Goal: Task Accomplishment & Management: Use online tool/utility

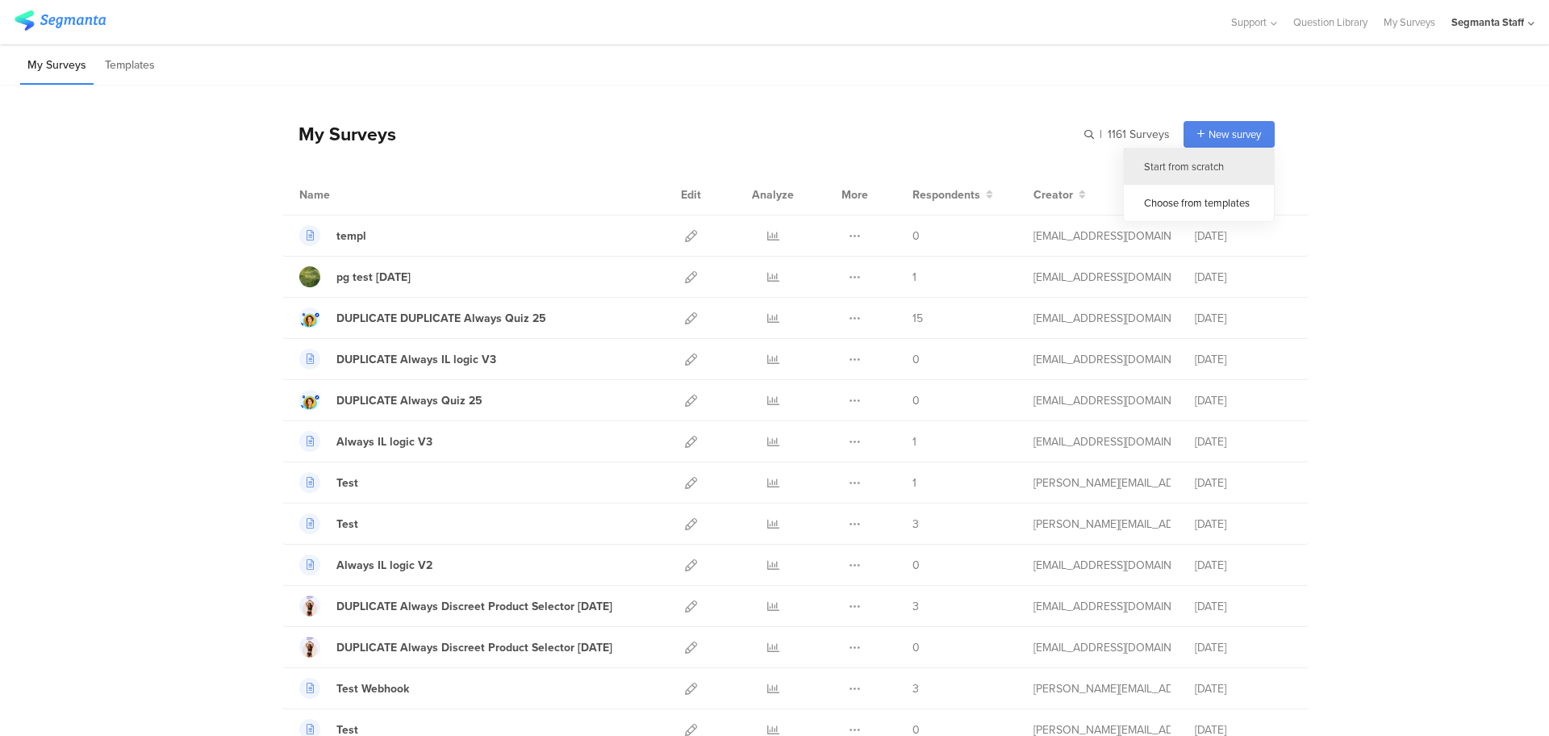
click at [1175, 164] on div "Start from scratch" at bounding box center [1199, 166] width 150 height 36
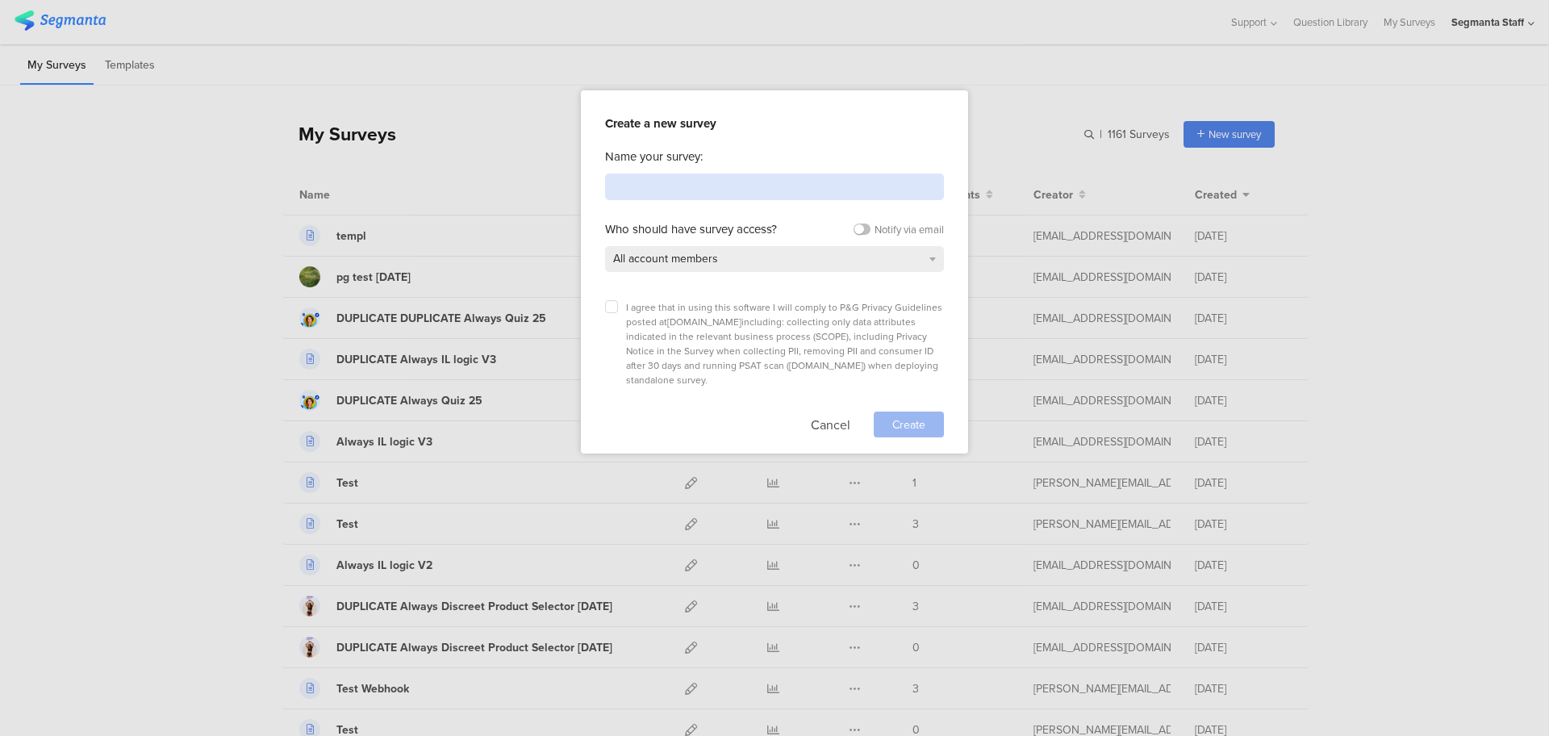
click at [687, 186] on input at bounding box center [774, 186] width 339 height 27
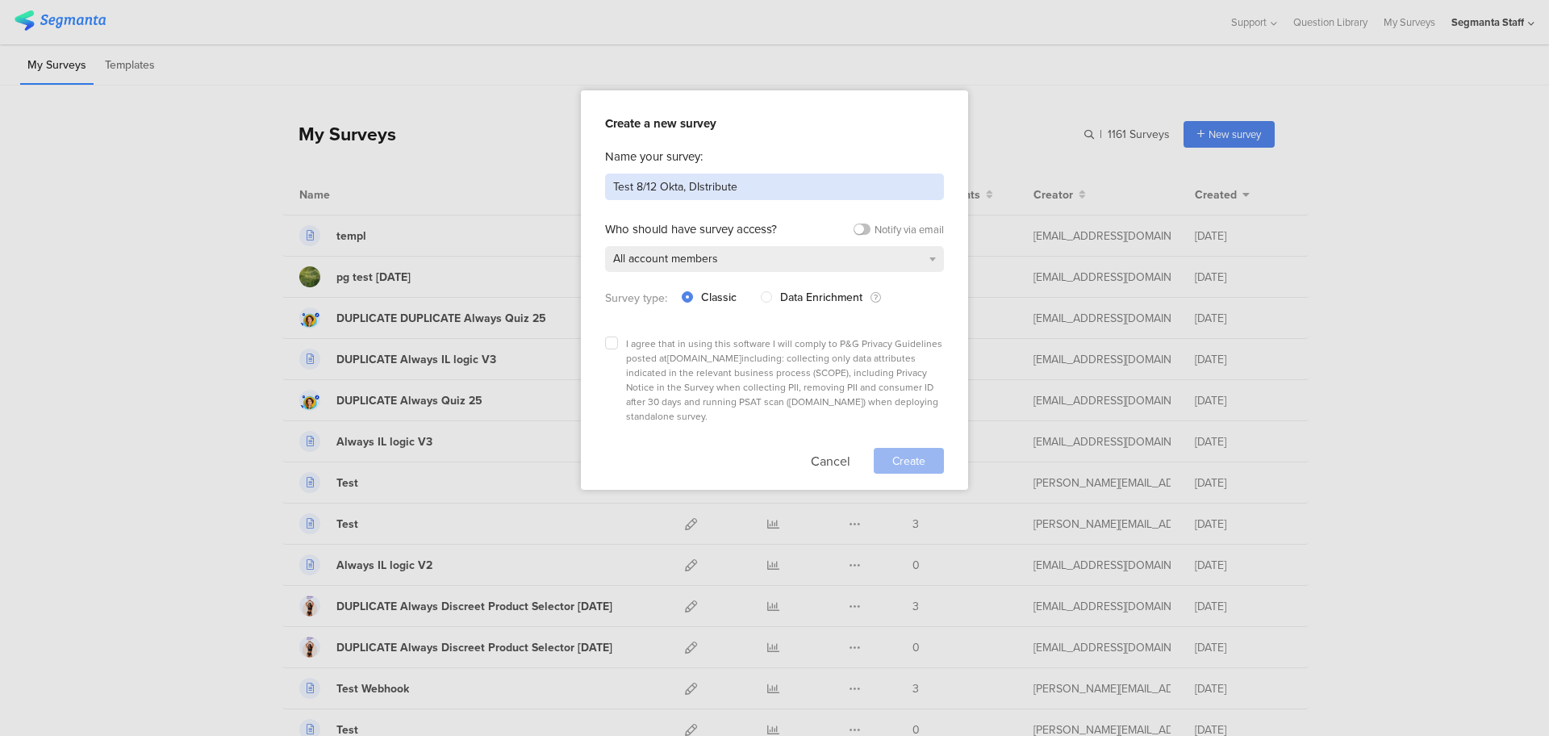
type input "Test 8/12 Okta, DIstribute"
drag, startPoint x: 607, startPoint y: 349, endPoint x: 616, endPoint y: 340, distance: 12.6
click at [613, 344] on div "I agree that in using this software I will comply to P&G Privacy Guidelines pos…" at bounding box center [774, 379] width 339 height 87
click at [616, 339] on label at bounding box center [611, 342] width 13 height 13
click at [0, 0] on input "checkbox" at bounding box center [0, 0] width 0 height 0
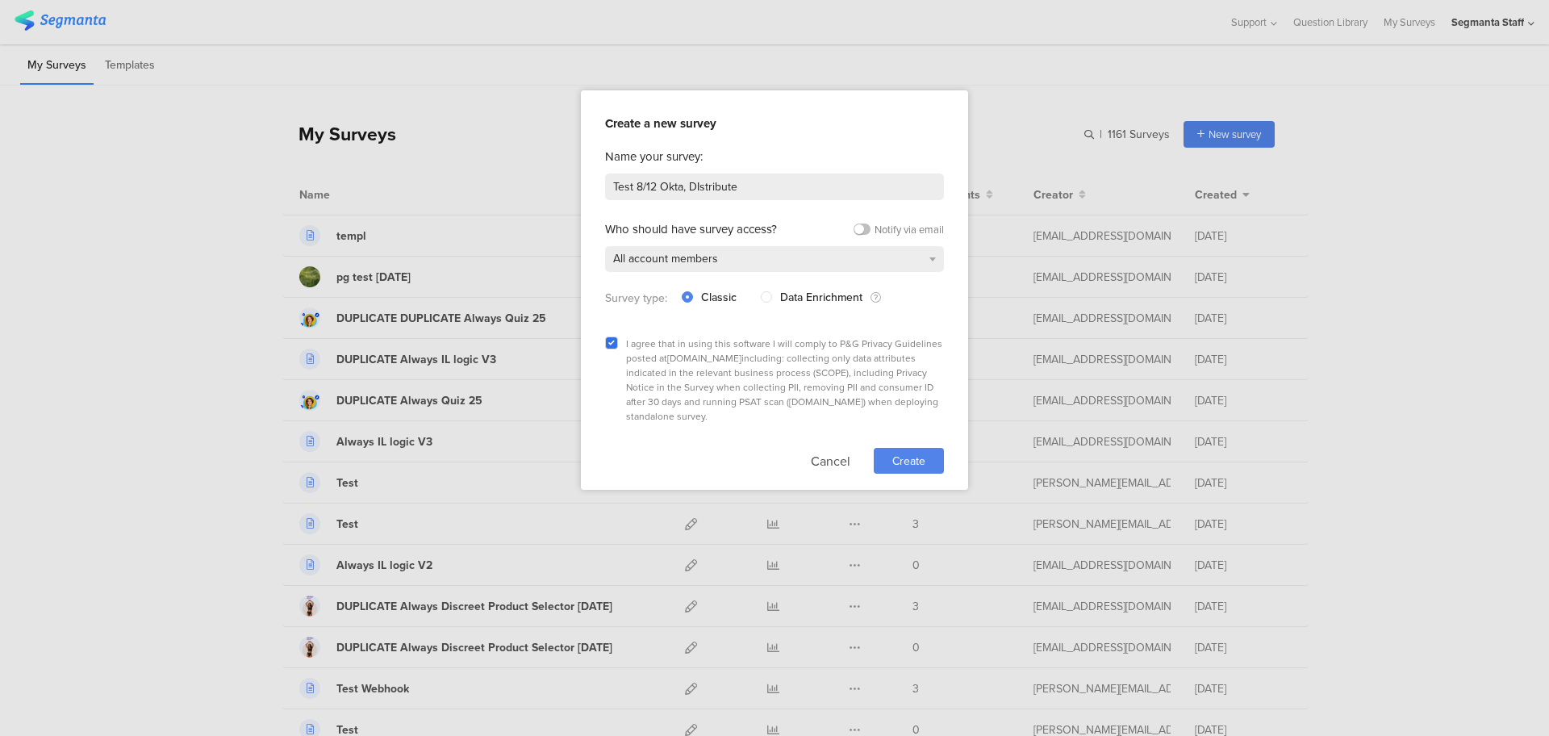
click at [901, 453] on span "Create" at bounding box center [908, 461] width 33 height 17
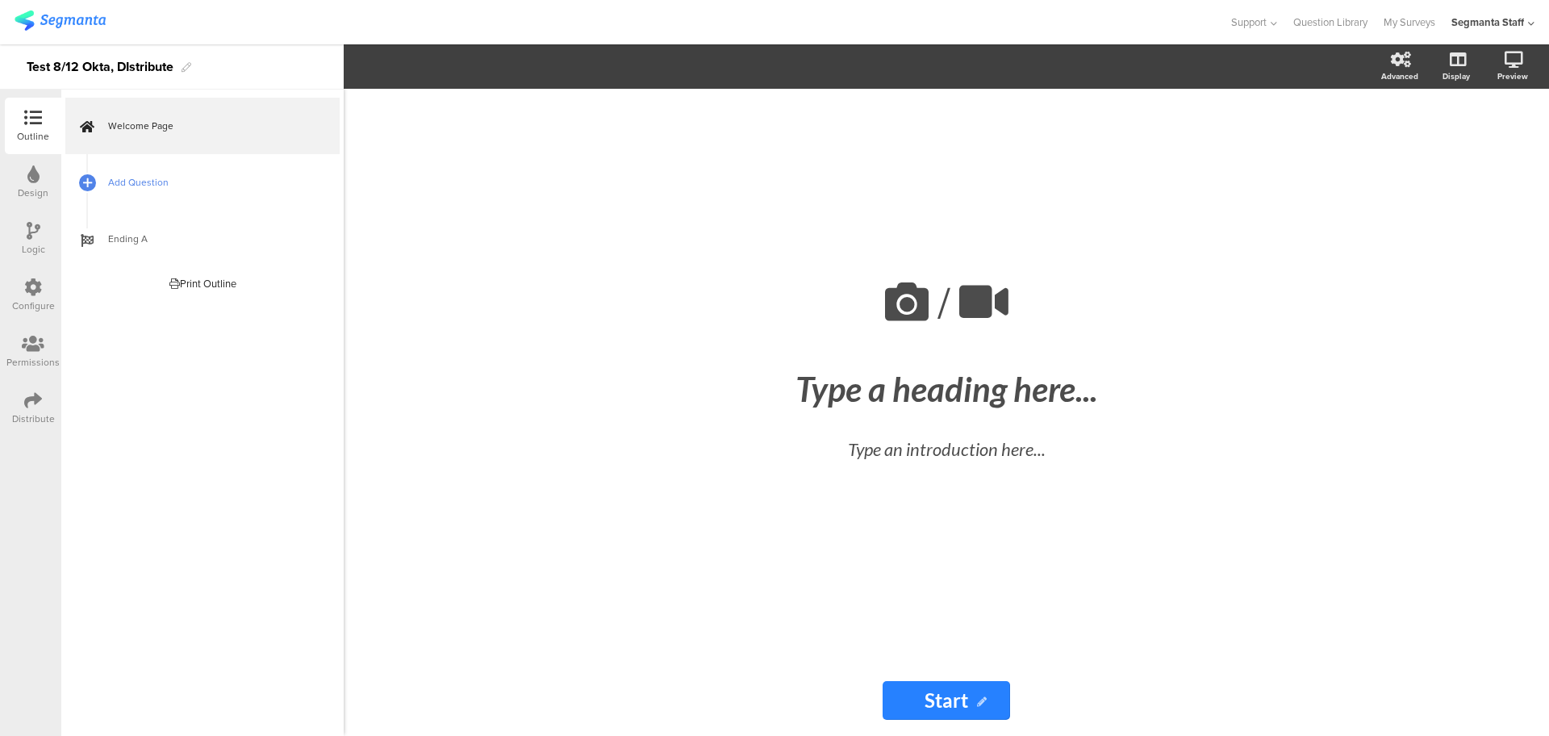
click at [119, 183] on span "Add Question" at bounding box center [211, 182] width 207 height 16
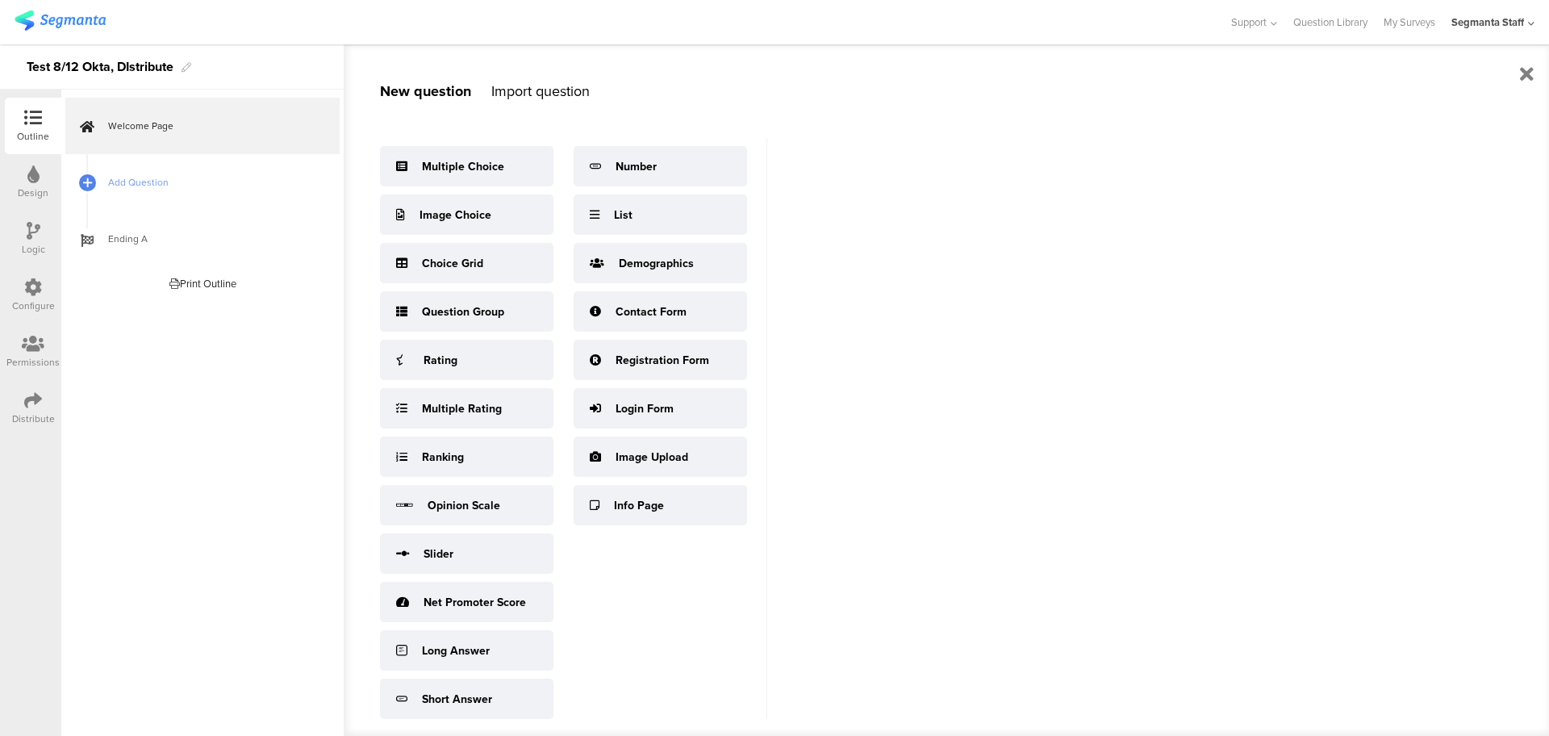
click at [56, 65] on div "Test 8/12 Okta, DIstribute" at bounding box center [100, 67] width 147 height 26
click at [716, 77] on div "New question Import question Multiple Choice Image Choice Choice Grid Question …" at bounding box center [556, 389] width 424 height 691
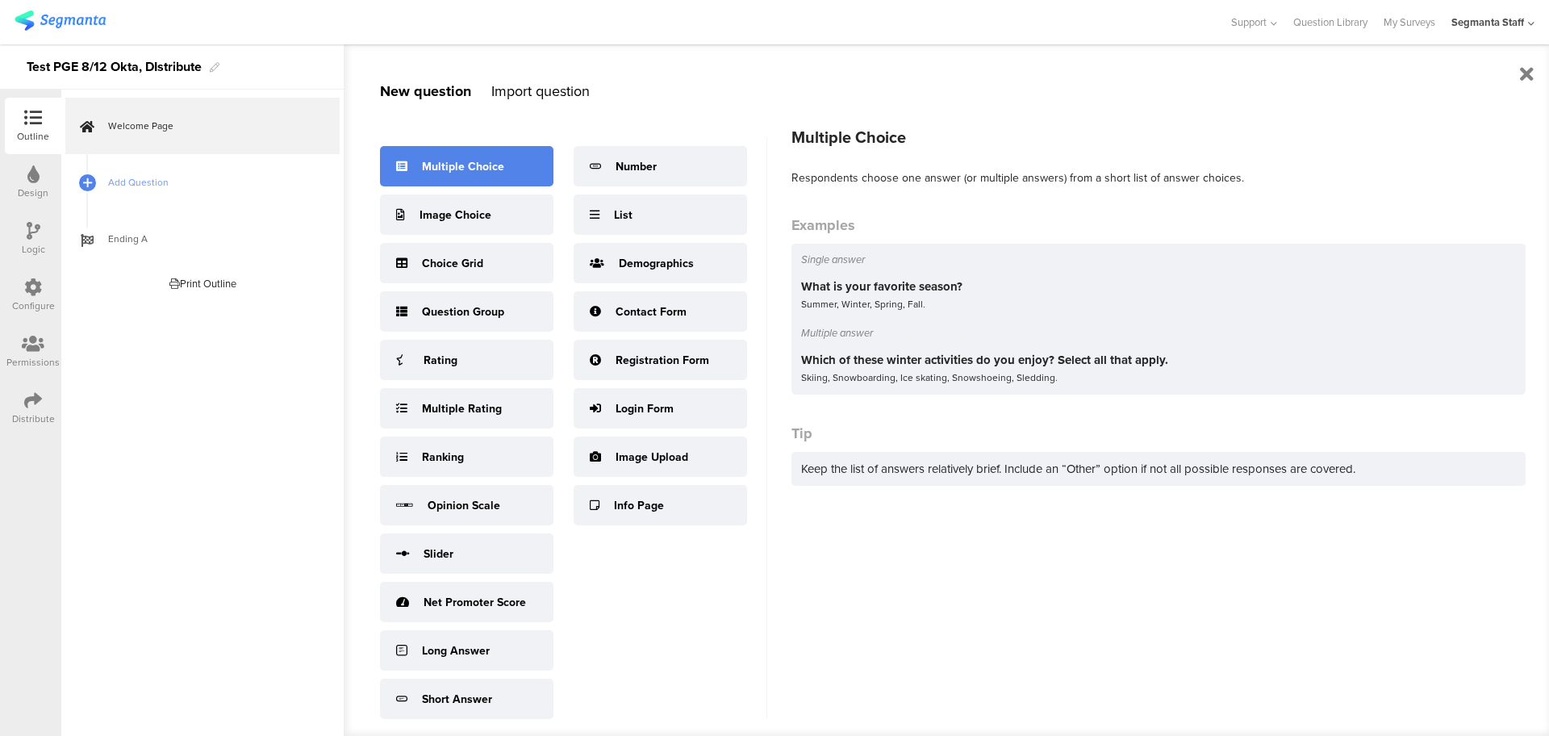
click at [414, 167] on div "Multiple Choice" at bounding box center [466, 166] width 173 height 40
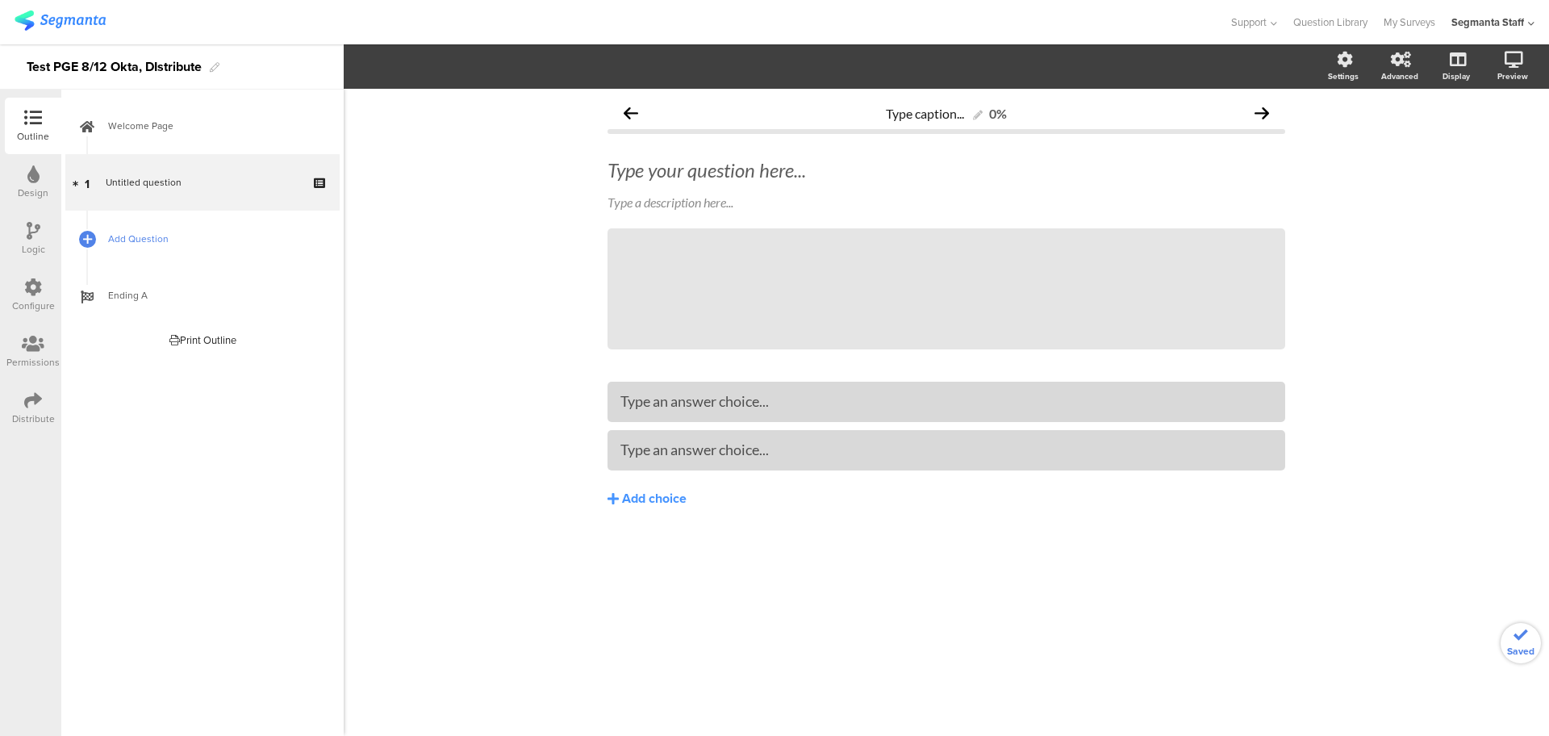
click at [140, 246] on span "Add Question" at bounding box center [211, 239] width 207 height 16
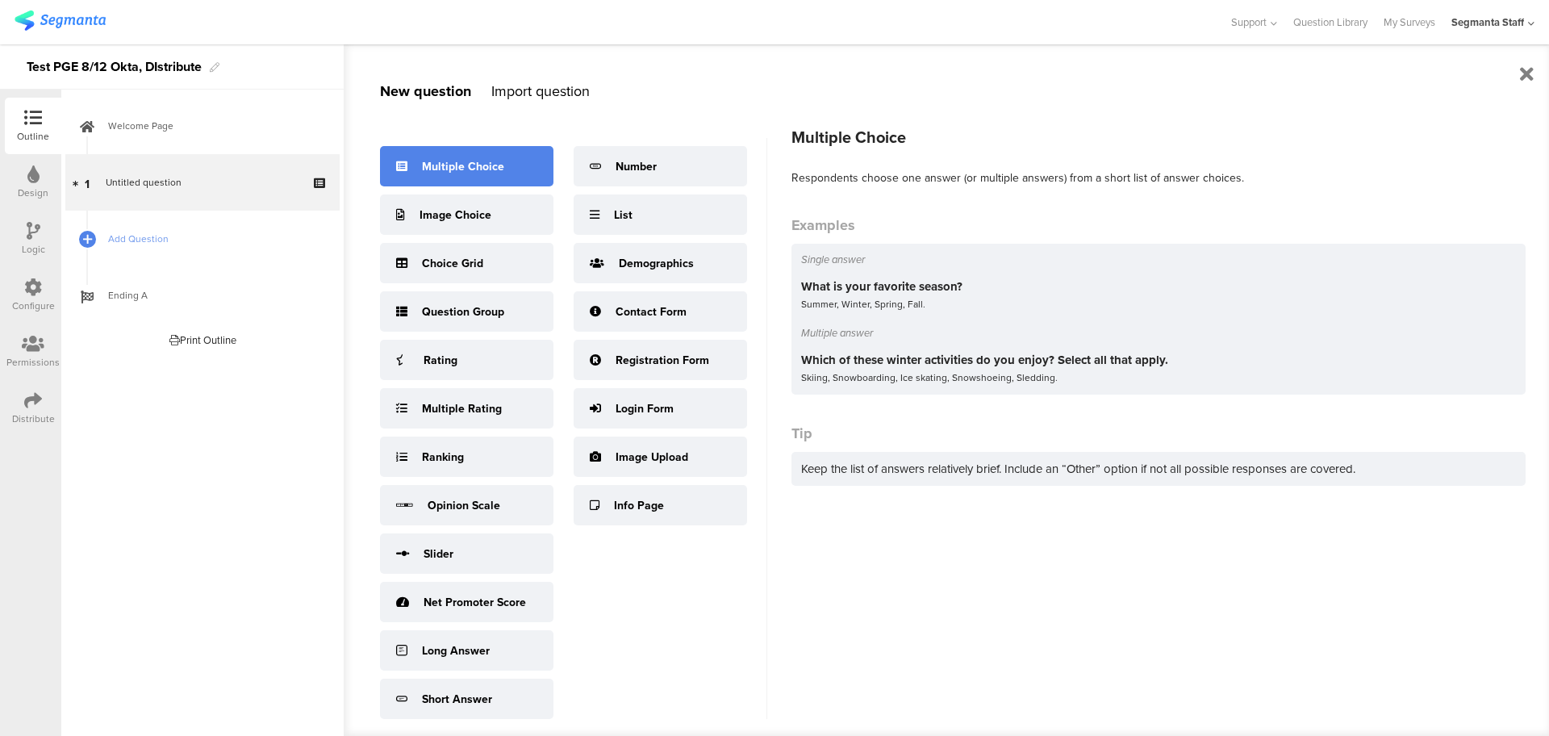
click at [401, 170] on icon at bounding box center [401, 166] width 11 height 11
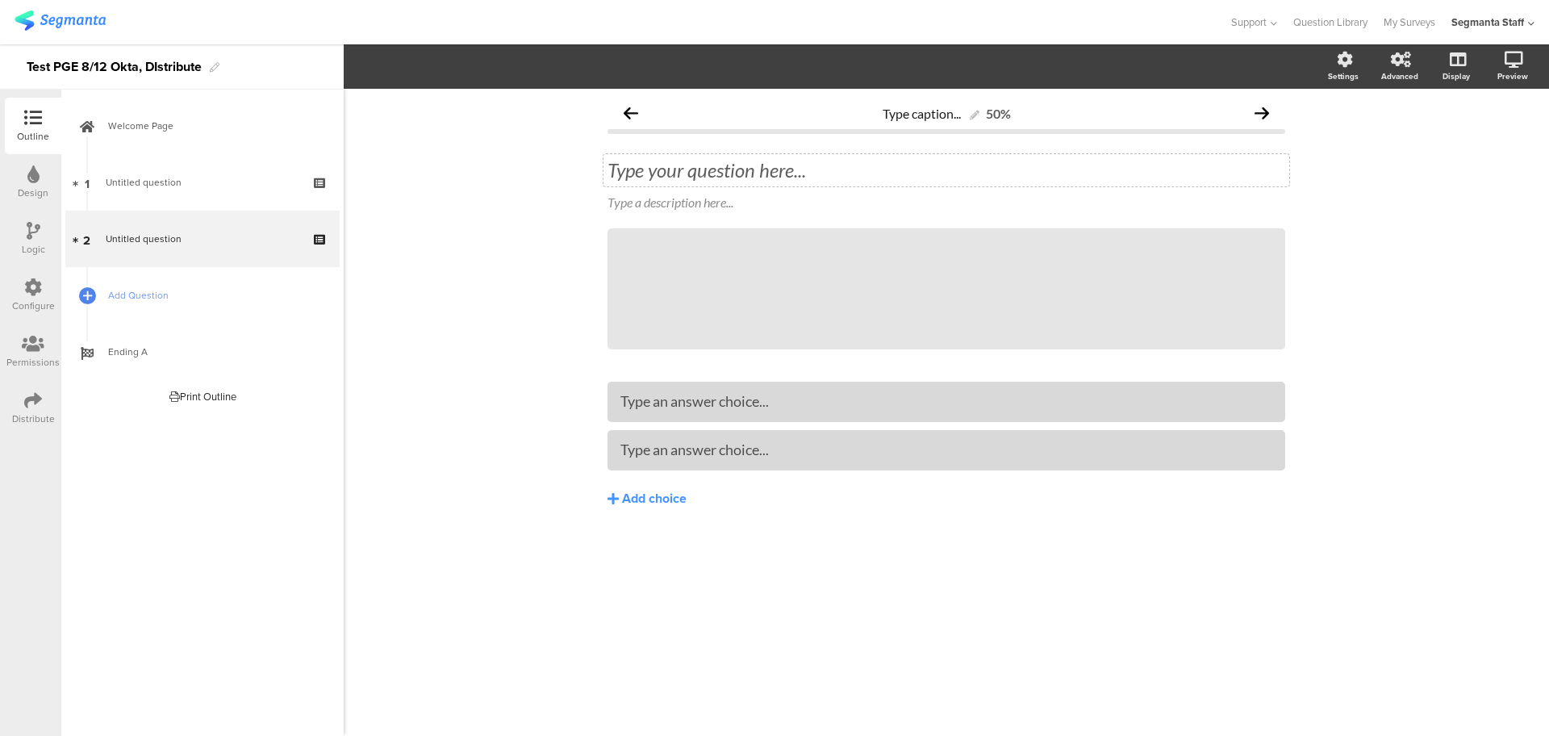
click at [690, 169] on div "Type your question here..." at bounding box center [946, 170] width 686 height 32
click at [791, 458] on div at bounding box center [946, 449] width 652 height 19
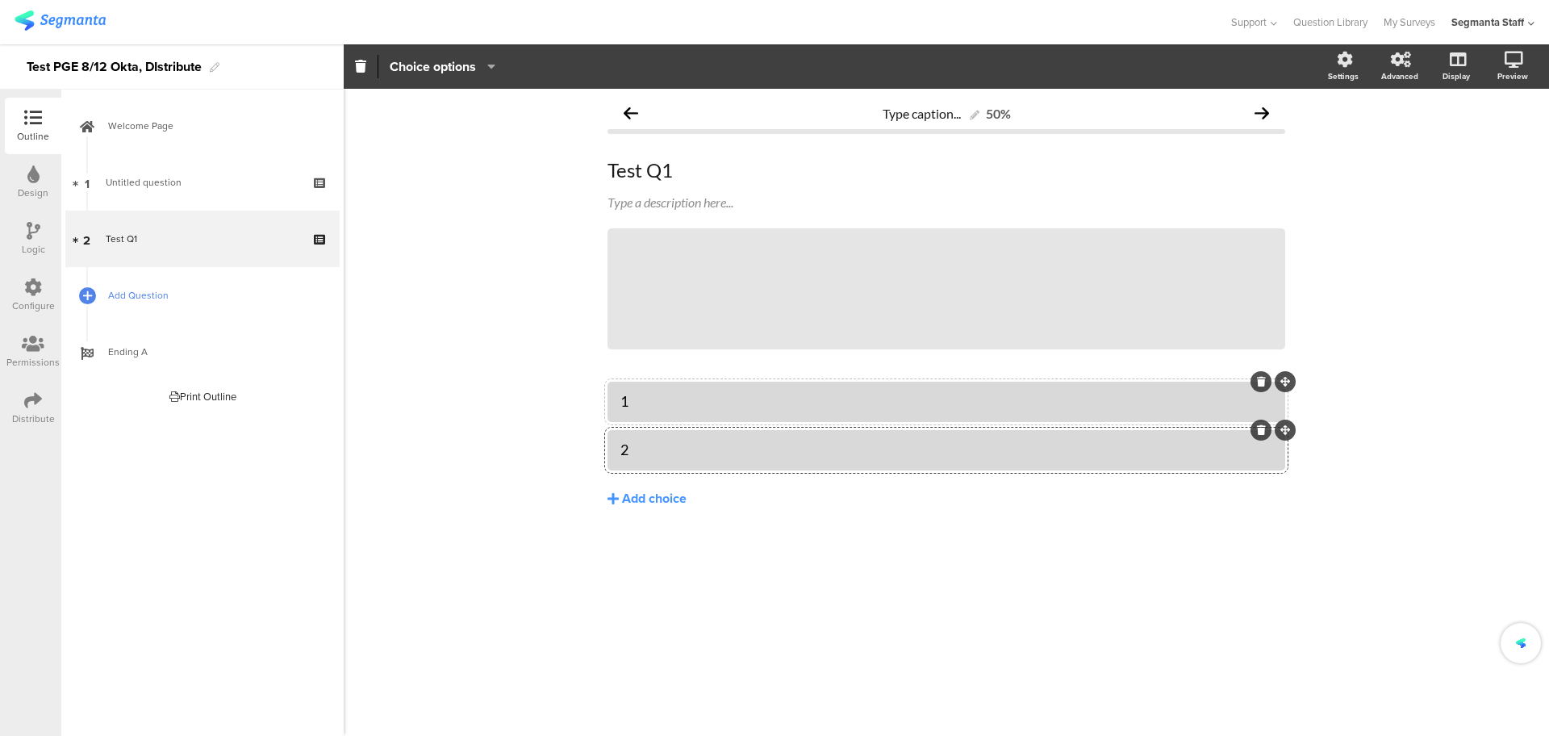
click at [178, 302] on span "Add Question" at bounding box center [211, 295] width 207 height 16
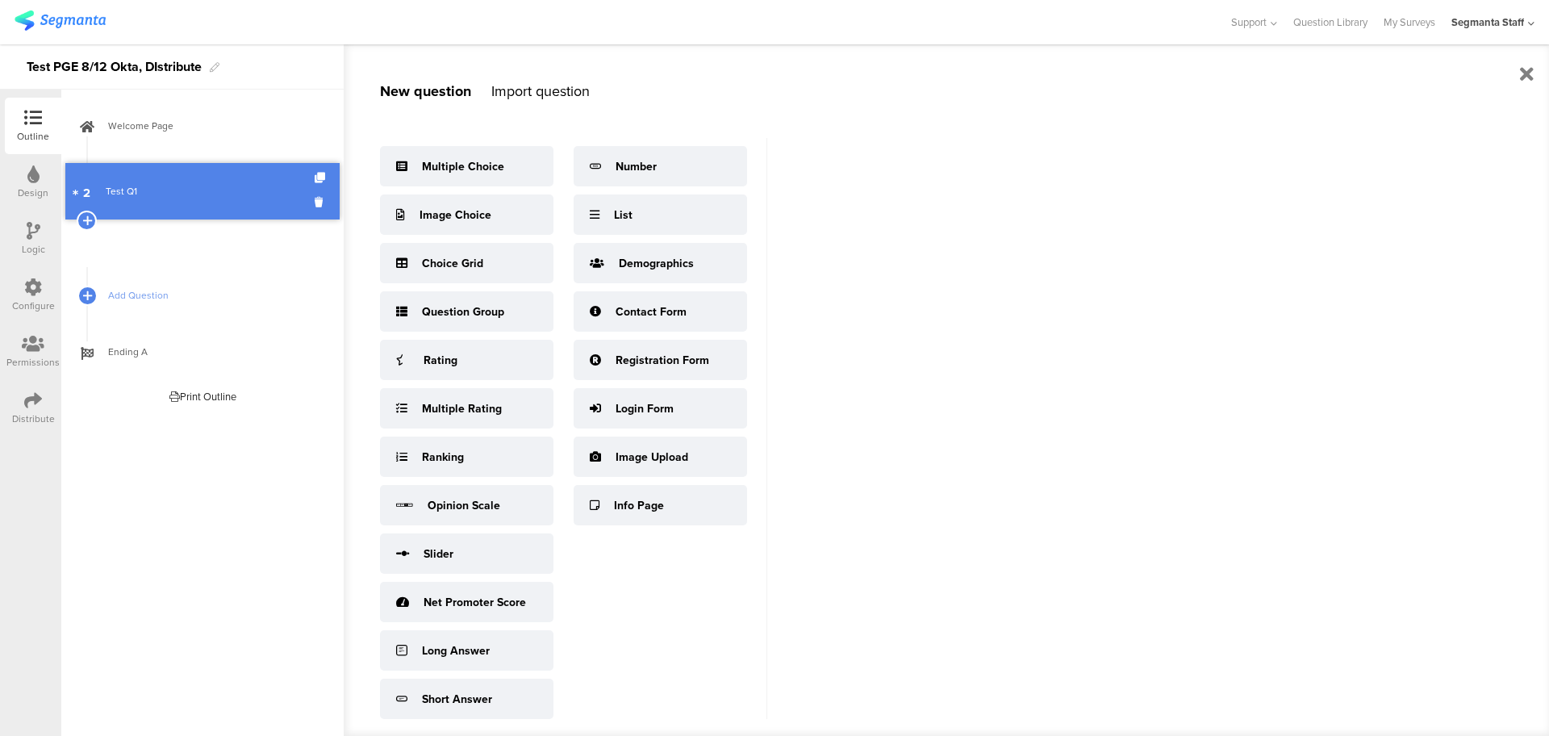
drag, startPoint x: 177, startPoint y: 238, endPoint x: 165, endPoint y: 173, distance: 66.5
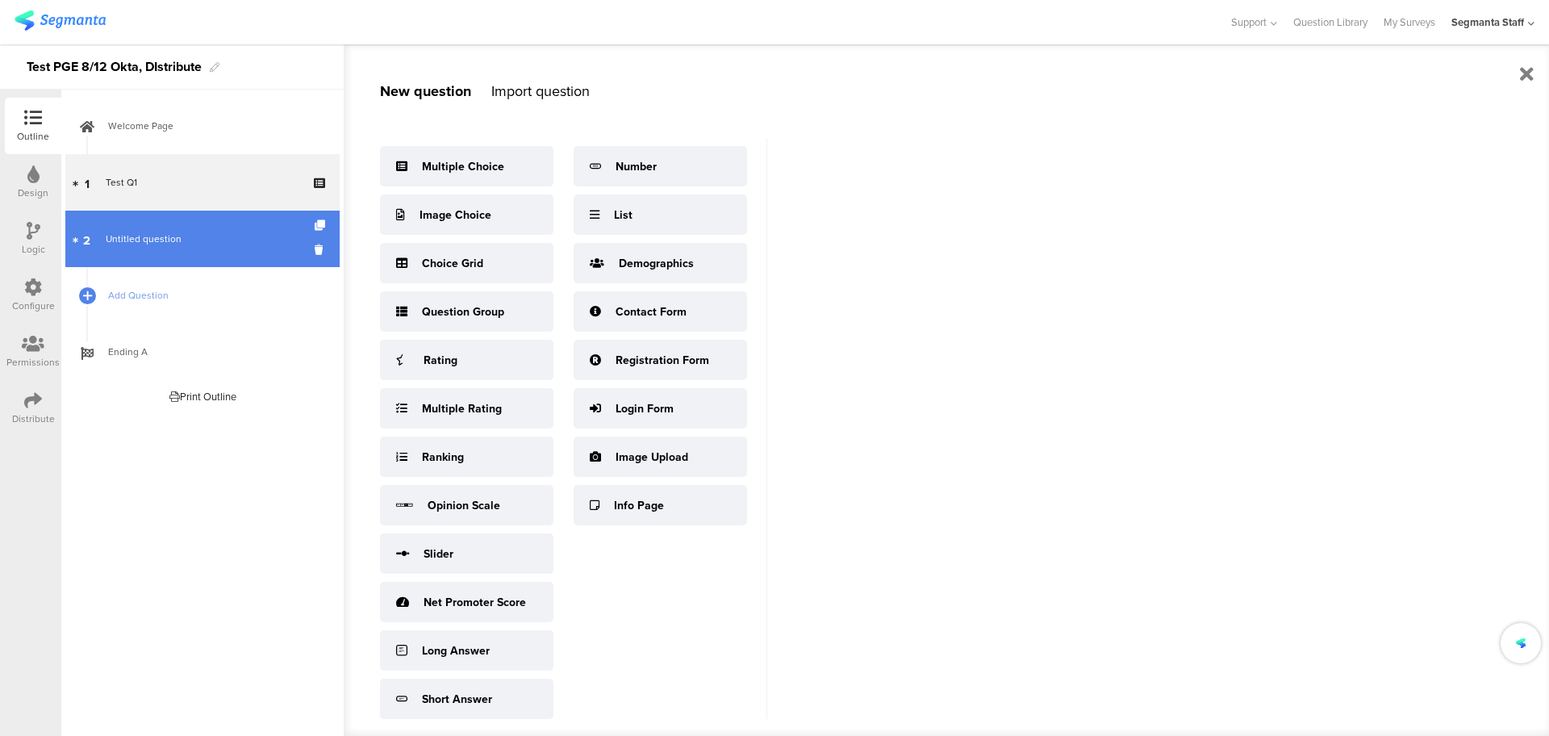
click at [159, 233] on span "Untitled question" at bounding box center [144, 239] width 76 height 15
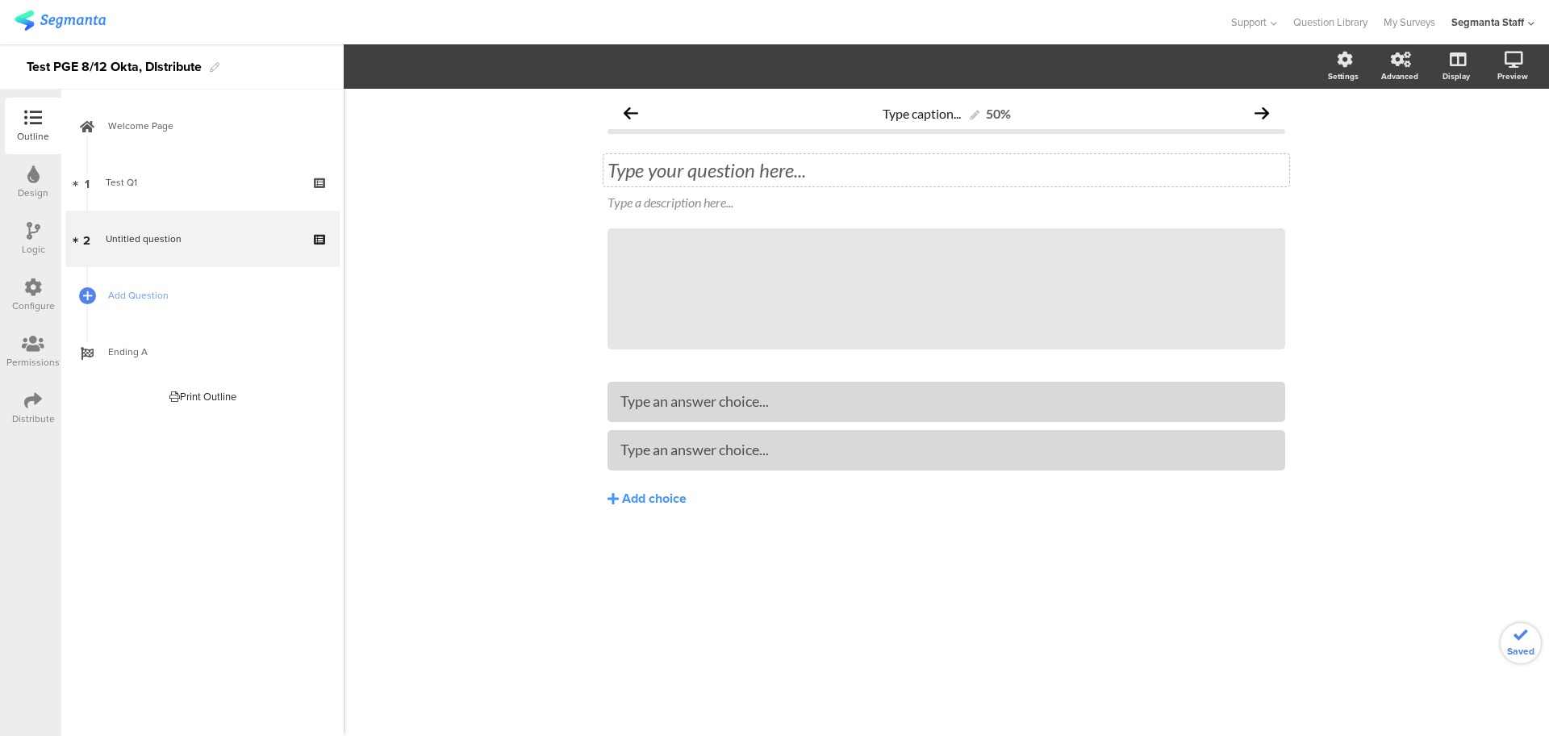
click at [726, 173] on div "Type your question here..." at bounding box center [946, 170] width 686 height 32
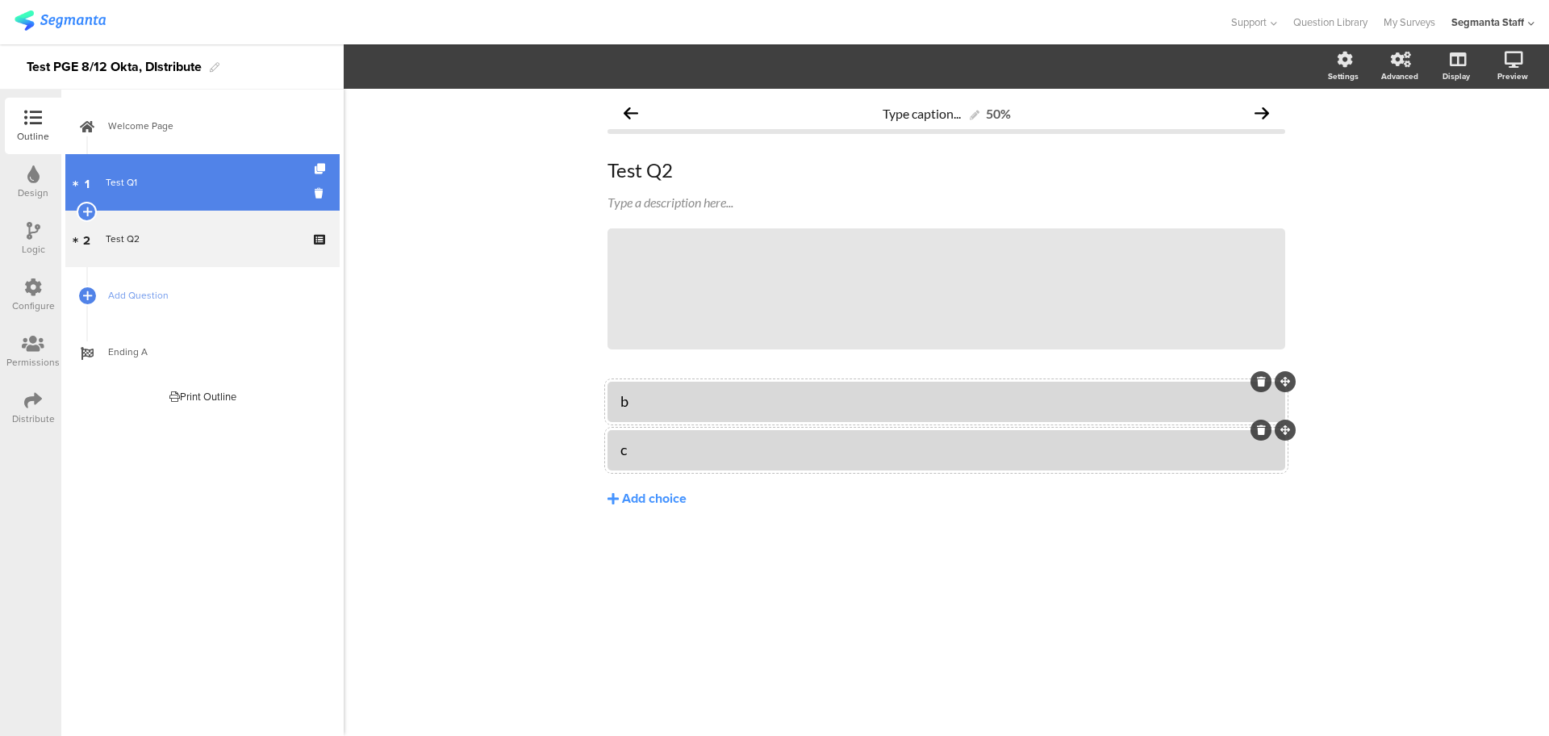
click at [265, 180] on div "Test Q1" at bounding box center [202, 182] width 193 height 16
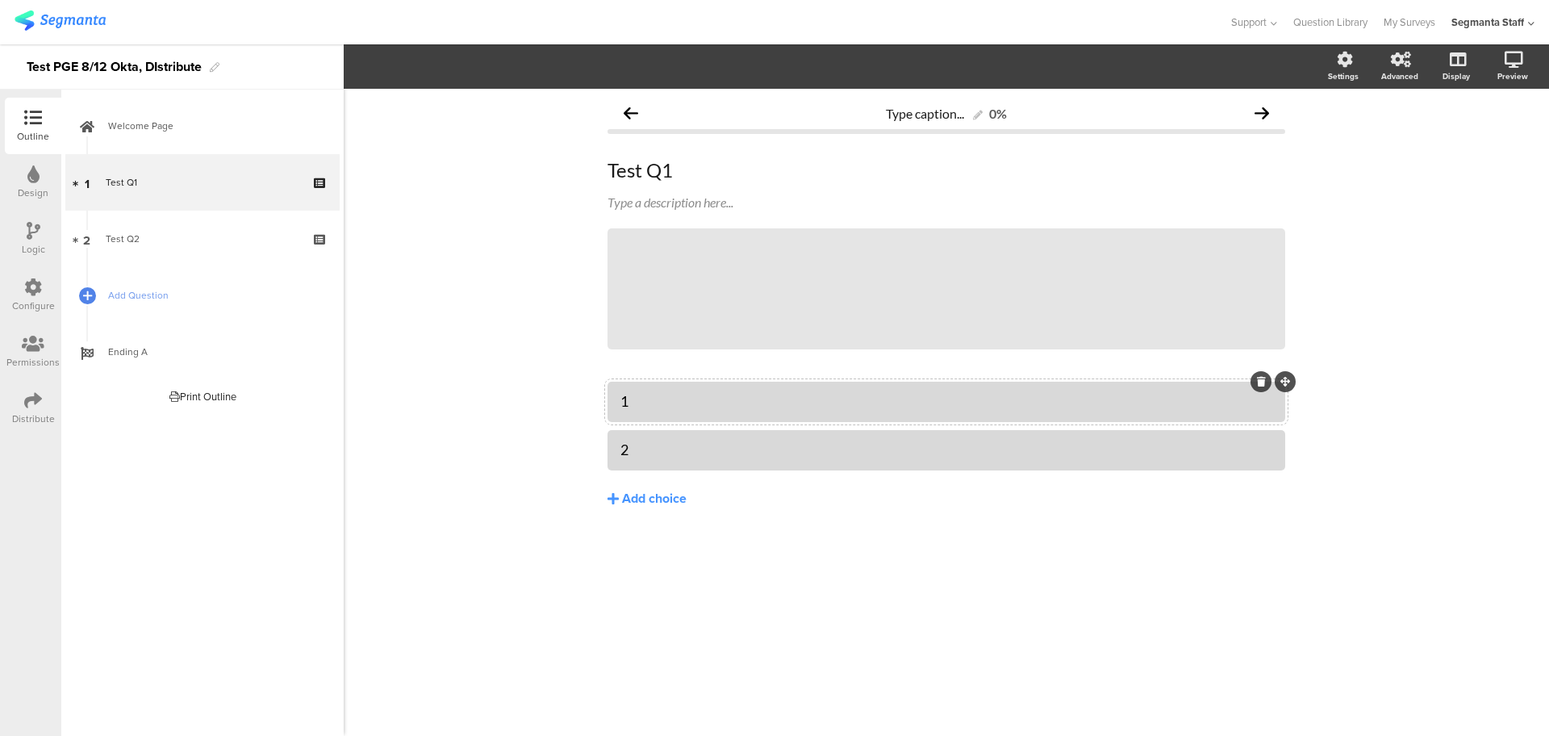
click at [645, 395] on div "1" at bounding box center [946, 401] width 652 height 19
click at [654, 436] on div "2" at bounding box center [946, 449] width 652 height 27
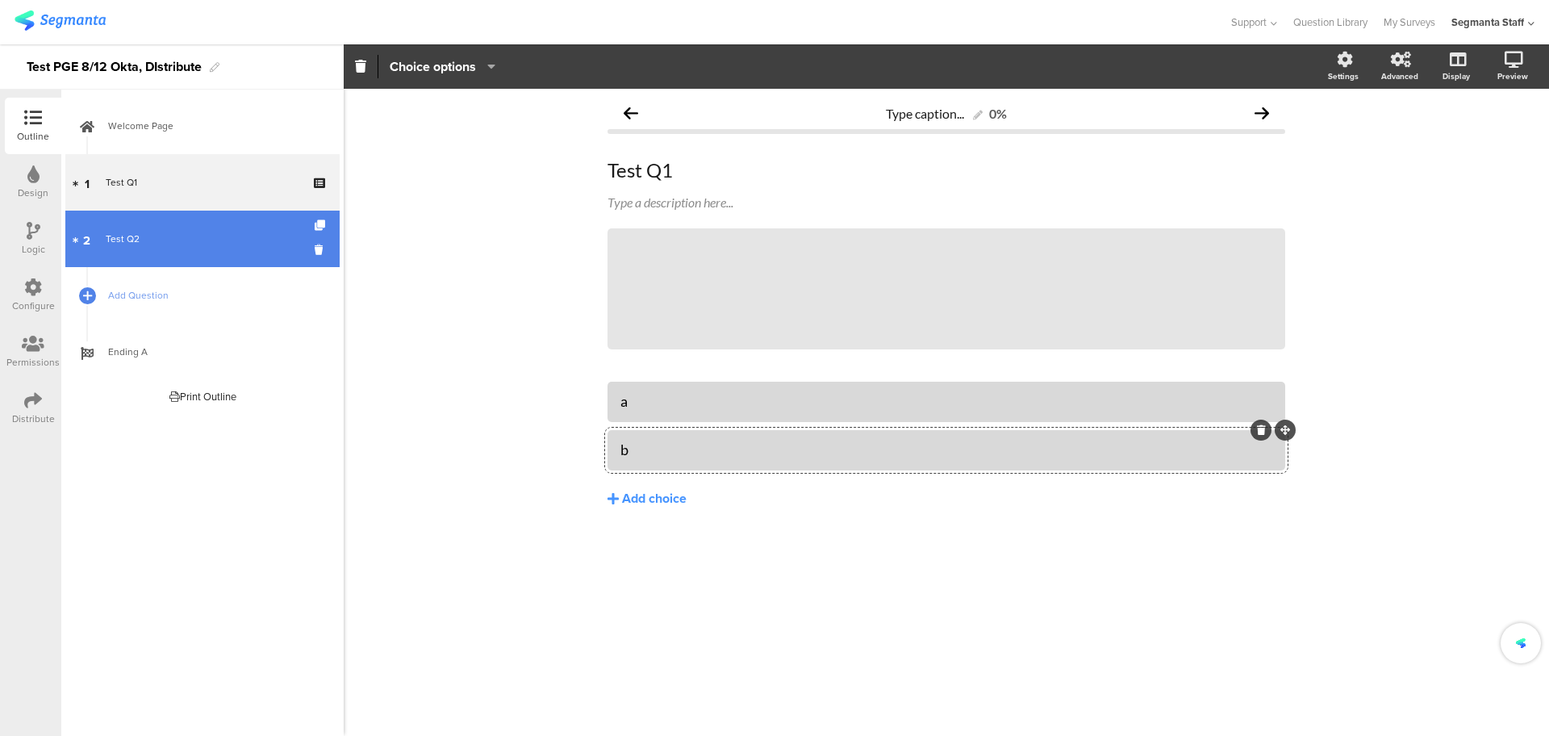
click at [152, 238] on div "Test Q2" at bounding box center [202, 239] width 193 height 16
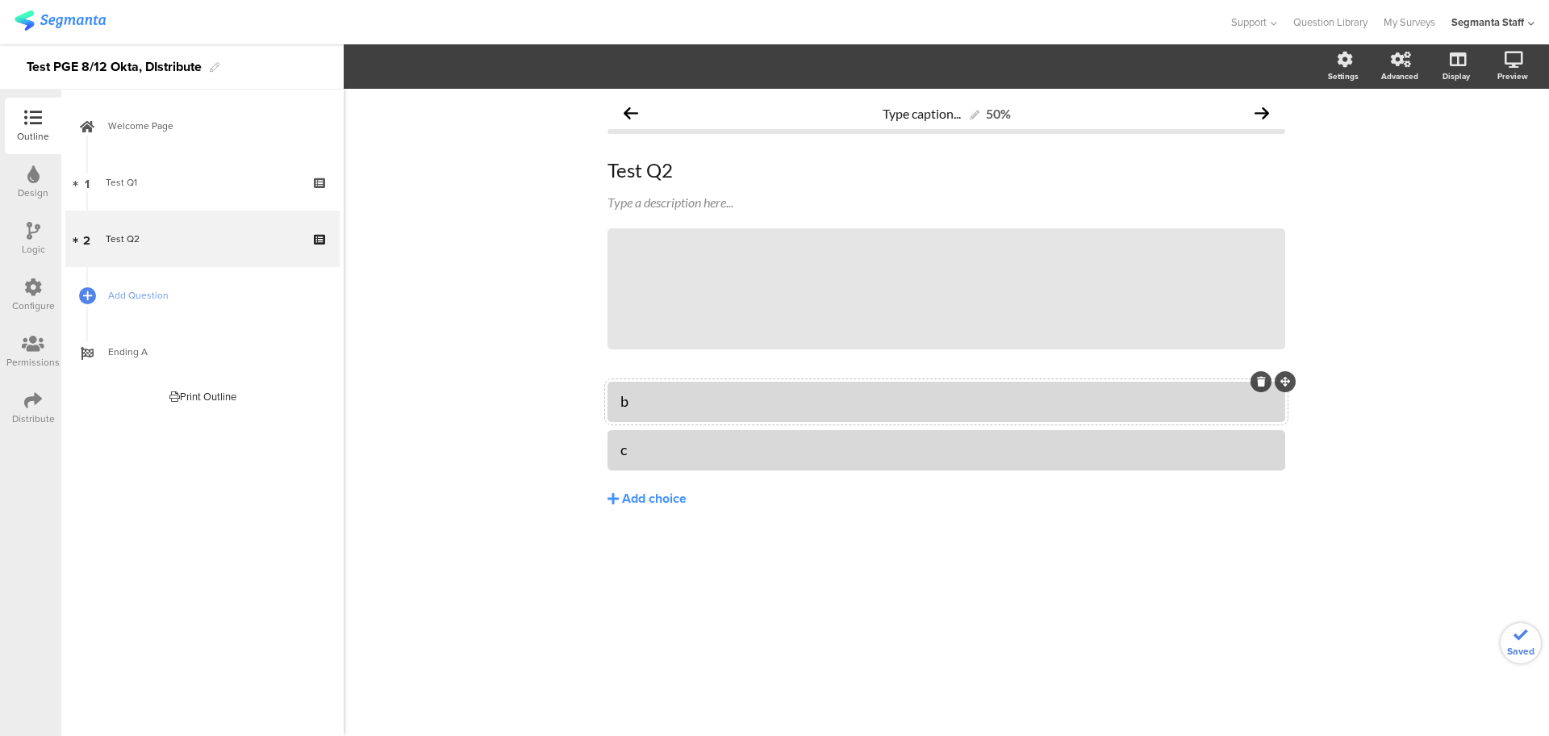
click at [639, 404] on div "b" at bounding box center [946, 401] width 652 height 19
click at [645, 449] on div "c" at bounding box center [946, 449] width 652 height 19
click at [140, 287] on span "Add Question" at bounding box center [211, 295] width 207 height 16
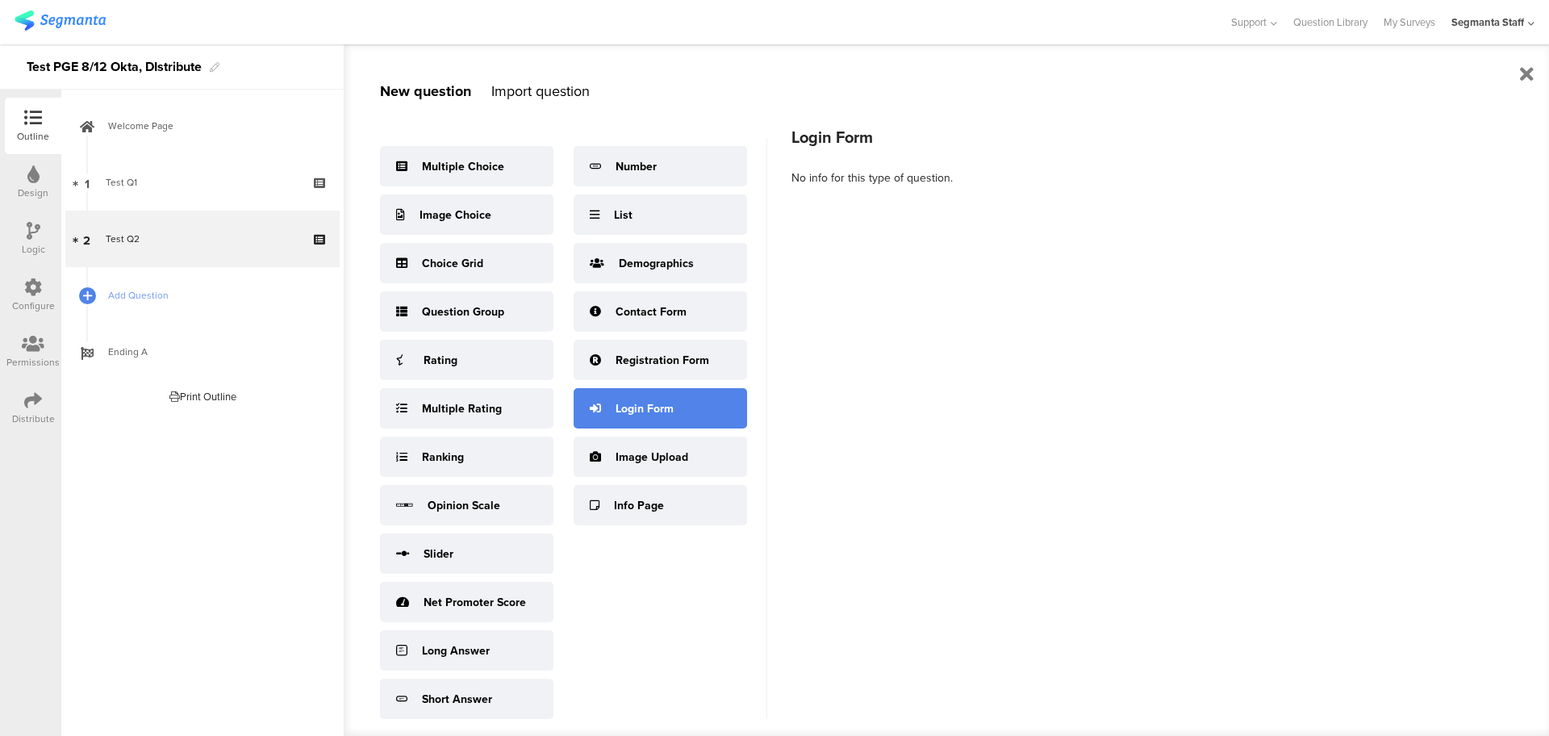
click at [641, 417] on div "Login Form" at bounding box center [645, 408] width 58 height 17
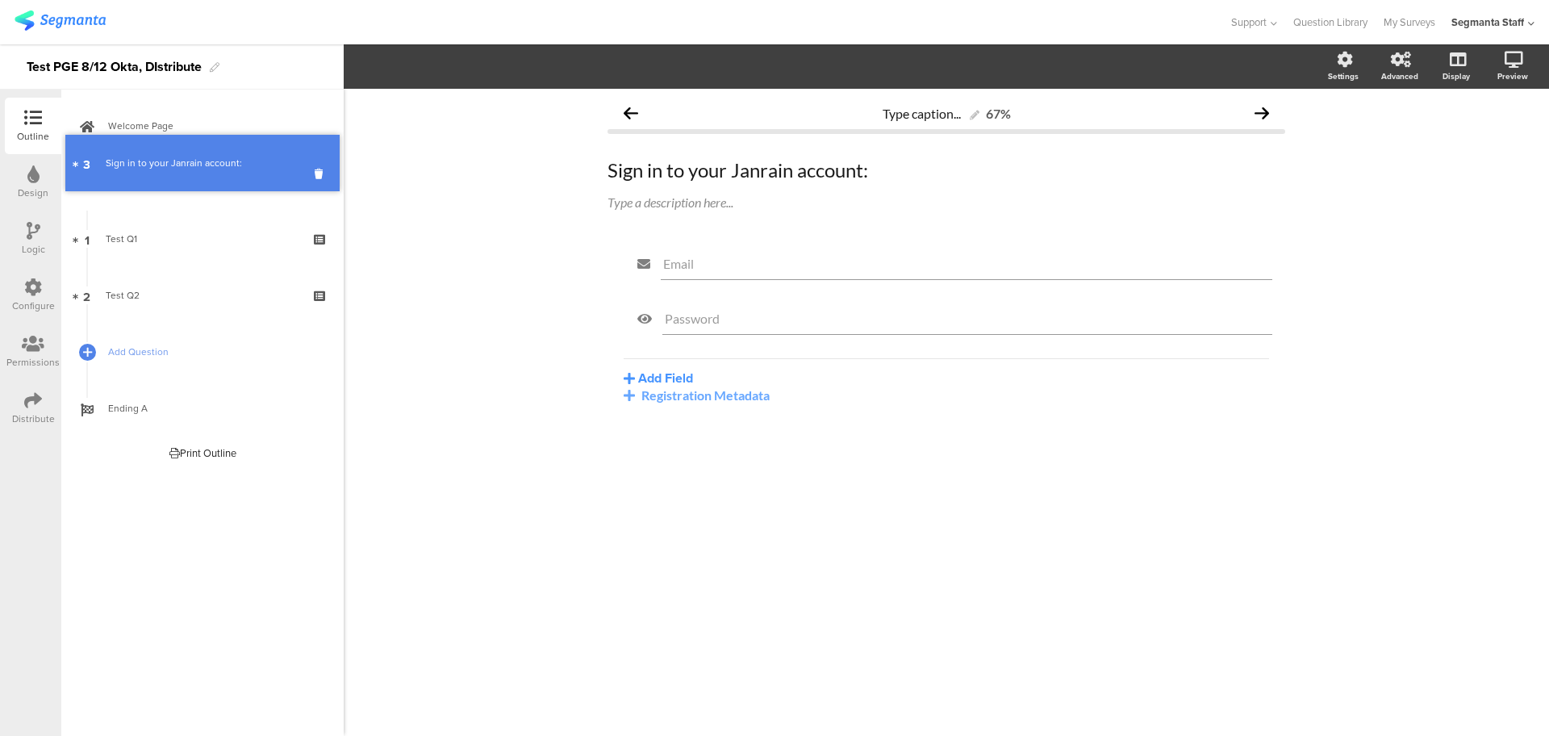
drag, startPoint x: 211, startPoint y: 313, endPoint x: 173, endPoint y: 181, distance: 137.6
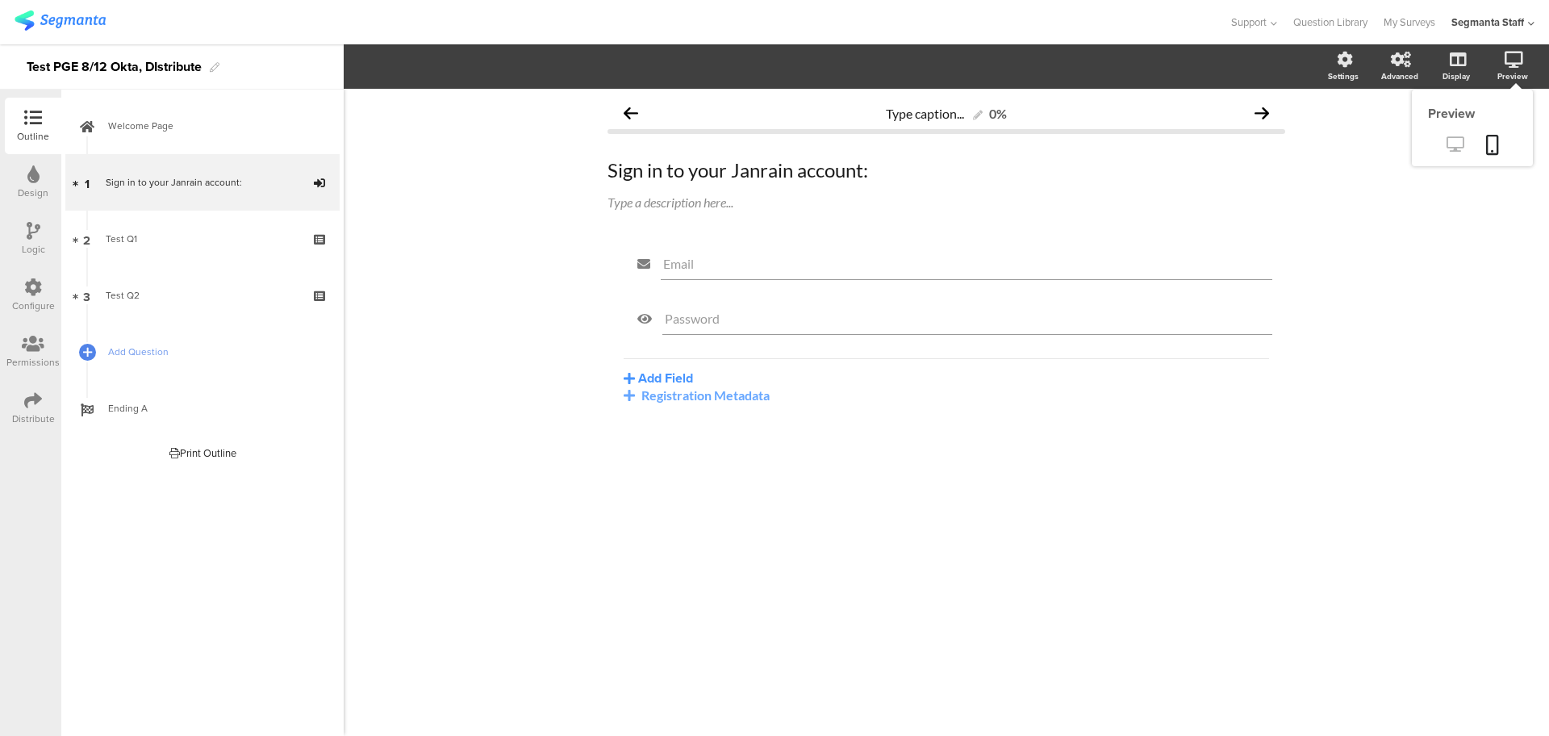
click at [1452, 148] on icon at bounding box center [1454, 143] width 17 height 15
click at [1322, 167] on span "Janrain" at bounding box center [1316, 168] width 29 height 13
click at [1326, 170] on span "Janrain" at bounding box center [1316, 168] width 29 height 13
click at [1315, 195] on div "Okta" at bounding box center [1310, 201] width 95 height 17
click at [1447, 152] on link at bounding box center [1455, 145] width 40 height 27
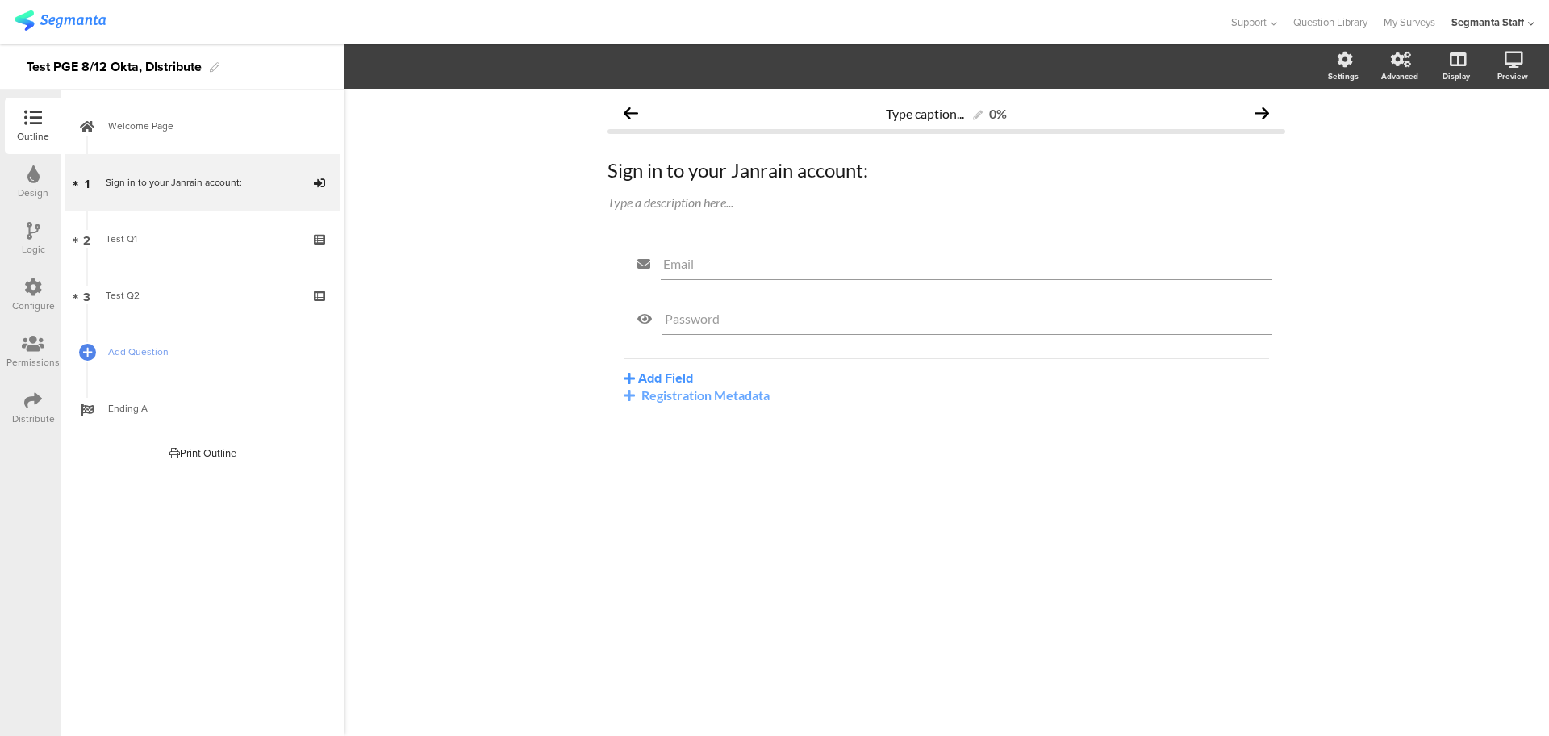
click at [23, 419] on div "Distribute" at bounding box center [33, 418] width 43 height 15
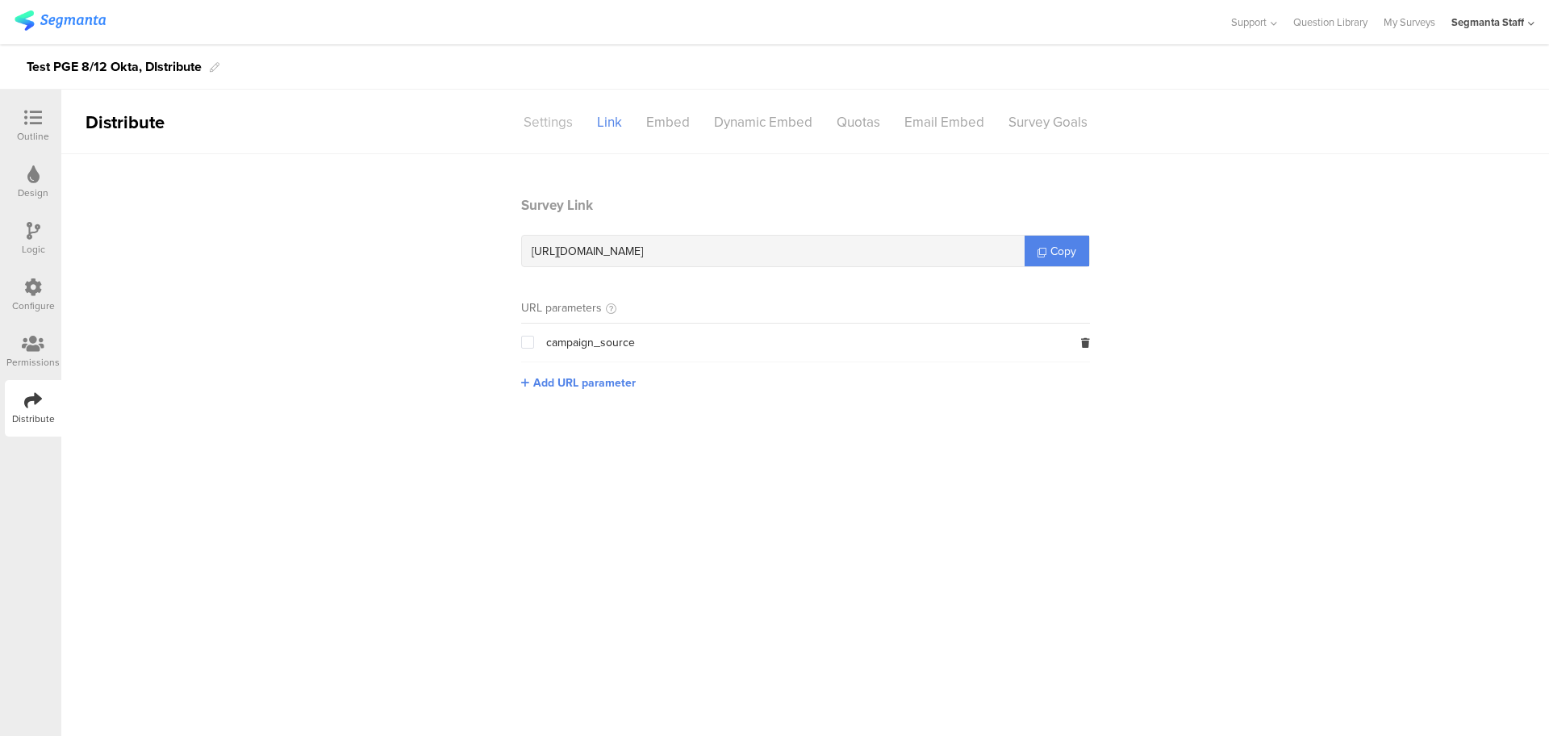
click at [559, 115] on div "Settings" at bounding box center [547, 122] width 73 height 28
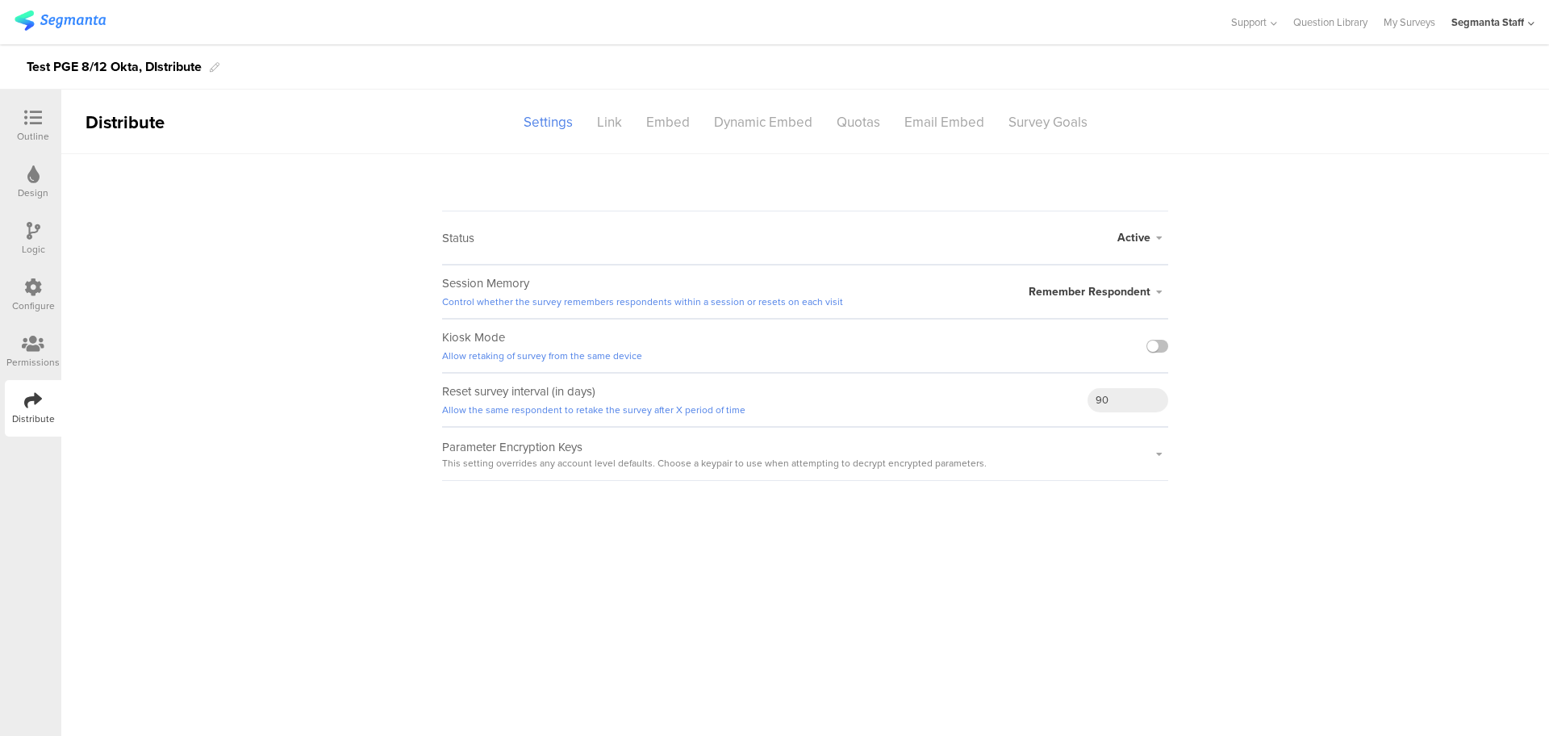
click at [1154, 338] on div at bounding box center [1157, 345] width 22 height 52
click at [1157, 347] on label at bounding box center [1157, 346] width 22 height 13
click at [0, 0] on input "checkbox" at bounding box center [0, 0] width 0 height 0
click at [611, 126] on div "Link" at bounding box center [609, 122] width 49 height 28
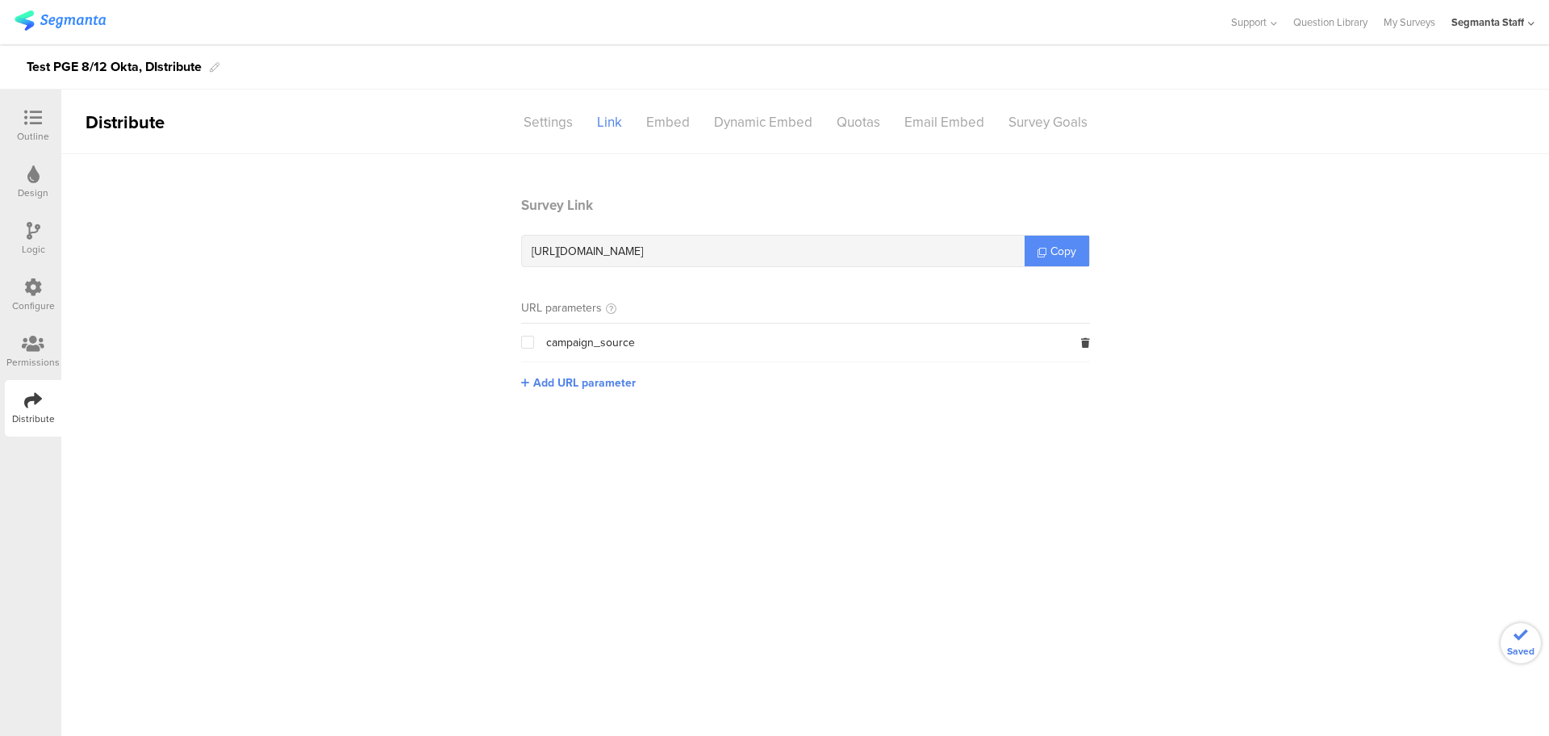
click at [1062, 245] on span "Copy" at bounding box center [1063, 251] width 26 height 17
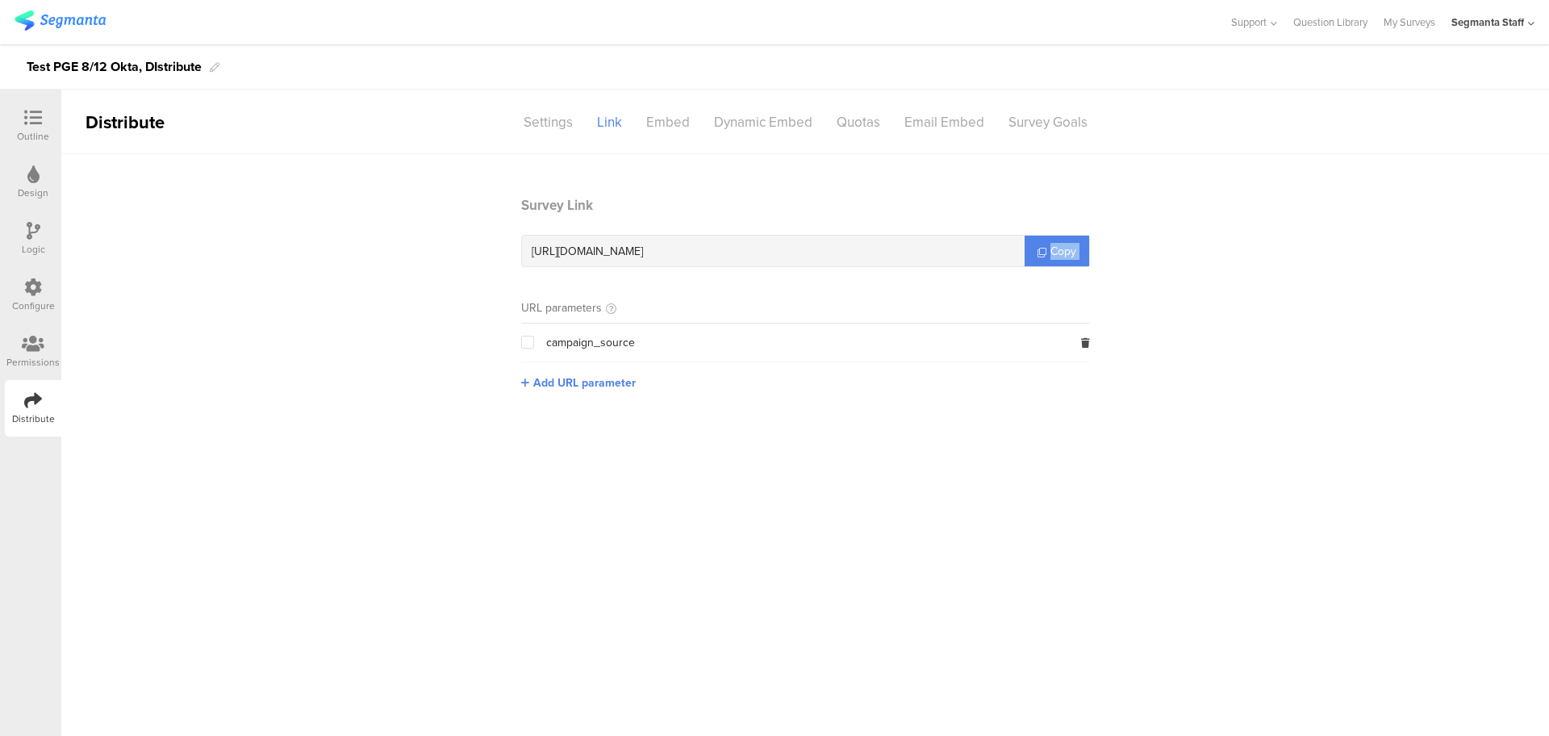
drag, startPoint x: 1062, startPoint y: 245, endPoint x: 1192, endPoint y: 0, distance: 277.9
click at [1065, 238] on link "Copy" at bounding box center [1057, 251] width 65 height 31
click at [21, 127] on div at bounding box center [33, 119] width 32 height 20
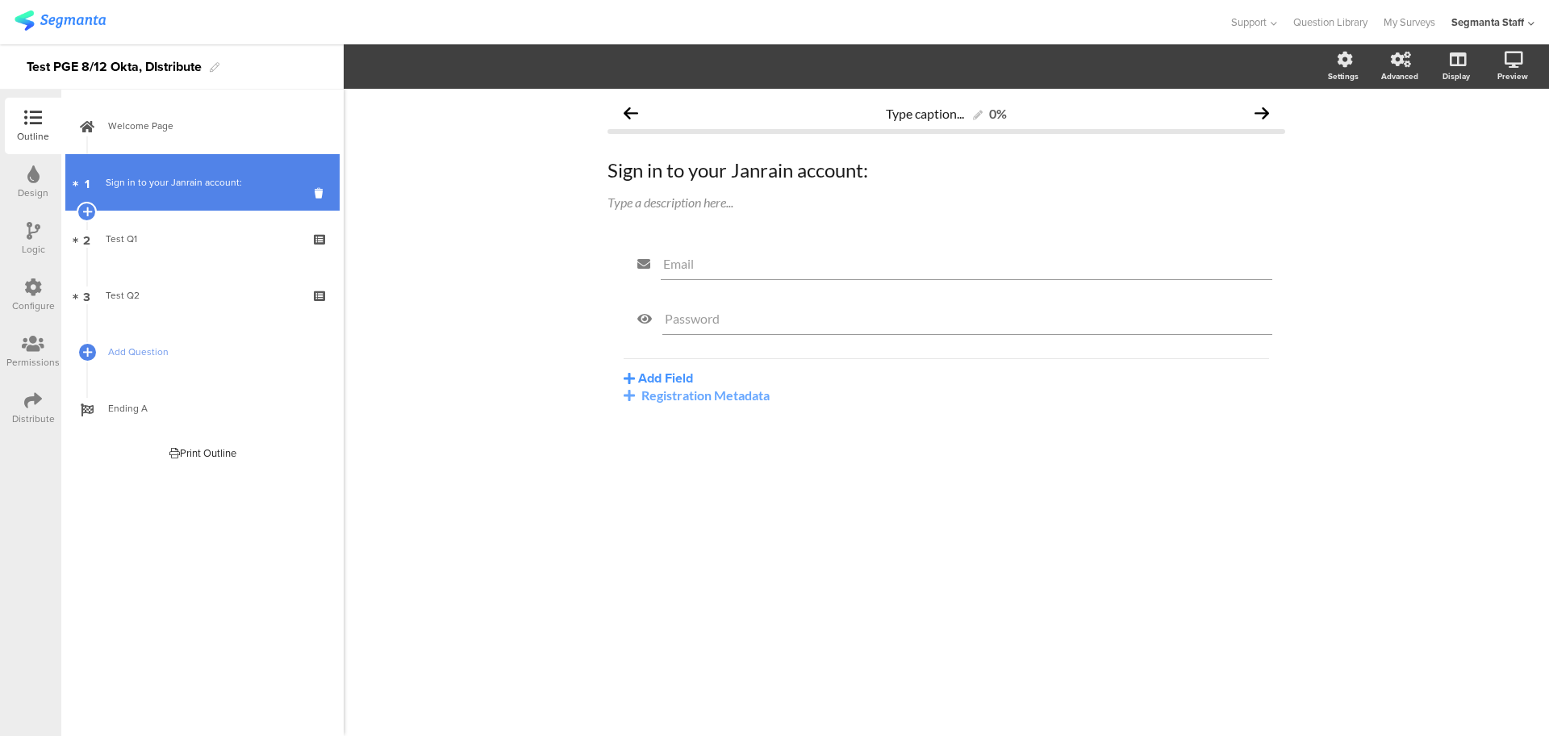
click at [196, 194] on link "1 Sign in to your Janrain account:" at bounding box center [202, 182] width 274 height 56
drag, startPoint x: 236, startPoint y: 190, endPoint x: 262, endPoint y: 186, distance: 26.1
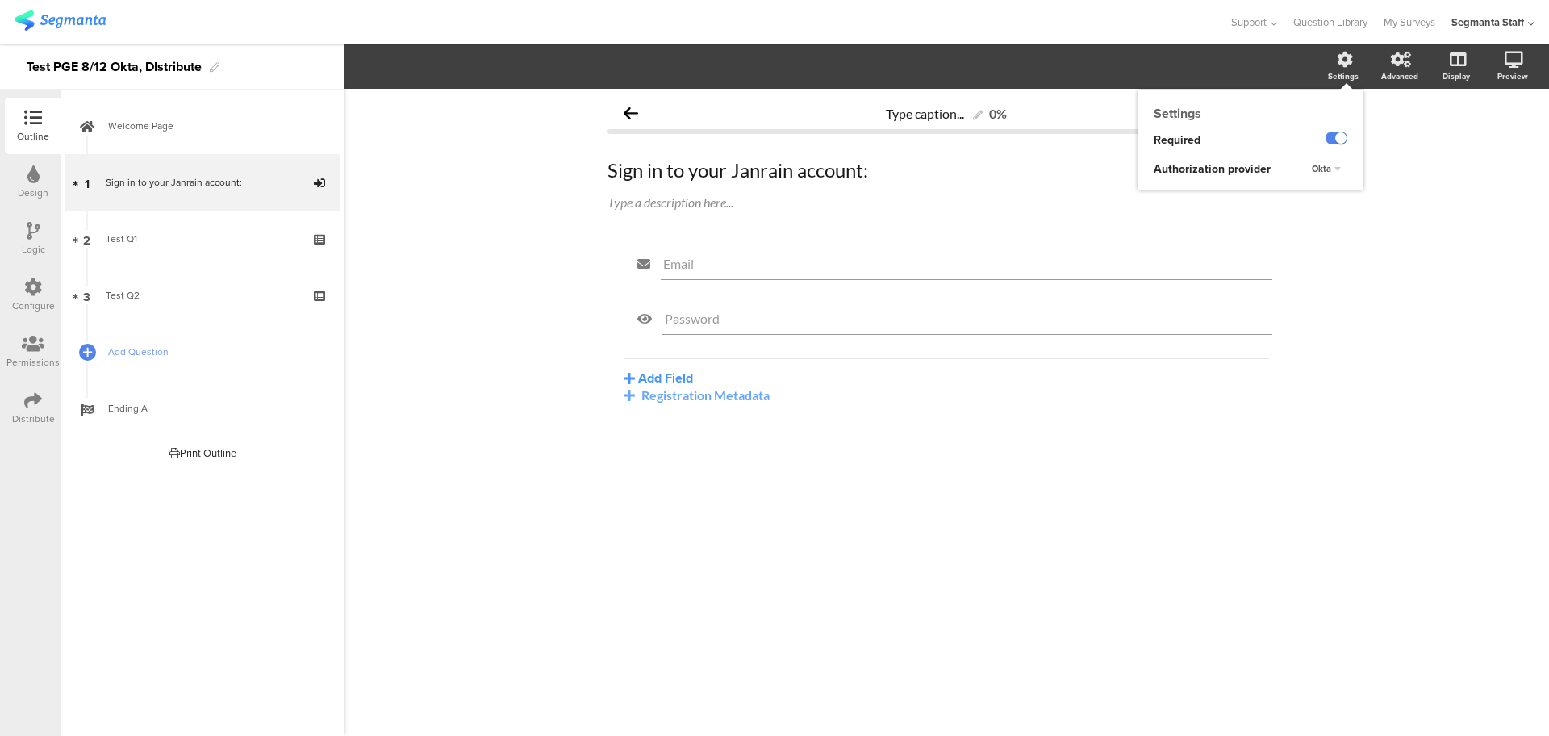
click at [1327, 173] on span "Okta" at bounding box center [1321, 168] width 19 height 13
click at [1327, 173] on div "Okta" at bounding box center [1336, 169] width 23 height 10
click at [781, 511] on div "Type caption... 0% Sign in to your Janrain account: Sign in to your Janrain acc…" at bounding box center [946, 412] width 1205 height 647
click at [649, 401] on div "Registration Metadata" at bounding box center [946, 394] width 645 height 15
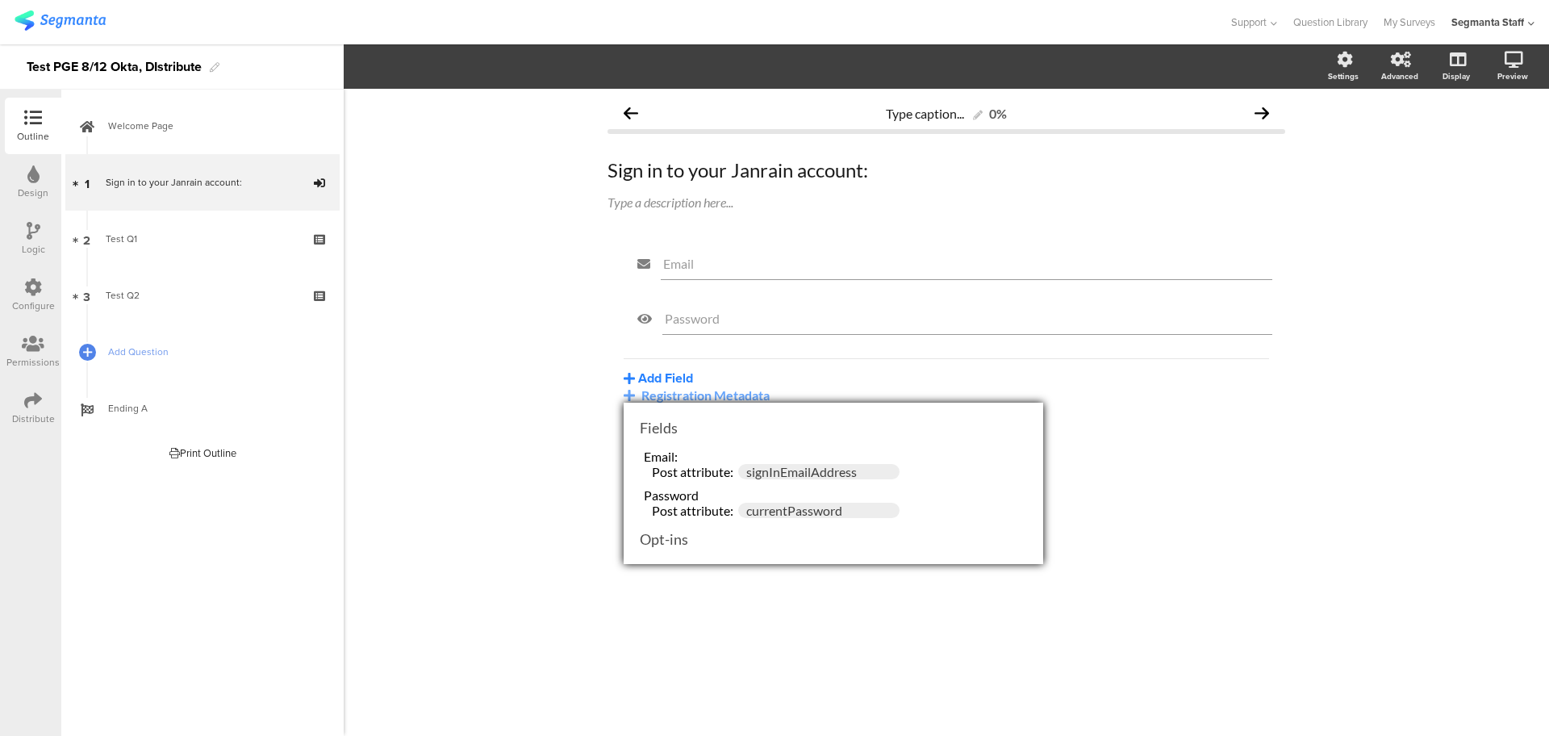
click at [635, 381] on button "Add Field" at bounding box center [658, 378] width 69 height 19
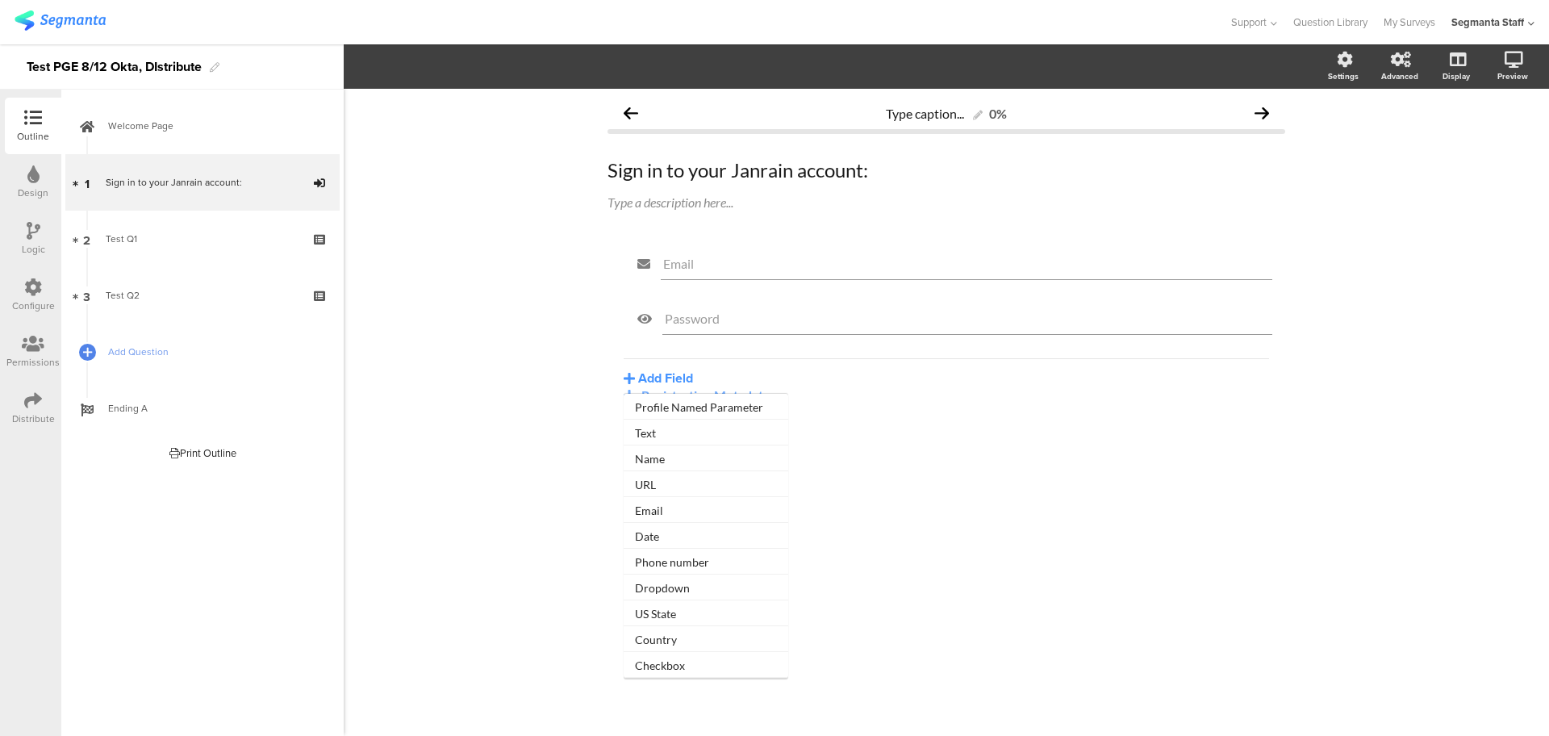
click at [626, 390] on div "Add Field Profile Named Parameter Text Name URL Email Date Phone number Dropdow…" at bounding box center [946, 380] width 645 height 44
click at [36, 398] on icon at bounding box center [33, 400] width 18 height 18
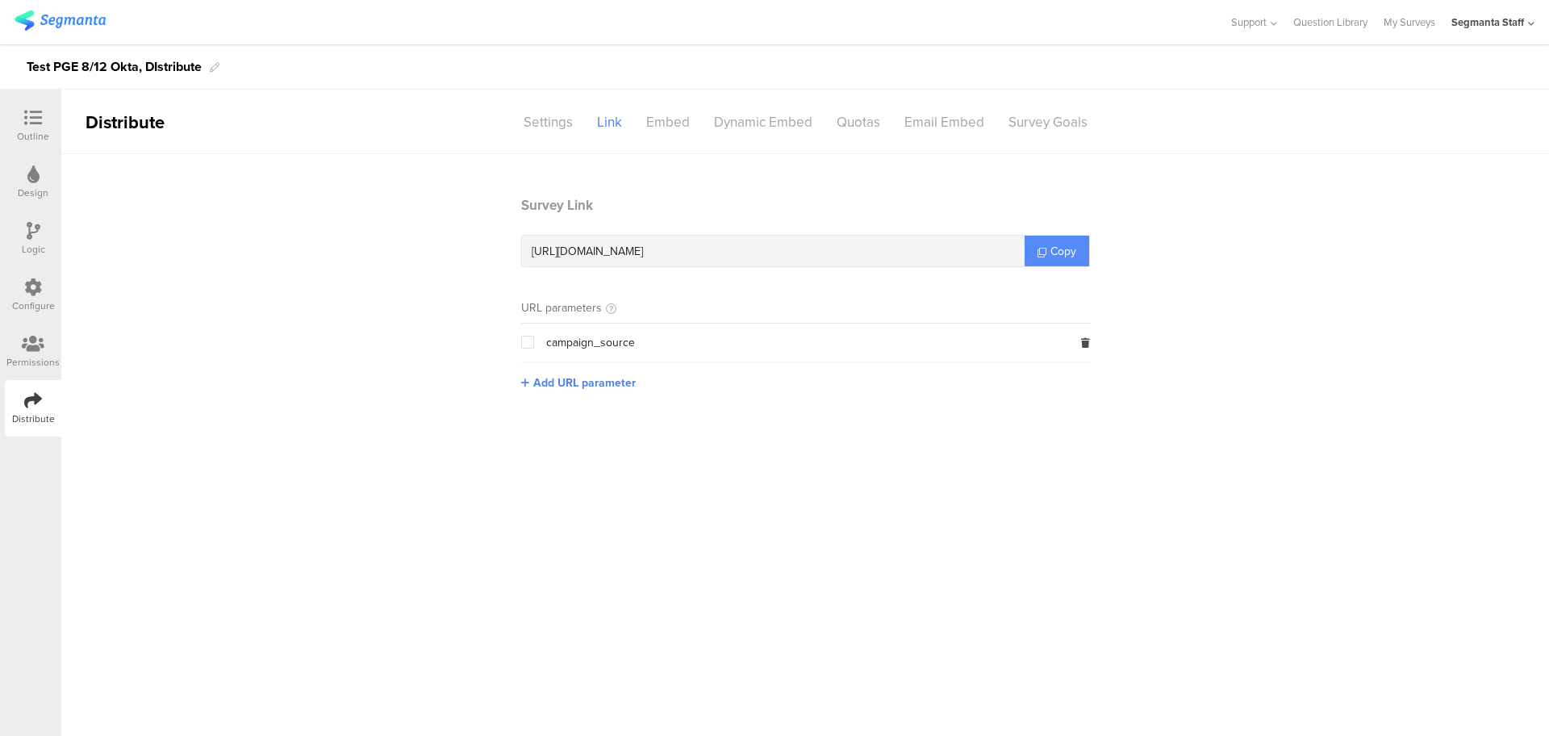
click at [1062, 258] on link "Copy" at bounding box center [1057, 251] width 65 height 31
click at [547, 132] on div "Settings" at bounding box center [547, 122] width 73 height 28
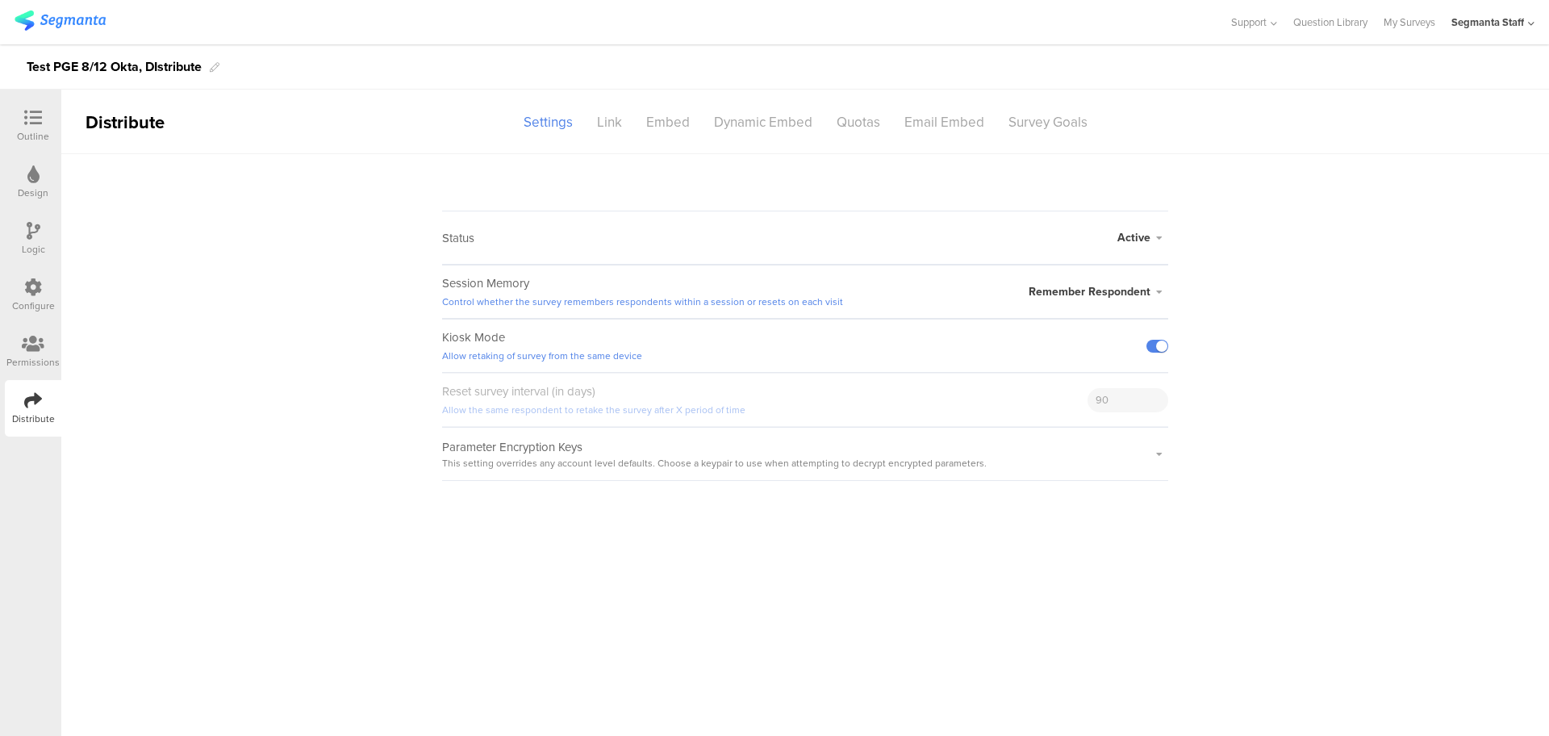
click at [1141, 227] on div "Active Active Closed Schedule Start Date: End Date: Save Cancel" at bounding box center [1142, 237] width 51 height 52
click at [1137, 237] on span "Active" at bounding box center [1133, 237] width 33 height 17
click at [1113, 294] on li "Closed" at bounding box center [1076, 302] width 186 height 33
click at [1122, 252] on link "Closed Survey Preview" at bounding box center [1100, 248] width 100 height 15
click at [1105, 288] on span "Remember Respondent" at bounding box center [1090, 291] width 122 height 17
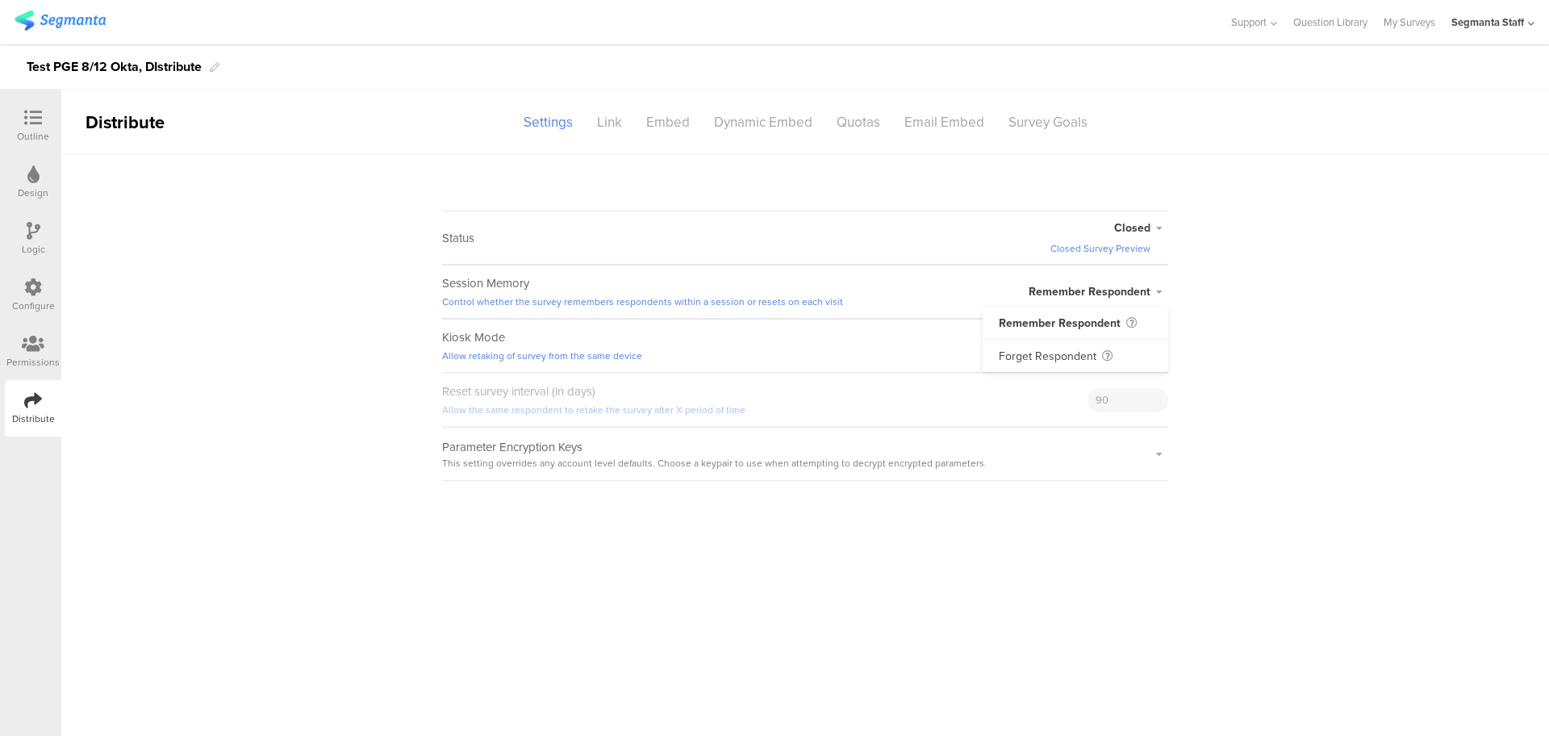
click at [1105, 288] on span "Remember Respondent" at bounding box center [1090, 291] width 122 height 17
click at [1143, 226] on span "Closed" at bounding box center [1132, 227] width 36 height 17
click at [1100, 277] on li "Active" at bounding box center [1076, 278] width 186 height 33
click at [614, 127] on div "Link" at bounding box center [609, 122] width 49 height 28
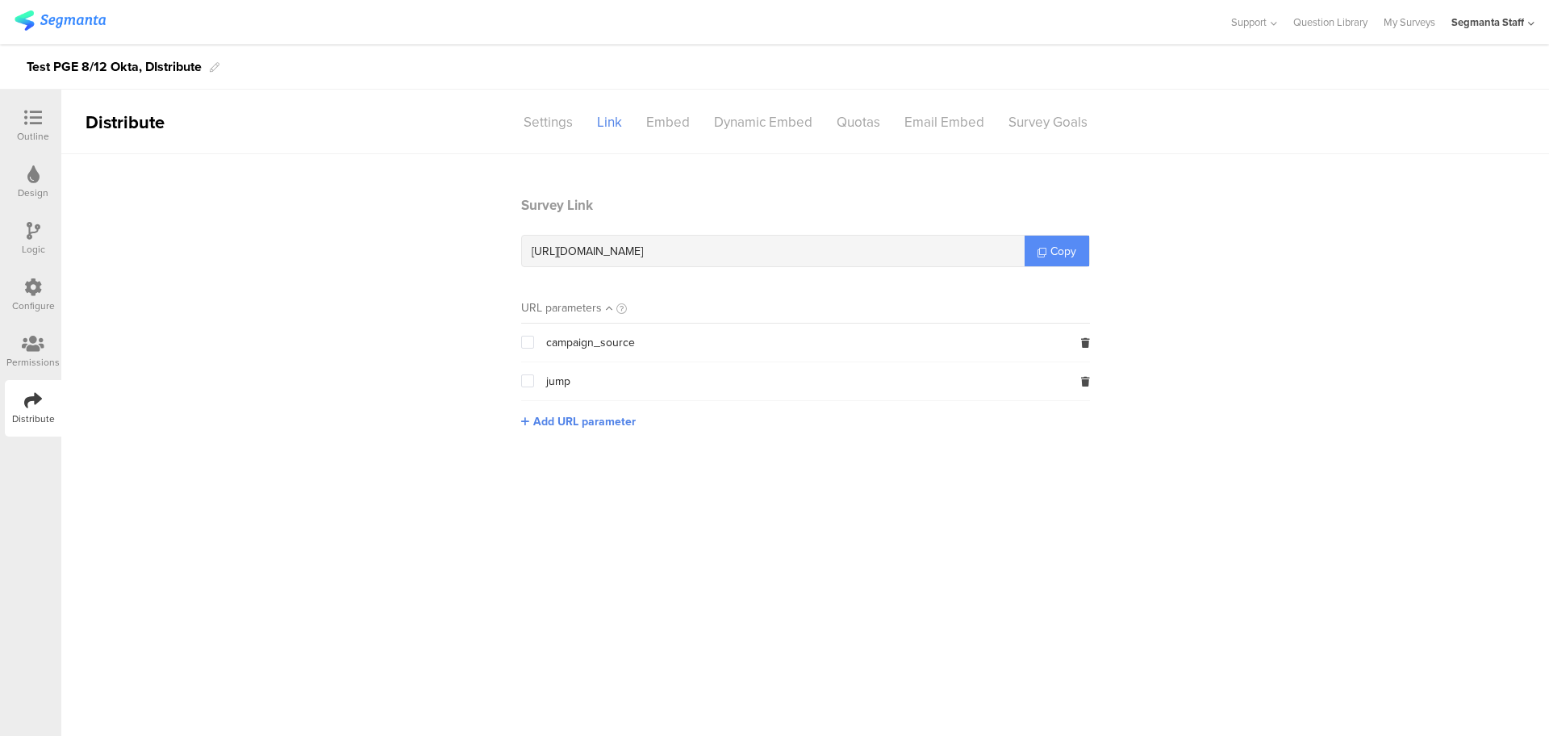
click at [1046, 244] on link "Copy" at bounding box center [1057, 251] width 65 height 31
click at [1043, 244] on link "Copy" at bounding box center [1057, 251] width 65 height 31
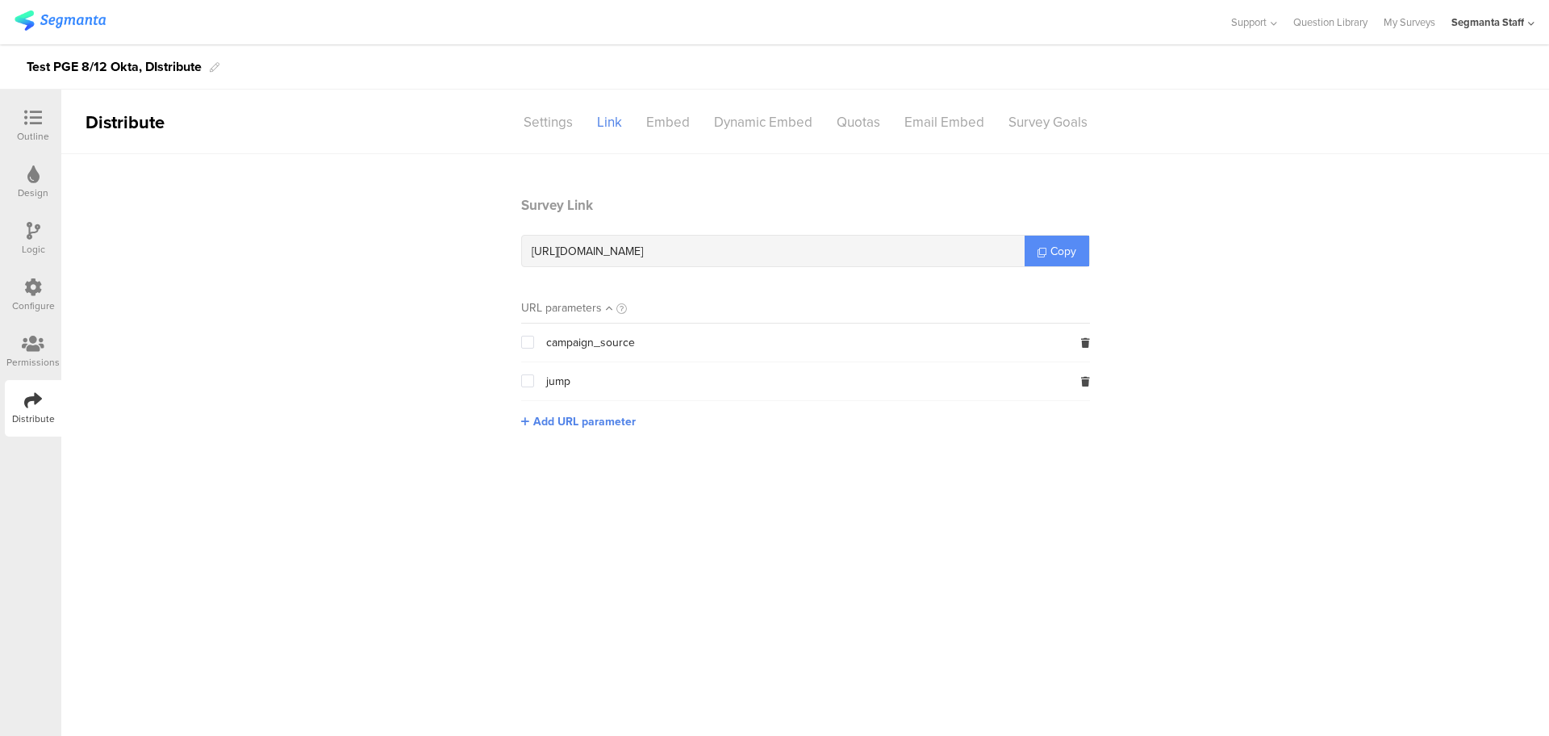
click at [1043, 244] on link "Copy" at bounding box center [1057, 251] width 65 height 31
click at [1042, 244] on link "Copy" at bounding box center [1057, 251] width 65 height 31
click at [1041, 244] on link "Copy" at bounding box center [1057, 251] width 65 height 31
click at [561, 126] on div "Settings" at bounding box center [547, 122] width 73 height 28
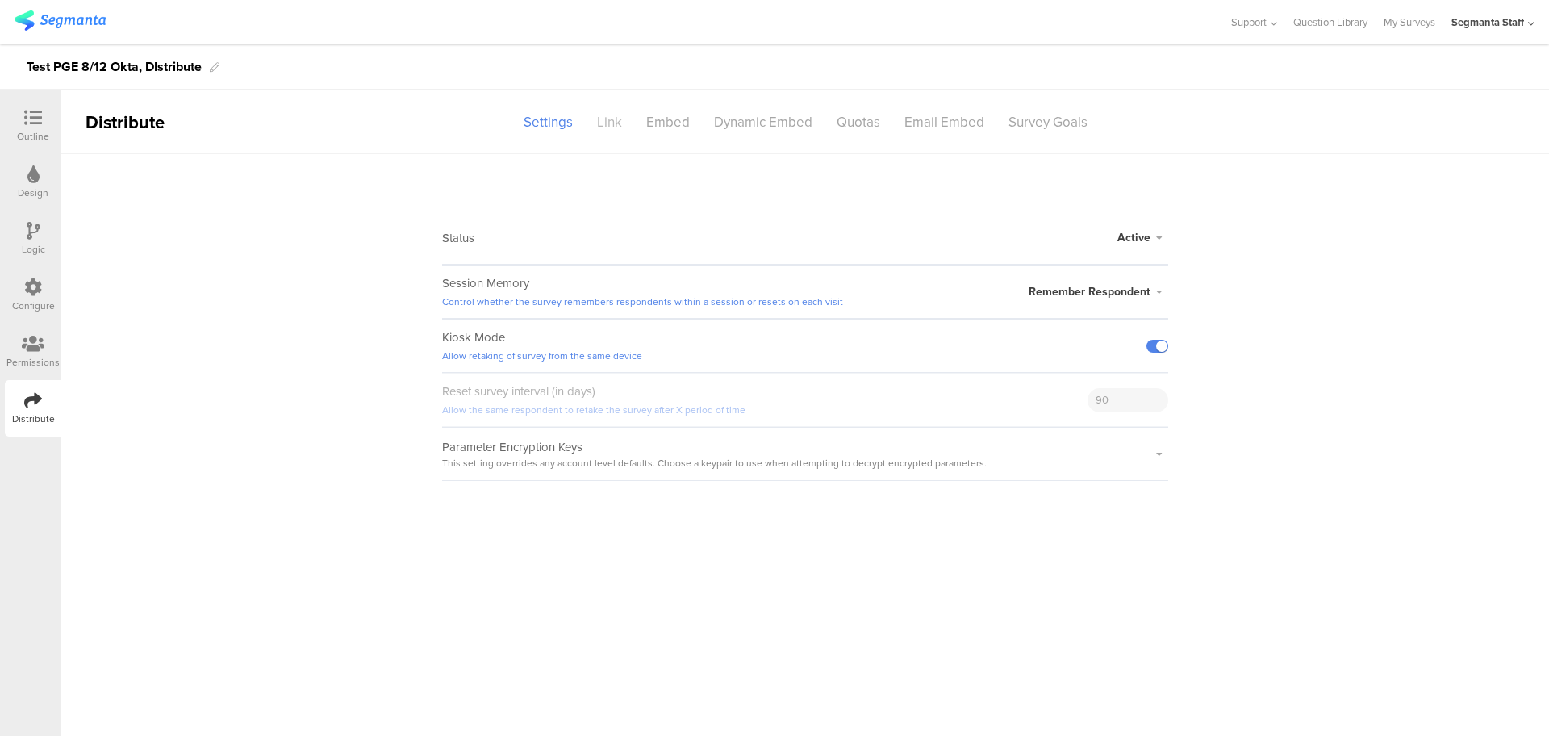
click at [607, 123] on div "Link" at bounding box center [609, 122] width 49 height 28
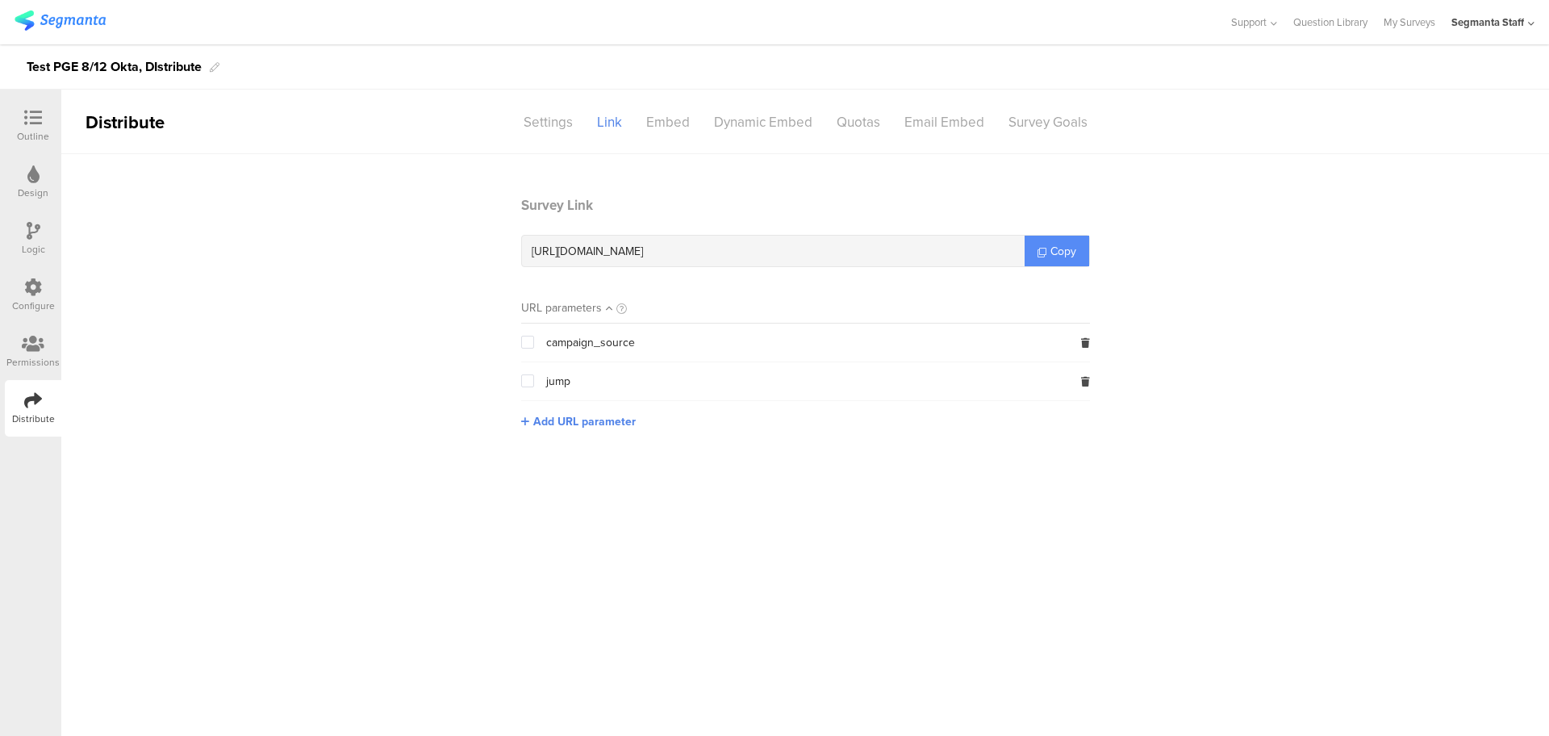
click at [1035, 249] on link "Copy" at bounding box center [1057, 251] width 65 height 31
click at [33, 115] on icon at bounding box center [33, 118] width 18 height 18
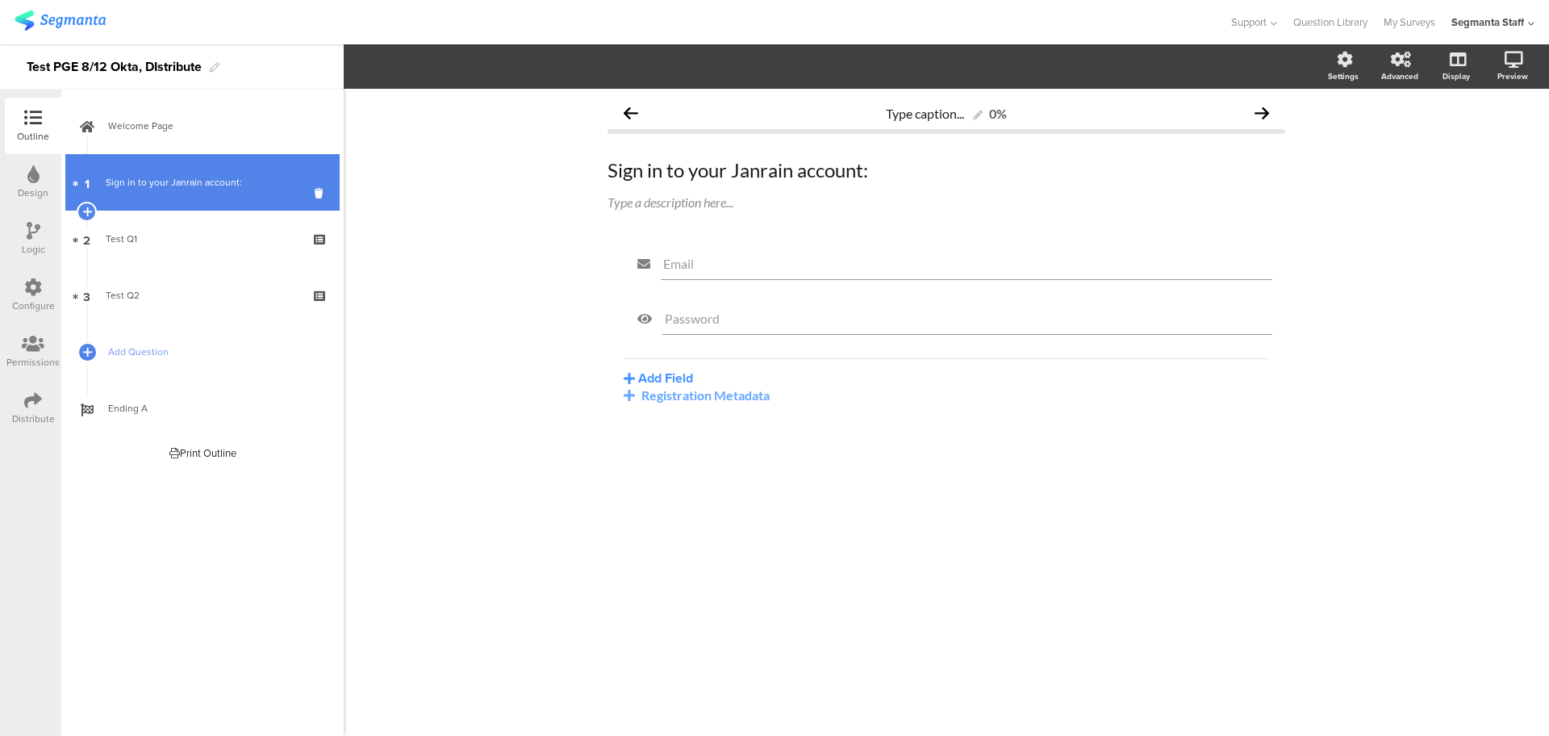
click at [268, 197] on link "1 Sign in to your Janrain account:" at bounding box center [202, 182] width 274 height 56
click at [248, 169] on link "1 Sign in to your Janrain account:" at bounding box center [202, 182] width 274 height 56
click at [314, 189] on link "1 Sign in to your Janrain account:" at bounding box center [202, 182] width 274 height 56
click at [320, 195] on icon at bounding box center [322, 193] width 14 height 15
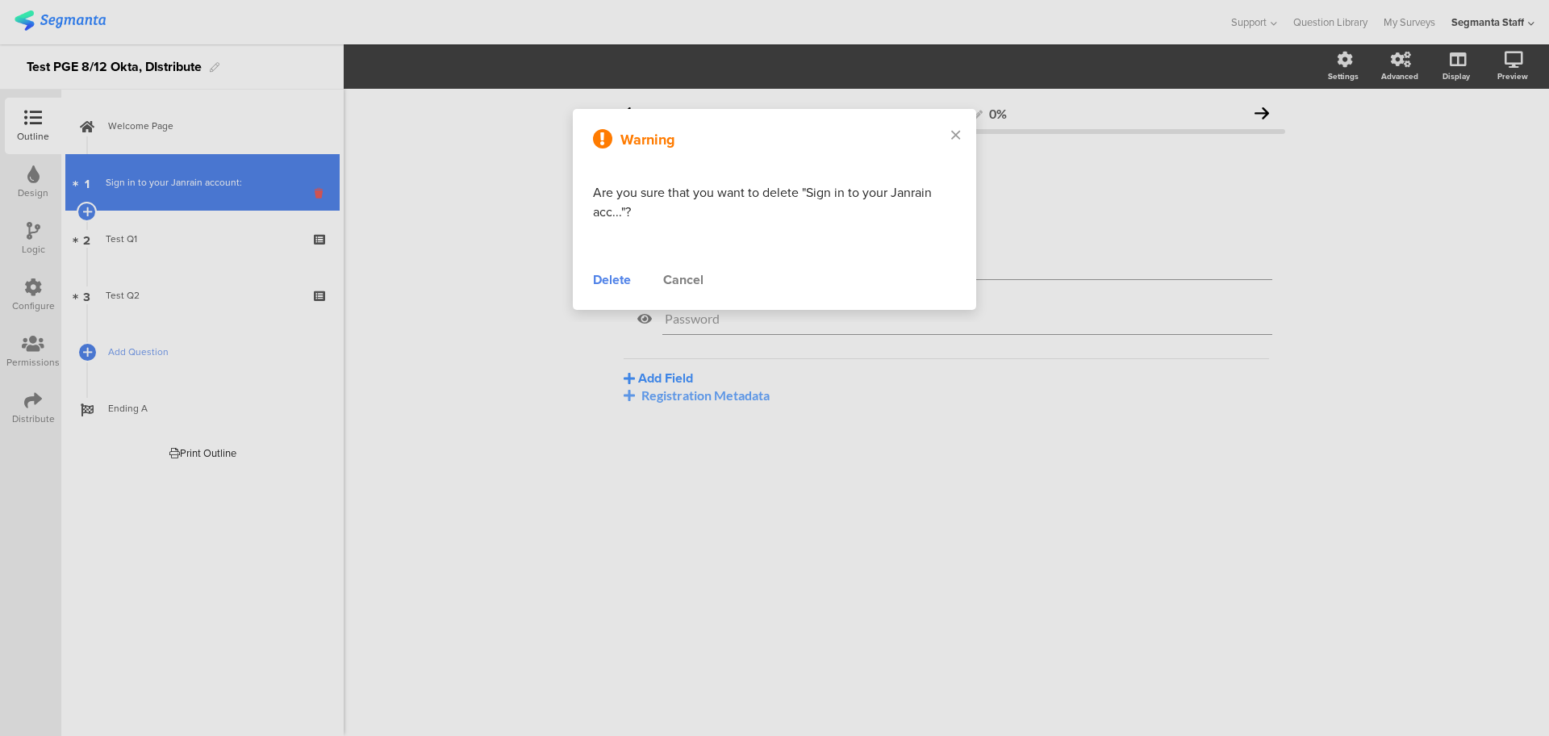
click at [317, 196] on div at bounding box center [774, 368] width 1549 height 736
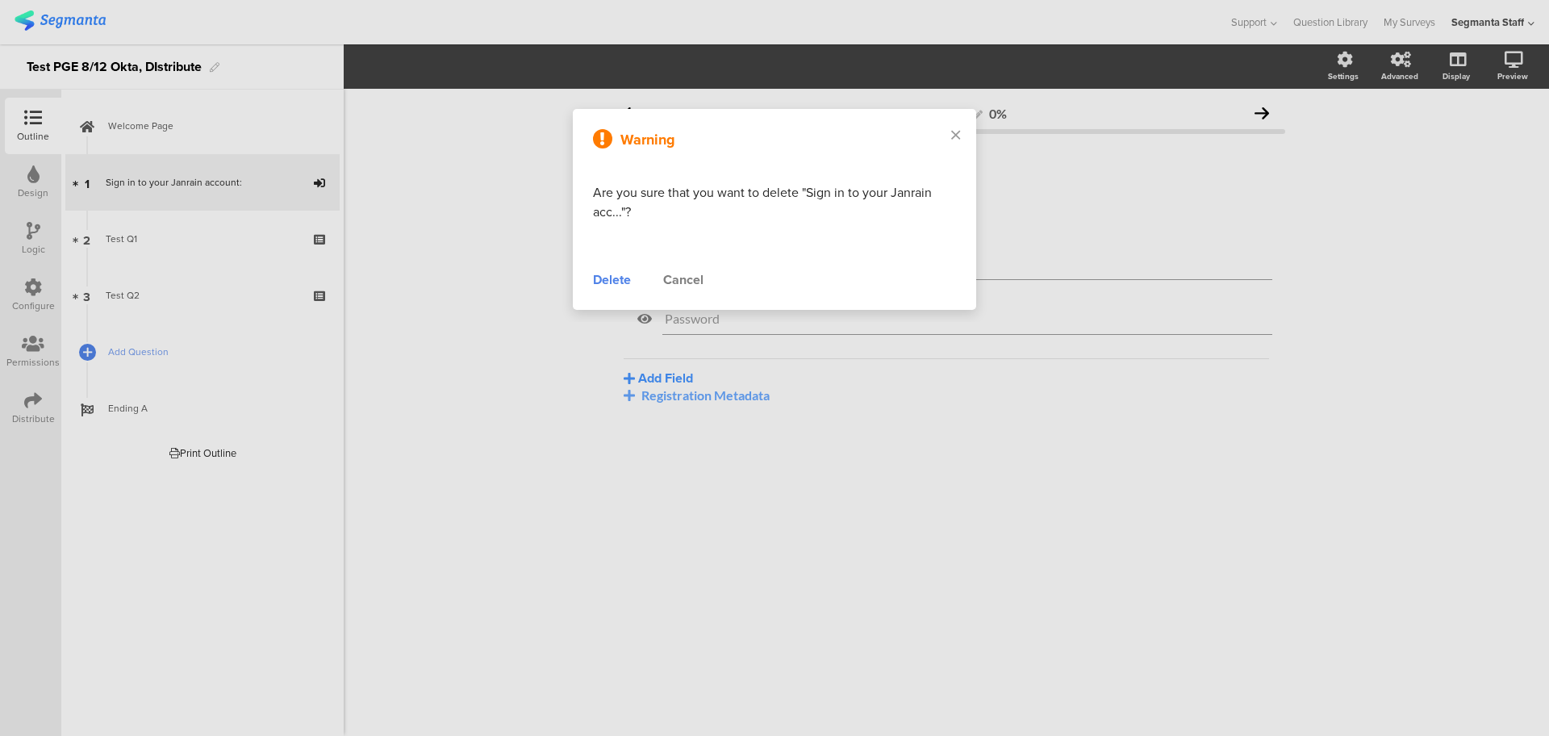
click at [606, 274] on div "Delete" at bounding box center [612, 279] width 38 height 19
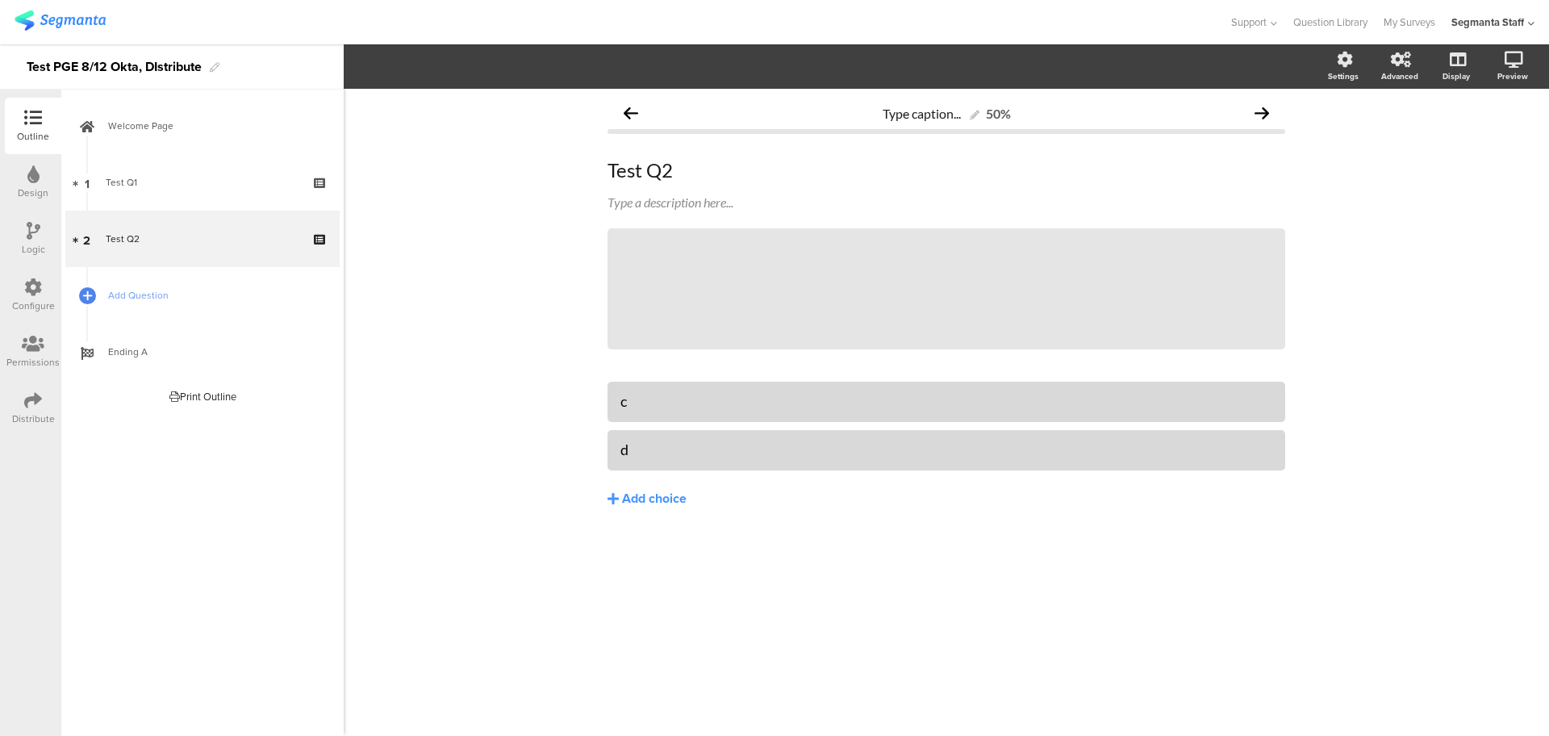
click at [35, 437] on div "Outline Design Logic Configure Permissions Distribute" at bounding box center [30, 413] width 61 height 646
click at [38, 404] on icon at bounding box center [33, 400] width 18 height 18
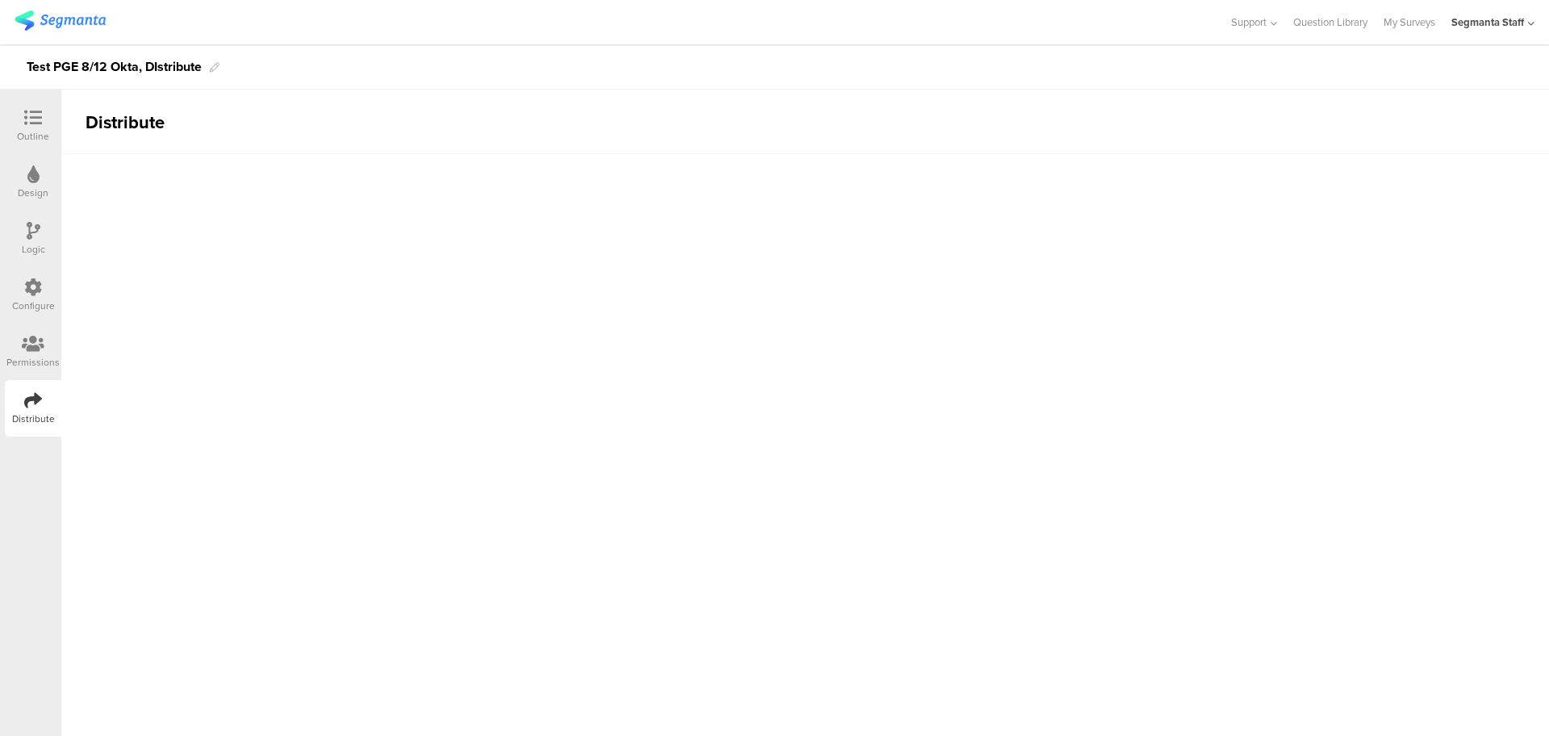
click at [38, 404] on icon at bounding box center [33, 400] width 18 height 18
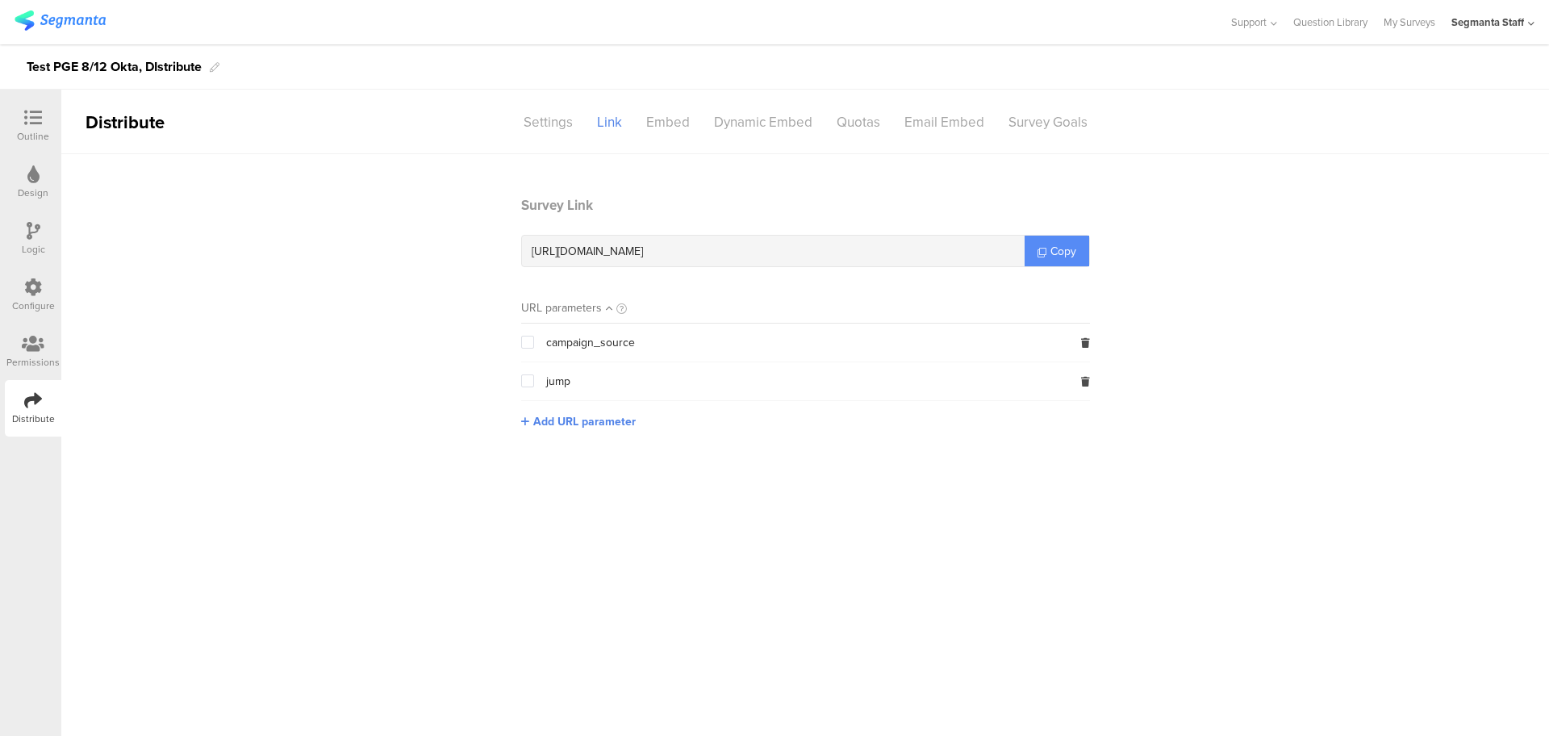
click at [1065, 240] on link "Copy" at bounding box center [1057, 251] width 65 height 31
click at [1064, 240] on link "Copy" at bounding box center [1057, 251] width 65 height 31
click at [1058, 243] on span "Copy" at bounding box center [1063, 251] width 26 height 17
click at [1057, 244] on span "Copy" at bounding box center [1063, 251] width 26 height 17
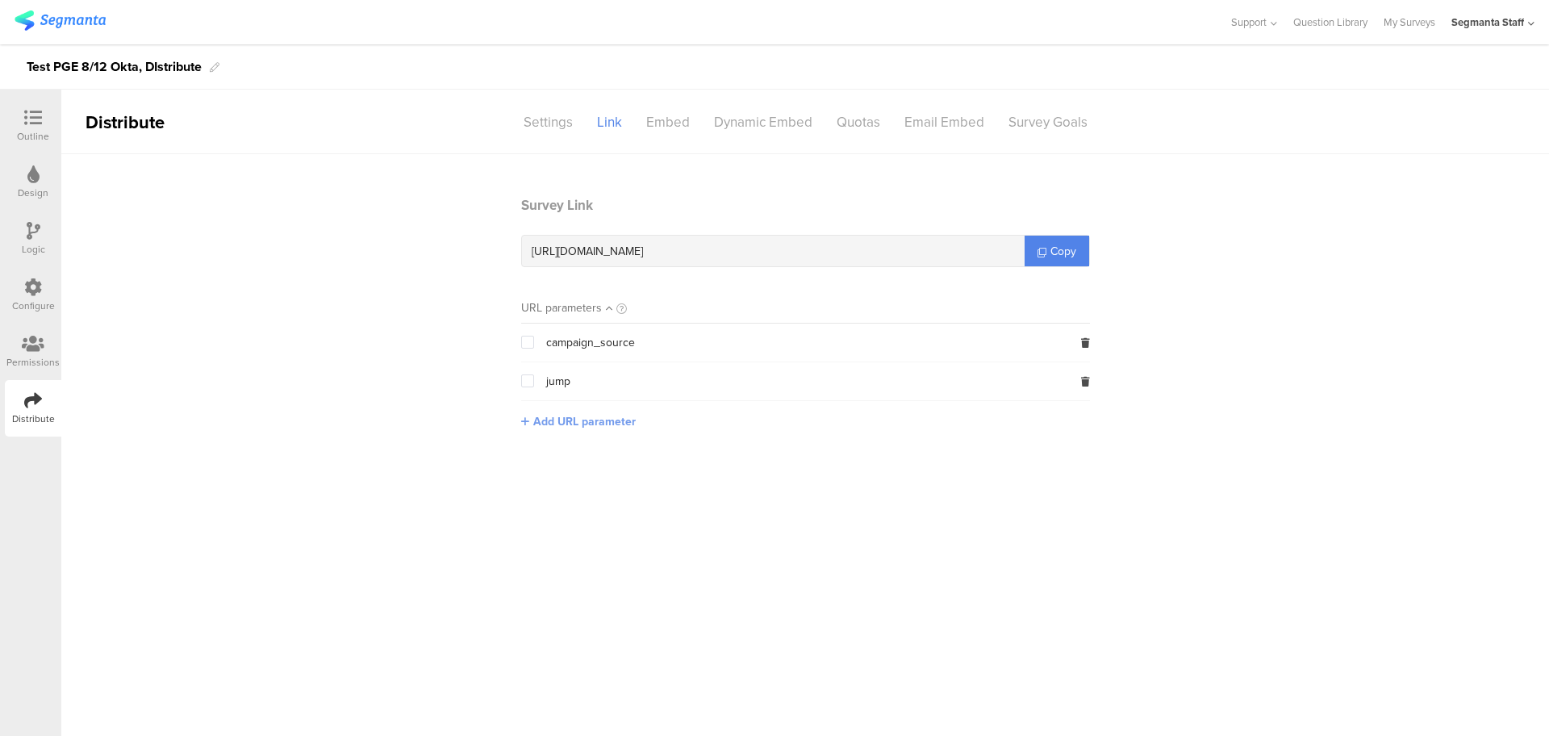
click at [534, 414] on span "Add URL parameter" at bounding box center [584, 421] width 102 height 17
click at [582, 417] on input "text" at bounding box center [627, 420] width 213 height 26
type input "S"
type input "seg_erid"
click at [1050, 248] on span "Copy" at bounding box center [1063, 251] width 26 height 17
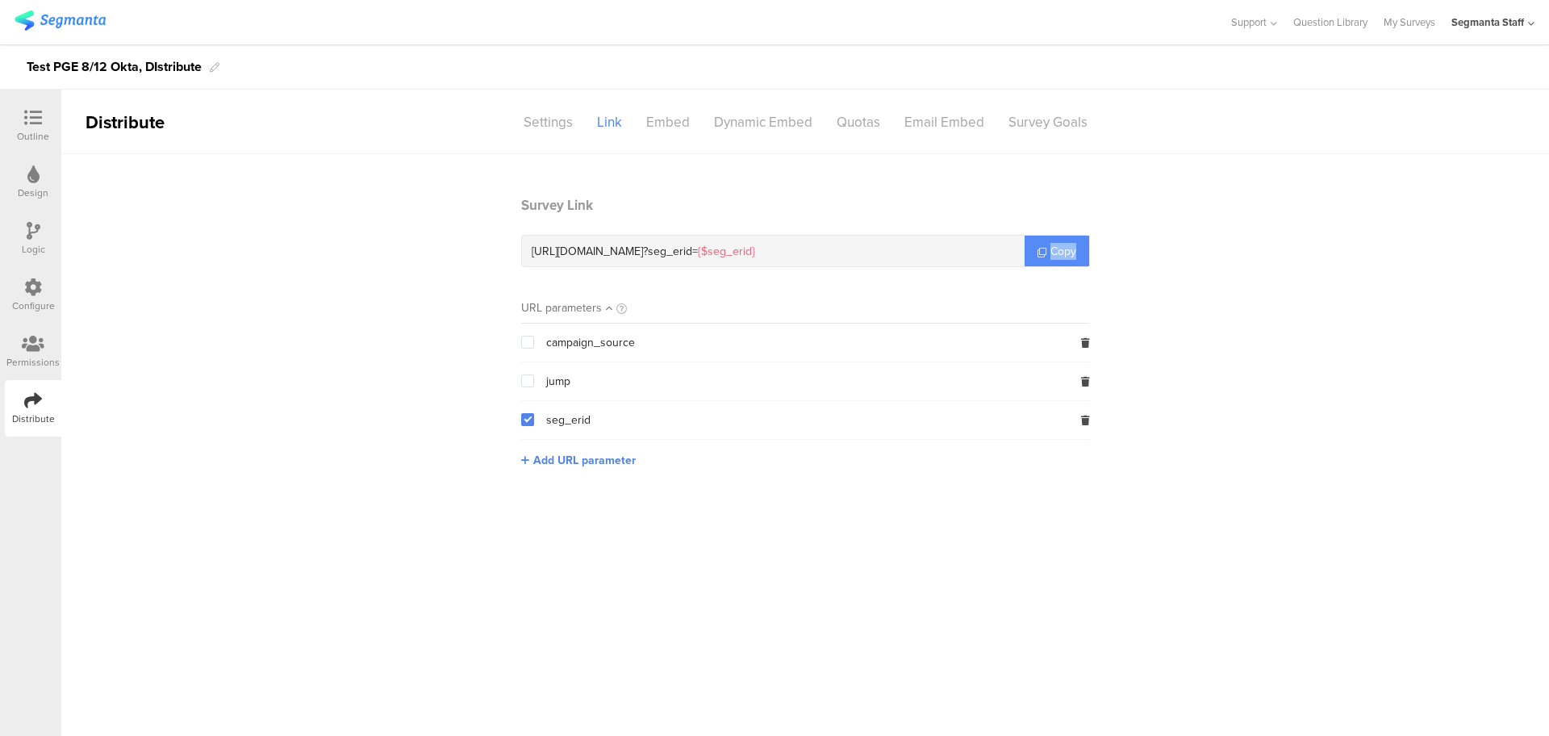
click at [1050, 249] on span "Copy" at bounding box center [1063, 251] width 26 height 17
click at [674, 128] on div "Embed" at bounding box center [668, 122] width 68 height 28
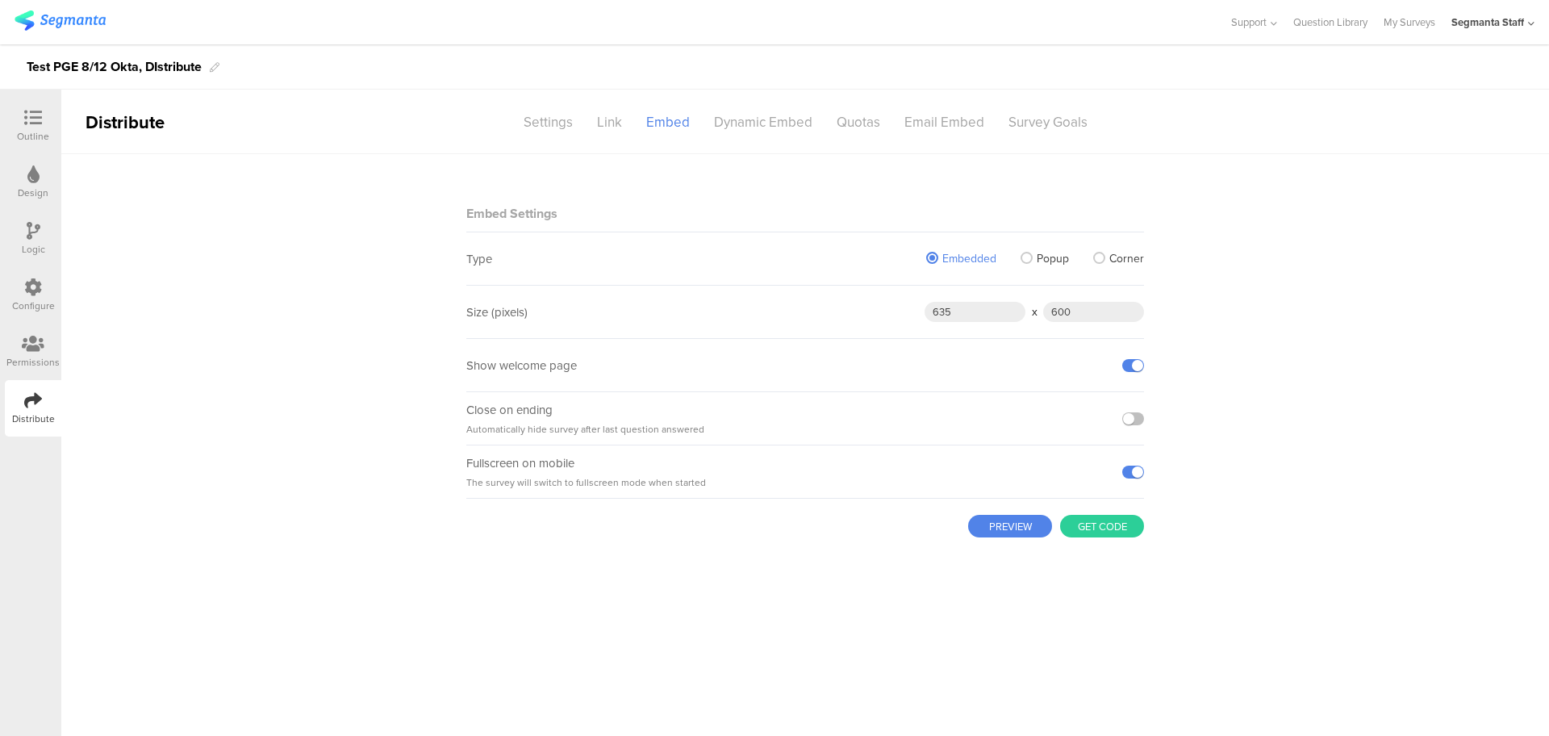
click at [1003, 528] on button "PREVIEW" at bounding box center [1010, 526] width 84 height 23
click at [1088, 531] on button "Get code" at bounding box center [1102, 526] width 84 height 23
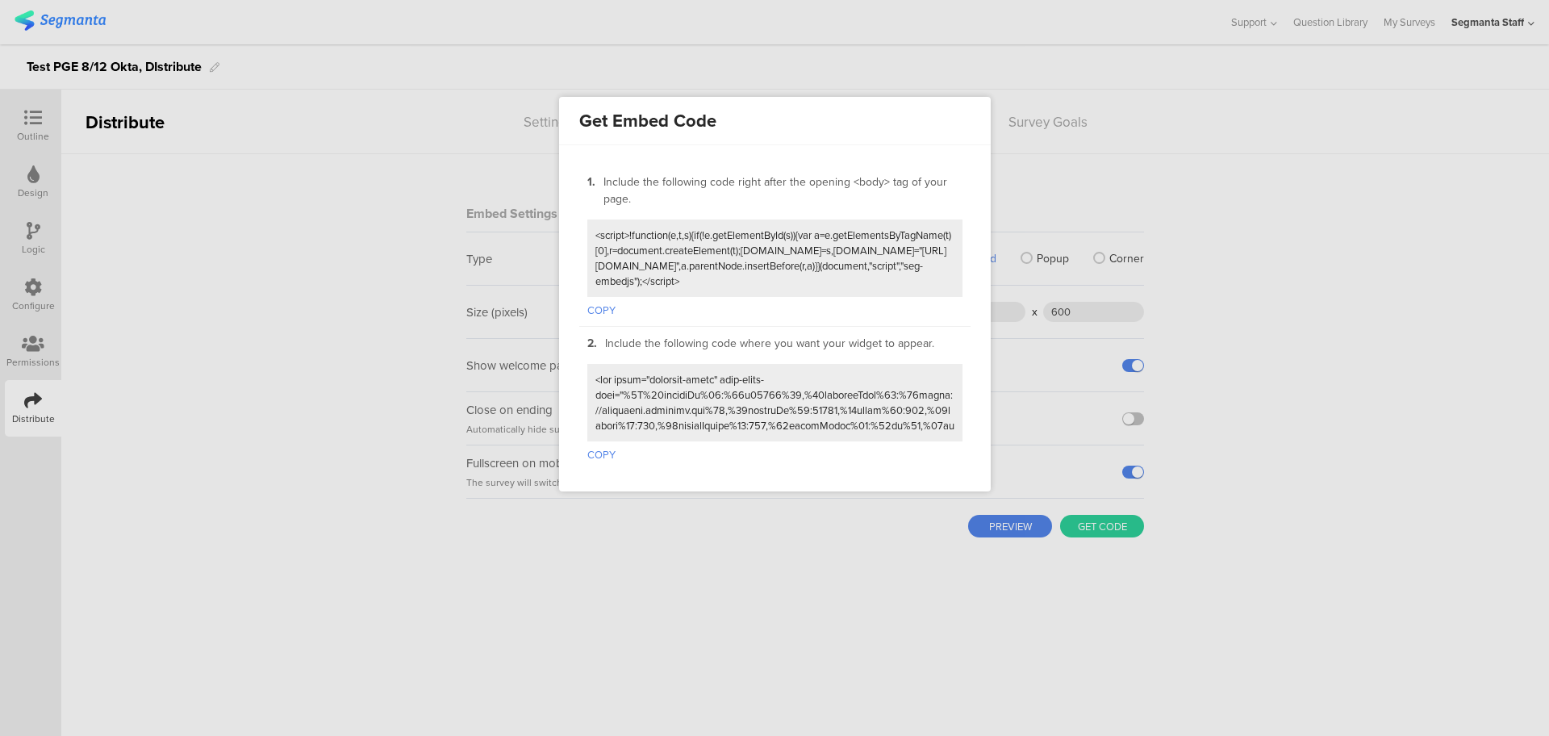
click at [605, 309] on button "COPY" at bounding box center [601, 307] width 28 height 21
click at [1437, 149] on div at bounding box center [774, 368] width 1549 height 736
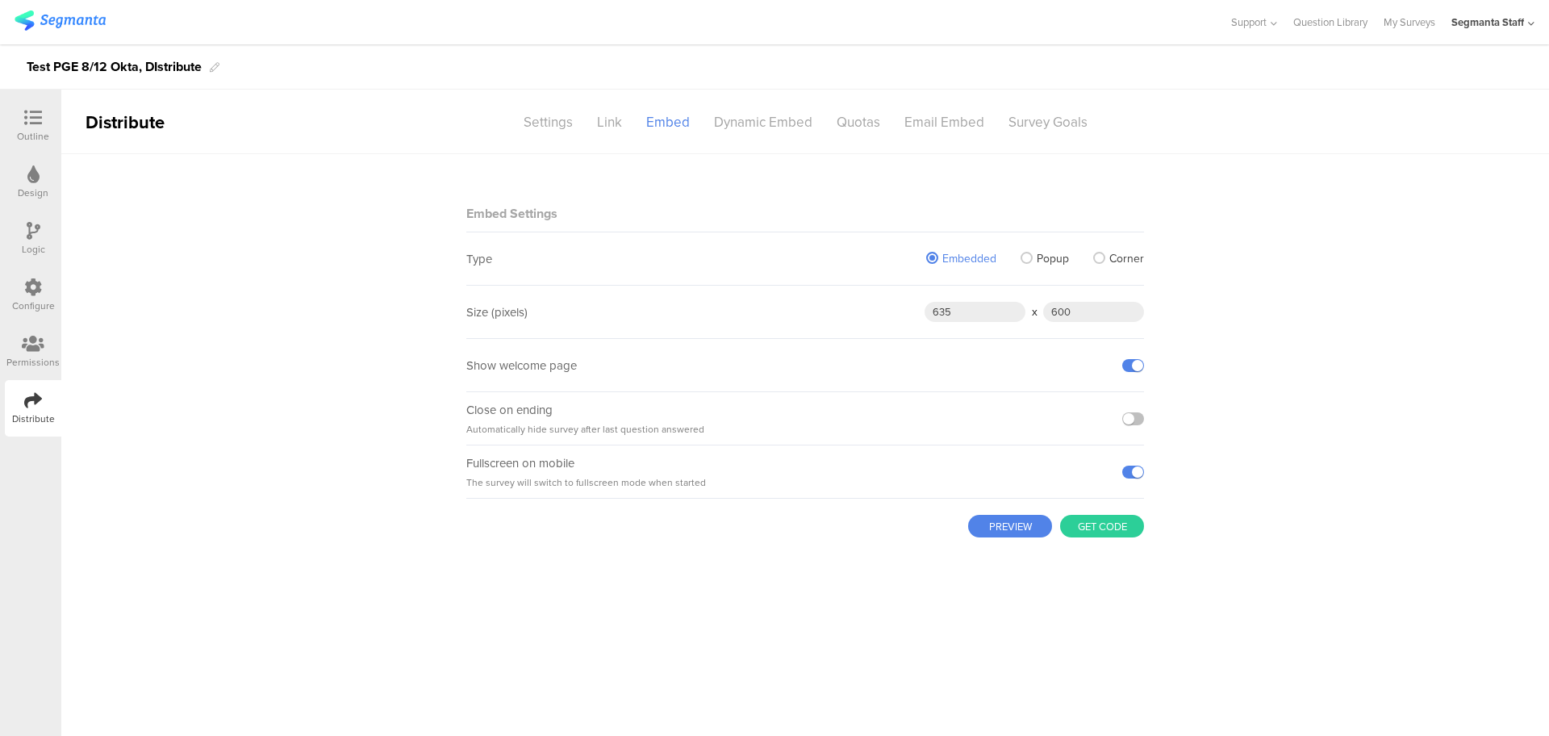
click at [1112, 520] on button "Get code" at bounding box center [1102, 526] width 84 height 23
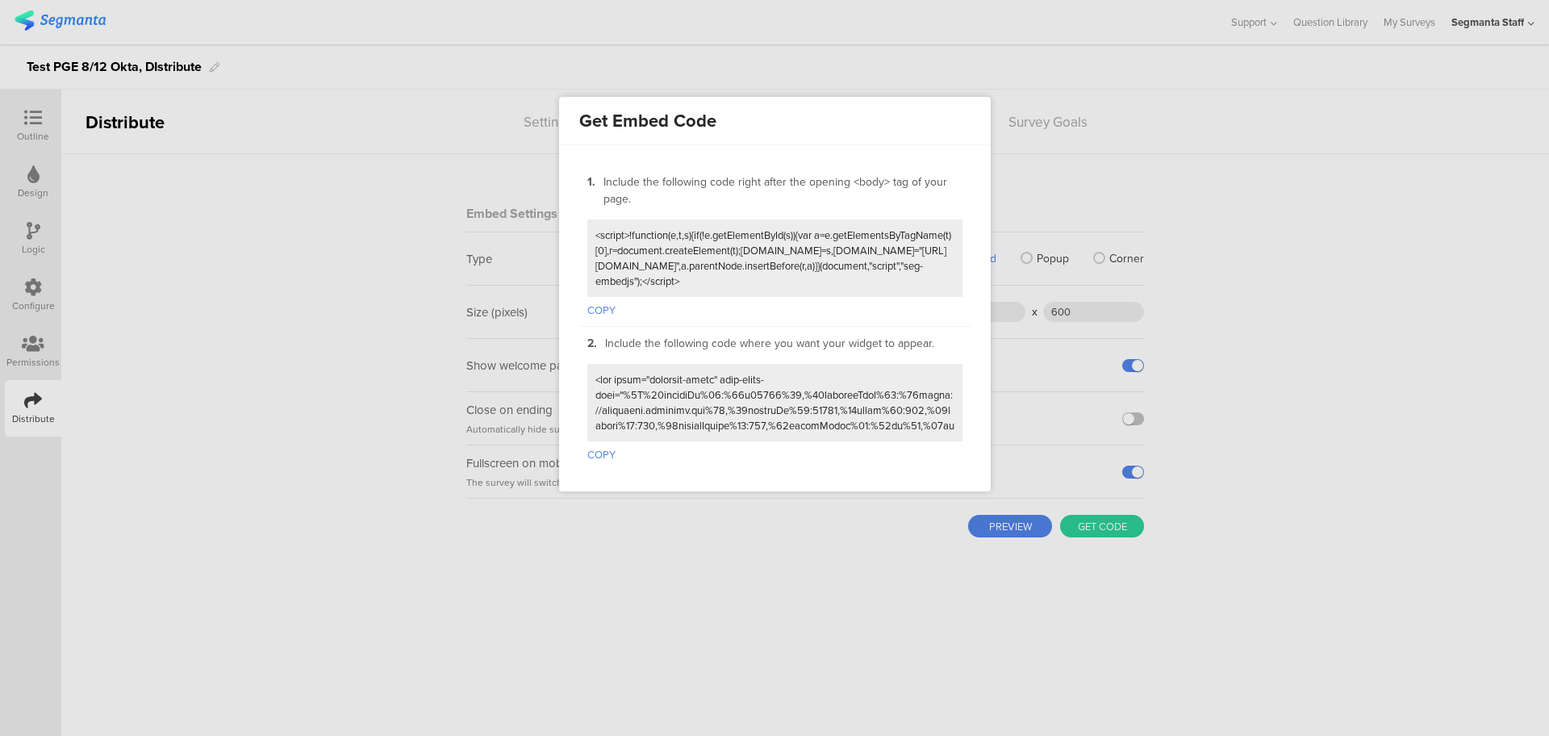
click at [602, 445] on button "COPY" at bounding box center [601, 451] width 28 height 21
click at [602, 446] on button "COPY" at bounding box center [601, 451] width 28 height 21
click at [599, 448] on button "COPY" at bounding box center [601, 451] width 28 height 21
drag, startPoint x: 654, startPoint y: 671, endPoint x: 676, endPoint y: 549, distance: 123.7
click at [654, 671] on div at bounding box center [774, 368] width 1549 height 736
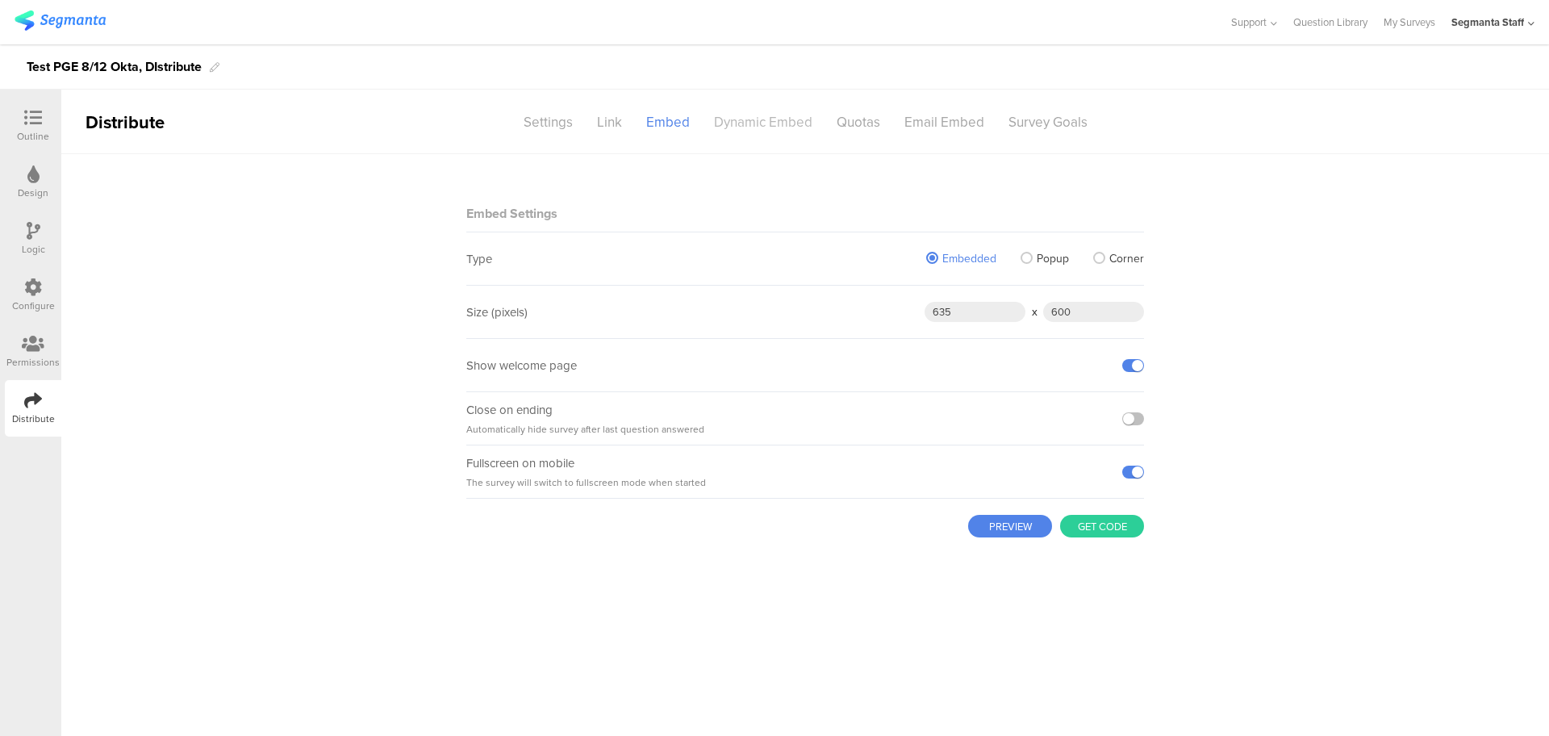
click at [756, 121] on div "Dynamic Embed" at bounding box center [763, 122] width 123 height 28
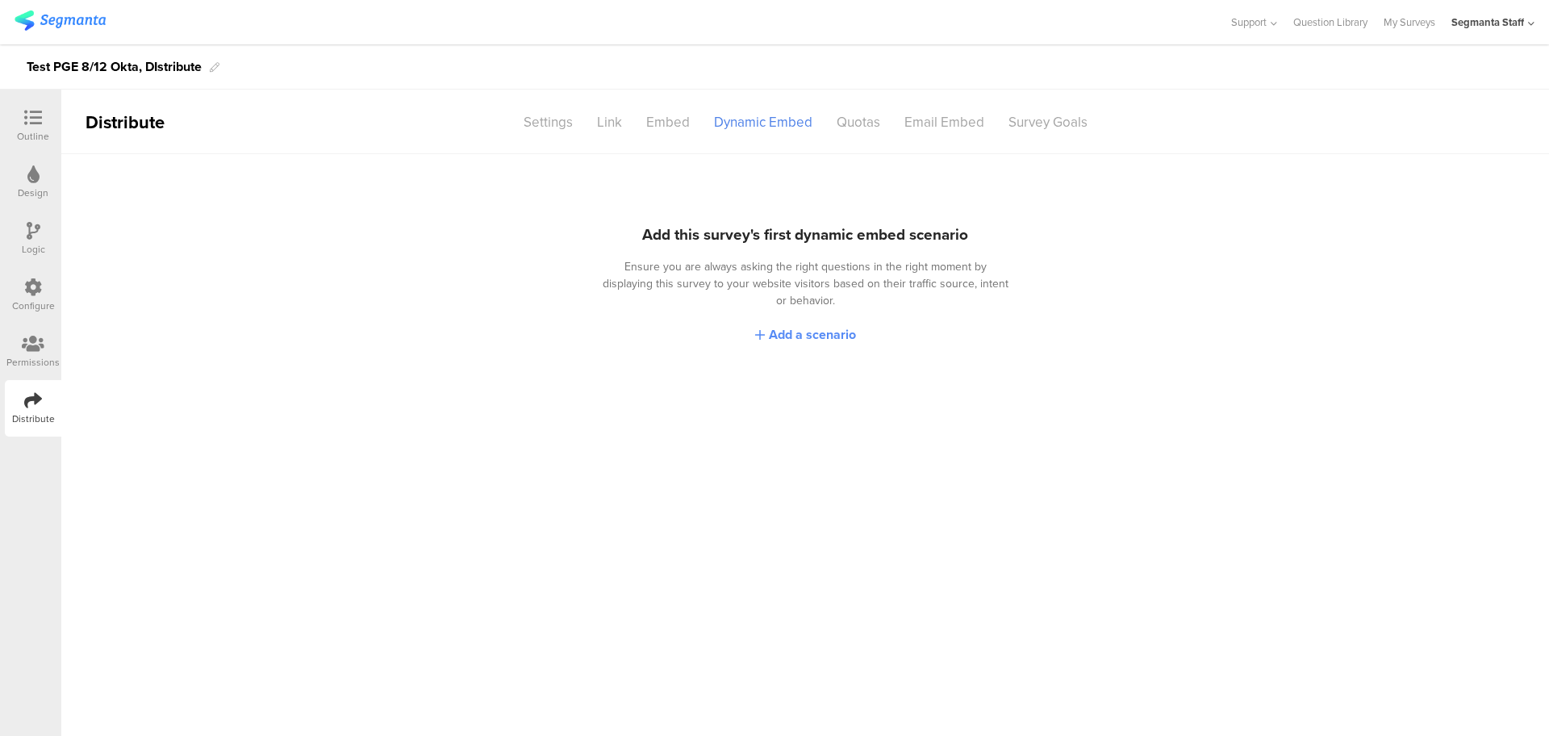
click at [799, 326] on div "Add a scenario" at bounding box center [805, 334] width 101 height 27
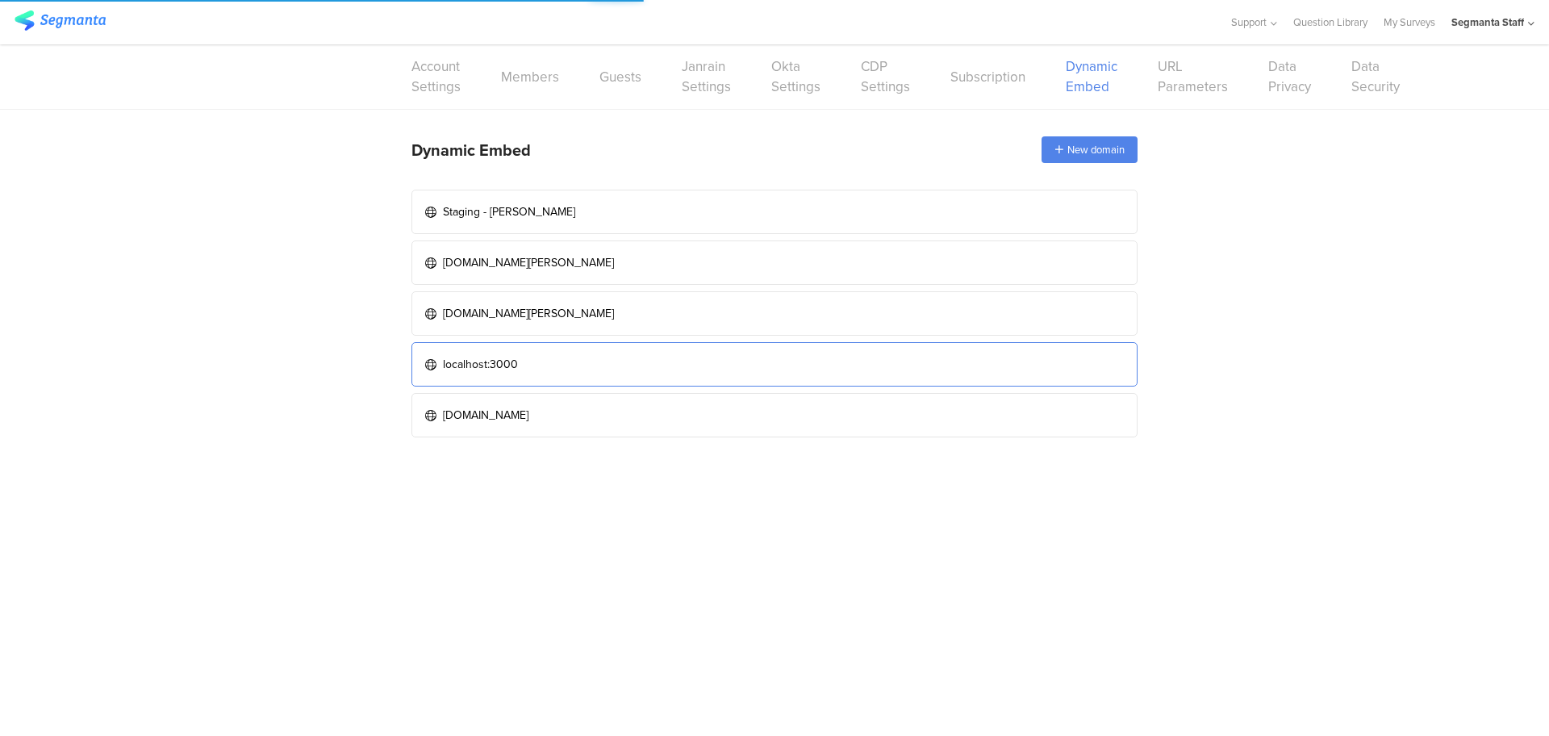
click at [584, 357] on link "localhost:3000" at bounding box center [774, 364] width 726 height 44
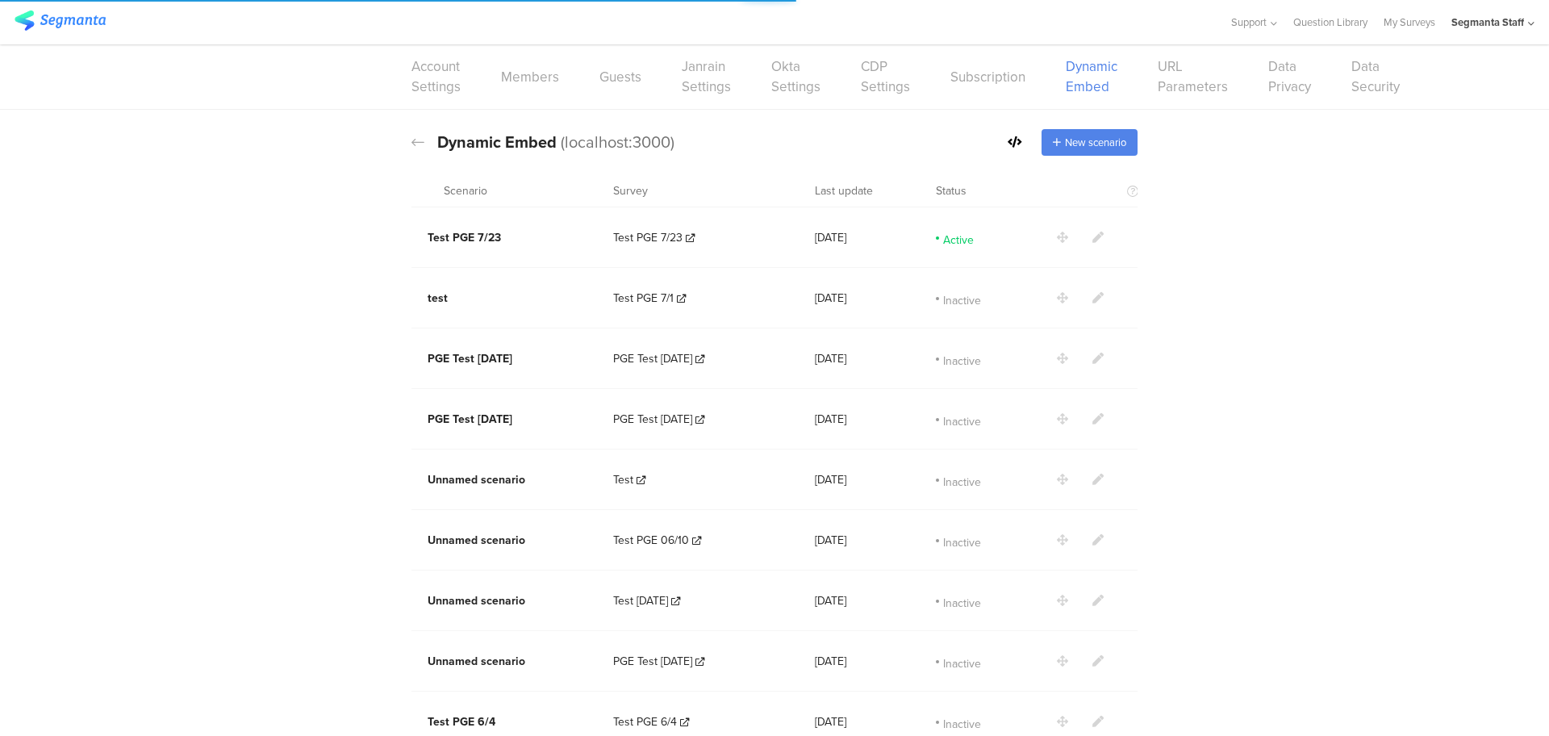
click at [1092, 236] on icon at bounding box center [1097, 237] width 11 height 11
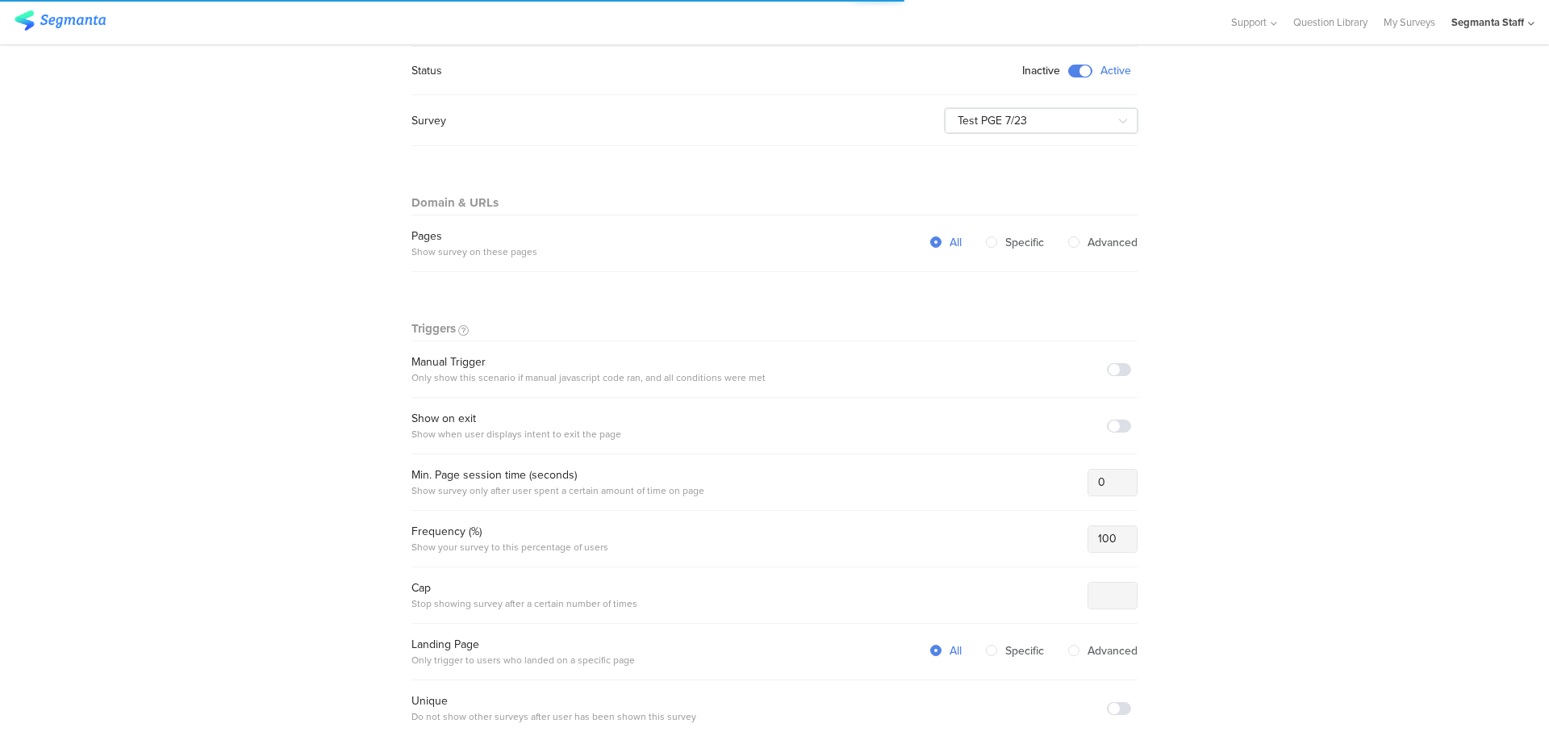
scroll to position [202, 0]
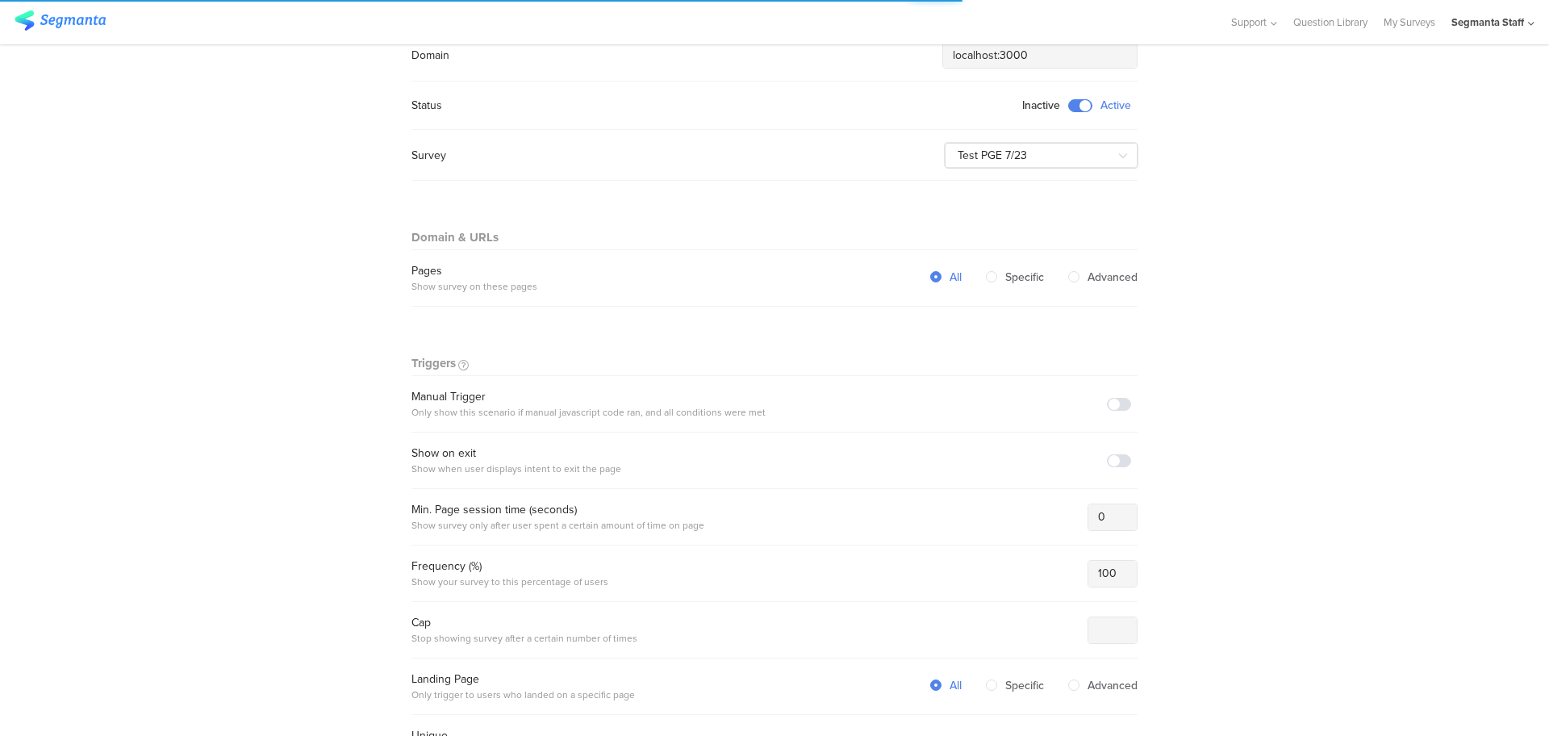
click at [1070, 107] on span at bounding box center [1080, 105] width 24 height 13
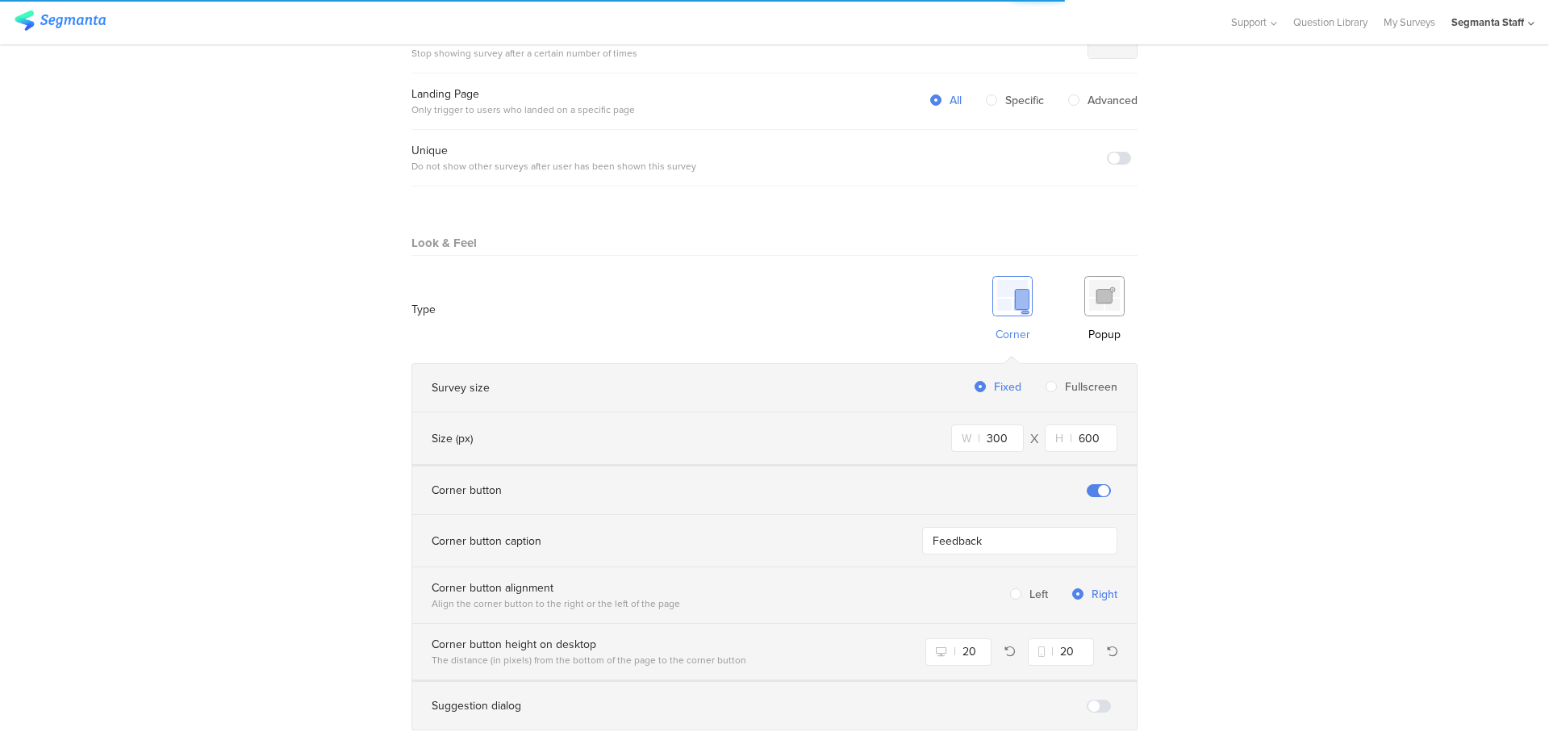
scroll to position [958, 0]
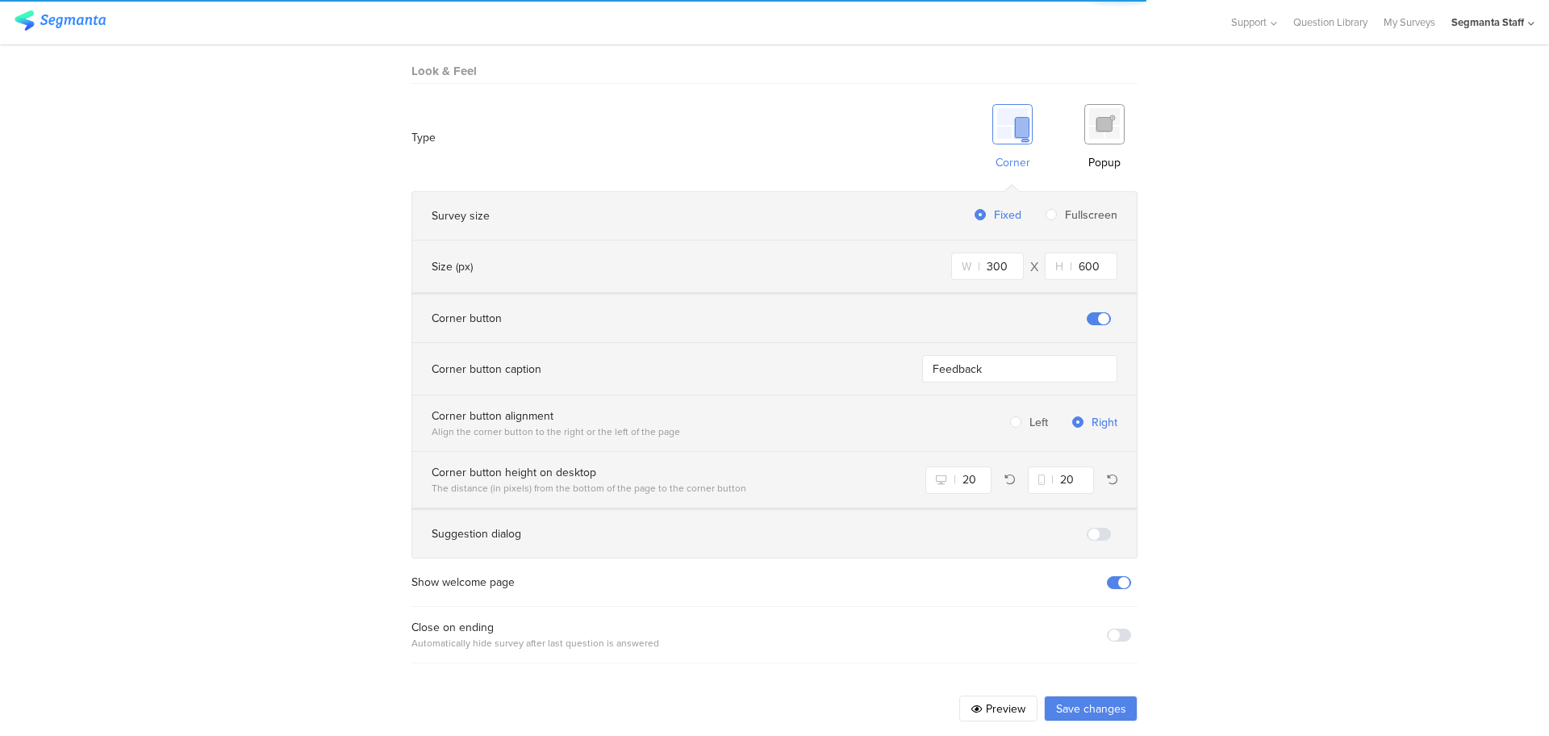
click at [1086, 695] on button "Save changes" at bounding box center [1091, 708] width 94 height 26
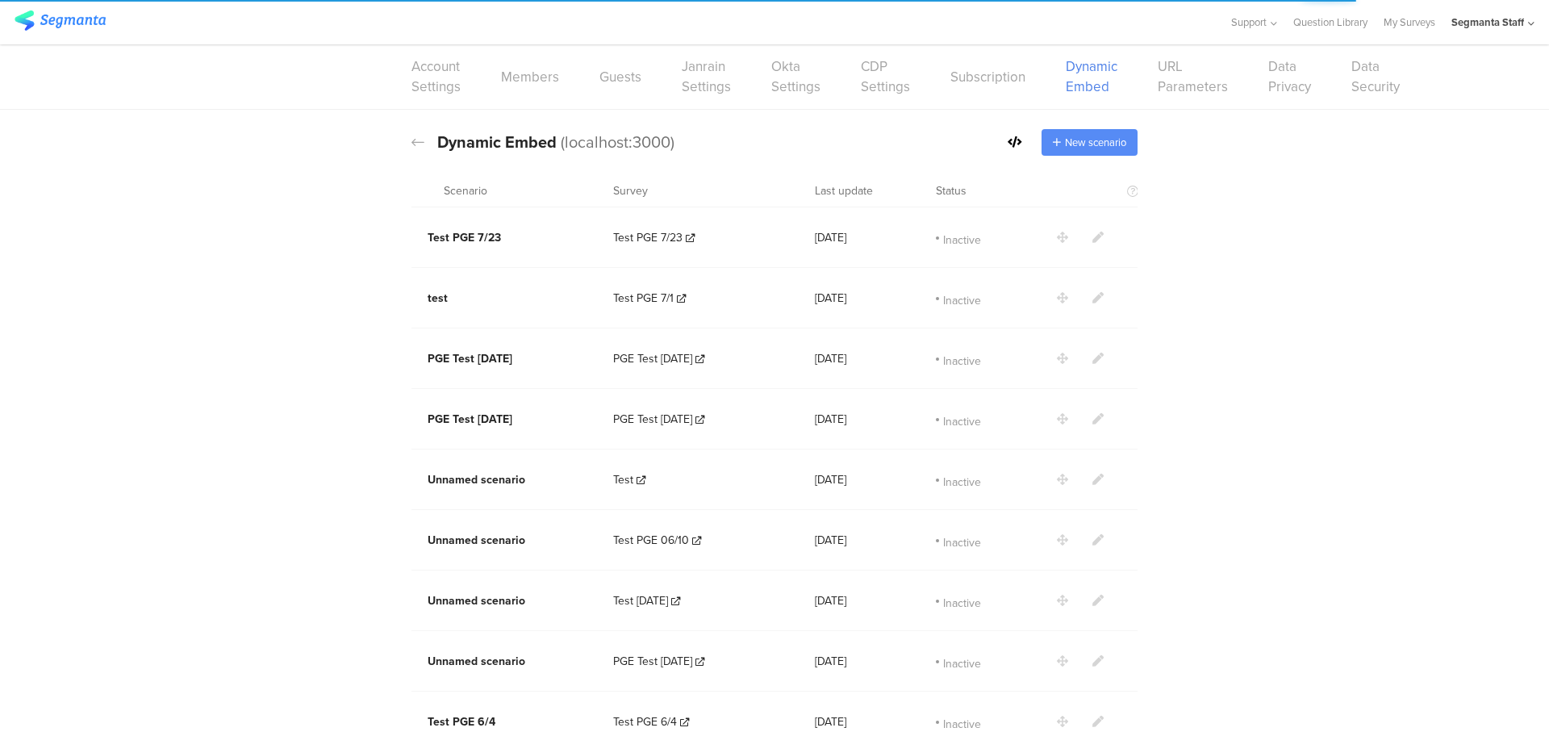
click at [1066, 153] on div "New scenario" at bounding box center [1089, 142] width 96 height 27
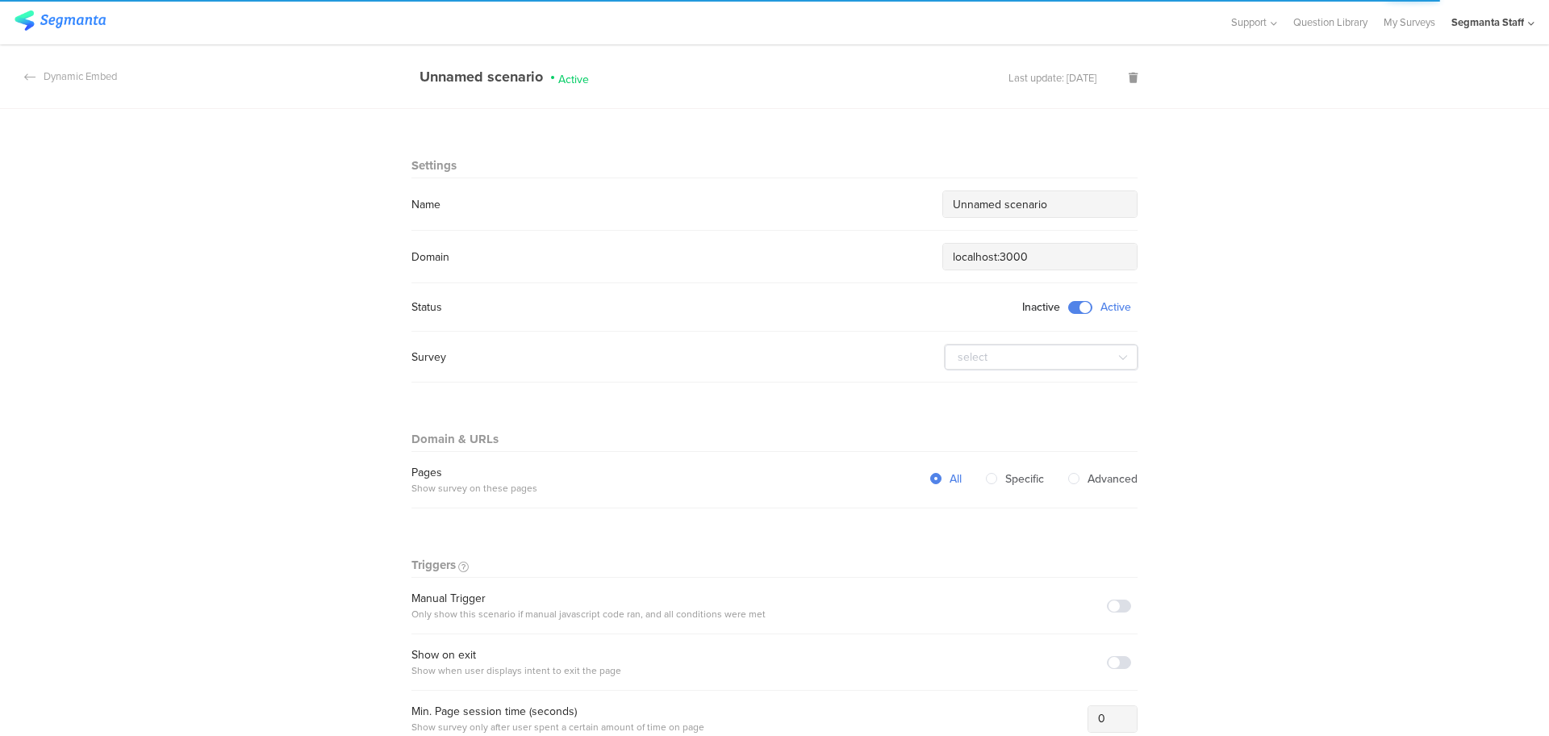
drag, startPoint x: 1075, startPoint y: 206, endPoint x: 913, endPoint y: 185, distance: 162.7
click at [877, 202] on div "Name Unnamed scenario" at bounding box center [774, 203] width 726 height 27
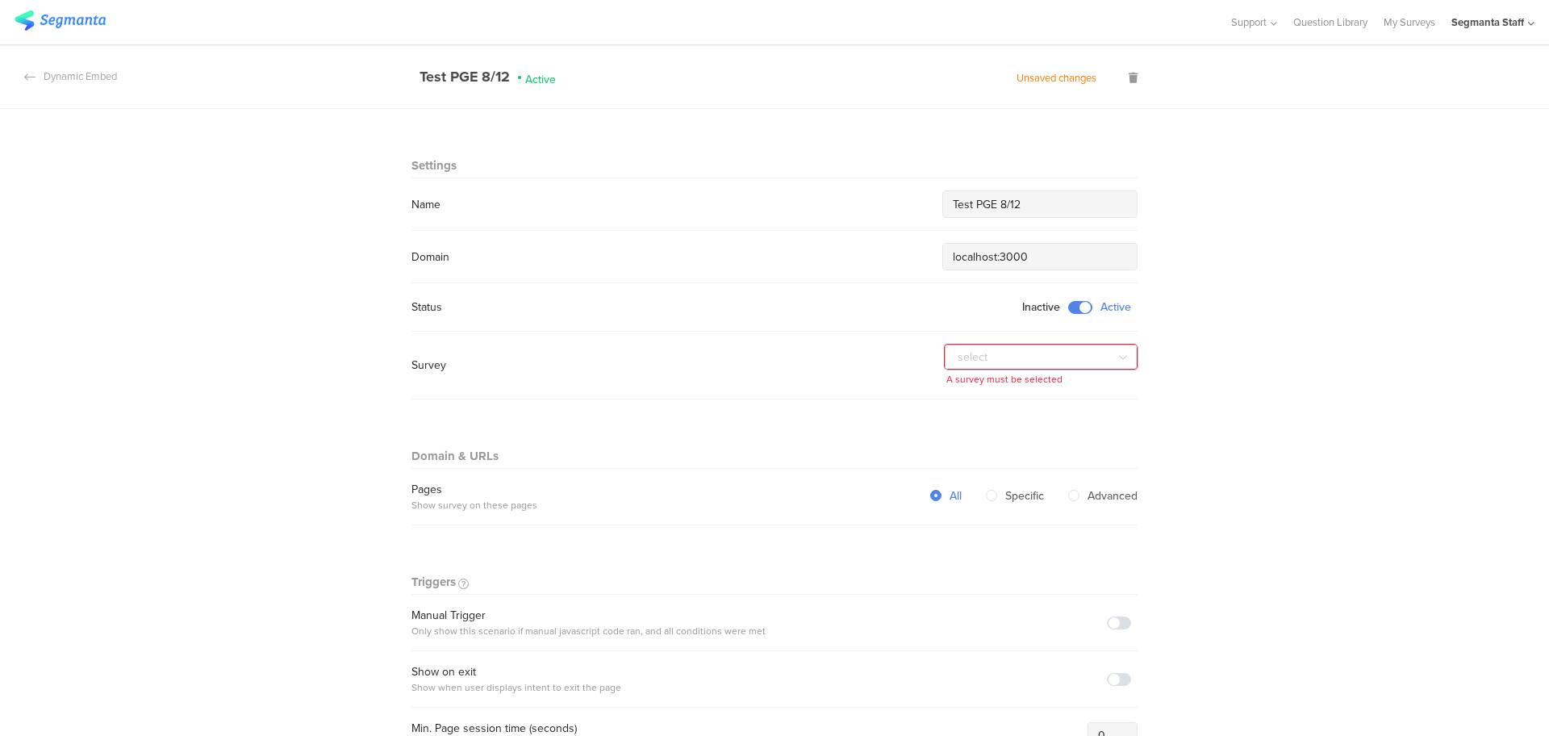
type input "Test PGE 8/12"
click at [1000, 354] on input "text" at bounding box center [1042, 357] width 194 height 26
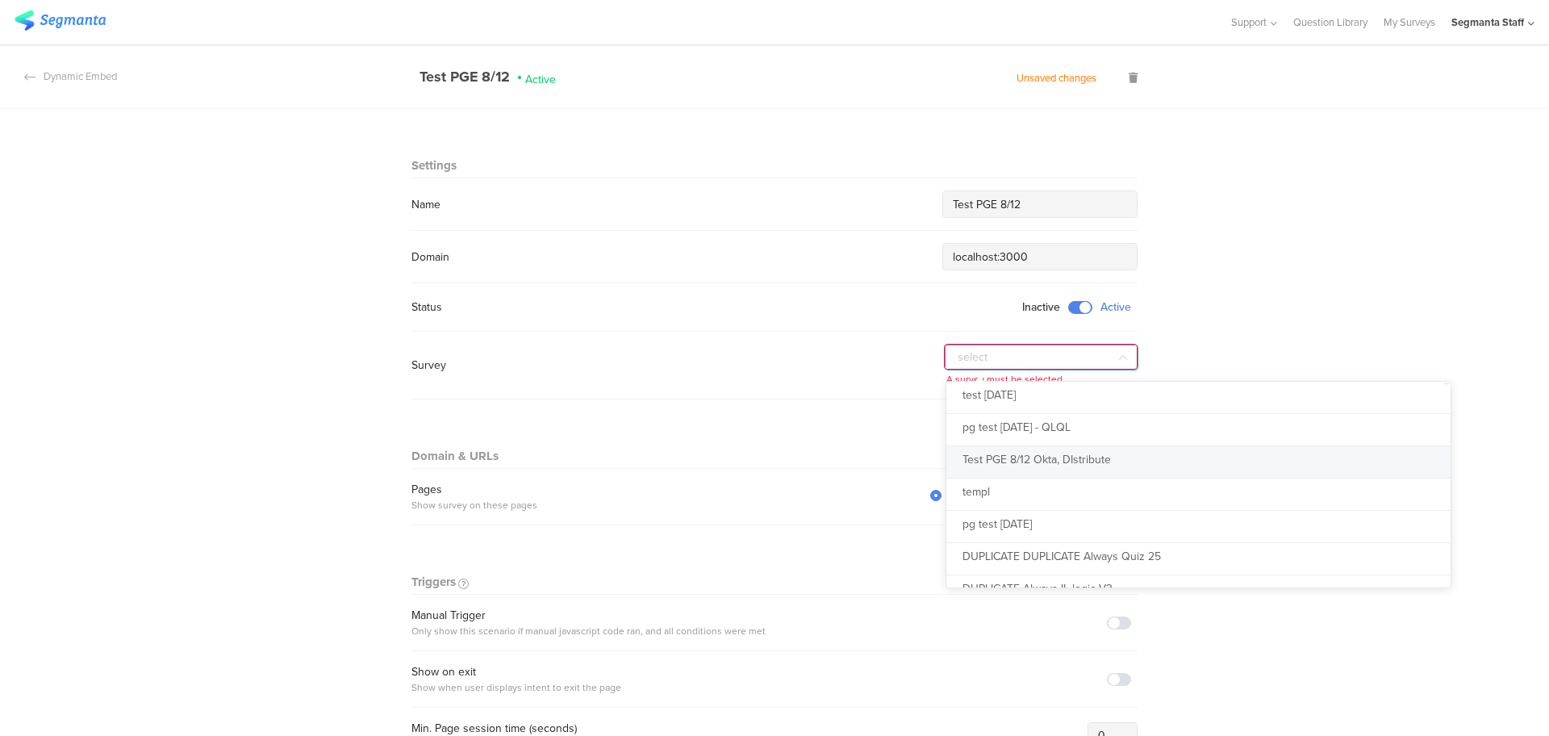
click at [1038, 465] on span "Test PGE 8/12 Okta, DIstribute" at bounding box center [1036, 459] width 148 height 17
type input "Test PGE 8/12 Okta, DIstribute"
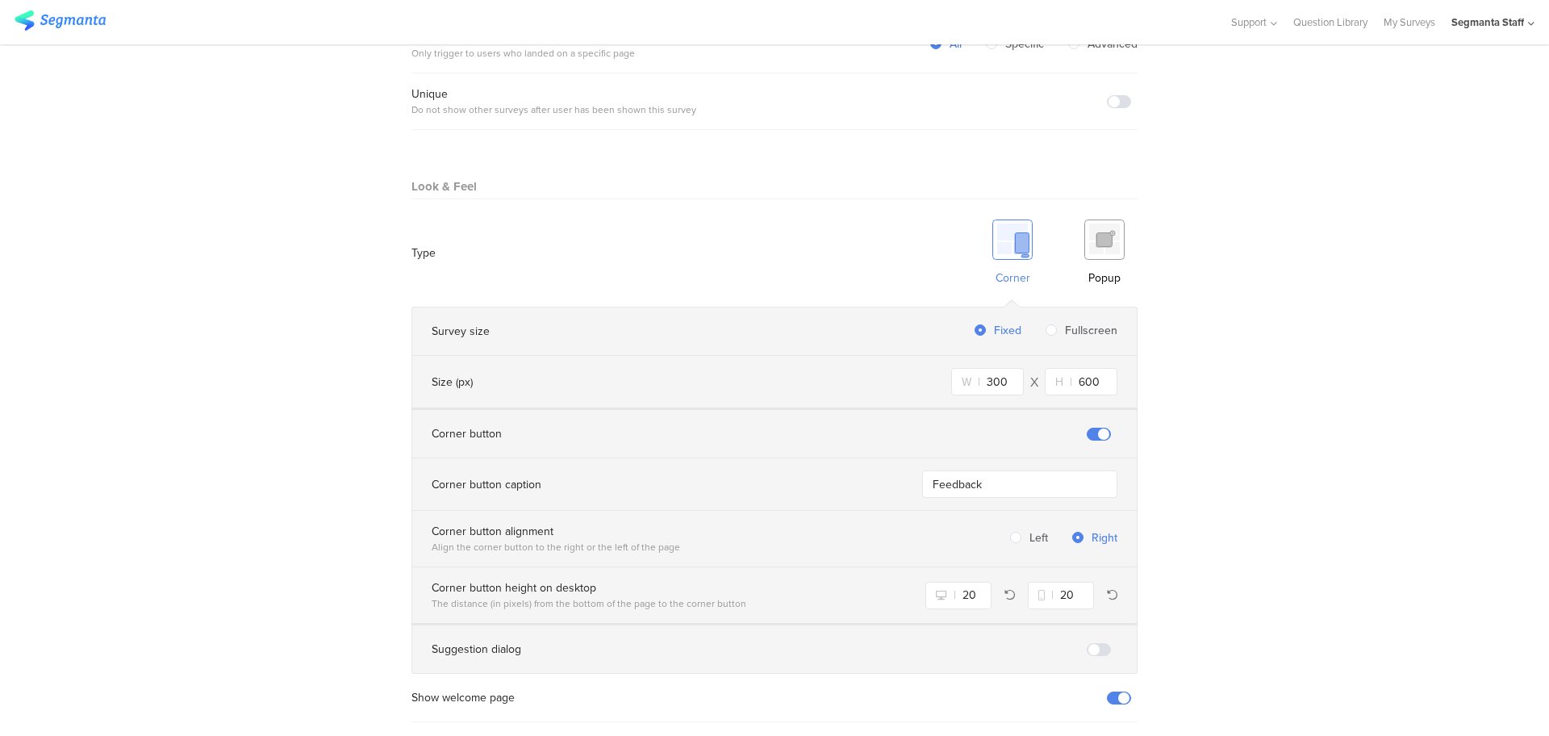
scroll to position [958, 0]
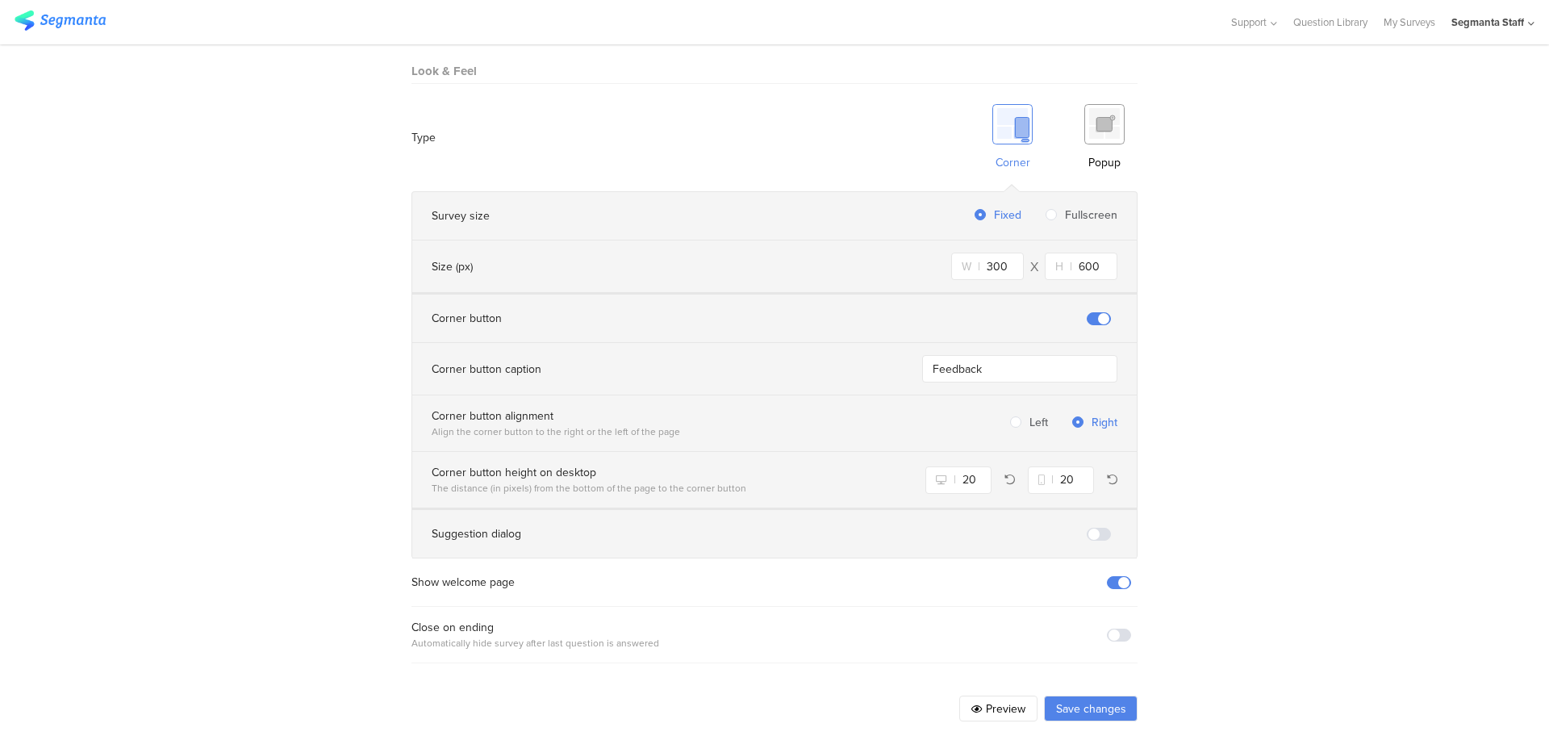
click at [978, 699] on button "Preview" at bounding box center [998, 708] width 78 height 26
click at [1083, 695] on button "Save changes" at bounding box center [1091, 708] width 94 height 26
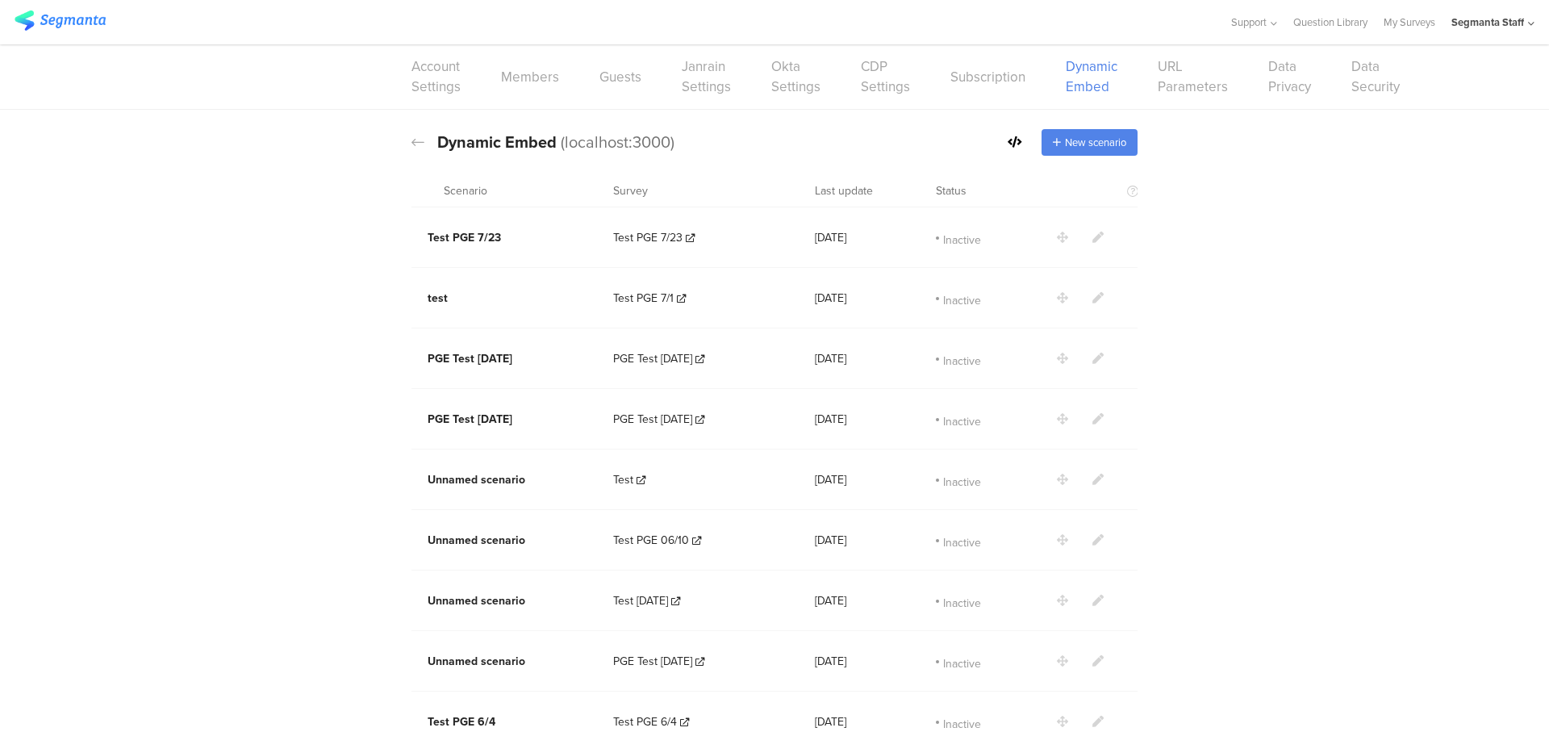
click at [1014, 140] on icon at bounding box center [1015, 141] width 15 height 11
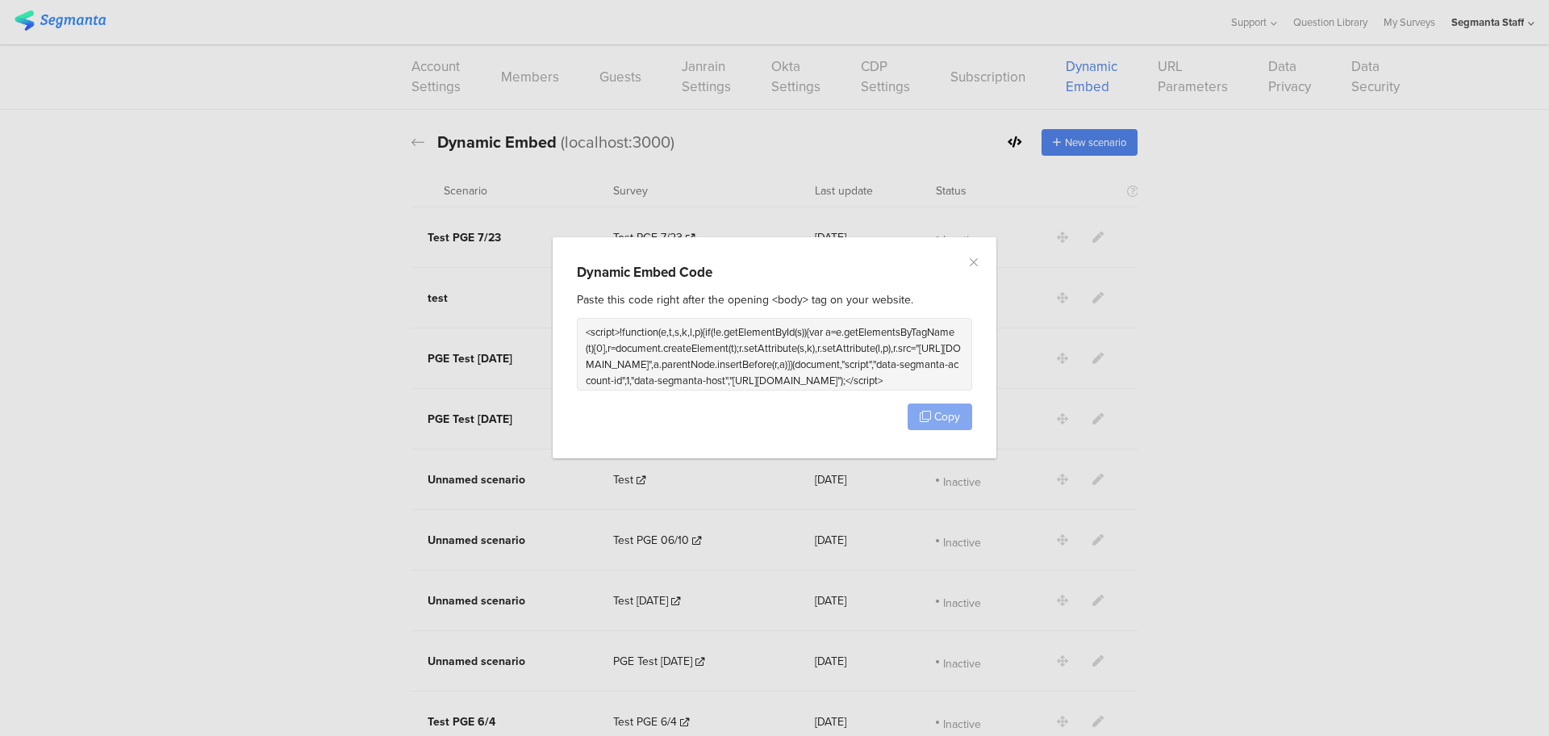
click at [946, 420] on div "Dynamic Embed Code Paste this code right after the opening <body> tag on your w…" at bounding box center [775, 347] width 444 height 221
click at [950, 409] on span "Copy" at bounding box center [947, 416] width 26 height 17
click at [950, 411] on span "Copy" at bounding box center [947, 416] width 26 height 17
click at [947, 414] on span "Copy" at bounding box center [947, 416] width 26 height 17
click at [973, 265] on icon "Close" at bounding box center [973, 262] width 13 height 13
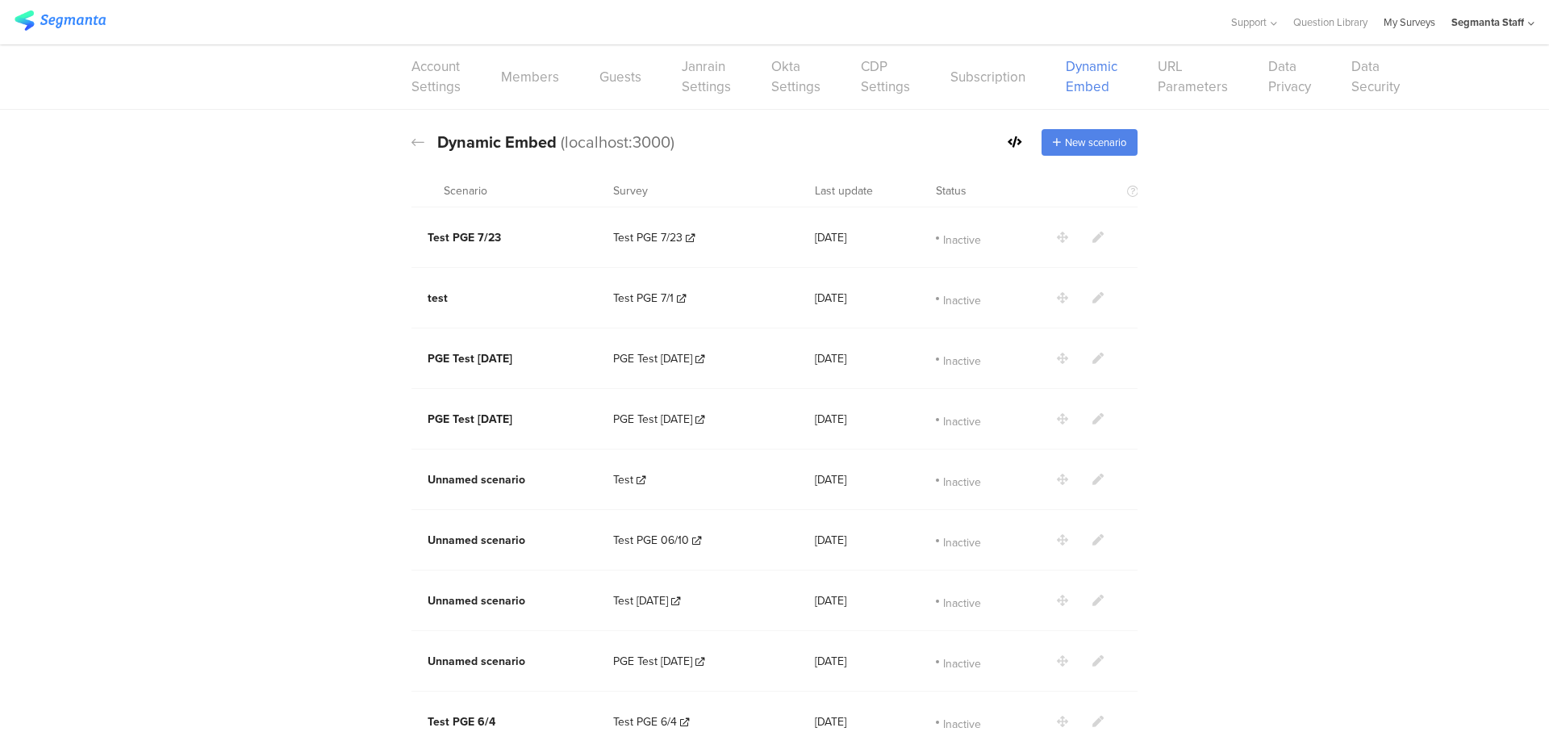
click at [1403, 31] on link "My Surveys" at bounding box center [1410, 22] width 52 height 44
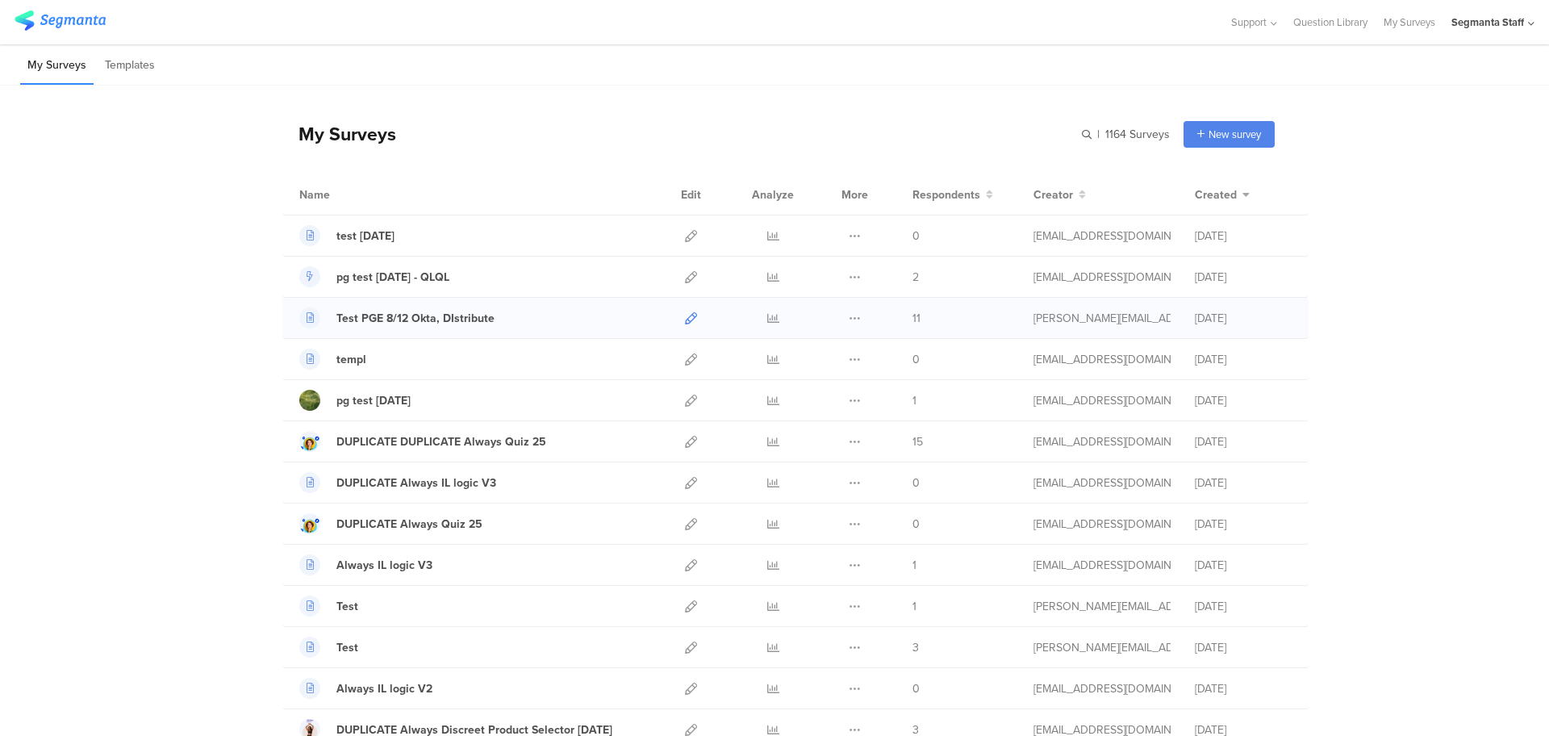
click at [685, 319] on icon at bounding box center [691, 318] width 12 height 12
click at [1517, 21] on div "Segmanta Staff" at bounding box center [1487, 22] width 73 height 15
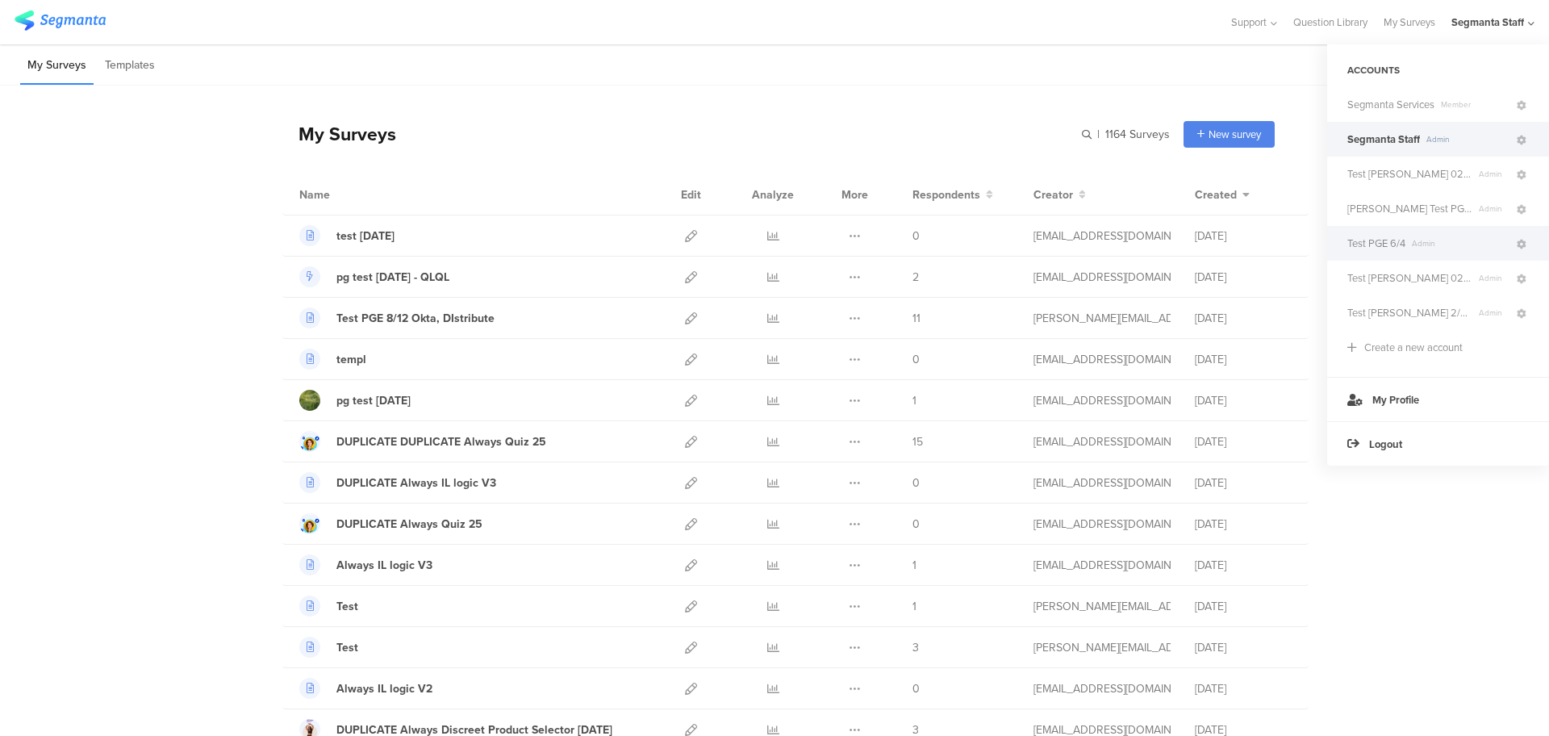
click at [1415, 244] on span "Admin" at bounding box center [1459, 243] width 109 height 12
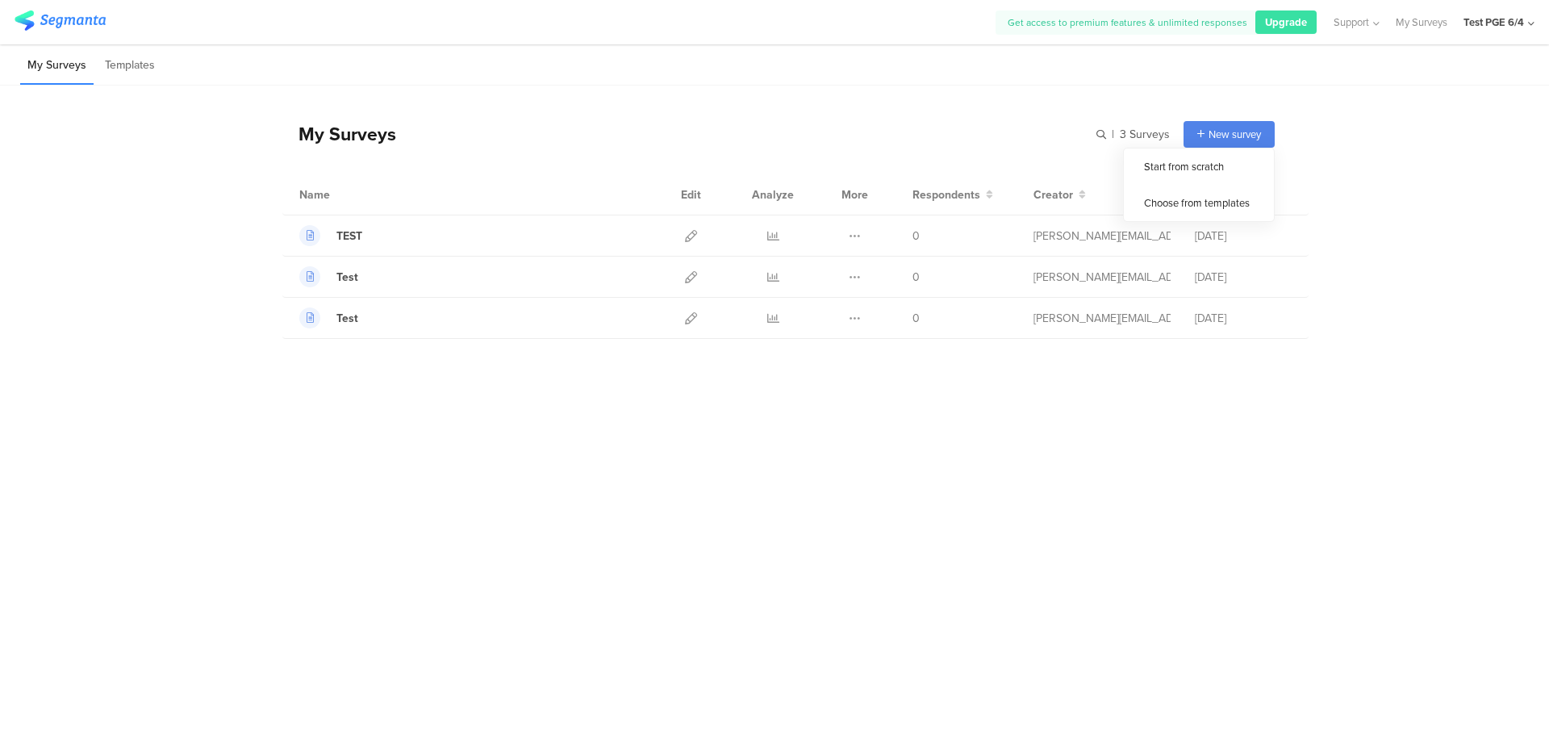
click at [1227, 136] on span "New survey" at bounding box center [1234, 134] width 52 height 15
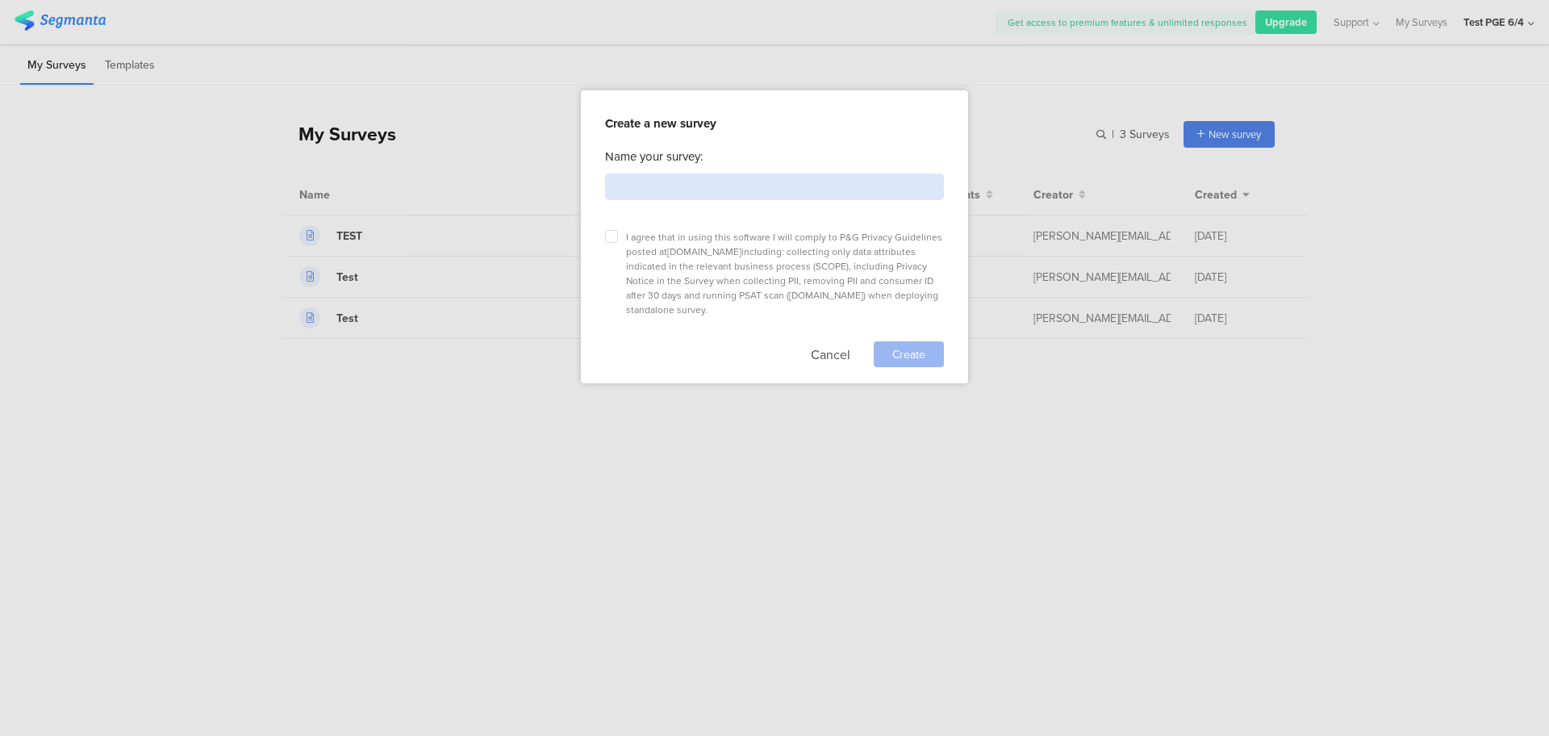
click at [755, 194] on input at bounding box center [774, 186] width 339 height 27
type input "Test"
click at [604, 237] on div "Create a new survey Name your survey: Test I agree that in using this software …" at bounding box center [774, 236] width 387 height 293
click at [608, 237] on label at bounding box center [611, 236] width 13 height 13
click at [0, 0] on input "checkbox" at bounding box center [0, 0] width 0 height 0
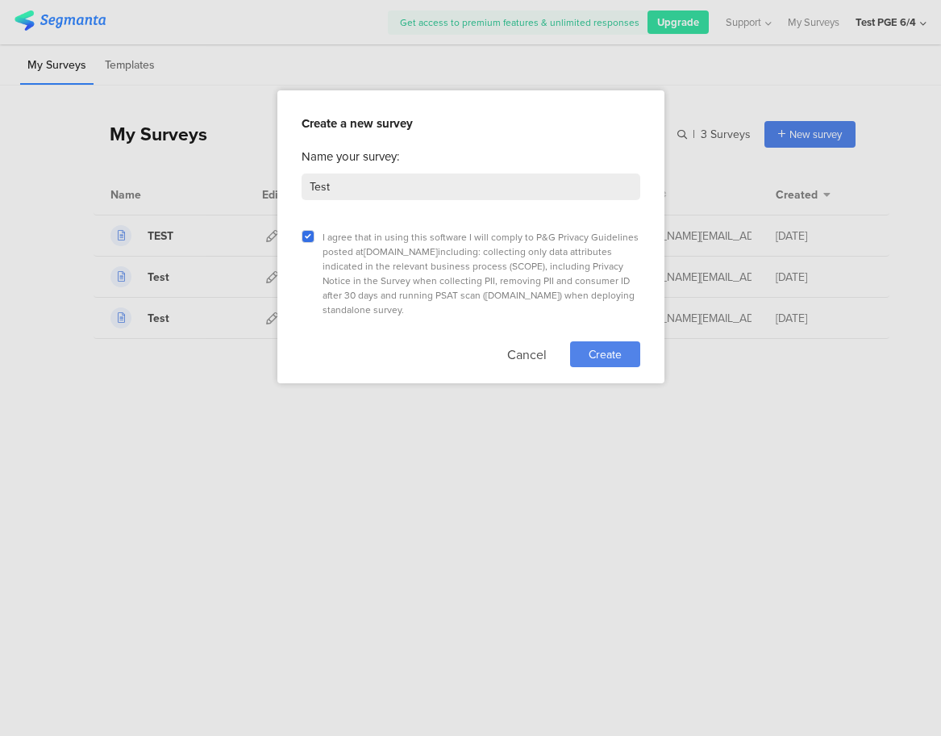
click at [614, 346] on span "Create" at bounding box center [605, 354] width 33 height 17
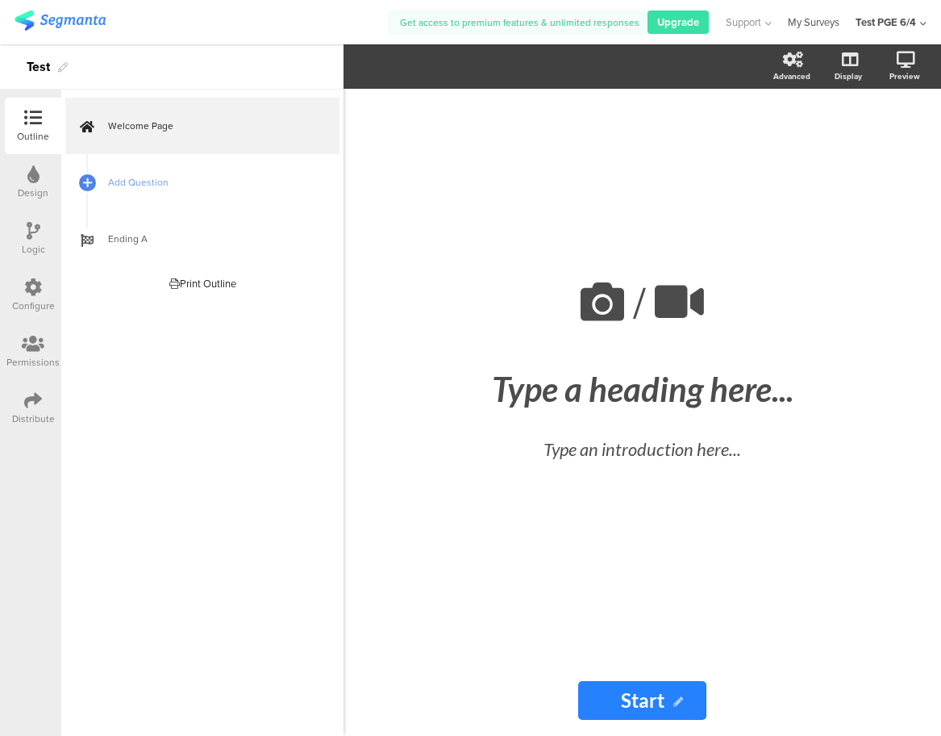
click at [813, 17] on link "My Surveys" at bounding box center [814, 22] width 52 height 44
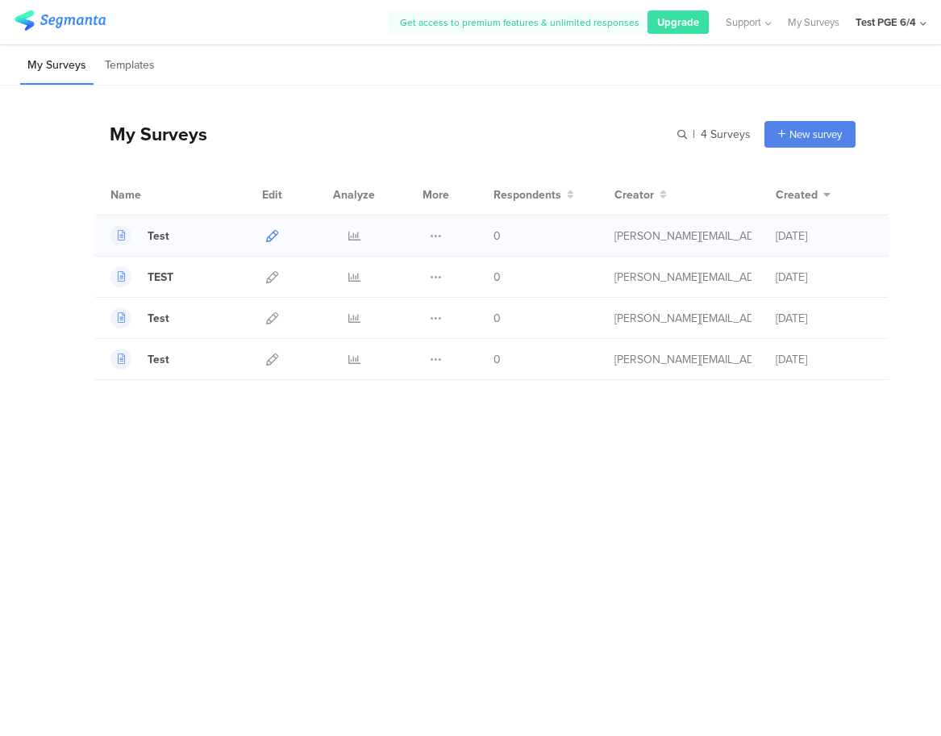
click at [274, 227] on link at bounding box center [272, 235] width 12 height 40
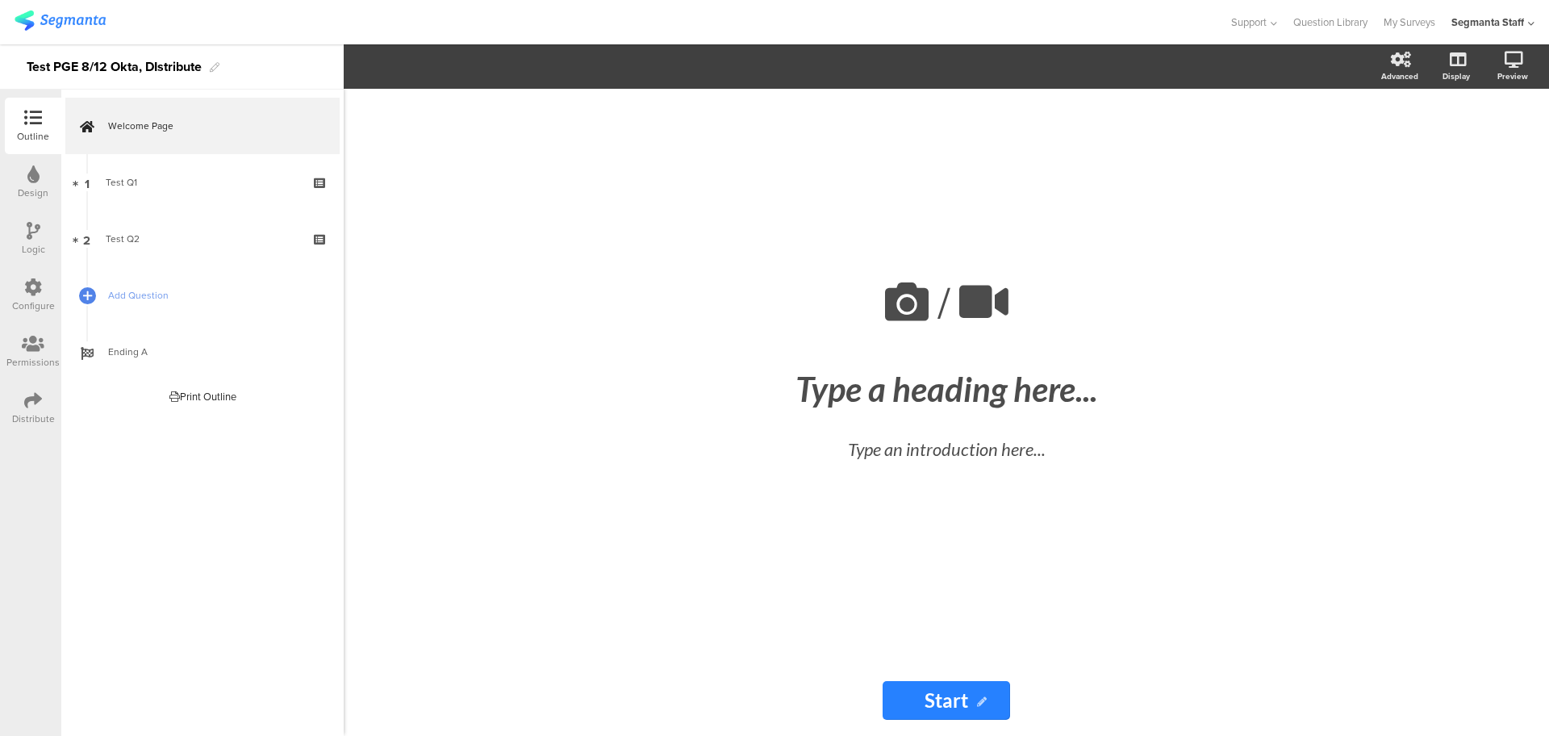
click at [25, 178] on div "Design" at bounding box center [33, 182] width 56 height 56
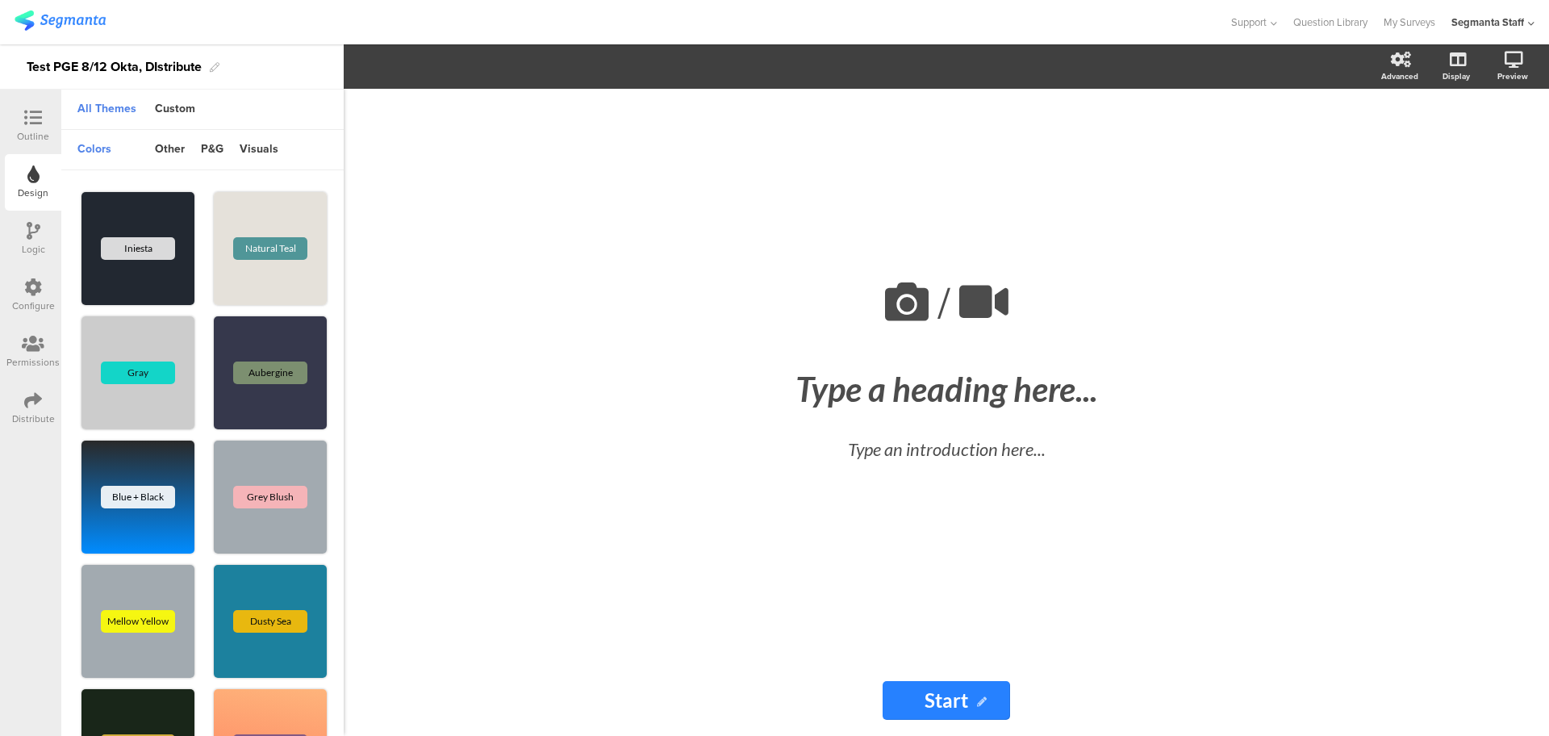
click at [34, 109] on icon at bounding box center [33, 118] width 18 height 18
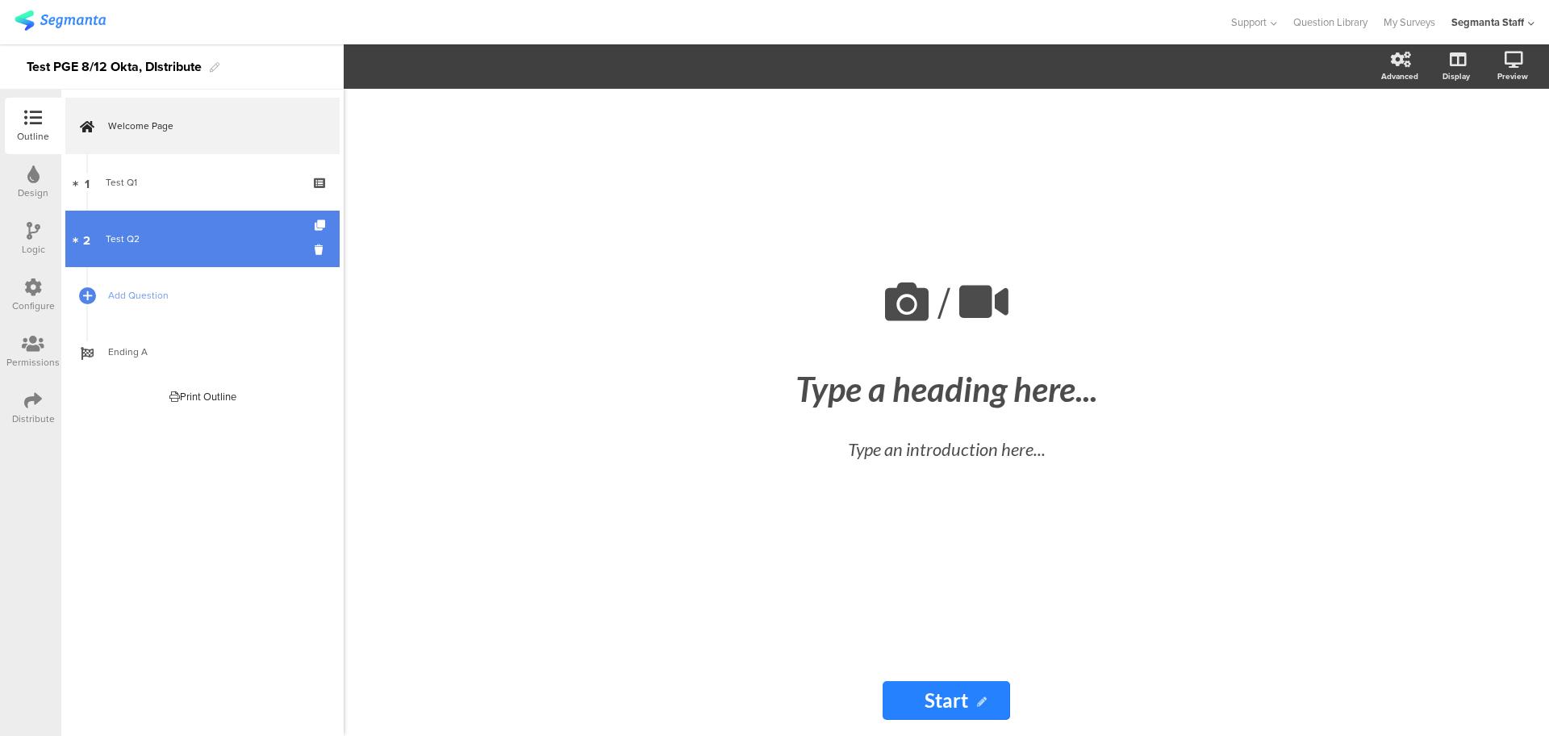
click at [200, 217] on link "2 Test Q2" at bounding box center [202, 239] width 274 height 56
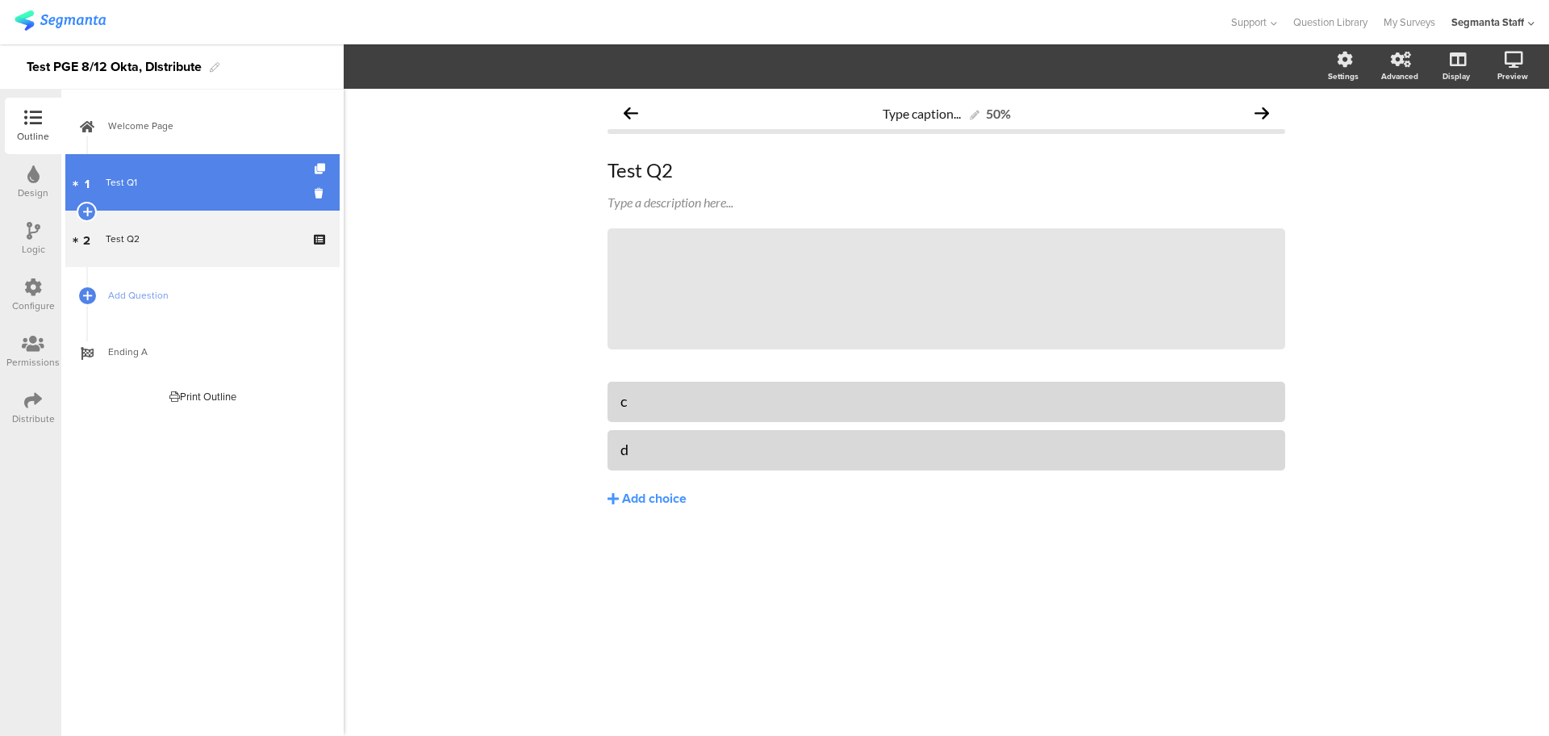
click at [175, 192] on link "1 Test Q1" at bounding box center [202, 182] width 274 height 56
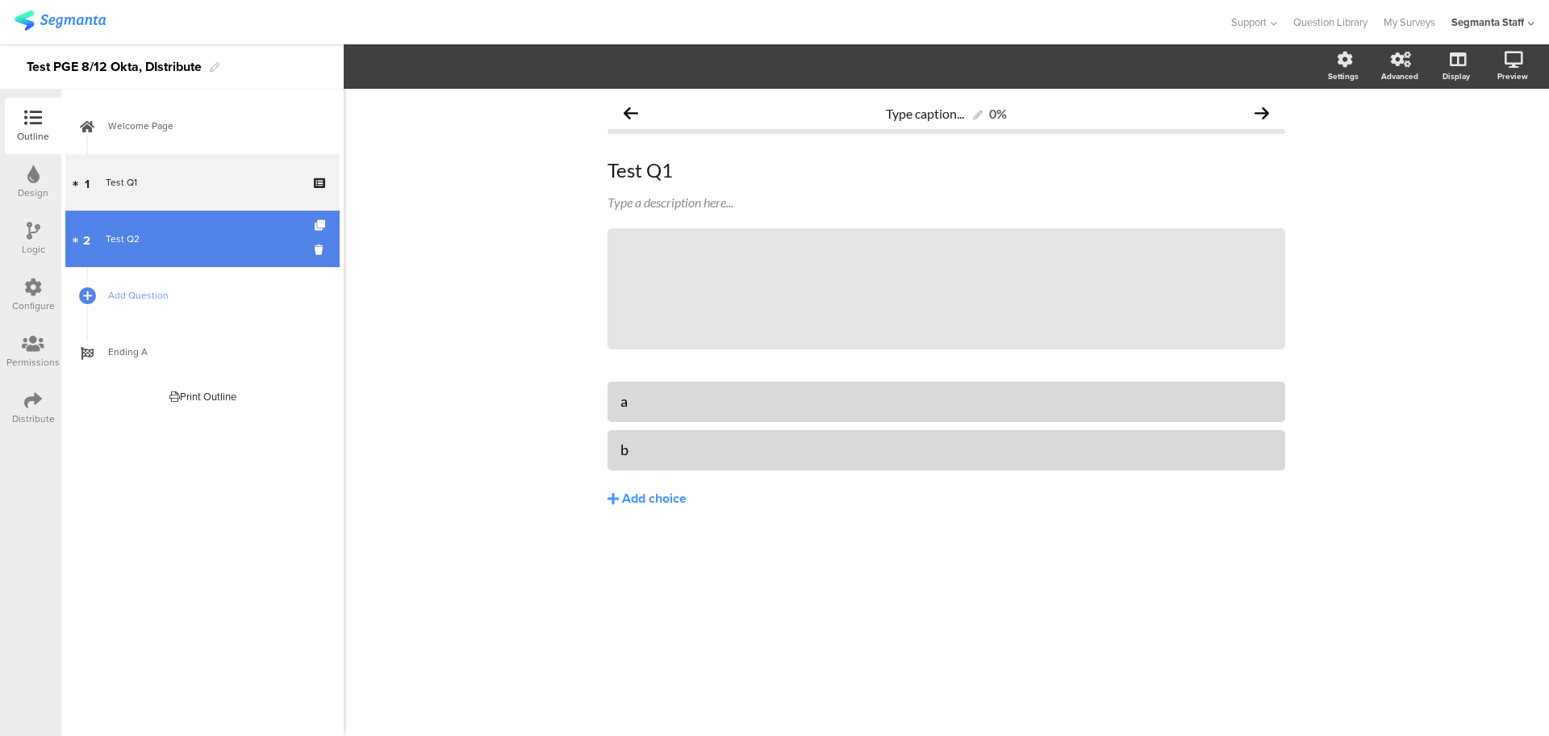
click at [228, 252] on link "2 Test Q2" at bounding box center [202, 239] width 274 height 56
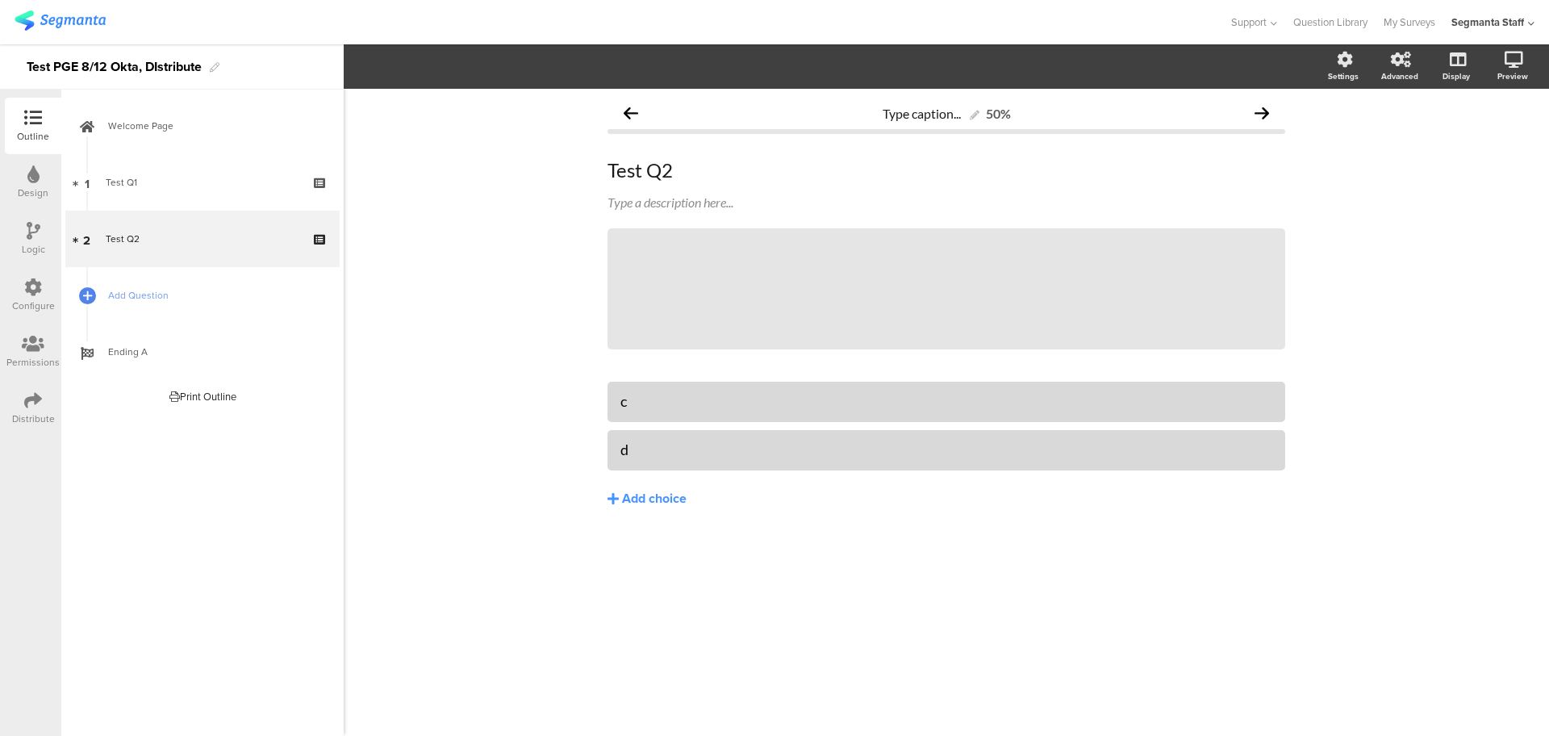
click at [36, 391] on icon at bounding box center [33, 400] width 18 height 18
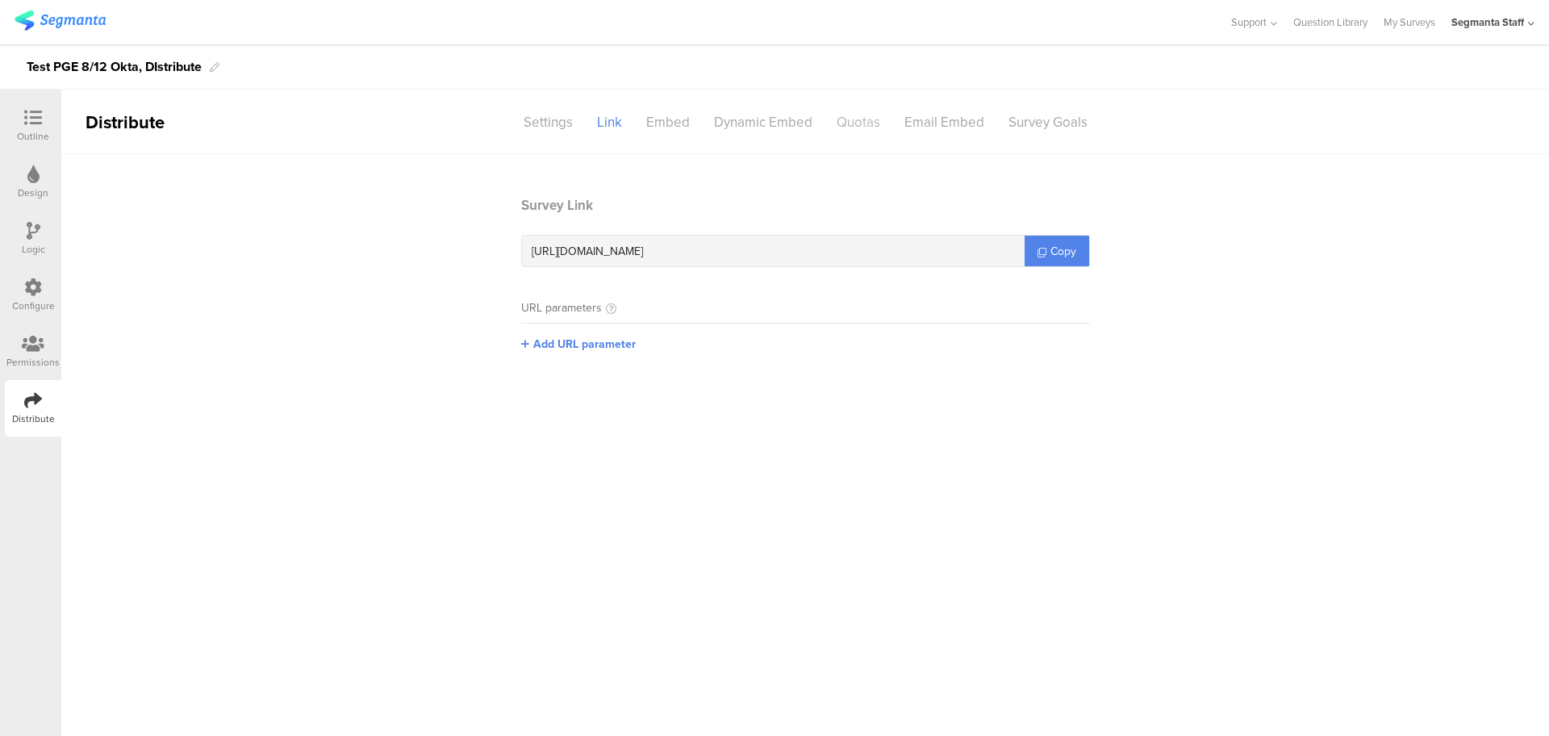
click at [862, 116] on div "Quotas" at bounding box center [858, 122] width 68 height 28
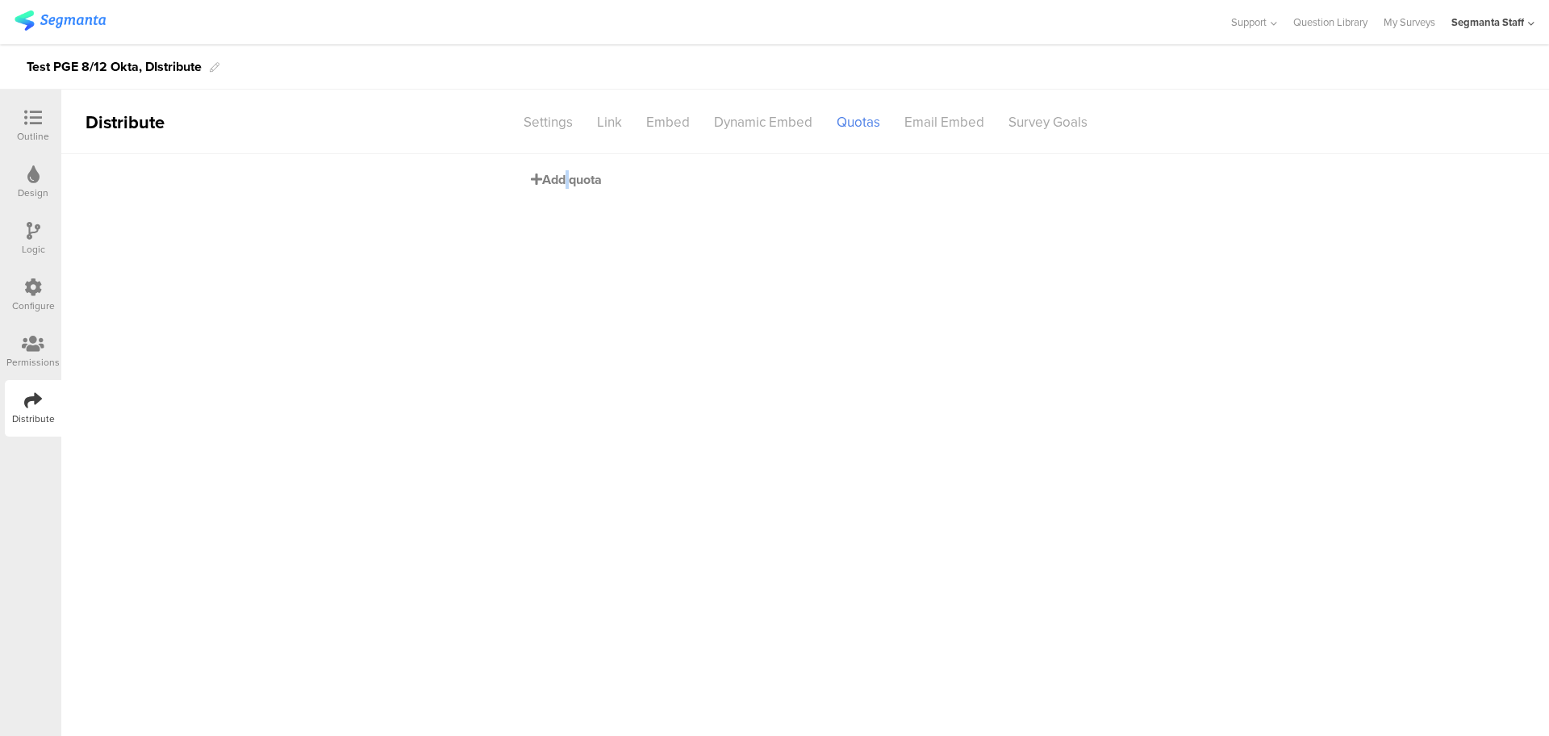
drag, startPoint x: 566, startPoint y: 171, endPoint x: 565, endPoint y: 179, distance: 8.2
click at [565, 179] on span "Add quota" at bounding box center [566, 179] width 71 height 19
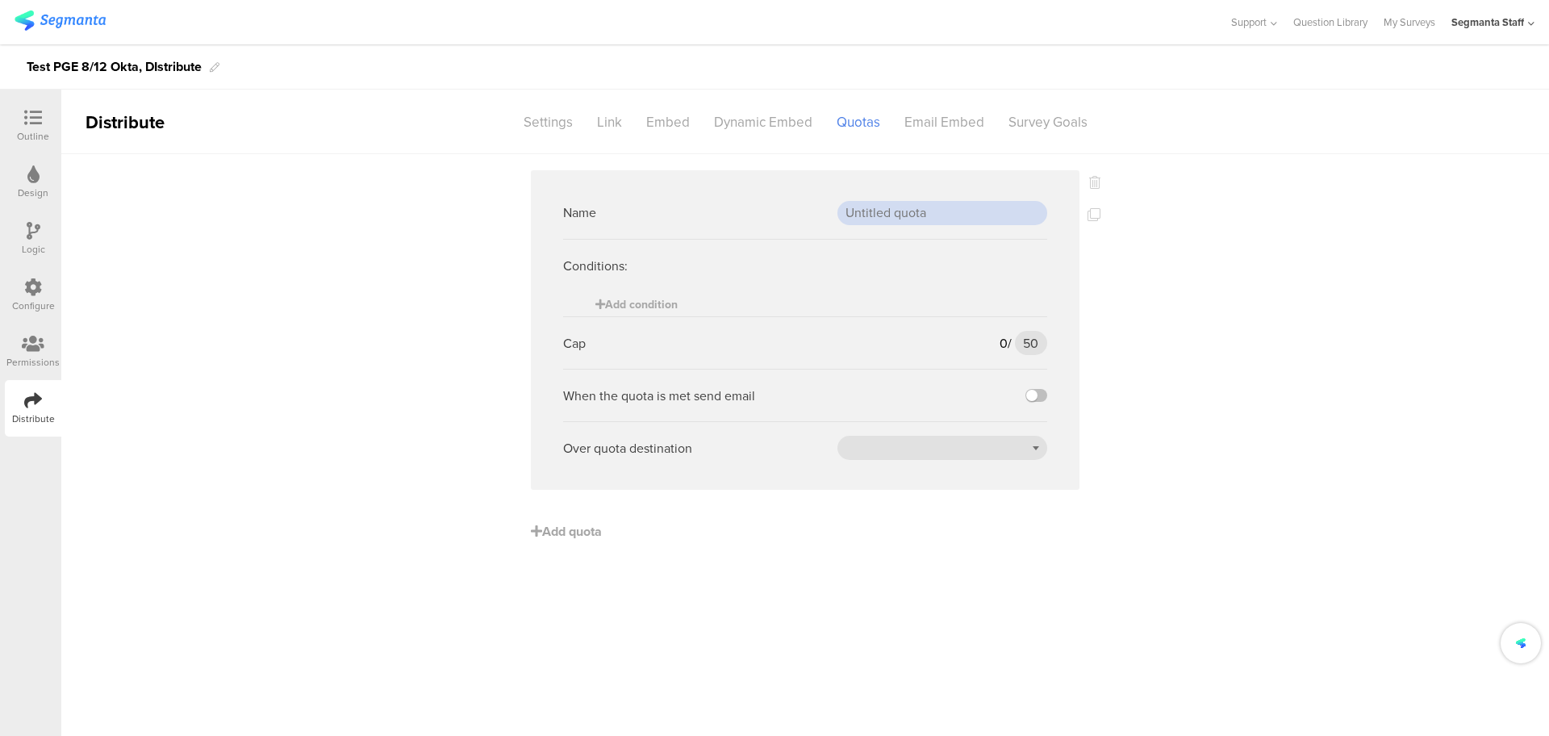
click at [883, 220] on input "text" at bounding box center [942, 213] width 210 height 24
type input "Test 1"
drag, startPoint x: 846, startPoint y: 285, endPoint x: 843, endPoint y: 295, distance: 11.0
click at [843, 295] on div "Conditions: Add condition" at bounding box center [805, 277] width 484 height 77
click at [1032, 346] on input "50" at bounding box center [1031, 343] width 32 height 24
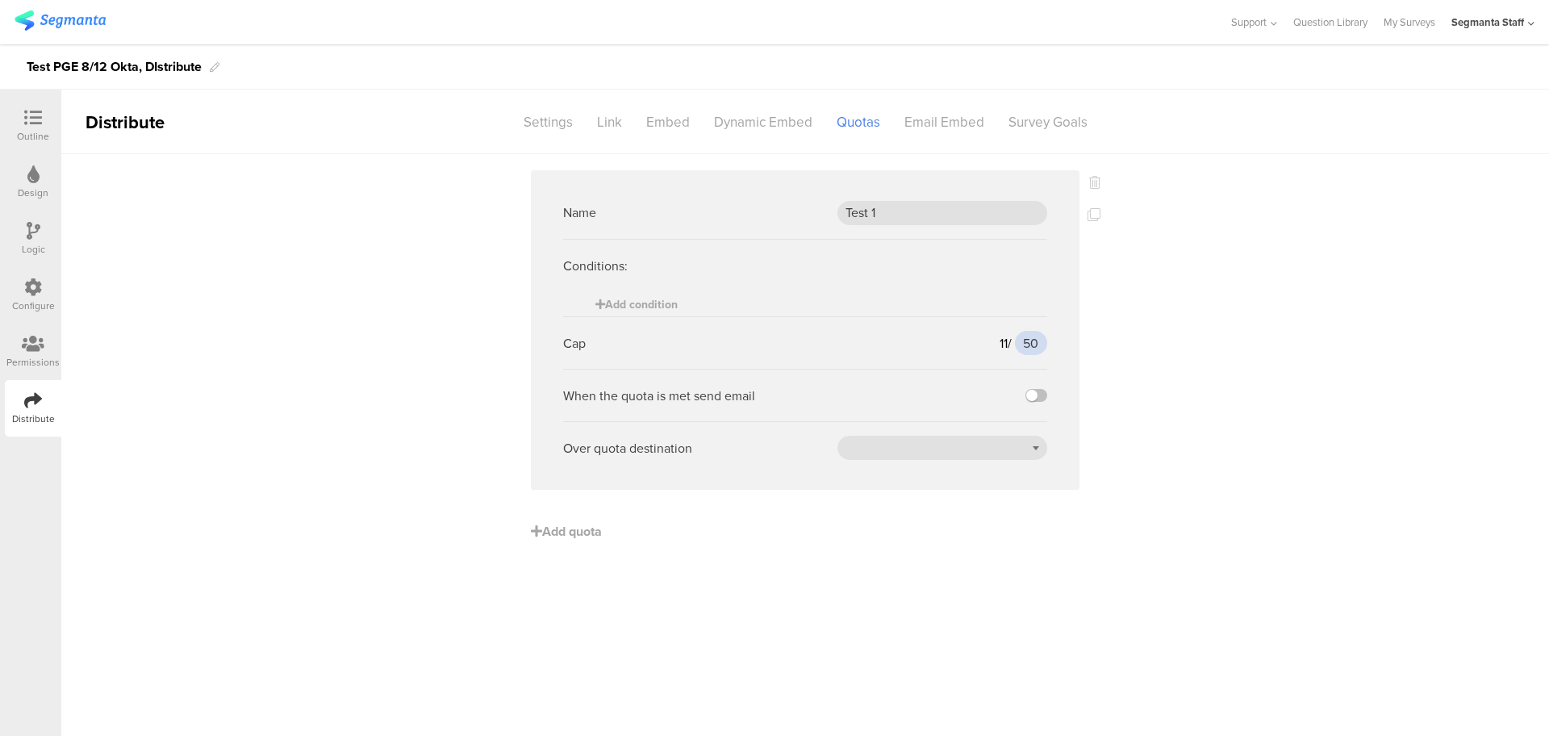
click at [1036, 346] on input "50" at bounding box center [1031, 343] width 32 height 24
type input "5"
type input "11"
click at [1039, 394] on label at bounding box center [1036, 395] width 22 height 13
click at [0, 0] on input "checkbox" at bounding box center [0, 0] width 0 height 0
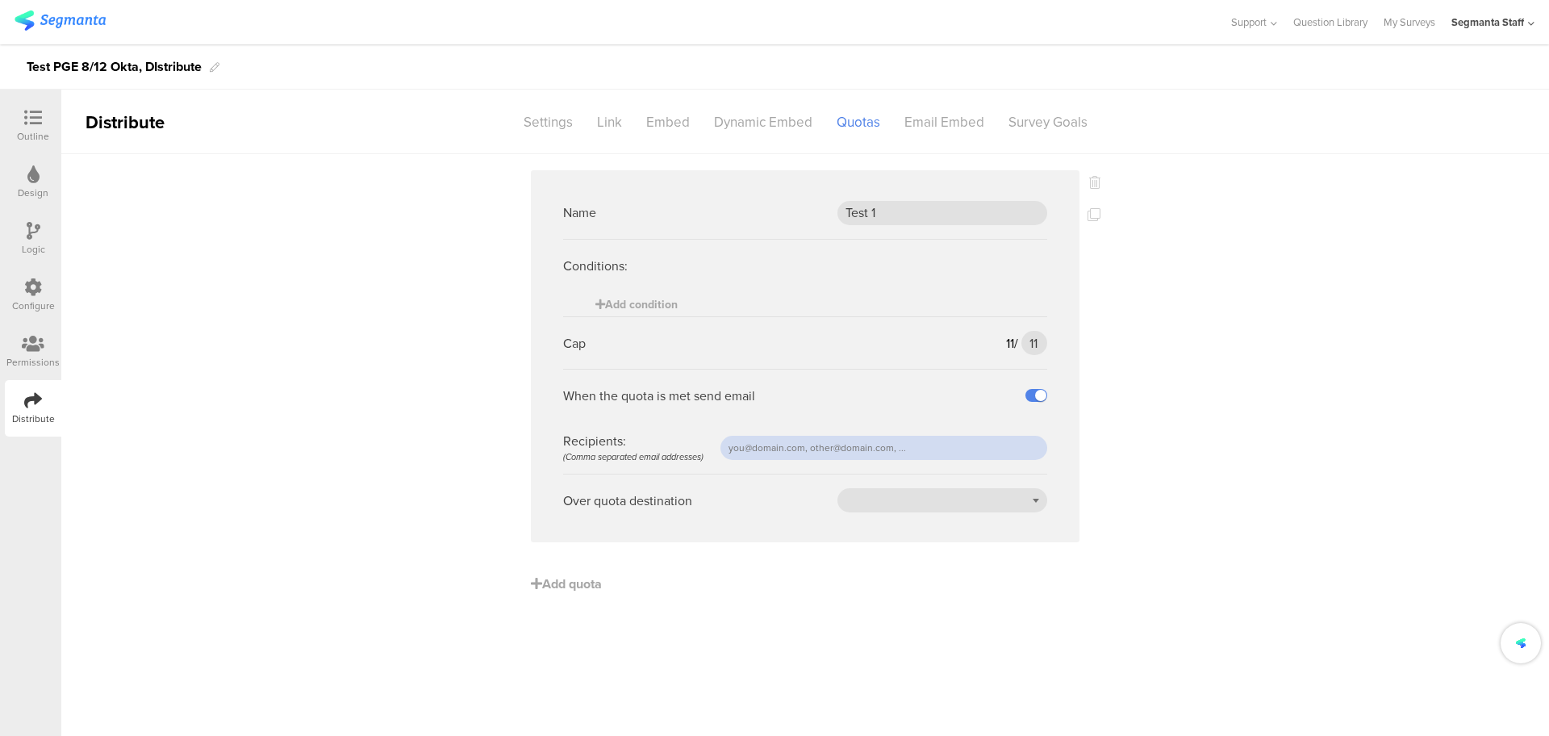
click at [881, 451] on input "text" at bounding box center [883, 448] width 327 height 24
type input "raymund@segmanta.com"
click at [891, 493] on div "Over quota destination" at bounding box center [805, 500] width 484 height 52
click at [890, 503] on div at bounding box center [942, 500] width 210 height 24
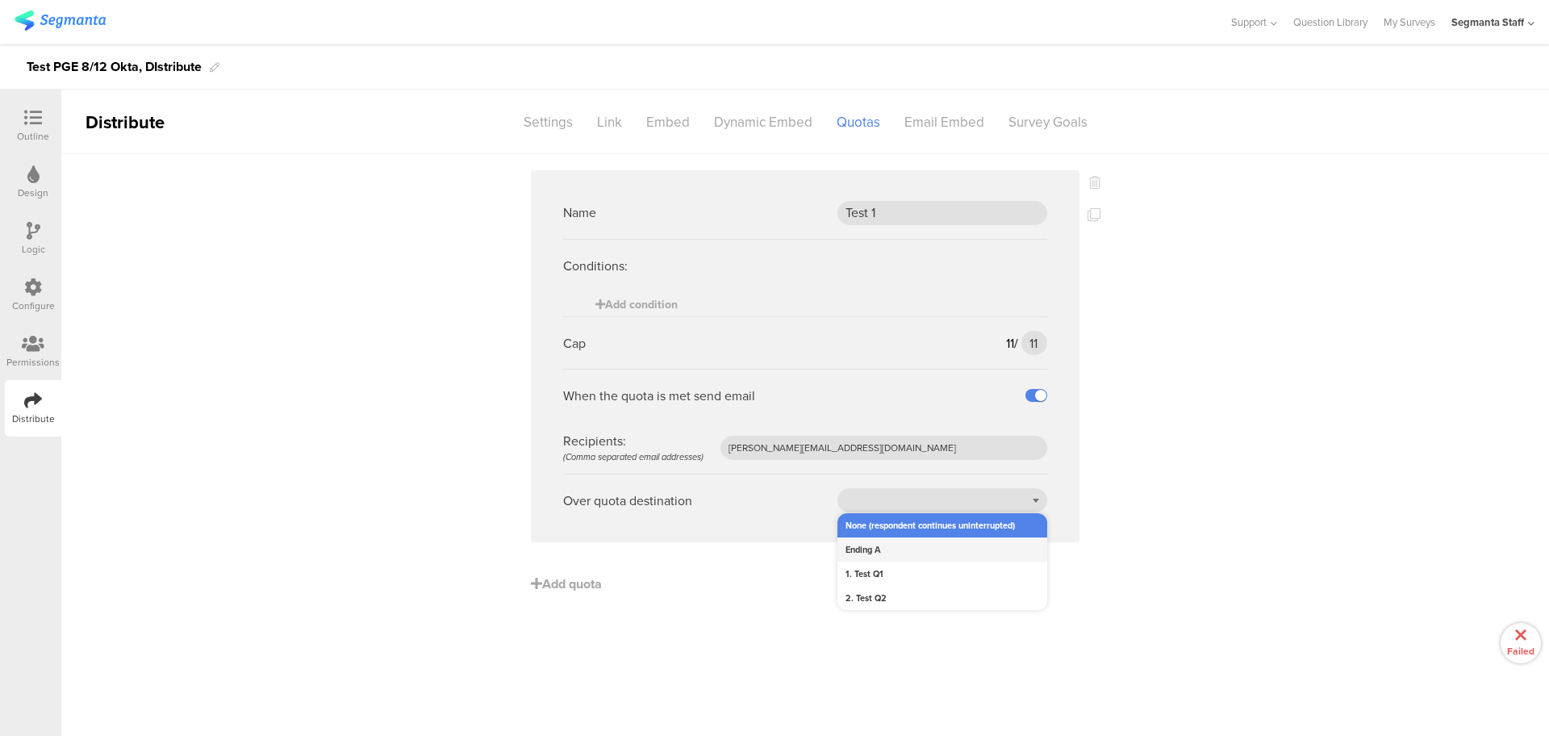
click at [890, 549] on div "Ending A" at bounding box center [942, 549] width 210 height 24
click at [555, 586] on span "Add quota" at bounding box center [566, 583] width 71 height 19
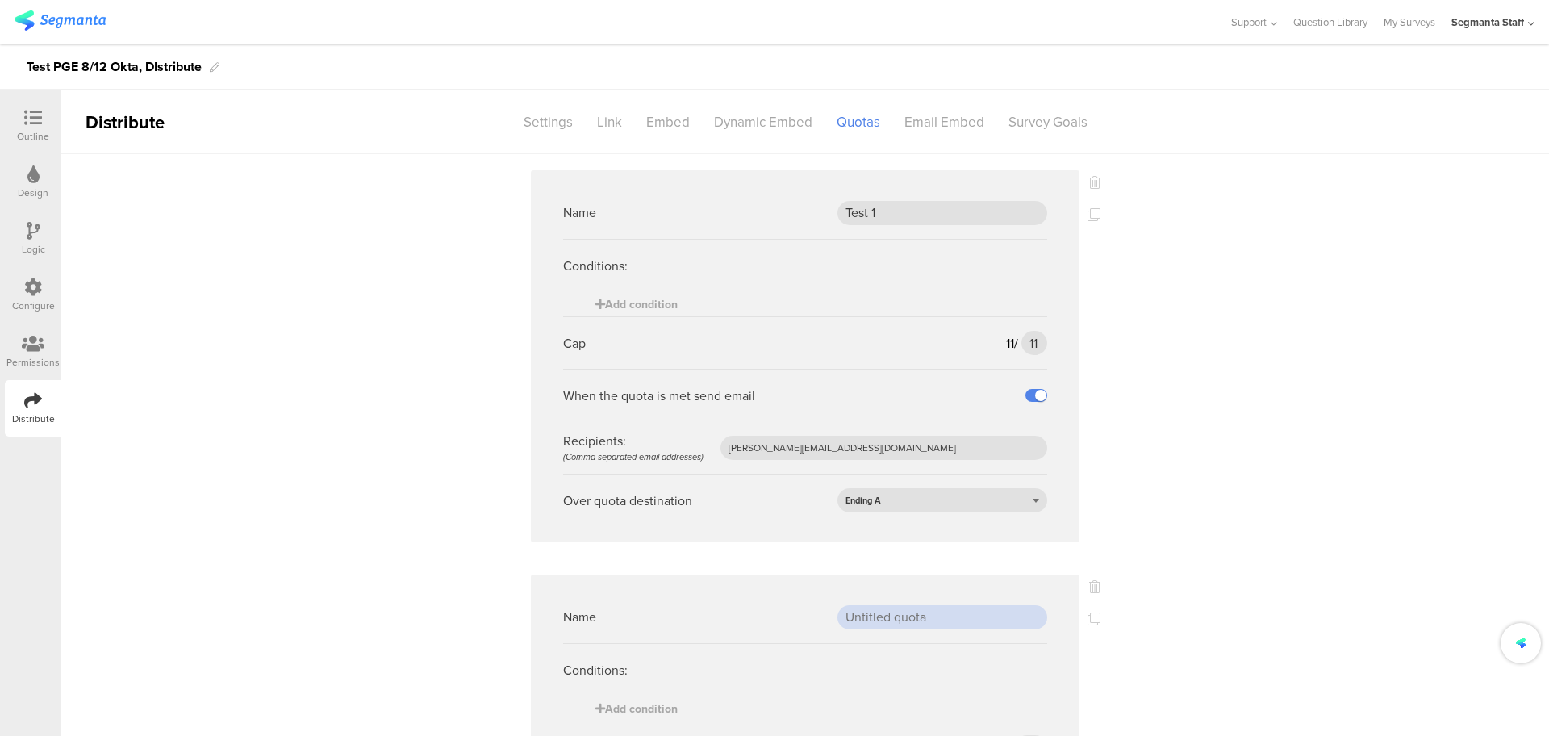
click at [881, 616] on input "text" at bounding box center [942, 617] width 210 height 24
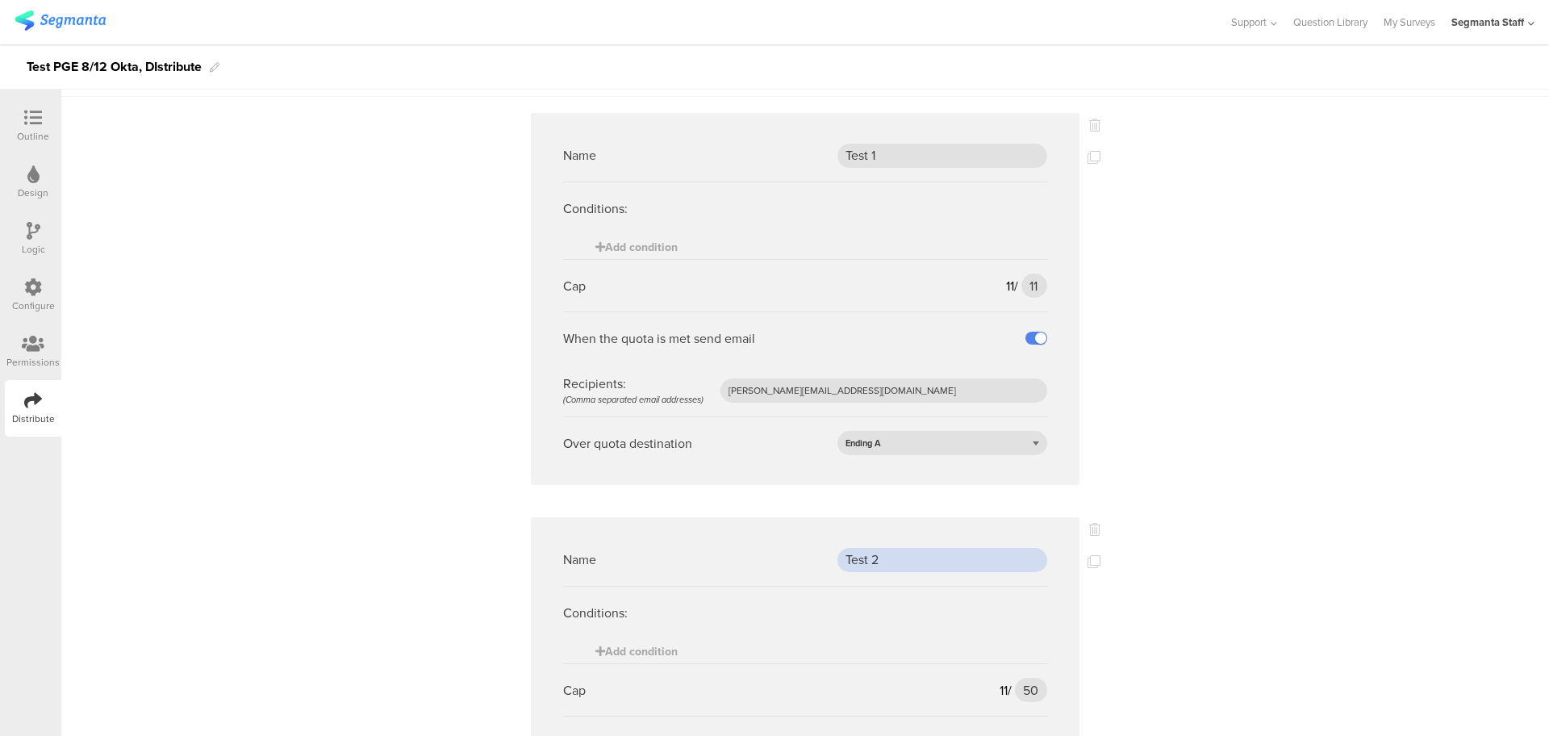
scroll to position [202, 0]
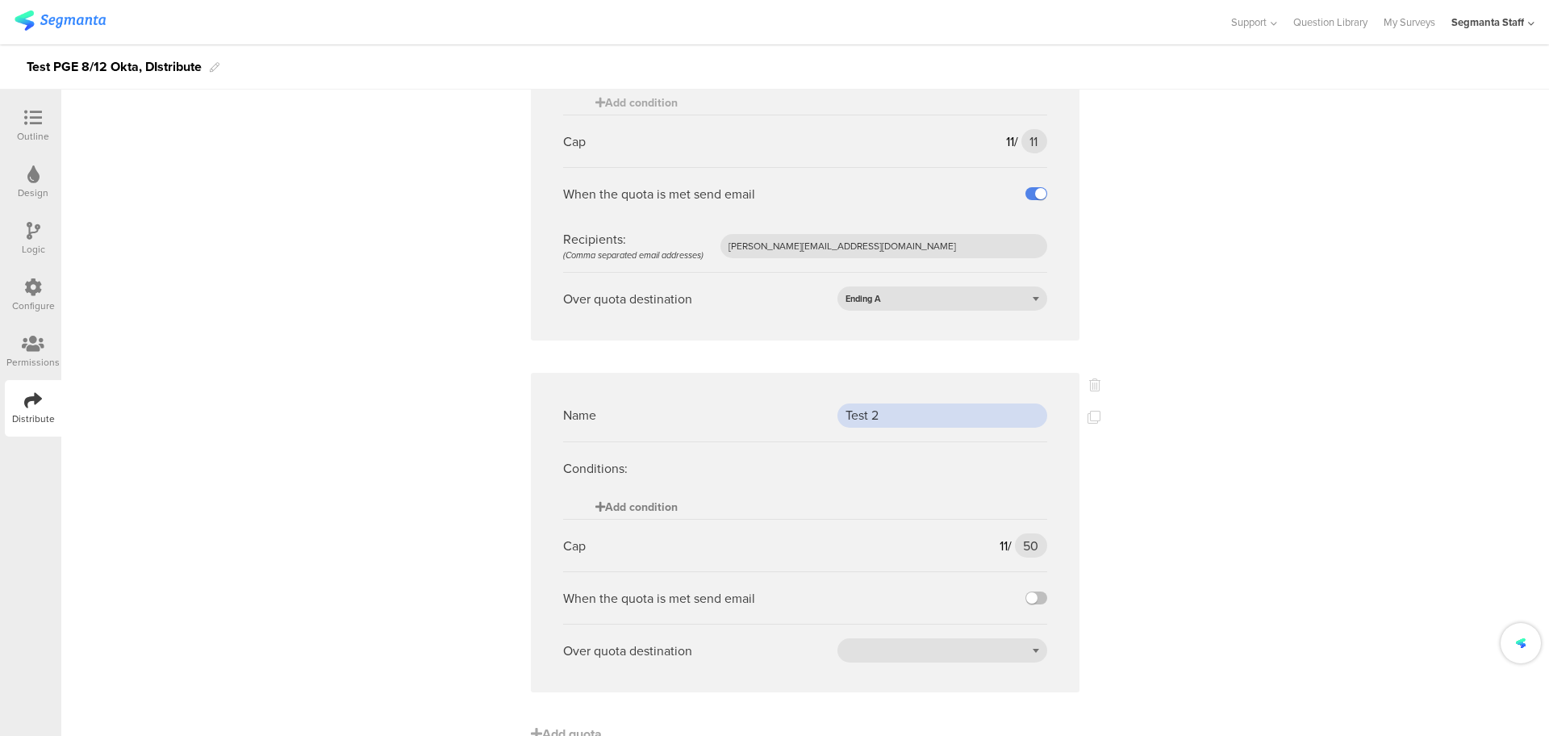
type input "Test 2"
click at [613, 511] on span "Add condition" at bounding box center [636, 507] width 82 height 17
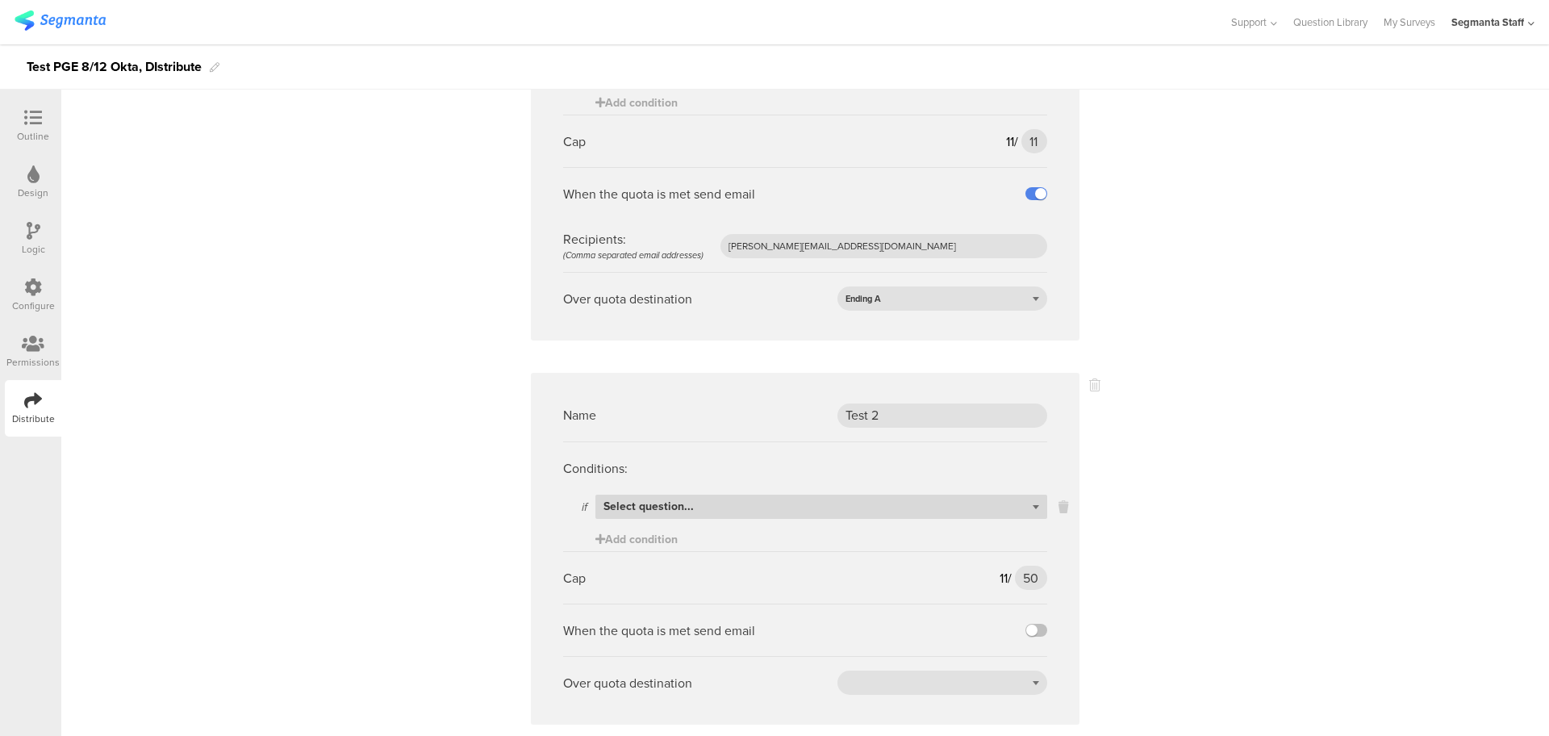
click at [674, 513] on span "Select question..." at bounding box center [648, 506] width 90 height 17
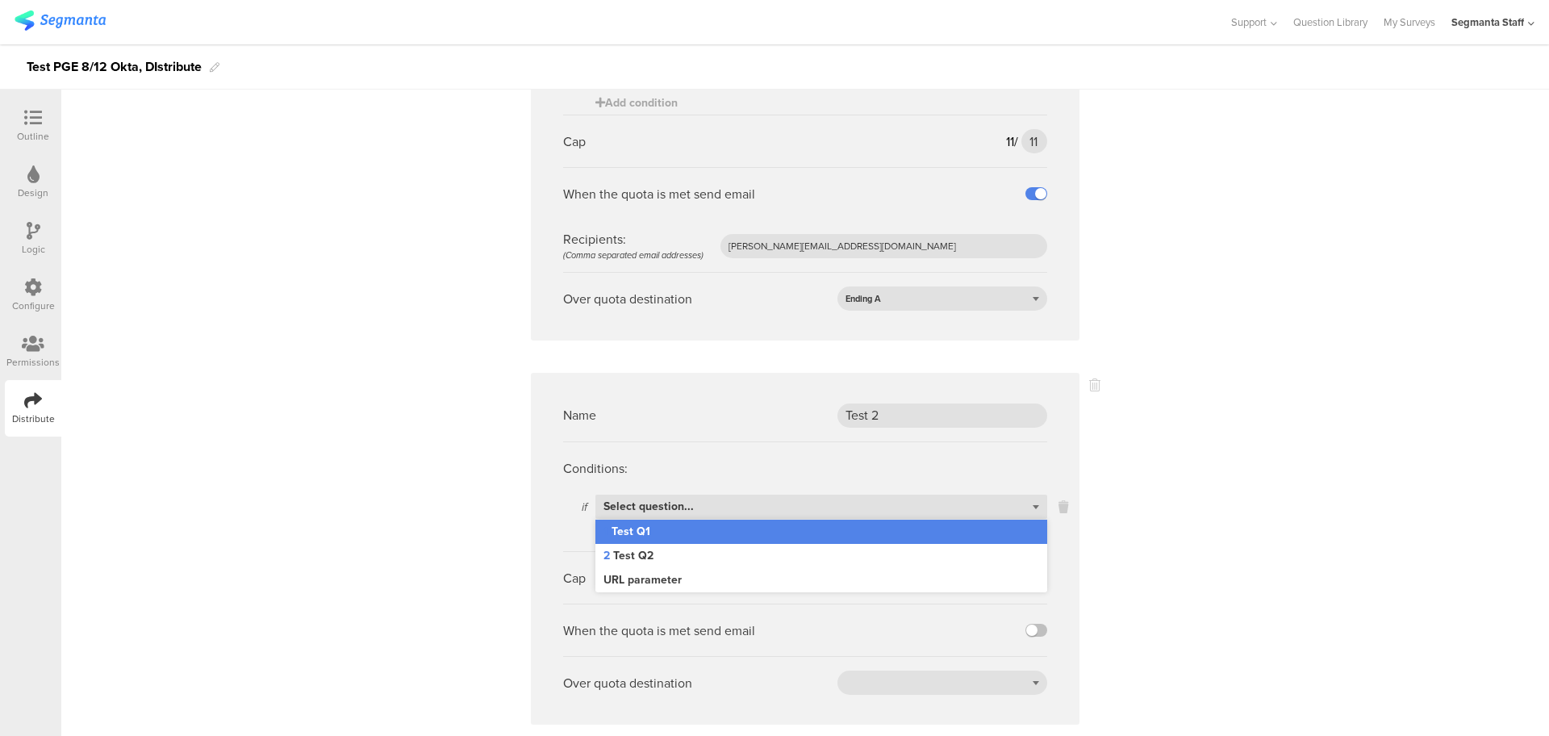
click at [674, 533] on div "1 Test Q1" at bounding box center [821, 532] width 452 height 24
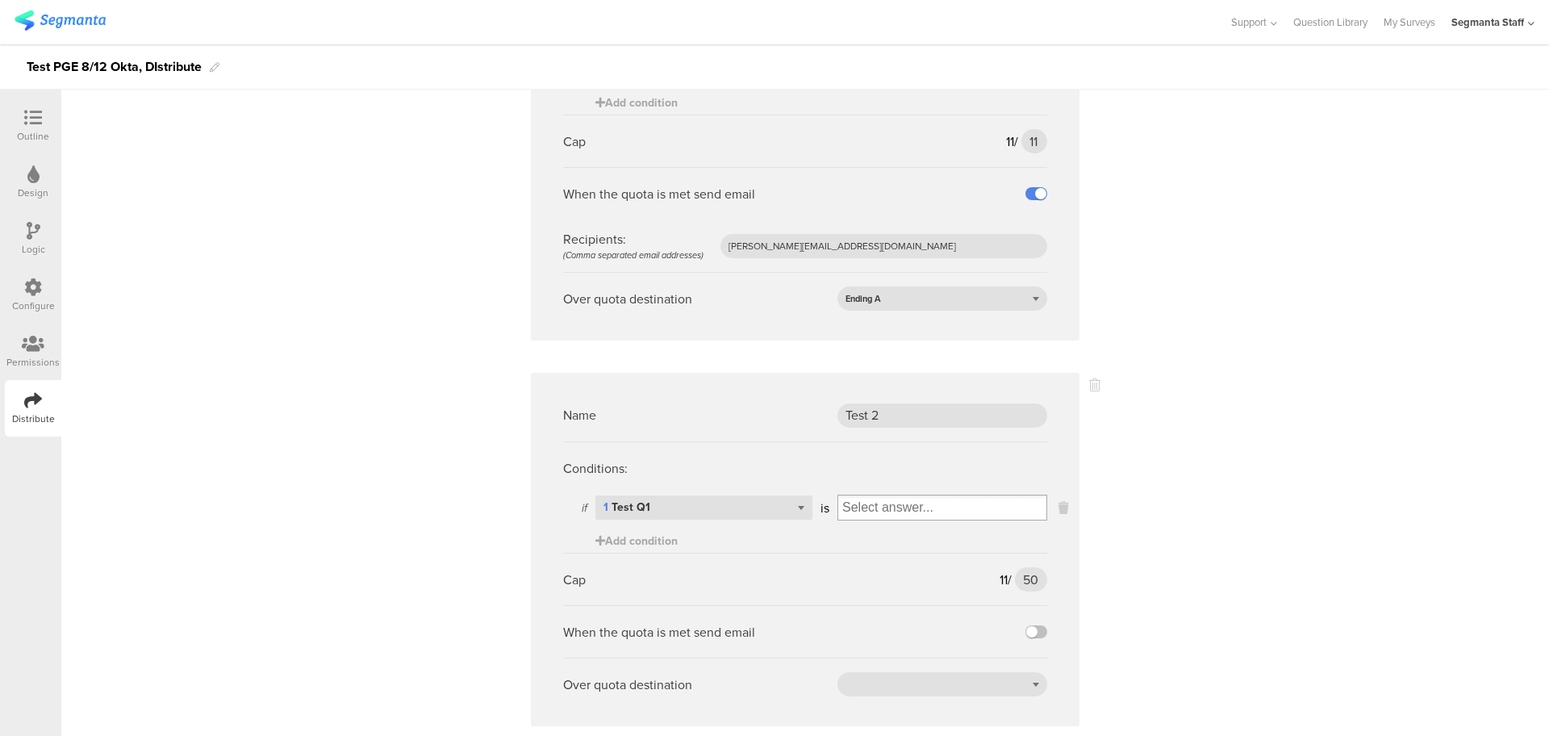
click at [872, 504] on input "Select box" at bounding box center [942, 507] width 208 height 23
click at [883, 549] on div "b" at bounding box center [942, 559] width 202 height 24
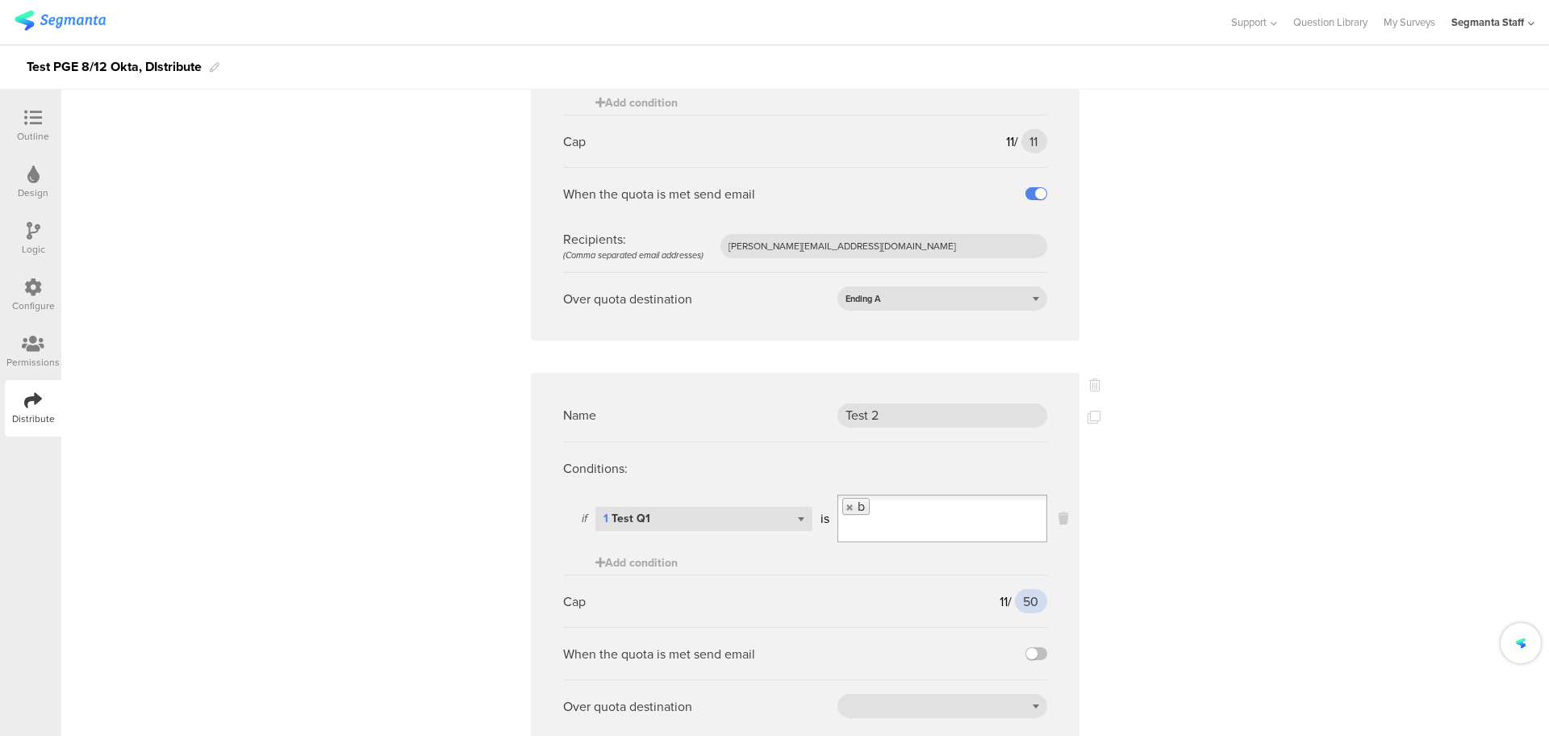
click at [1023, 607] on input "50" at bounding box center [1031, 601] width 32 height 24
click at [1033, 603] on input "50" at bounding box center [1031, 601] width 32 height 24
type input "5"
type input "4"
click at [1027, 650] on label at bounding box center [1036, 653] width 22 height 13
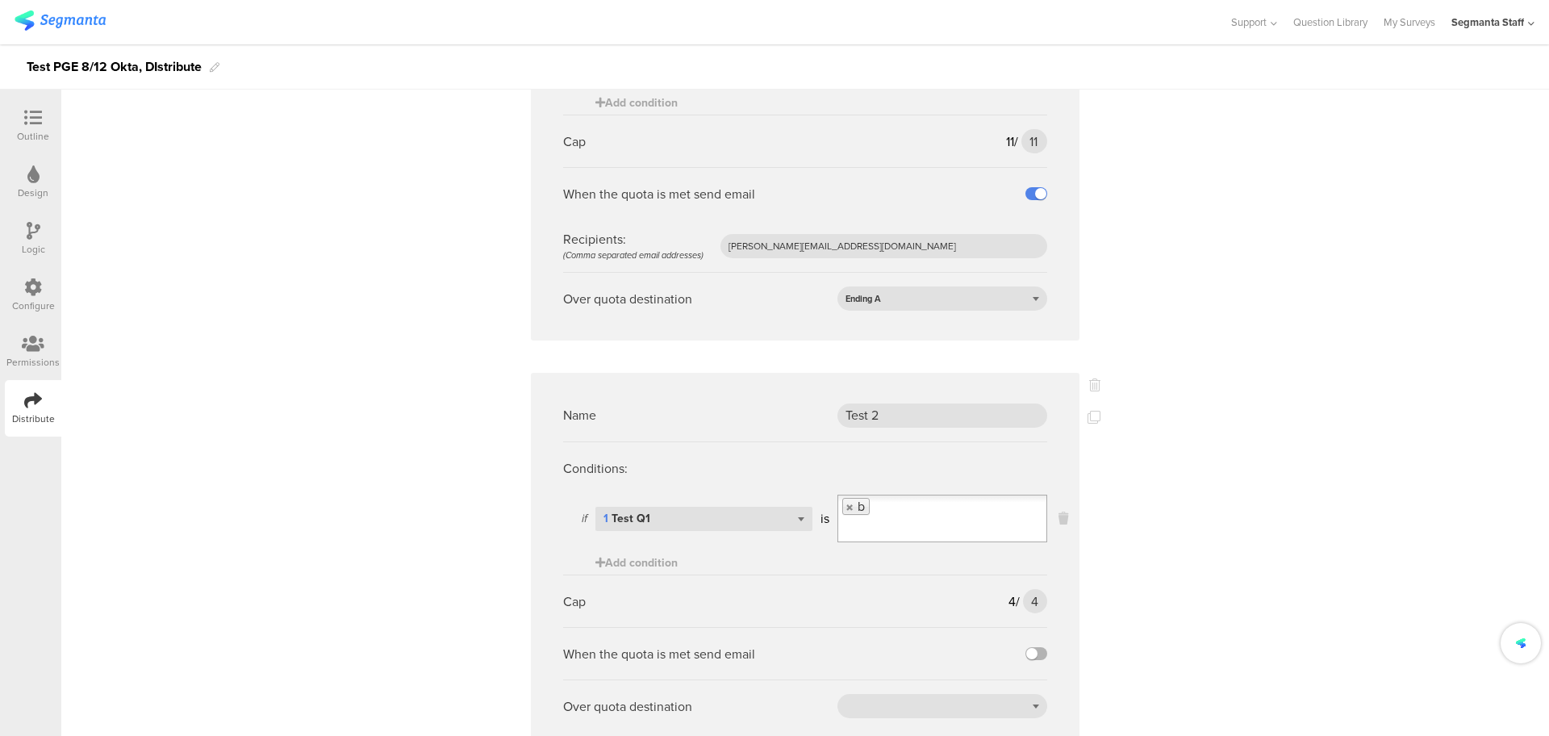
click at [0, 0] on input "checkbox" at bounding box center [0, 0] width 0 height 0
click at [828, 705] on input "text" at bounding box center [883, 706] width 327 height 24
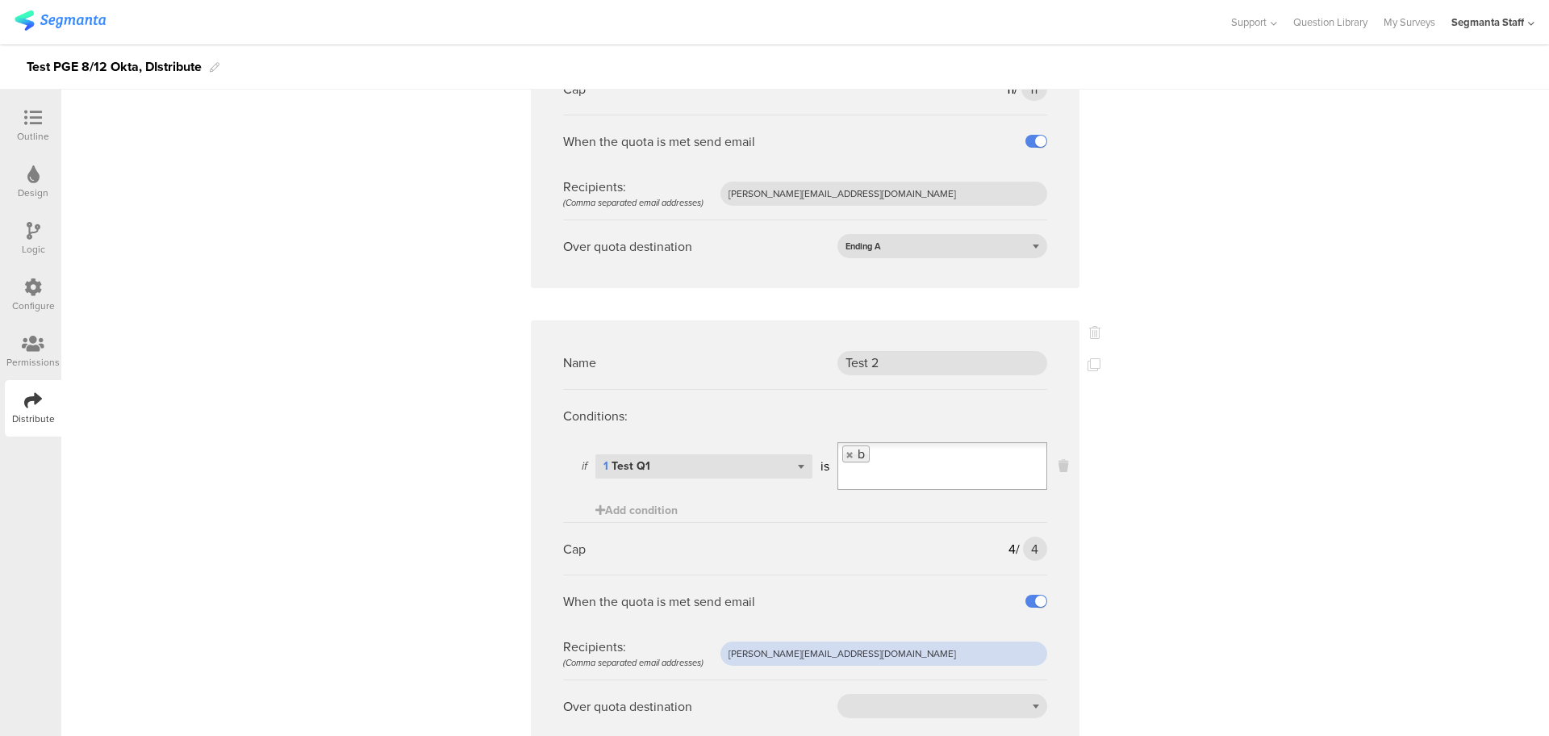
scroll to position [303, 0]
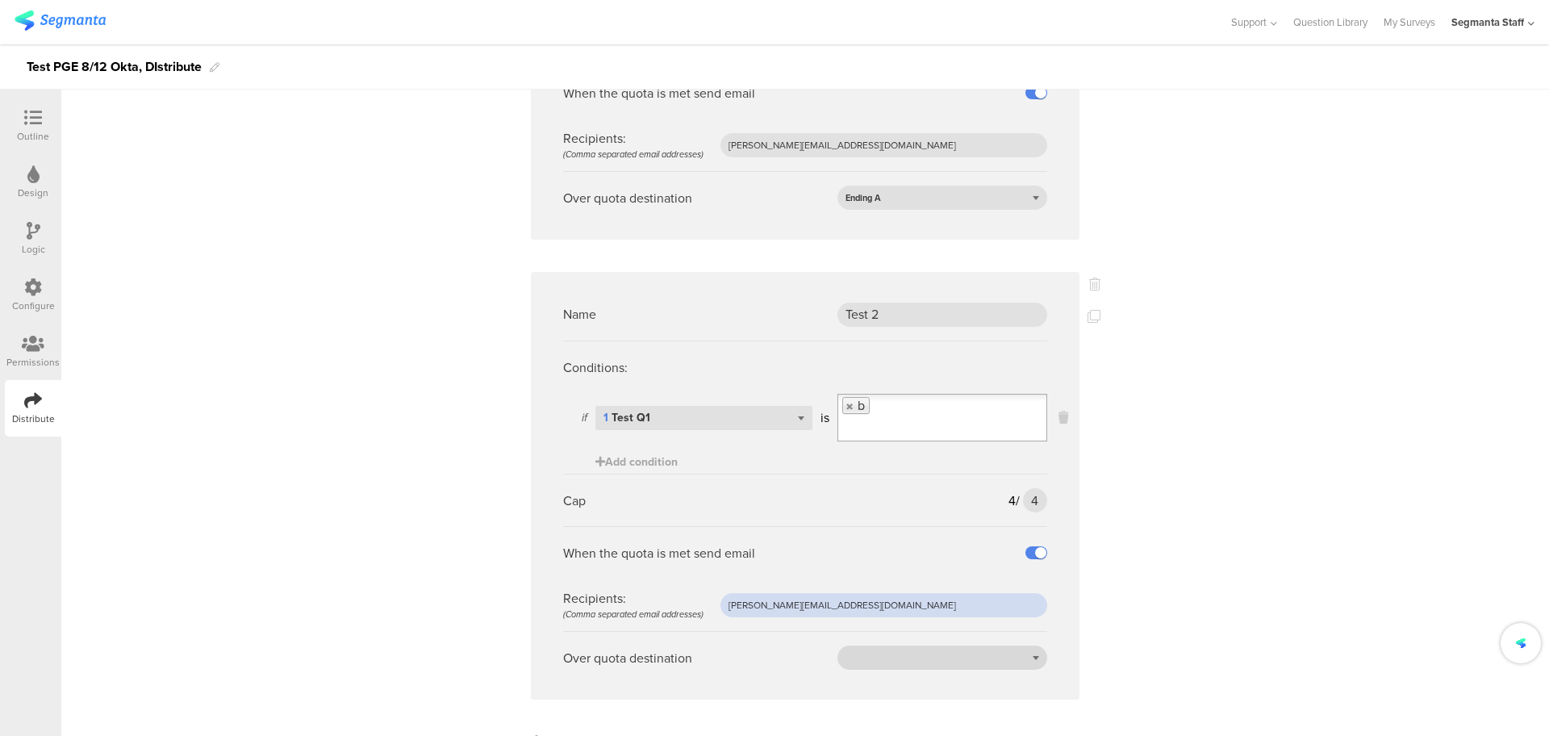
type input "raymund@segmanta.com"
click at [899, 651] on div at bounding box center [942, 657] width 210 height 24
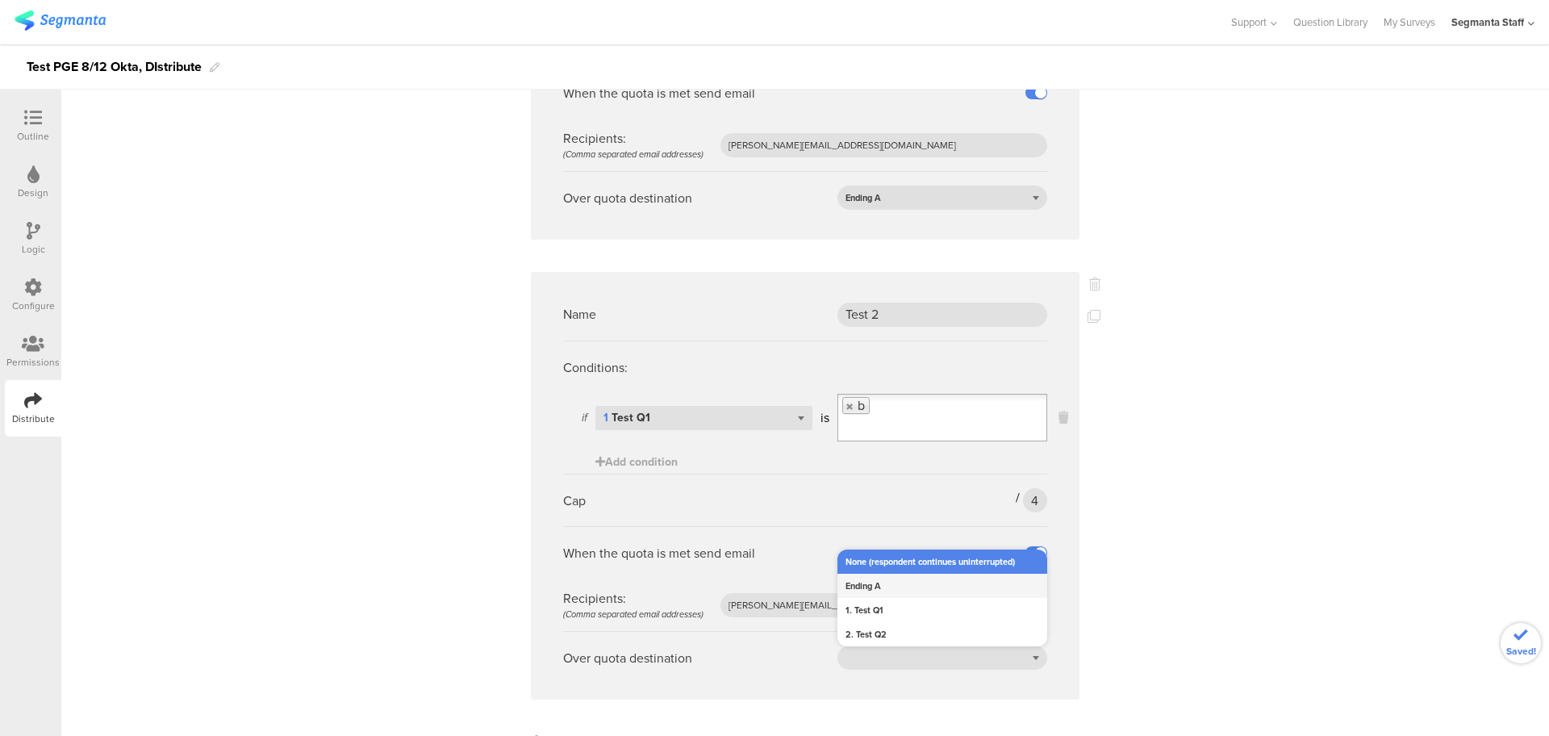
click at [873, 587] on div "Ending A" at bounding box center [942, 586] width 210 height 24
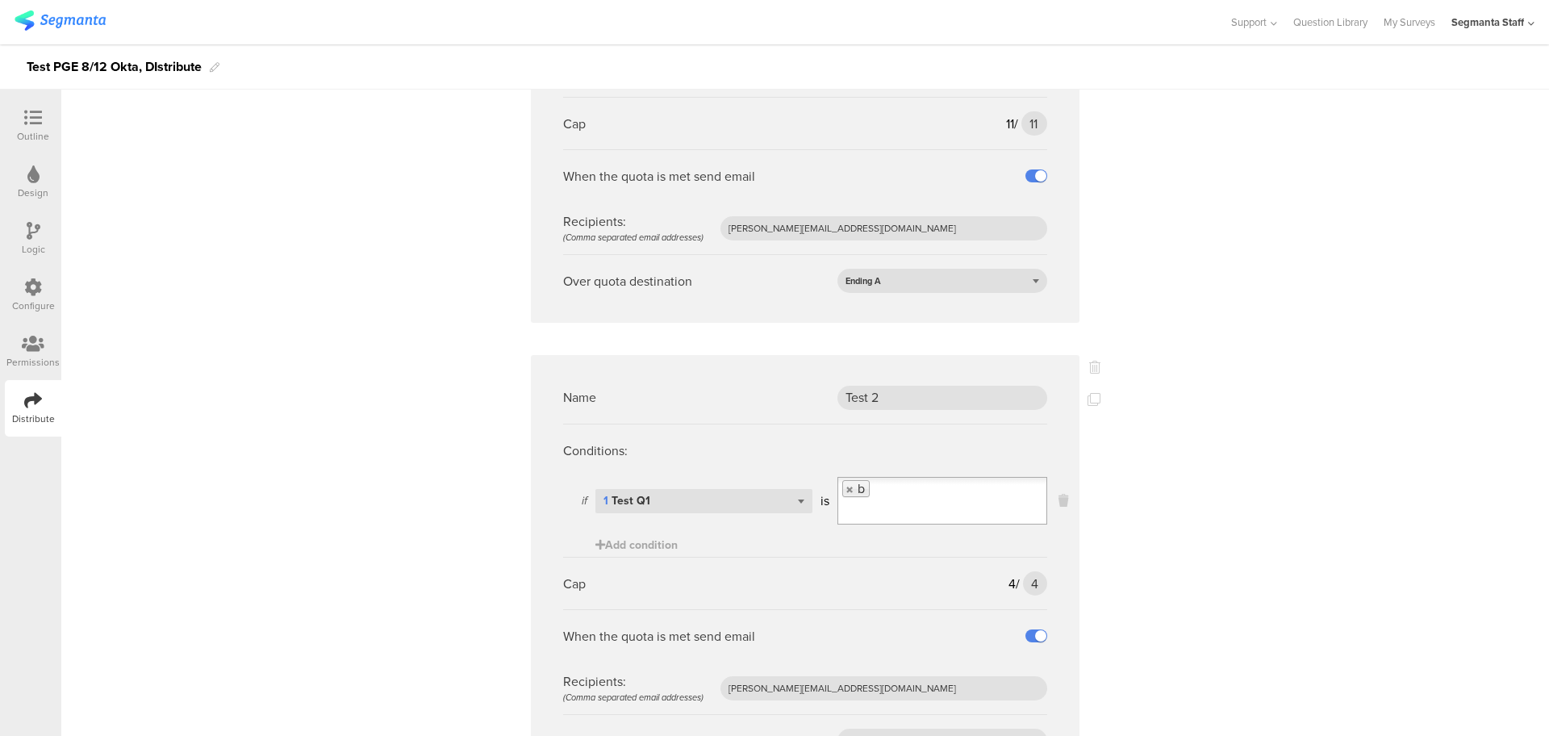
scroll to position [0, 0]
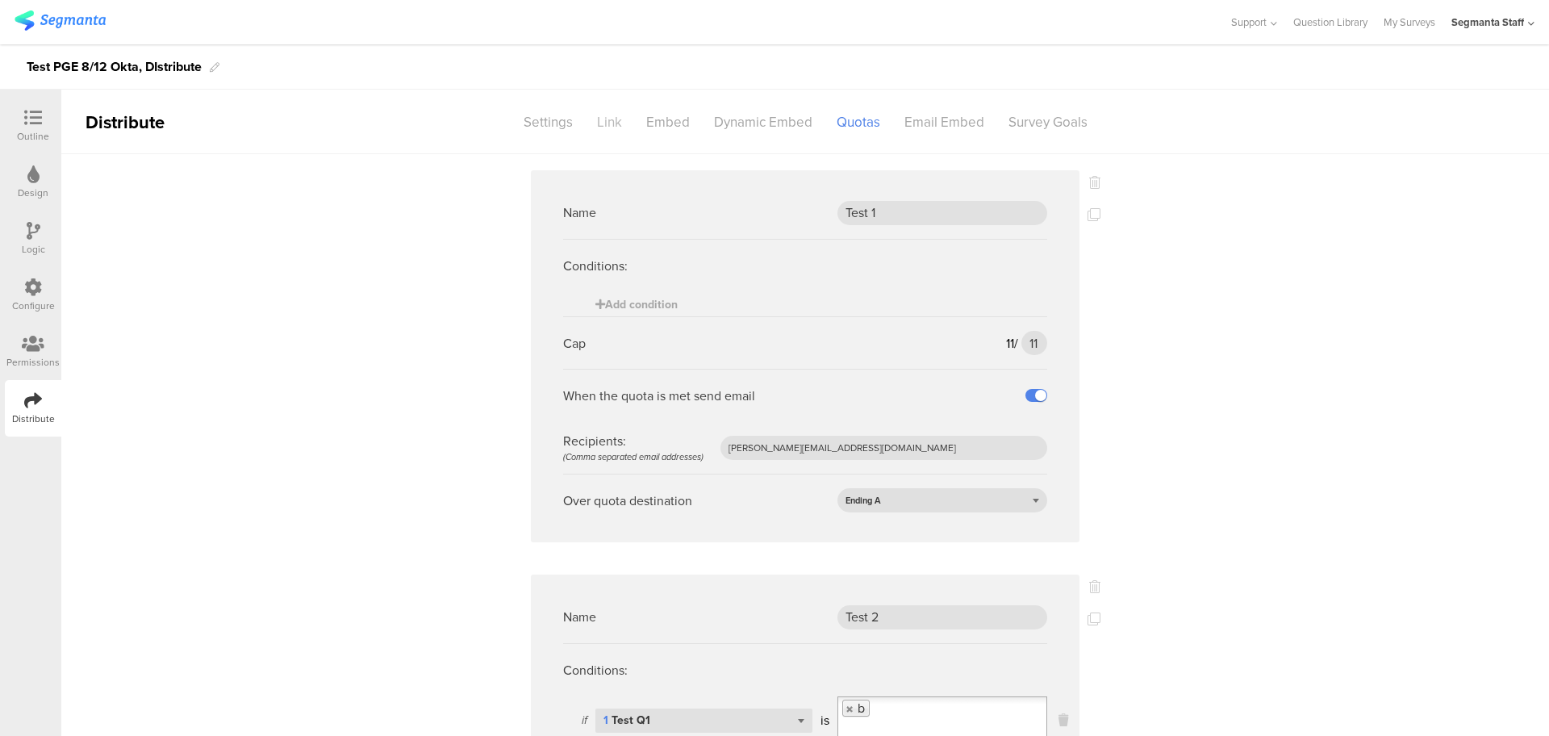
click at [614, 120] on div "Link" at bounding box center [609, 122] width 49 height 28
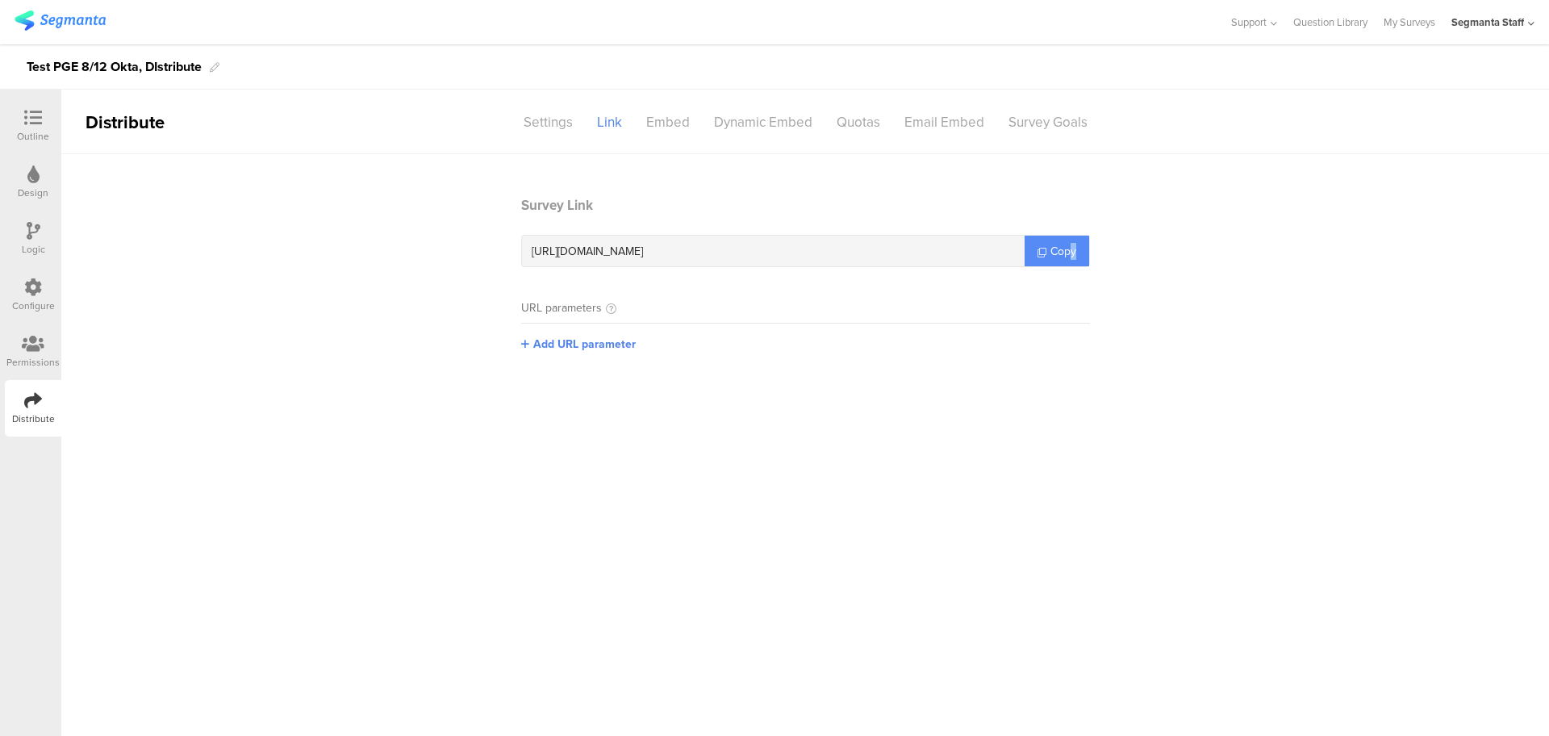
click at [1075, 253] on span "Copy" at bounding box center [1063, 251] width 26 height 17
click at [1074, 253] on span "Copy" at bounding box center [1063, 251] width 26 height 17
click at [917, 131] on div "Email Embed" at bounding box center [944, 122] width 104 height 28
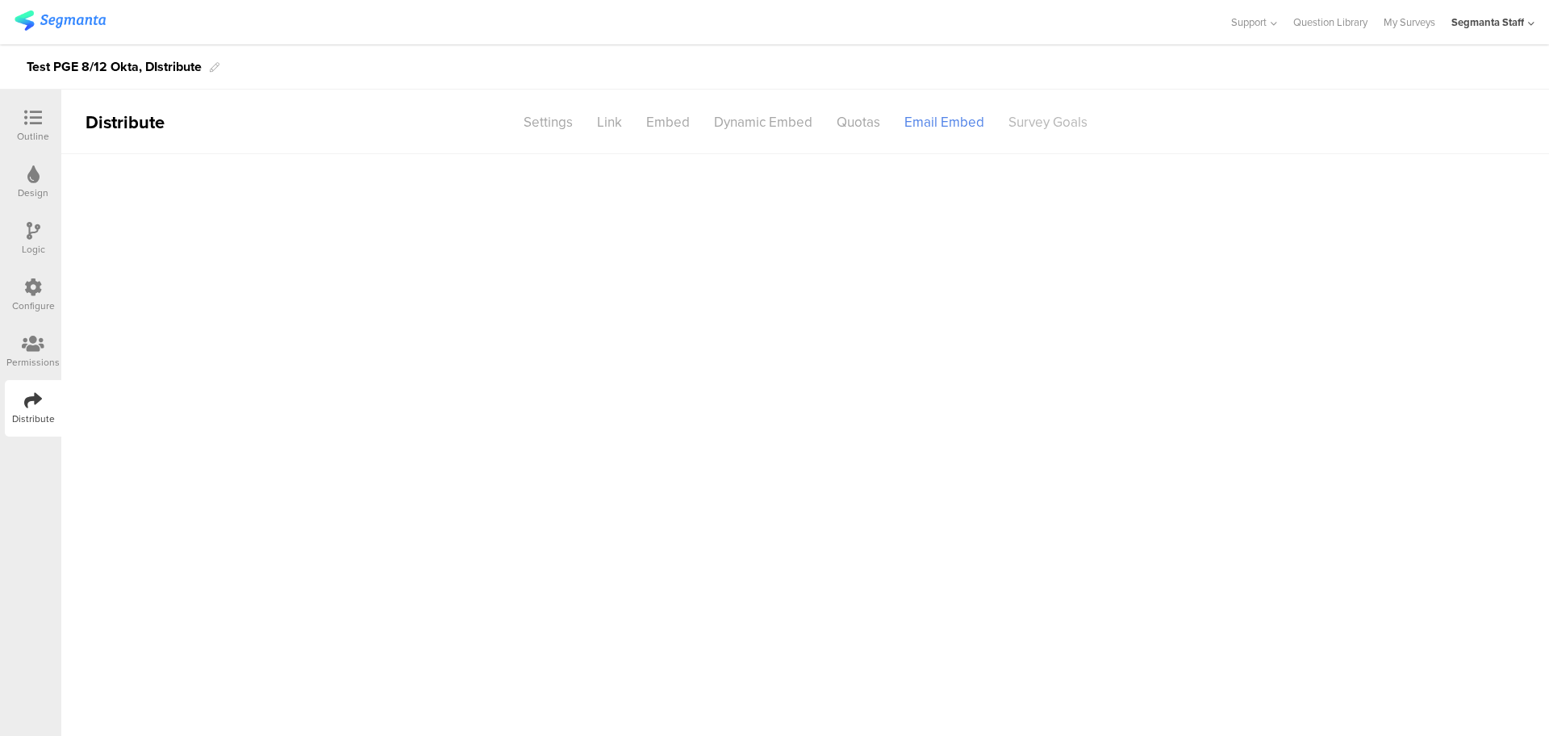
click at [1035, 127] on div "Survey Goals" at bounding box center [1047, 122] width 103 height 28
click at [916, 131] on div "Email Embed" at bounding box center [944, 122] width 104 height 28
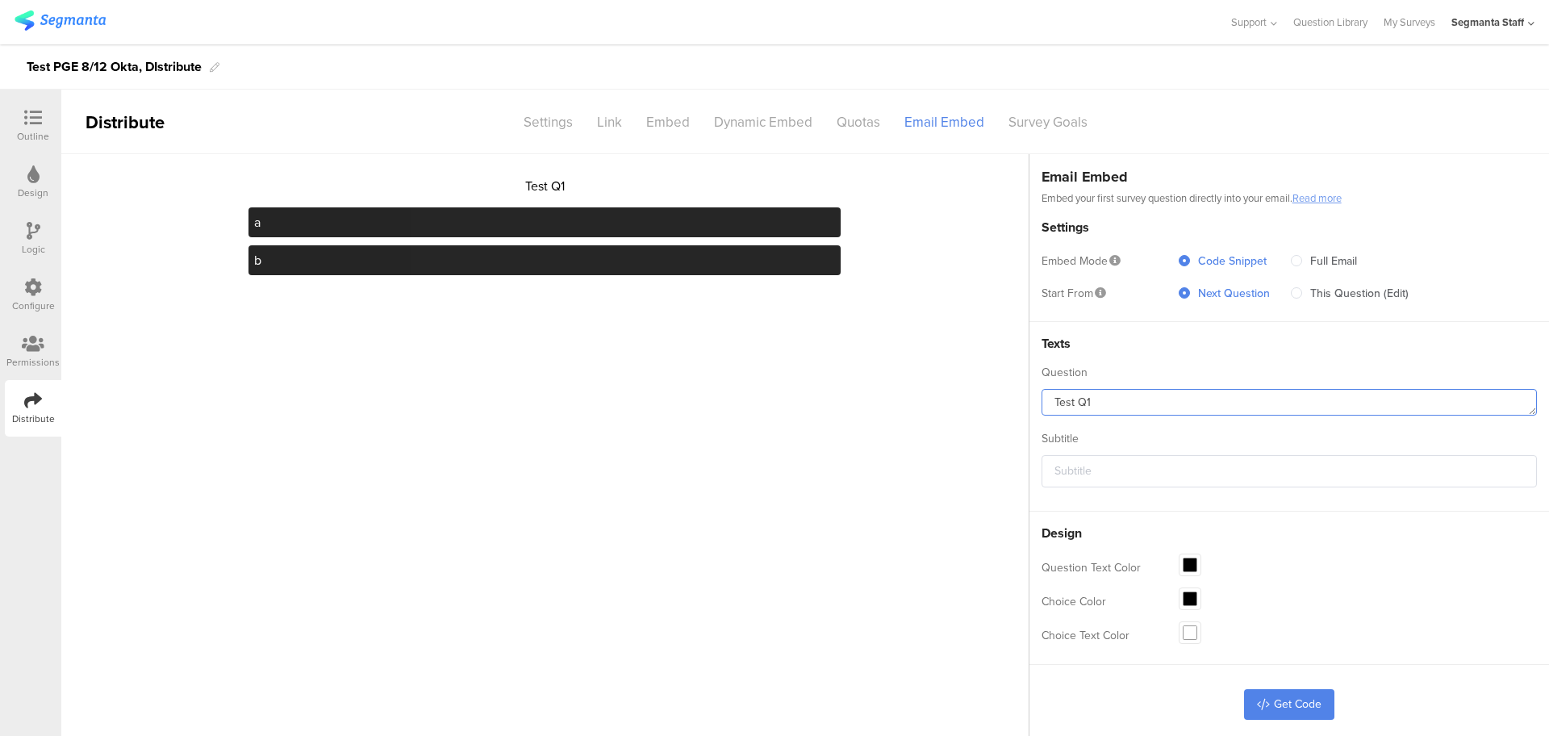
click at [1105, 389] on textarea "Test Q1" at bounding box center [1288, 402] width 495 height 27
drag, startPoint x: 1113, startPoint y: 390, endPoint x: 838, endPoint y: 380, distance: 275.3
click at [838, 380] on section "Test Q1 a b Email Embed Embed your first survey question directly into your ema…" at bounding box center [805, 445] width 1488 height 582
type textarea "Test"
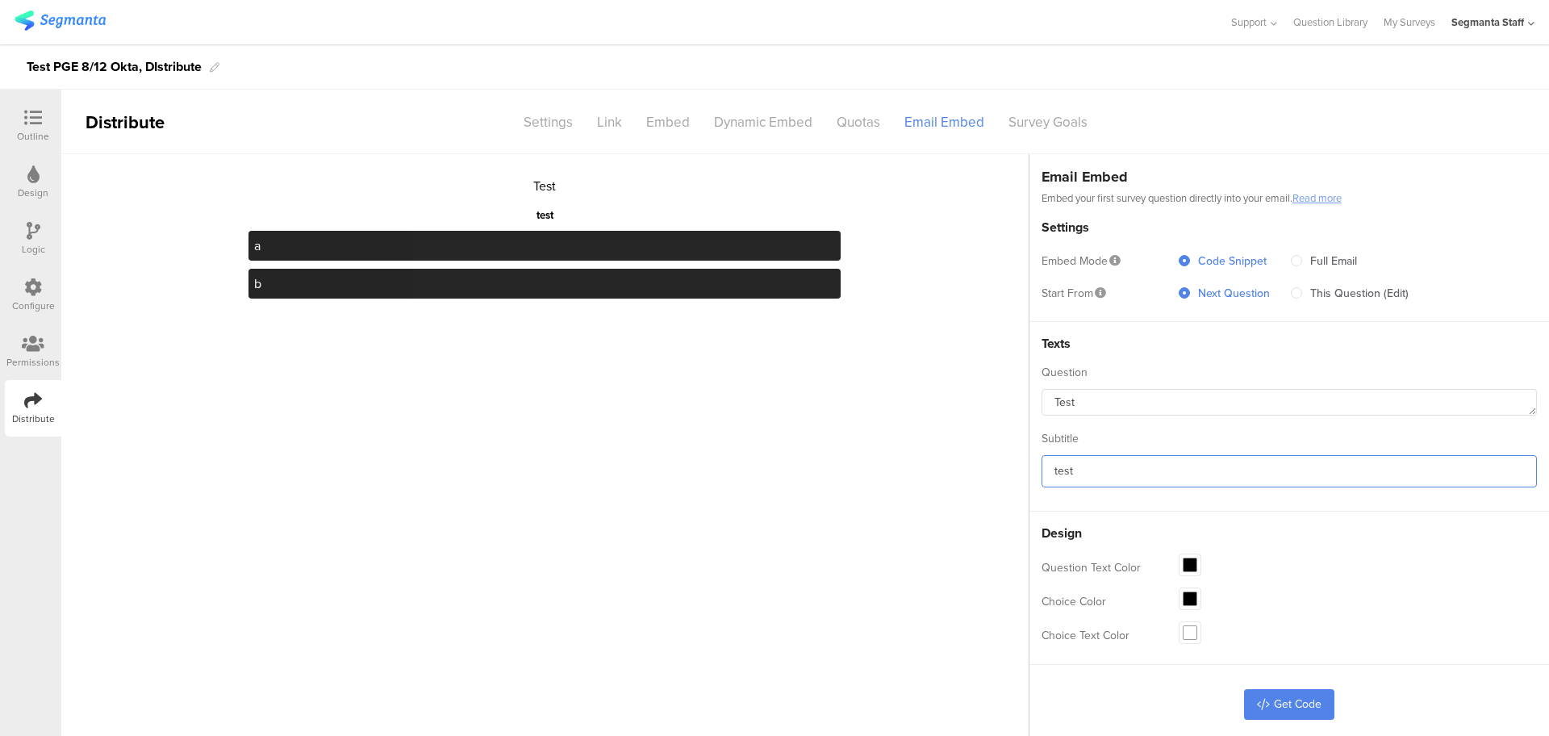
type input "test"
click at [1190, 558] on span at bounding box center [1189, 564] width 13 height 13
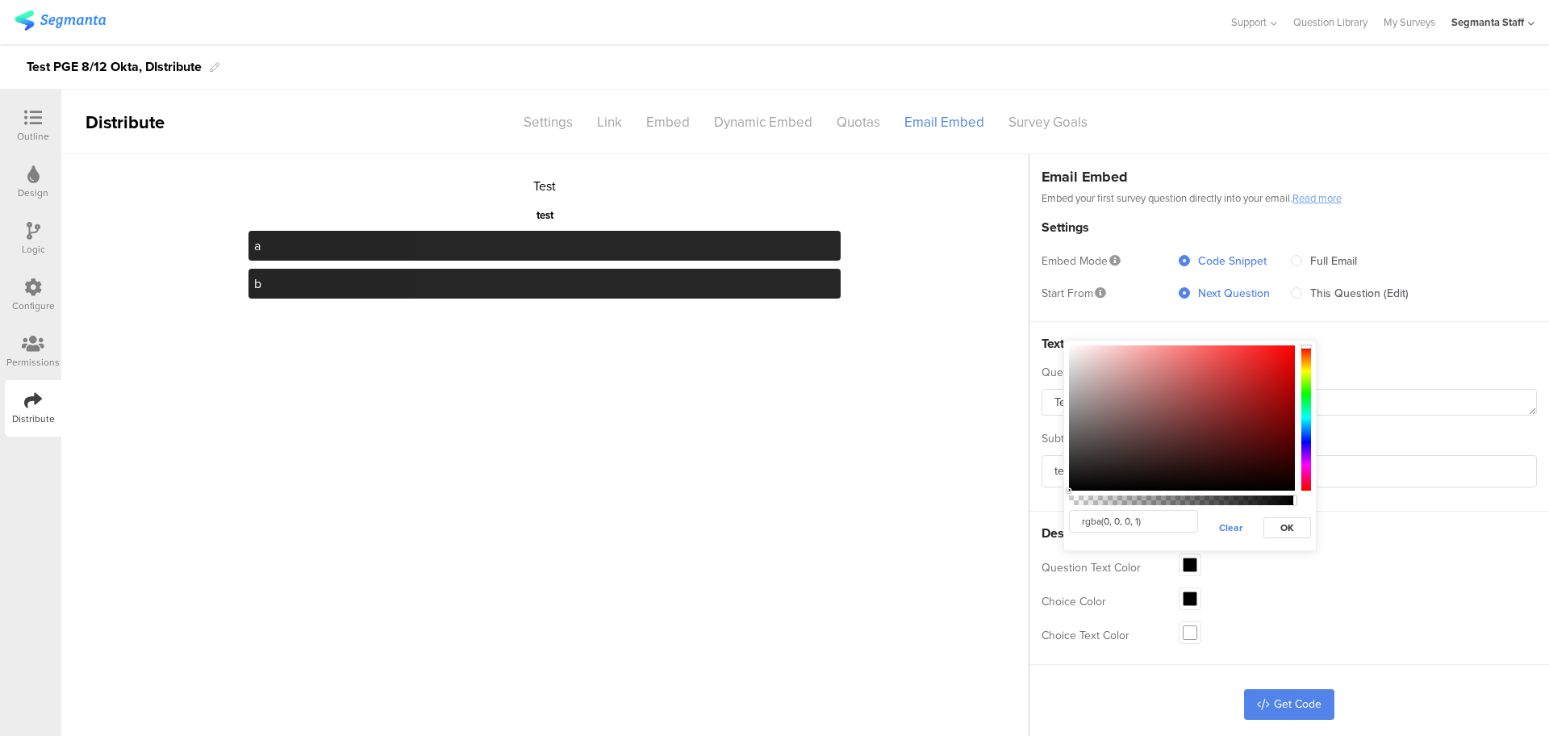
click at [1172, 415] on div at bounding box center [1182, 417] width 226 height 145
type input "rgba(210, 55, 55, 1)"
click at [1235, 371] on div at bounding box center [1182, 417] width 226 height 145
click at [1271, 527] on button "OK" at bounding box center [1287, 527] width 48 height 21
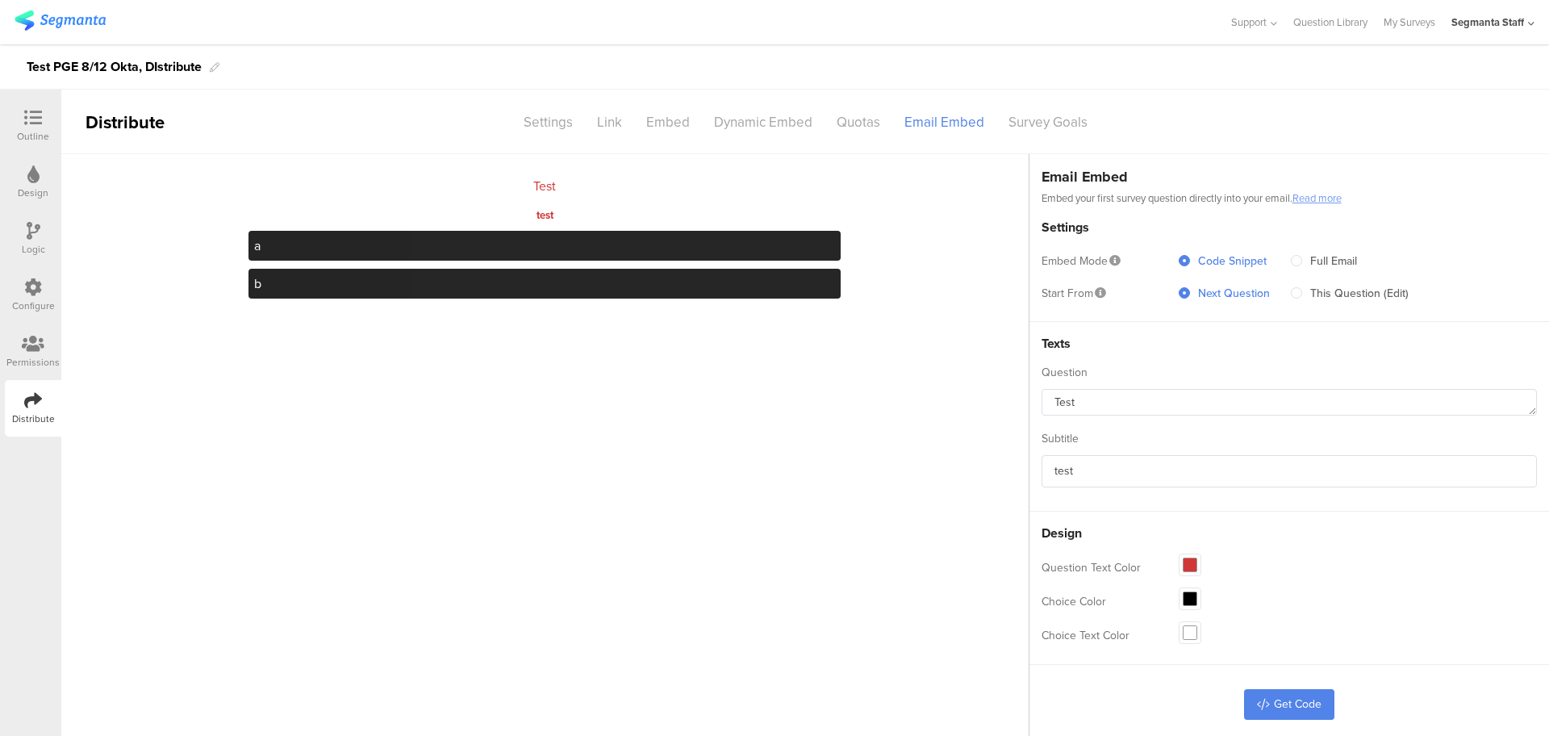
drag, startPoint x: 1186, startPoint y: 597, endPoint x: 1166, endPoint y: 540, distance: 60.7
click at [1188, 595] on span at bounding box center [1189, 598] width 13 height 13
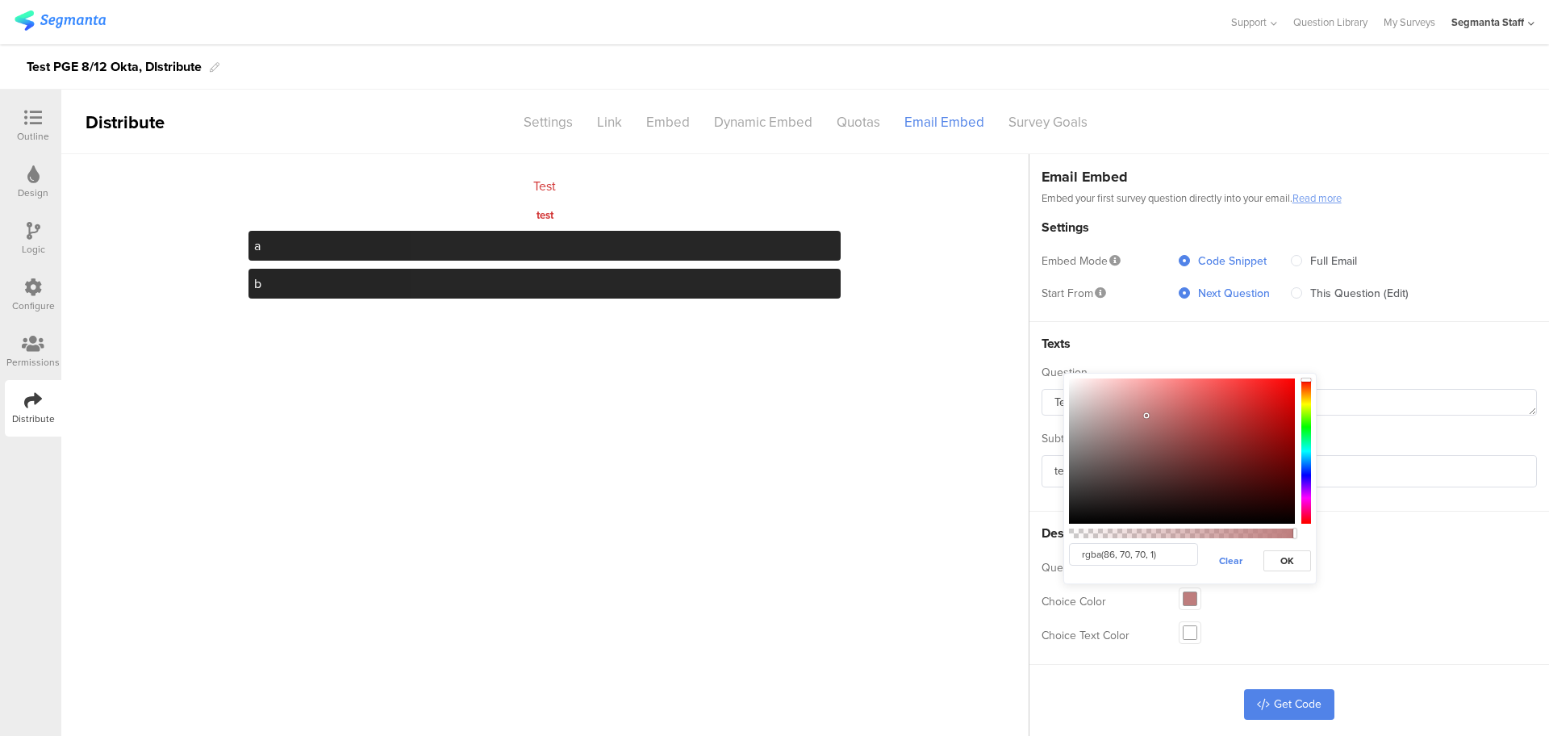
drag, startPoint x: 1149, startPoint y: 413, endPoint x: 1123, endPoint y: 470, distance: 62.1
click at [1112, 474] on div at bounding box center [1182, 450] width 226 height 145
type input "rgba(249, 249, 249, 1)"
drag, startPoint x: 1068, startPoint y: 398, endPoint x: 1065, endPoint y: 382, distance: 16.5
click at [1065, 382] on div "rgba(249, 249, 249, 1) Clear OK" at bounding box center [1189, 478] width 253 height 211
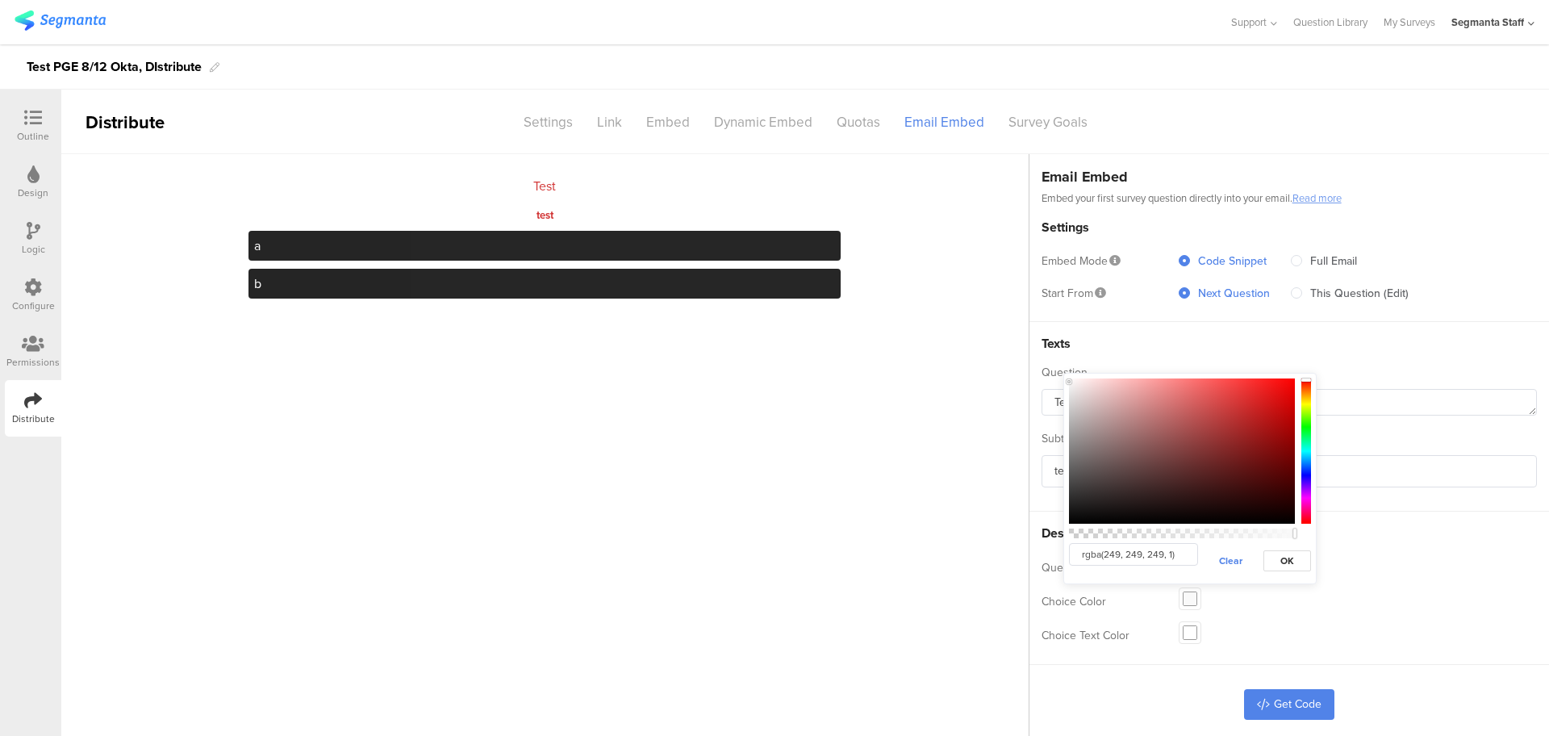
click at [1288, 548] on div "rgba(249, 249, 249, 1) Clear OK" at bounding box center [1190, 560] width 242 height 35
click at [1284, 554] on span "OK" at bounding box center [1287, 560] width 14 height 15
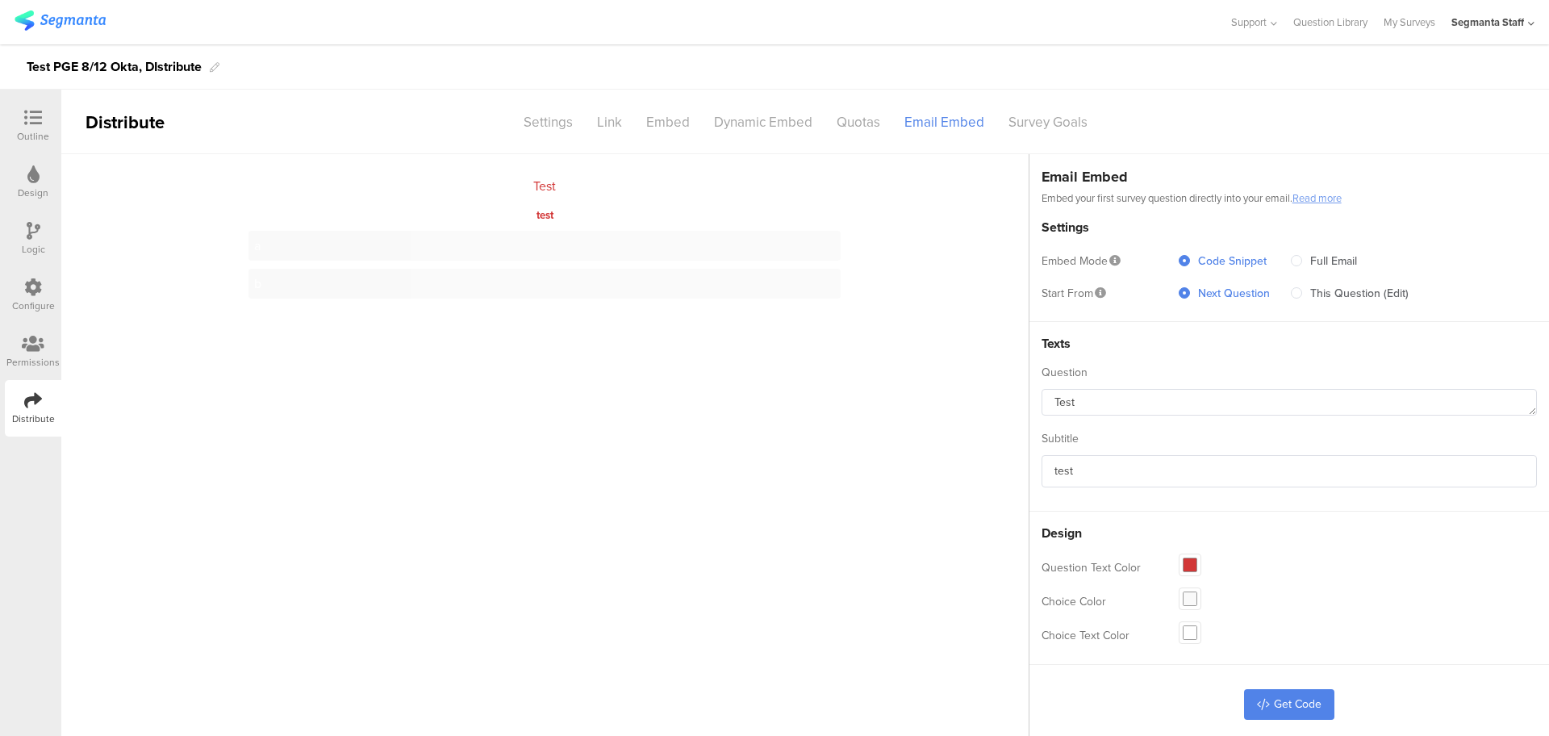
click at [1193, 632] on span at bounding box center [1189, 632] width 13 height 13
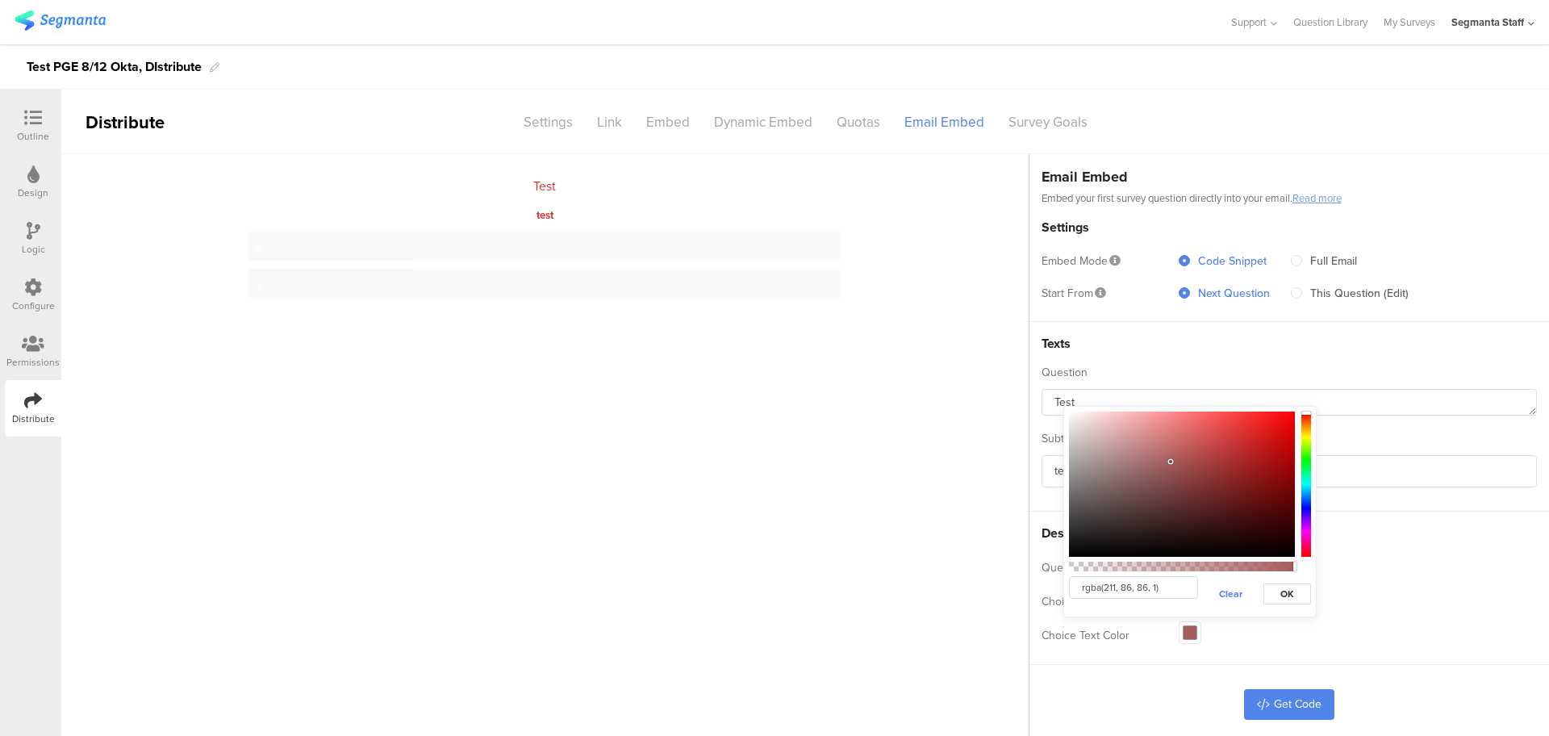
type input "rgba(211, 85, 85, 1)"
drag, startPoint x: 1162, startPoint y: 467, endPoint x: 1204, endPoint y: 436, distance: 52.0
click at [1204, 436] on div at bounding box center [1182, 483] width 226 height 145
click at [1296, 586] on button "OK" at bounding box center [1287, 593] width 48 height 21
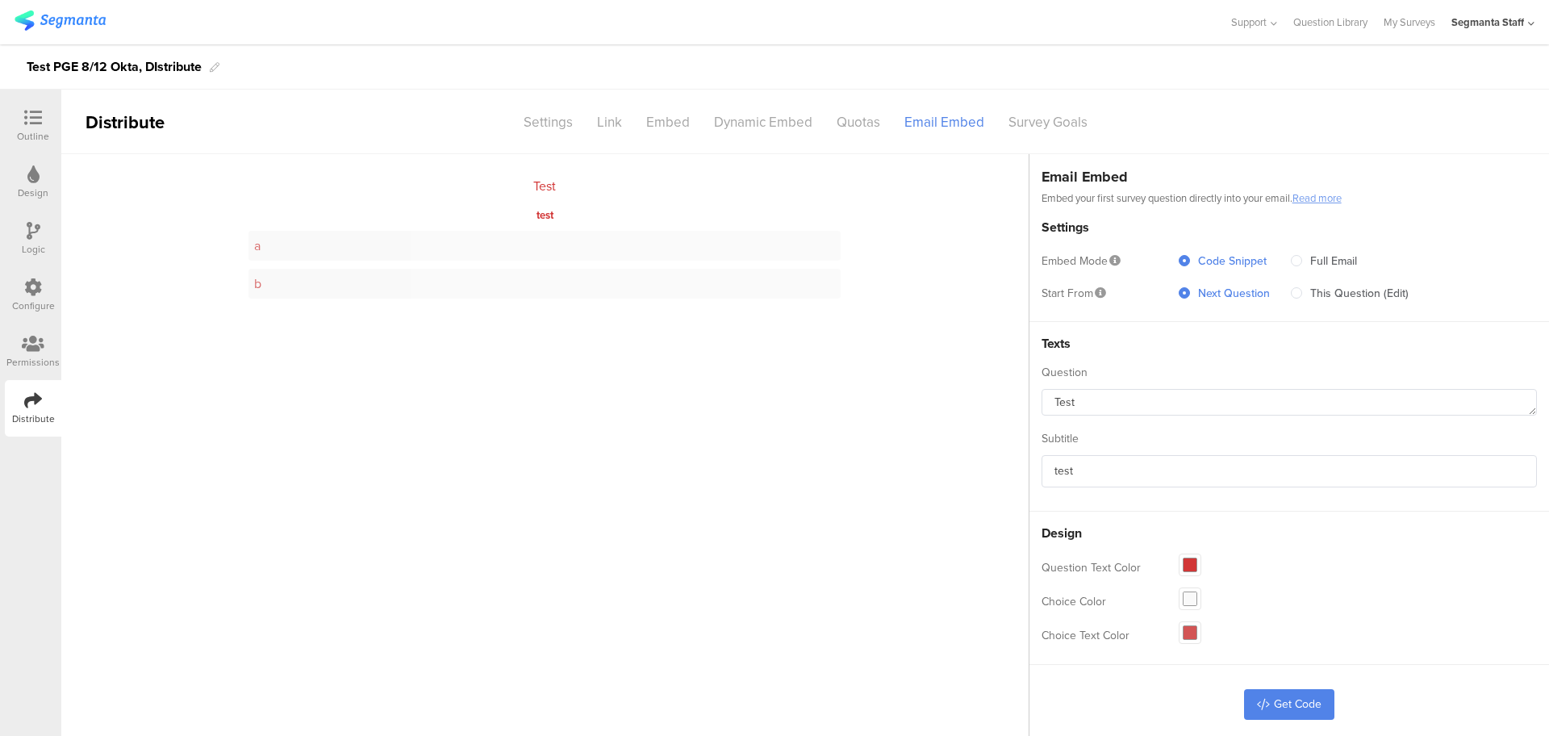
drag, startPoint x: 1186, startPoint y: 593, endPoint x: 1176, endPoint y: 546, distance: 47.8
click at [1188, 593] on span at bounding box center [1189, 598] width 13 height 13
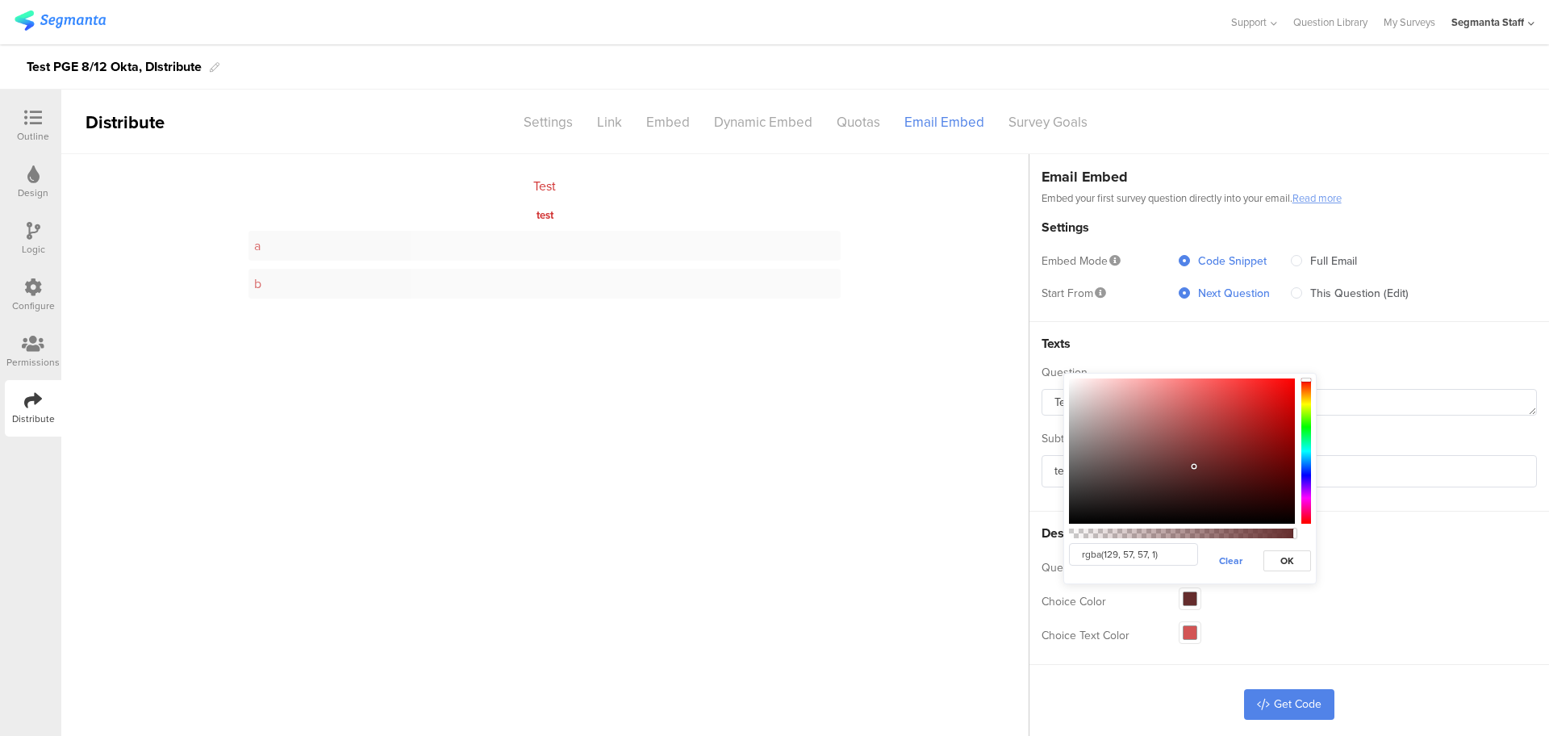
type input "rgba(132, 58, 58, 1)"
drag, startPoint x: 1188, startPoint y: 462, endPoint x: 1196, endPoint y: 449, distance: 15.5
click at [1196, 449] on div at bounding box center [1182, 450] width 226 height 145
click at [1281, 561] on span "OK" at bounding box center [1287, 560] width 14 height 15
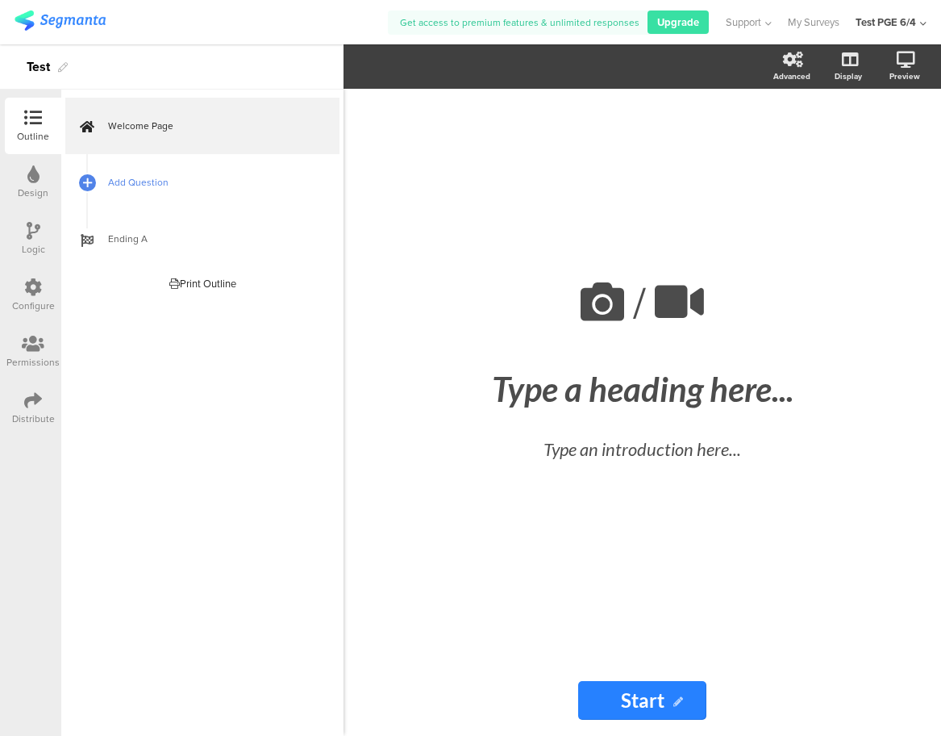
click at [149, 184] on span "Add Question" at bounding box center [211, 182] width 207 height 16
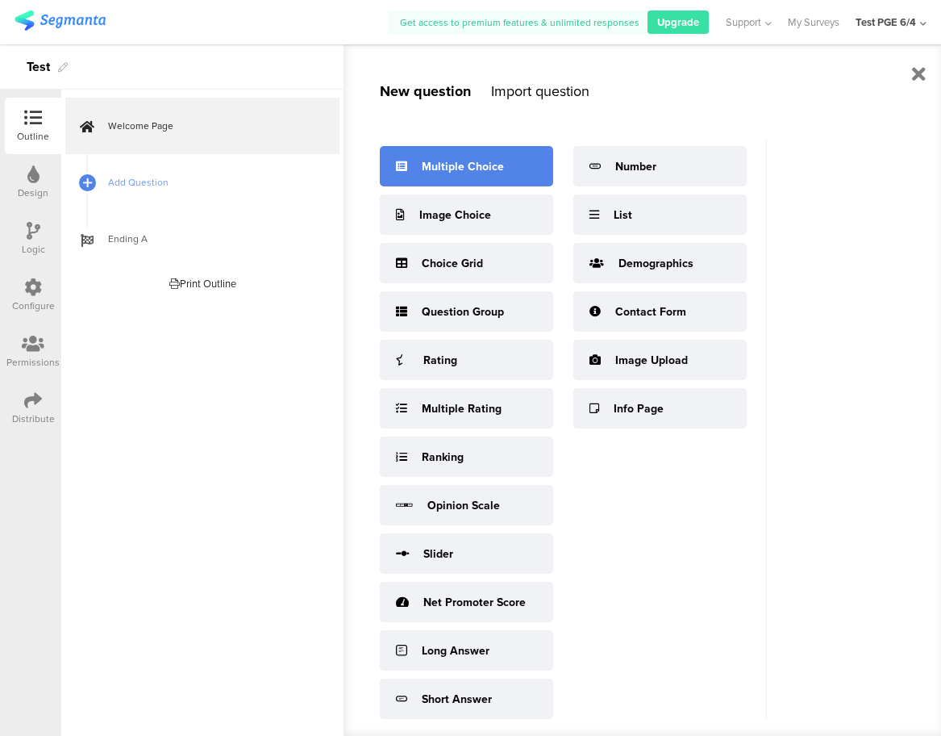
click at [514, 180] on div "Multiple Choice" at bounding box center [466, 166] width 173 height 40
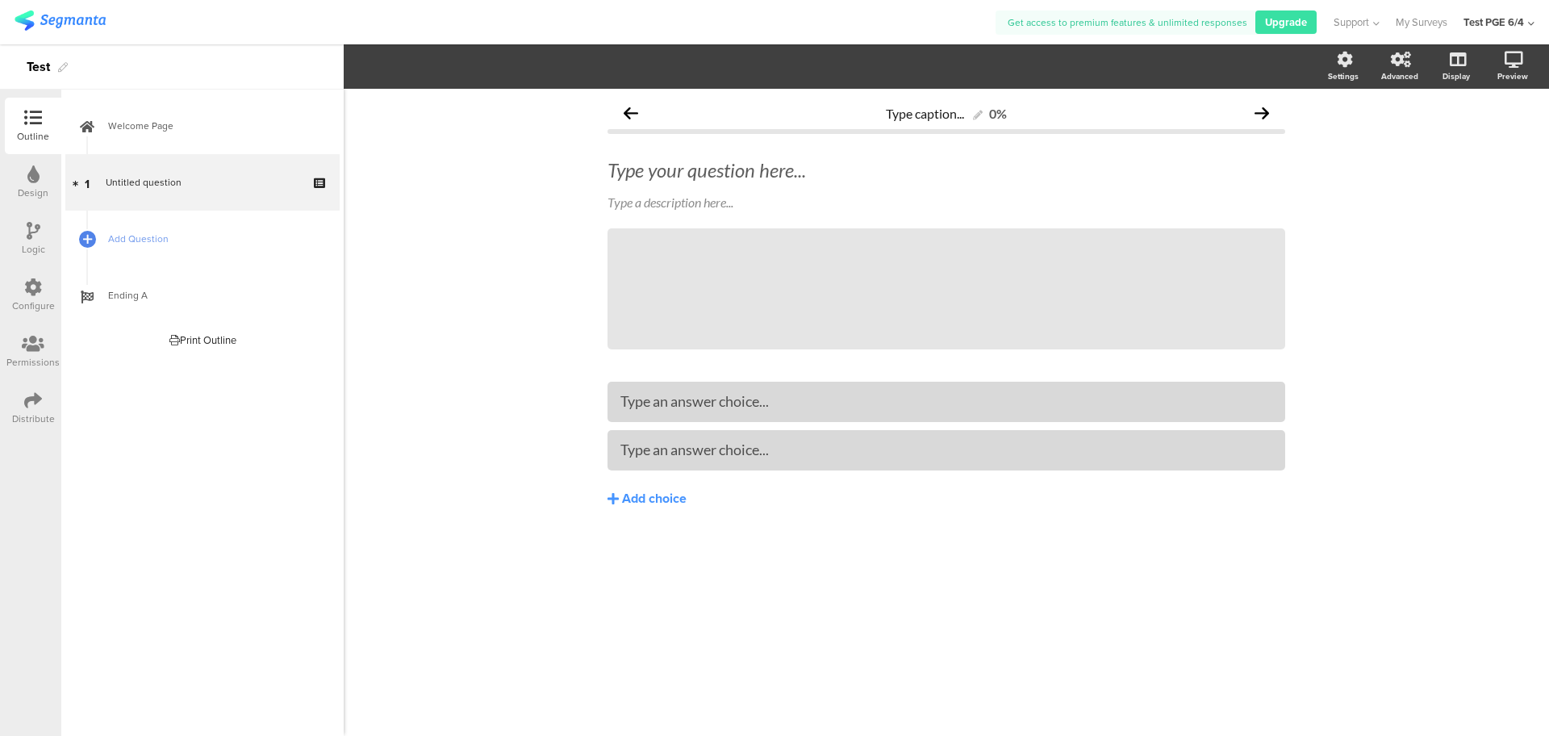
click at [1522, 26] on div "Test PGE 6/4" at bounding box center [1493, 22] width 61 height 15
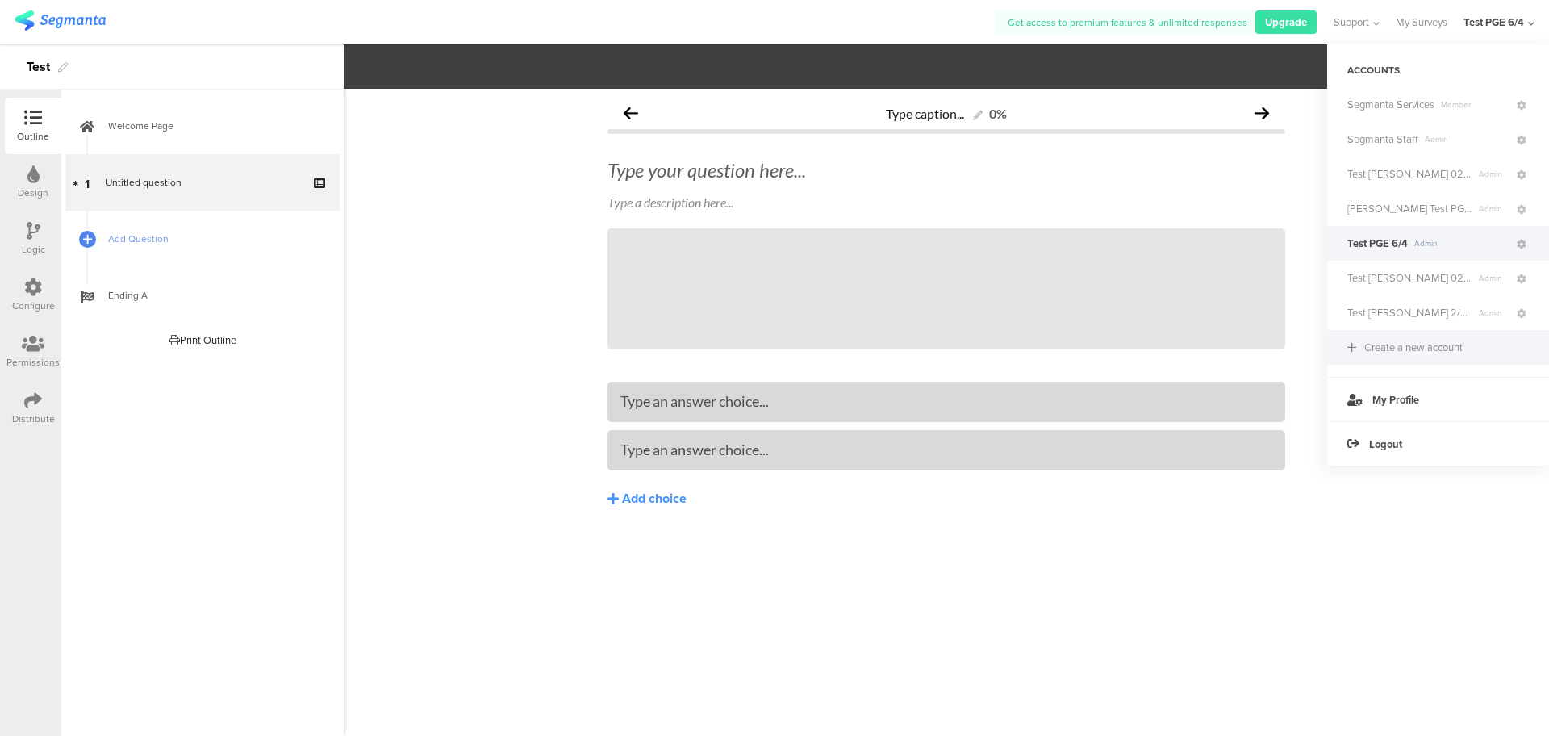
click at [1384, 352] on div "Create a new account" at bounding box center [1413, 347] width 98 height 15
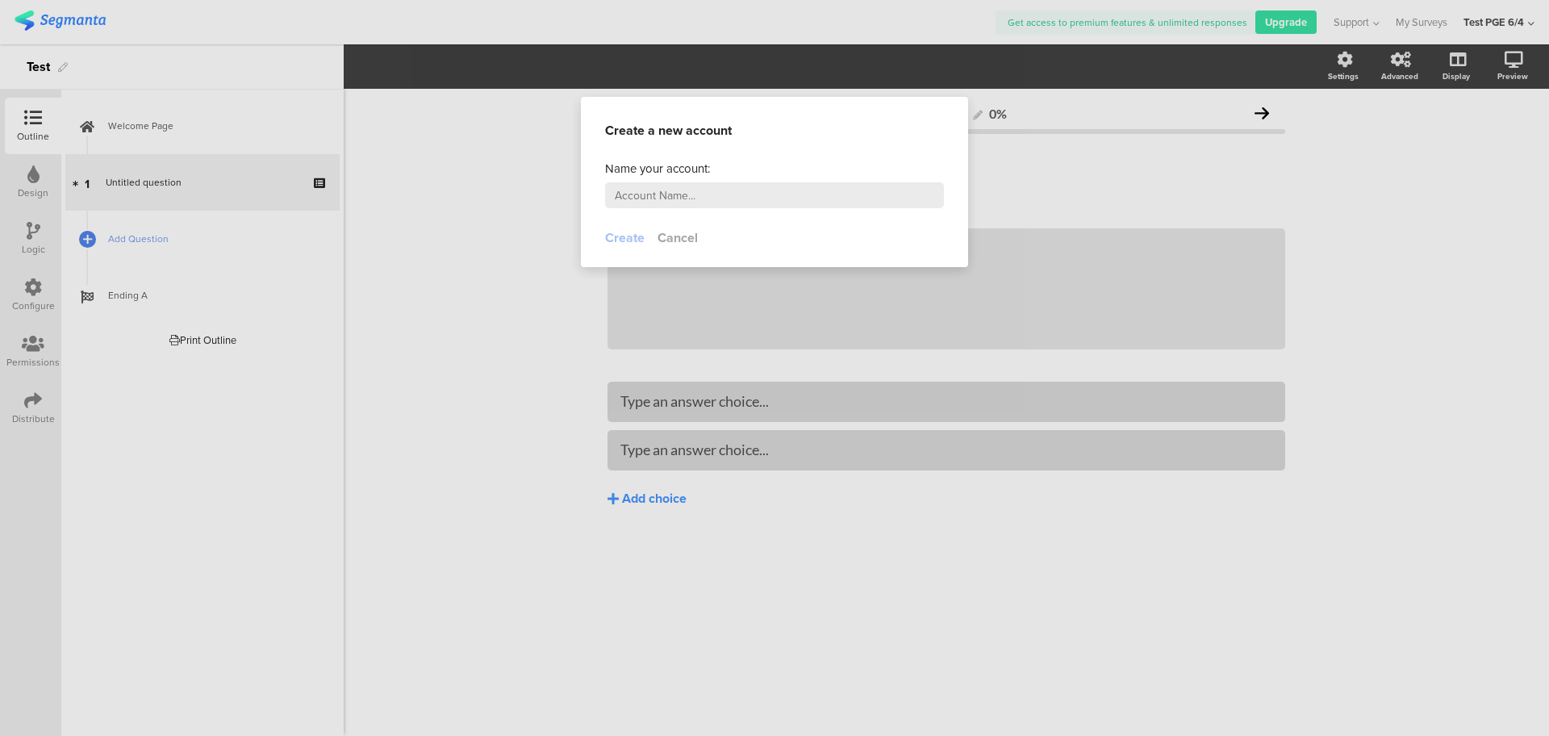
click at [1507, 27] on div at bounding box center [774, 368] width 1549 height 736
click at [916, 130] on section "Create a new account" at bounding box center [774, 118] width 387 height 43
click at [685, 238] on button "Cancel" at bounding box center [677, 237] width 40 height 19
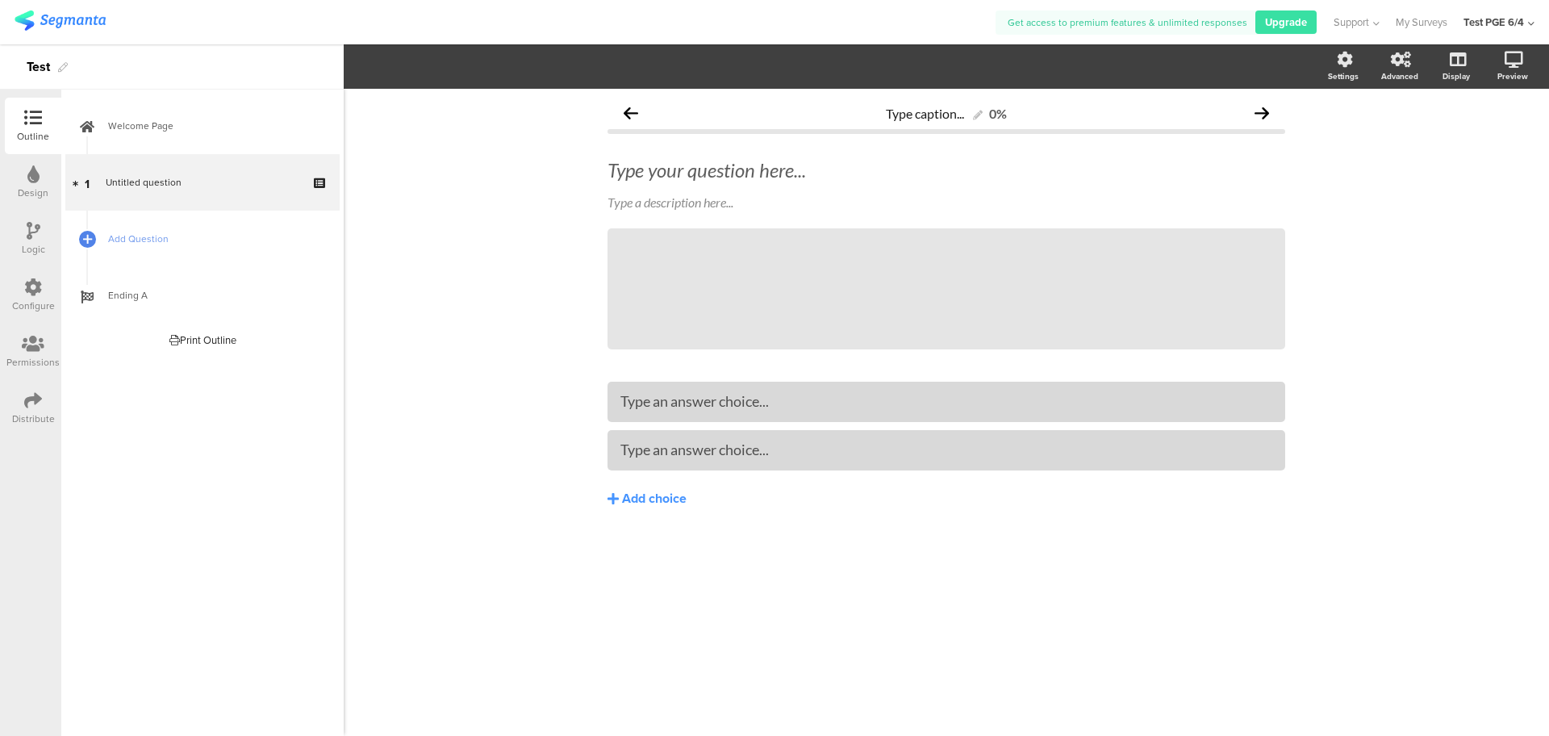
click at [1511, 6] on div "Test PGE 6/4" at bounding box center [1498, 22] width 71 height 44
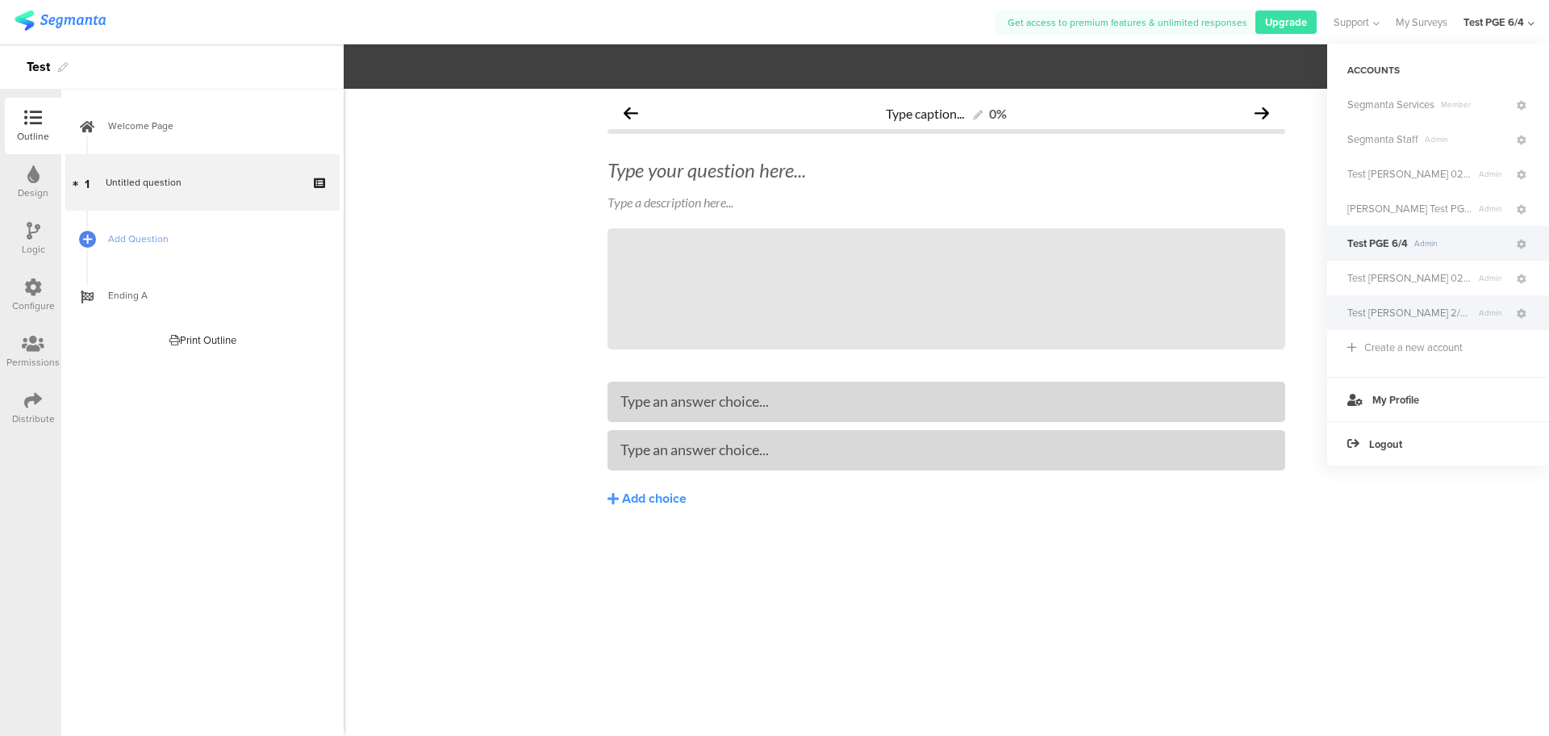
click at [1380, 312] on span "Test [PERSON_NAME] 2/25" at bounding box center [1409, 312] width 125 height 15
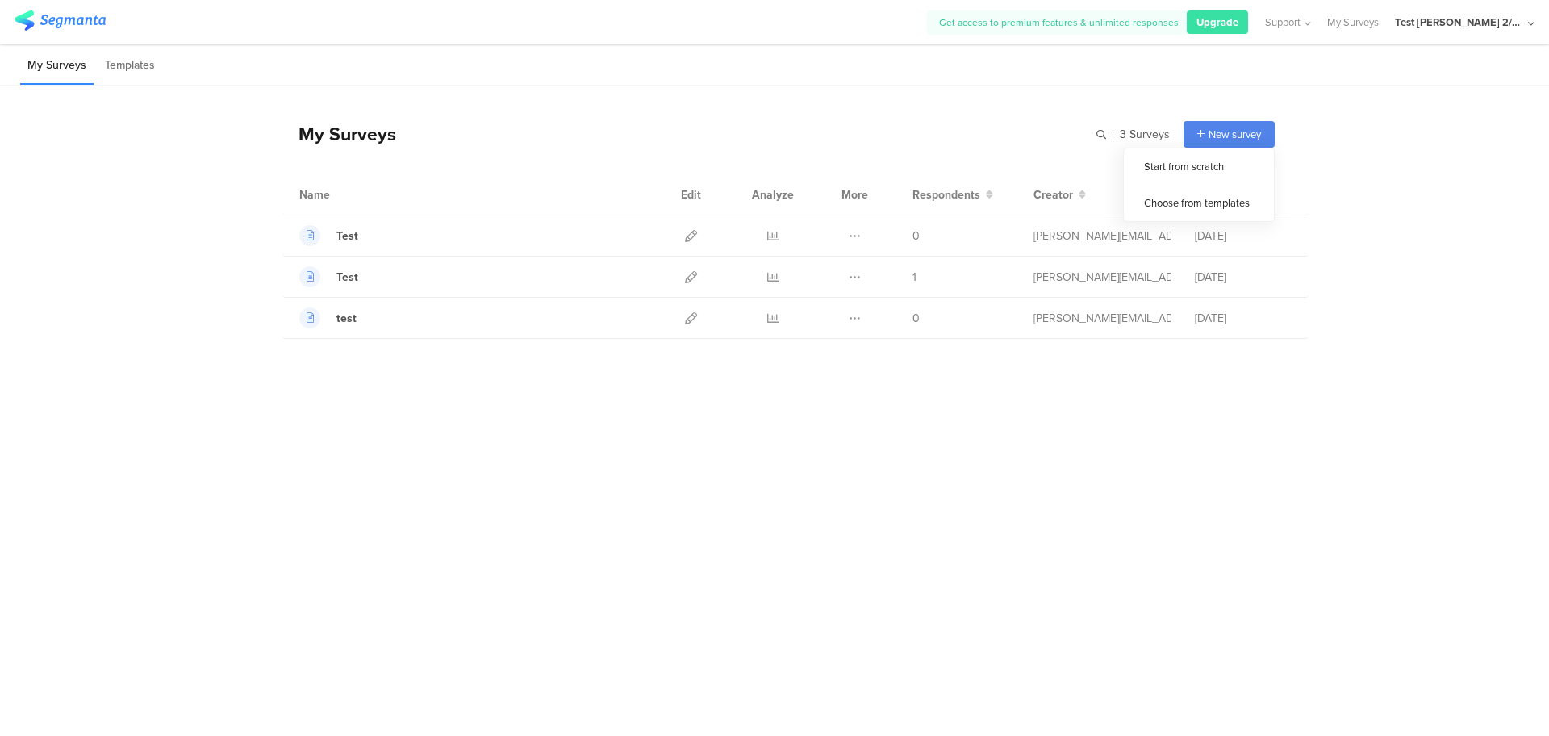
click at [1210, 139] on span "New survey" at bounding box center [1234, 134] width 52 height 15
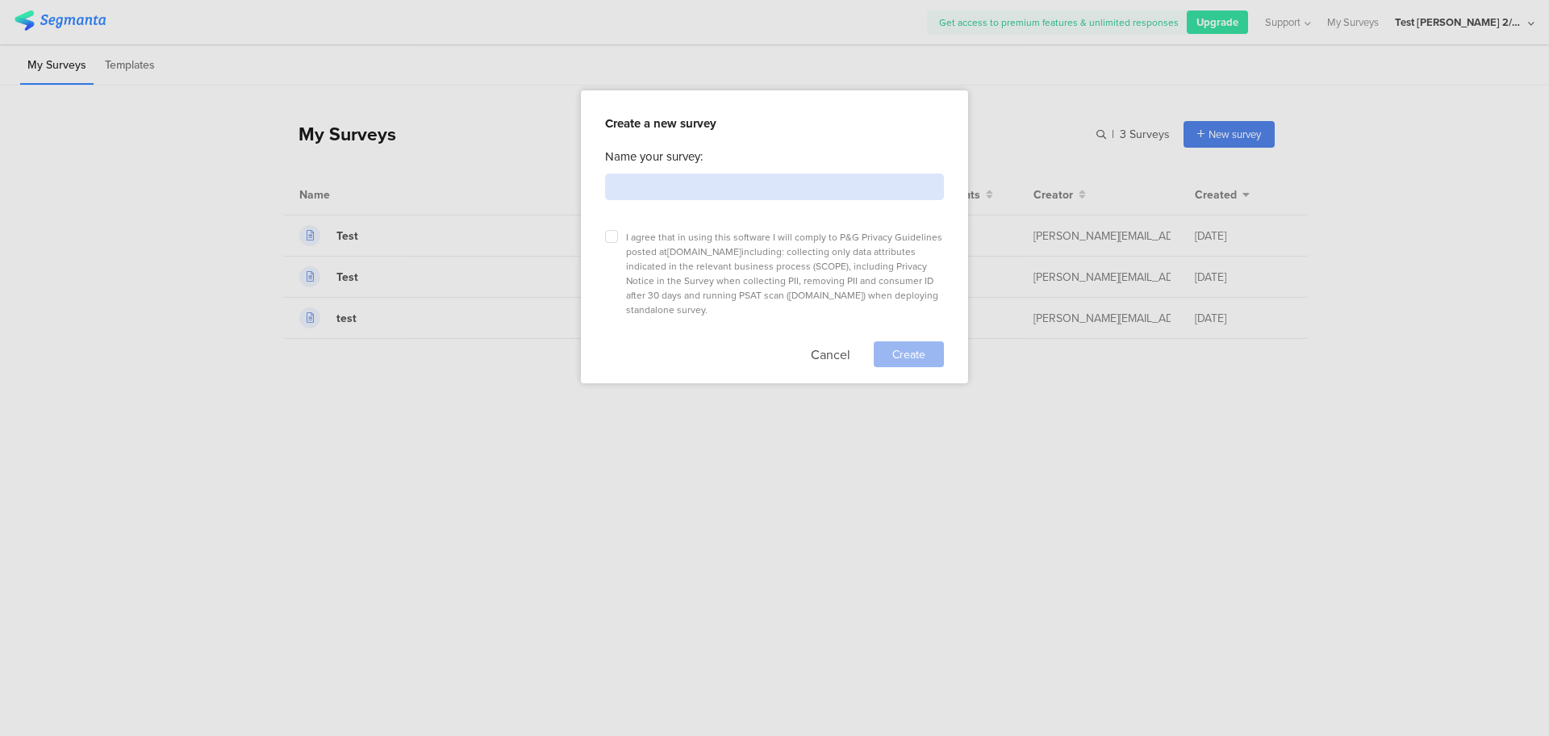
click at [816, 197] on input at bounding box center [774, 186] width 339 height 27
type input "Test"
click at [611, 235] on icon at bounding box center [611, 236] width 6 height 6
click at [0, 0] on input "checkbox" at bounding box center [0, 0] width 0 height 0
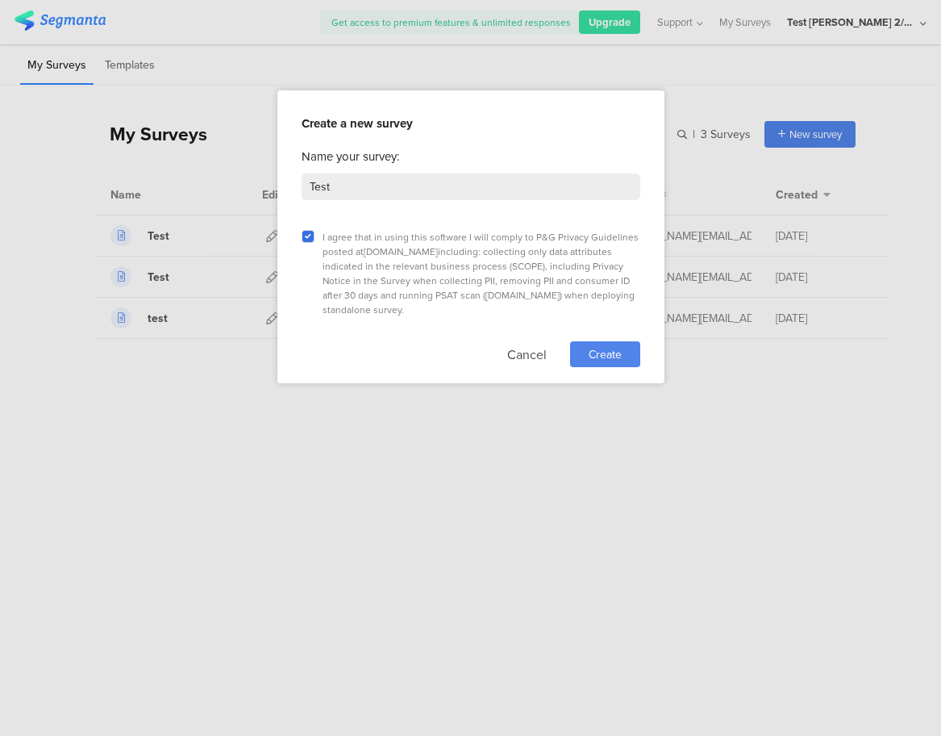
click at [611, 346] on span "Create" at bounding box center [605, 354] width 33 height 17
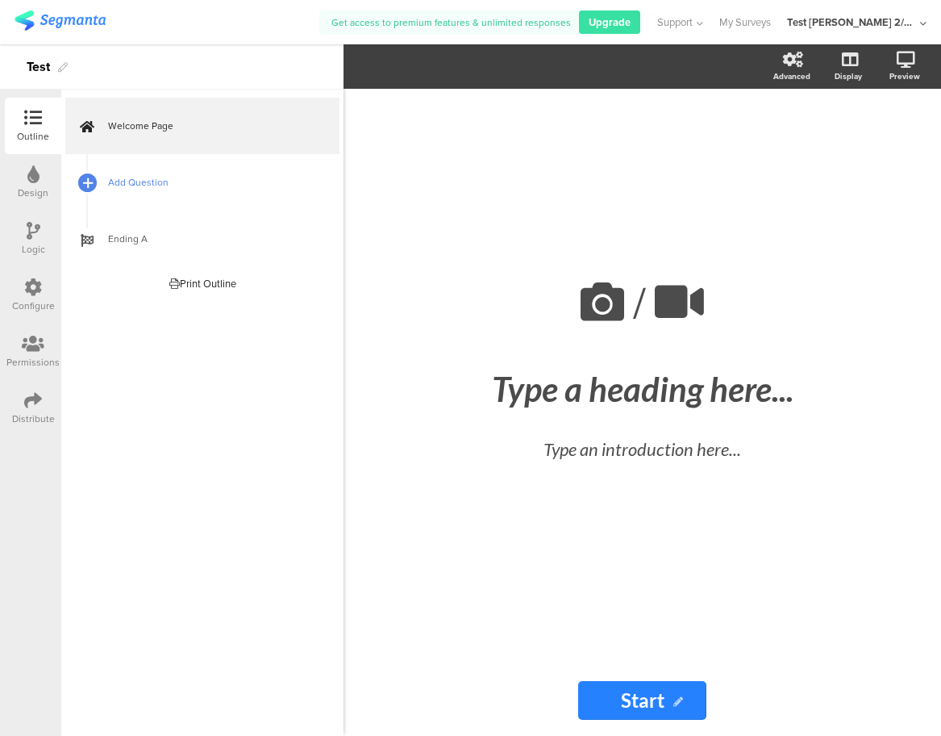
click at [88, 177] on icon at bounding box center [88, 183] width 10 height 14
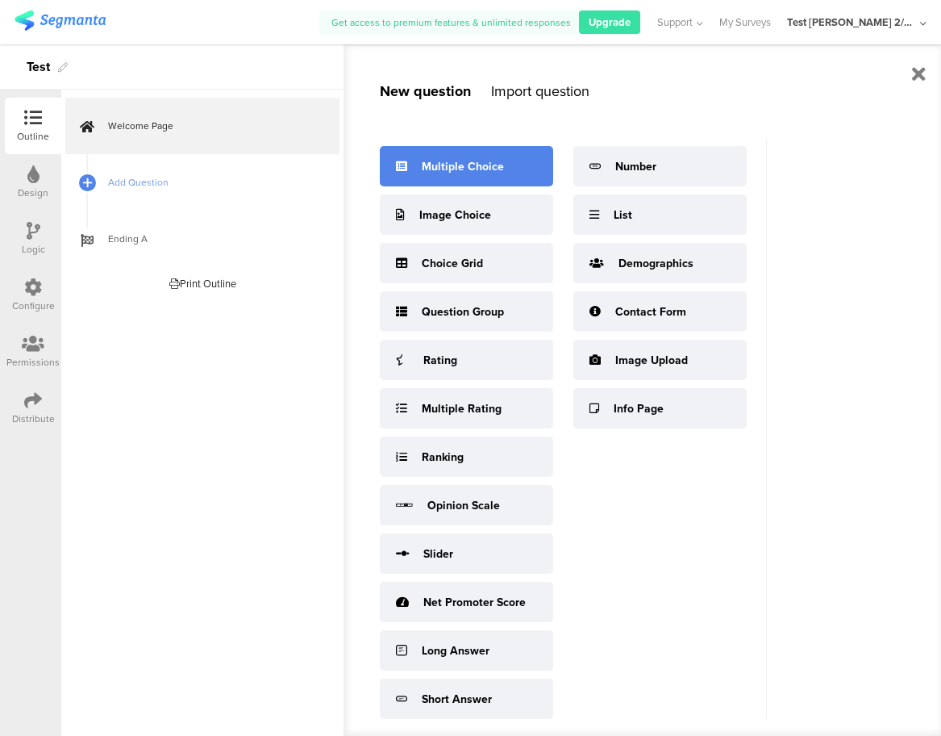
click at [496, 174] on div "Multiple Choice" at bounding box center [466, 166] width 173 height 40
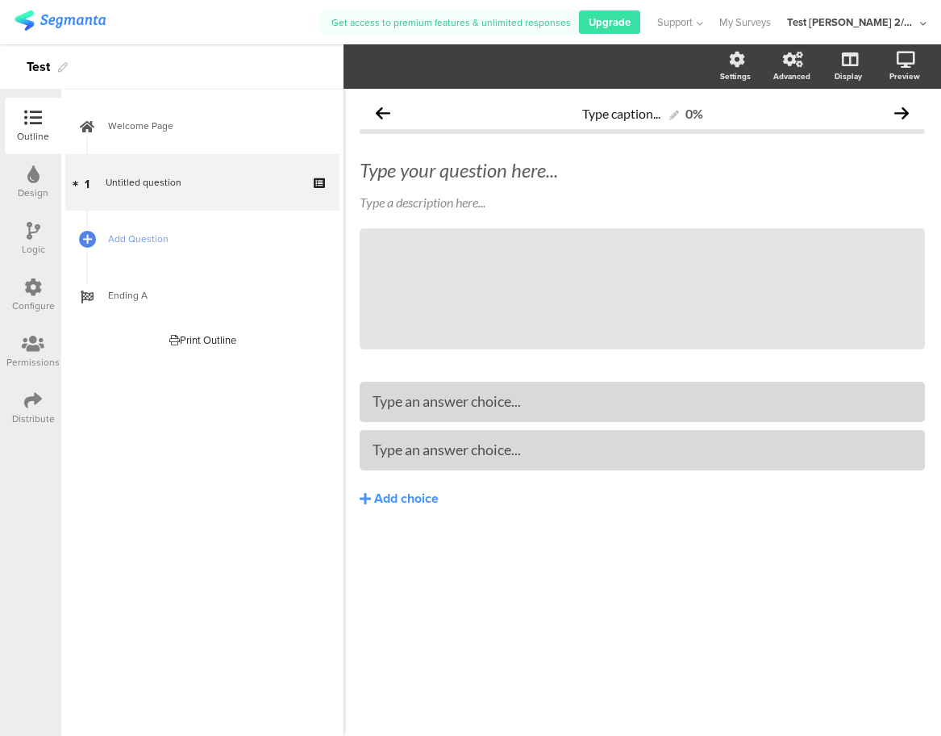
click at [576, 541] on div "Type an answer choice... Type an answer choice... Add choice" at bounding box center [643, 479] width 566 height 194
click at [893, 20] on div "Test [PERSON_NAME] 2/25" at bounding box center [851, 22] width 129 height 15
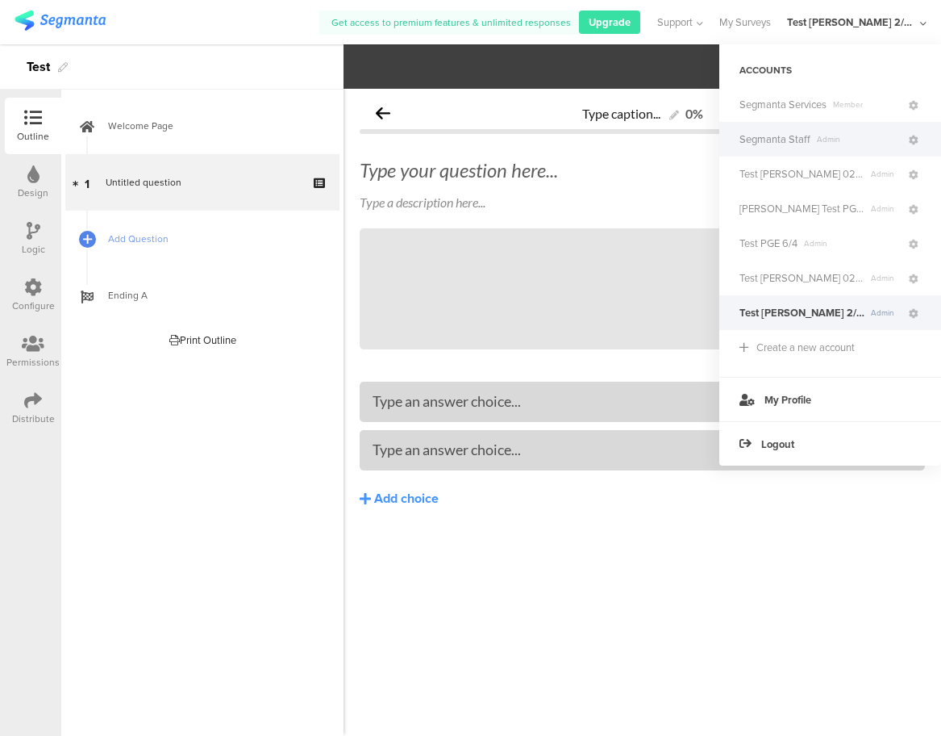
click at [811, 144] on span "Admin" at bounding box center [859, 139] width 96 height 12
